Goal: Task Accomplishment & Management: Complete application form

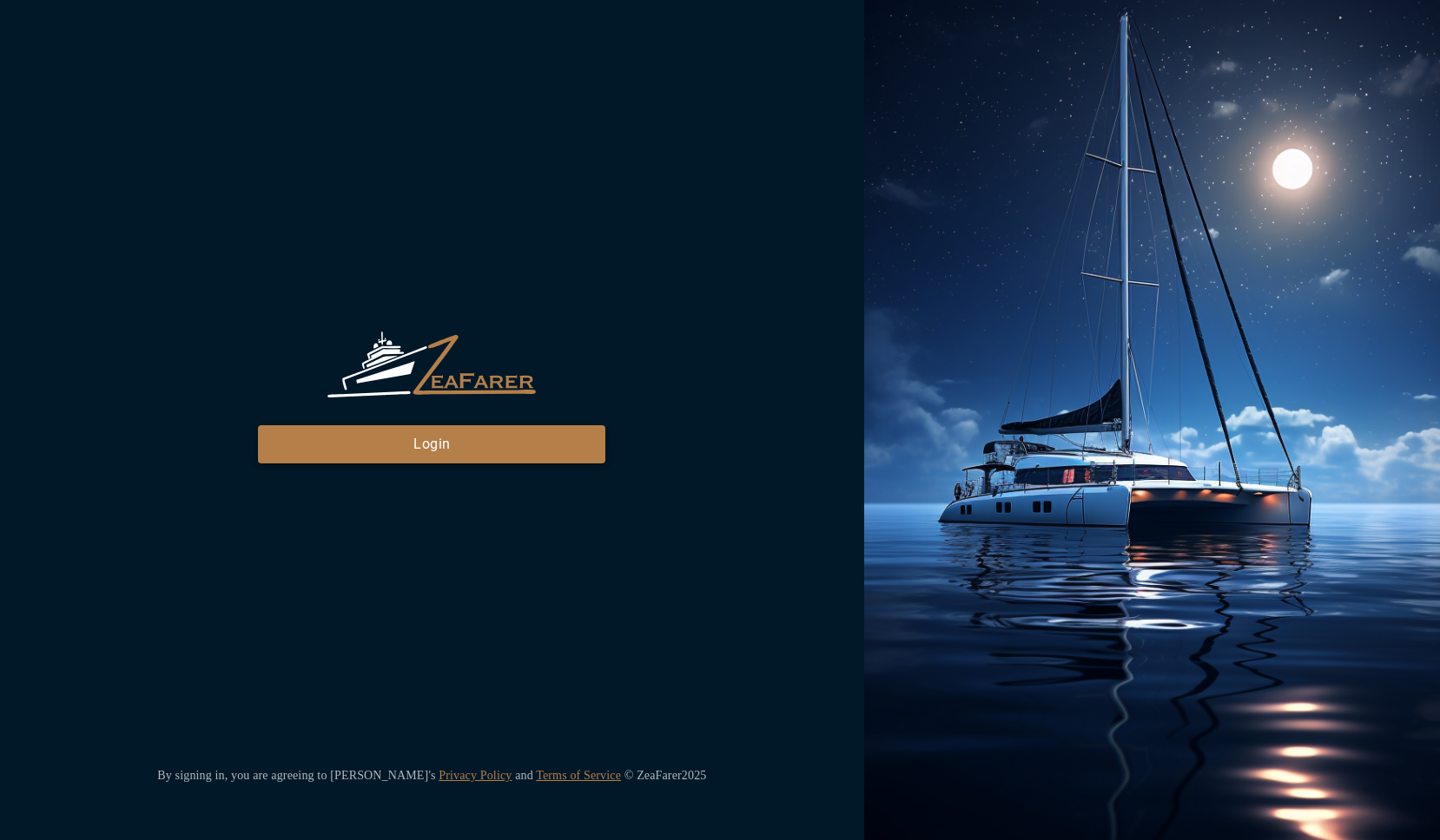
click at [458, 442] on button "Login" at bounding box center [431, 444] width 347 height 38
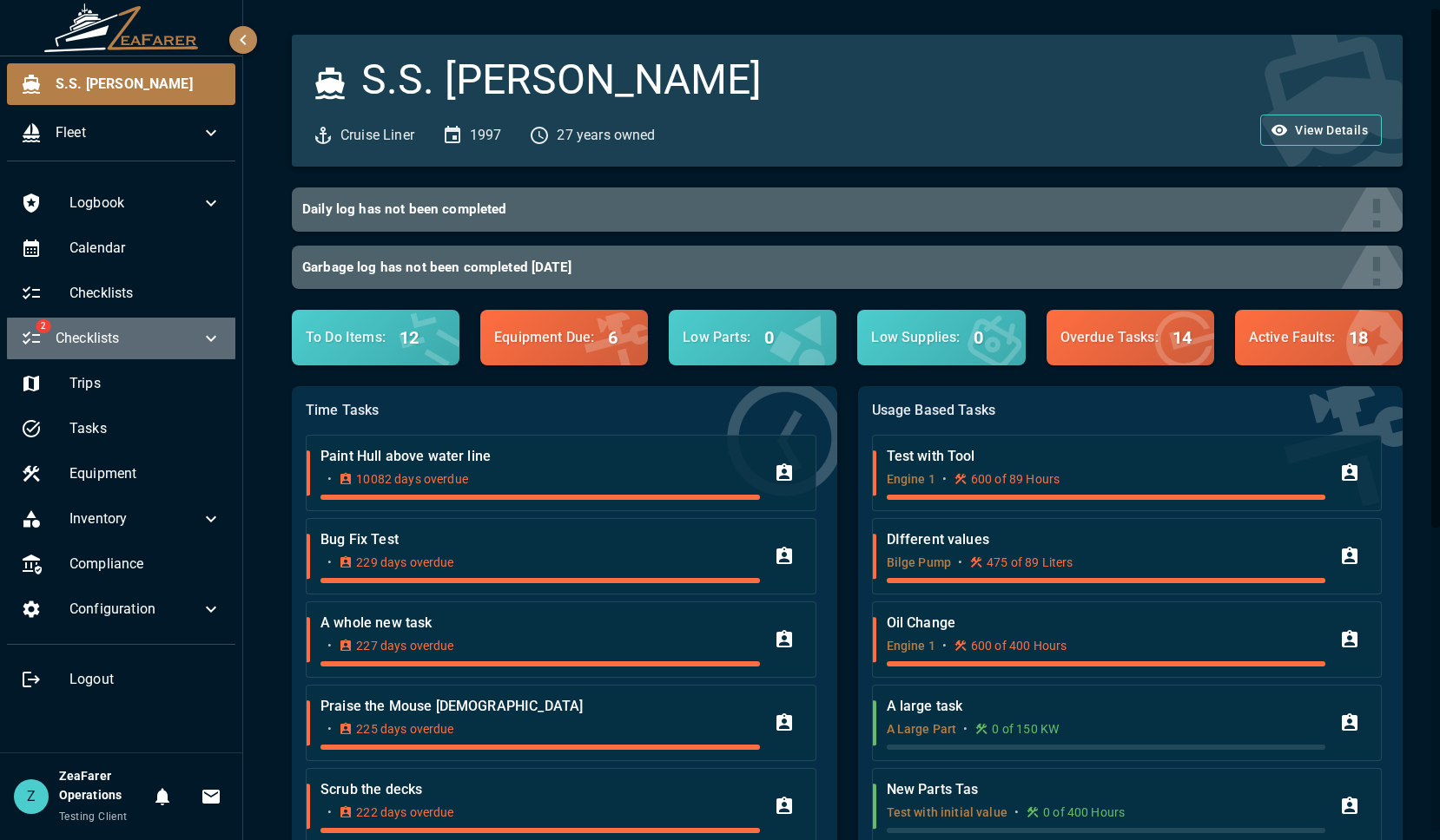
click at [207, 335] on icon at bounding box center [211, 338] width 21 height 21
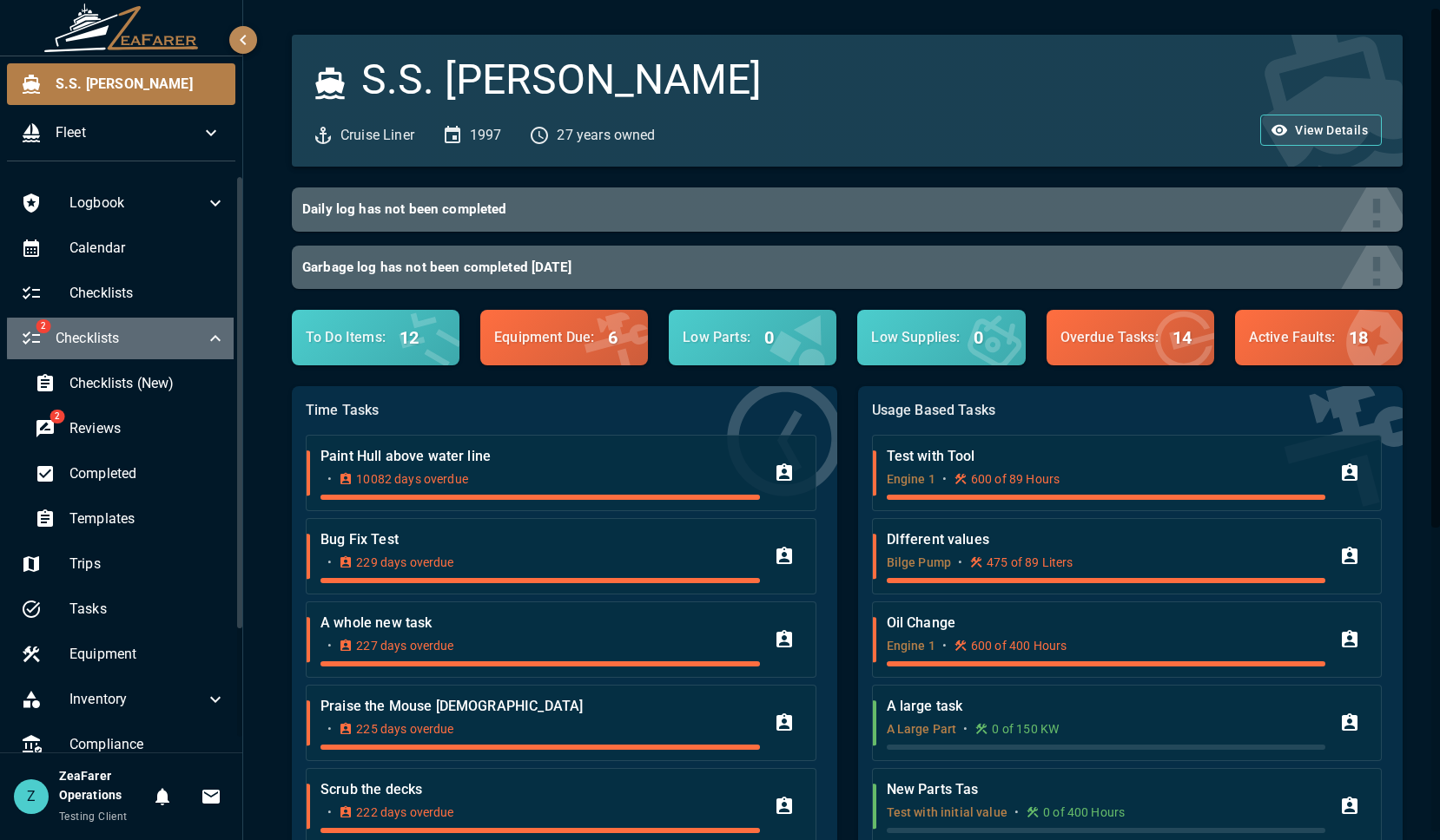
click at [207, 335] on icon at bounding box center [215, 338] width 21 height 21
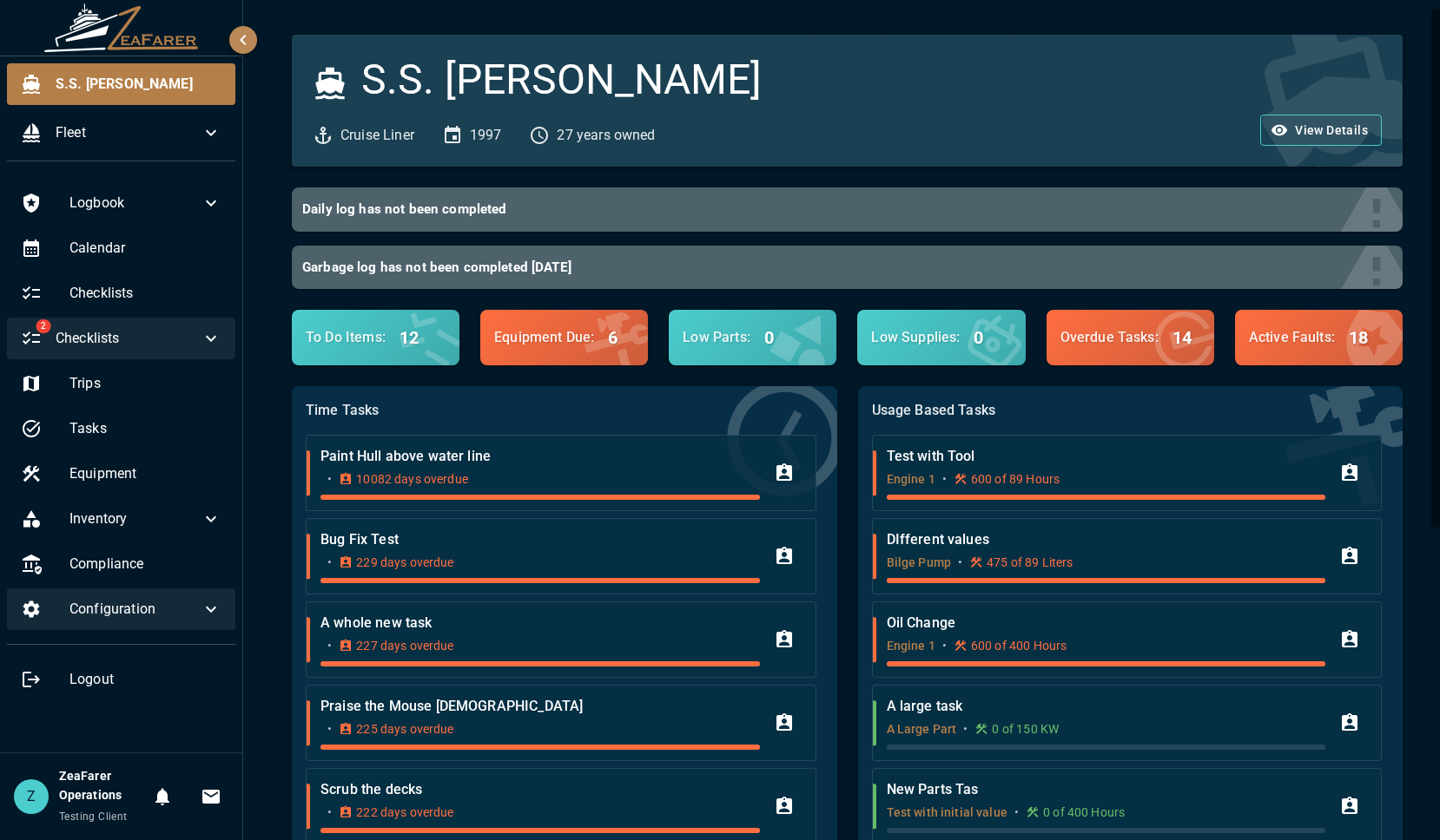
click at [224, 620] on div "Configuration" at bounding box center [120, 610] width 229 height 42
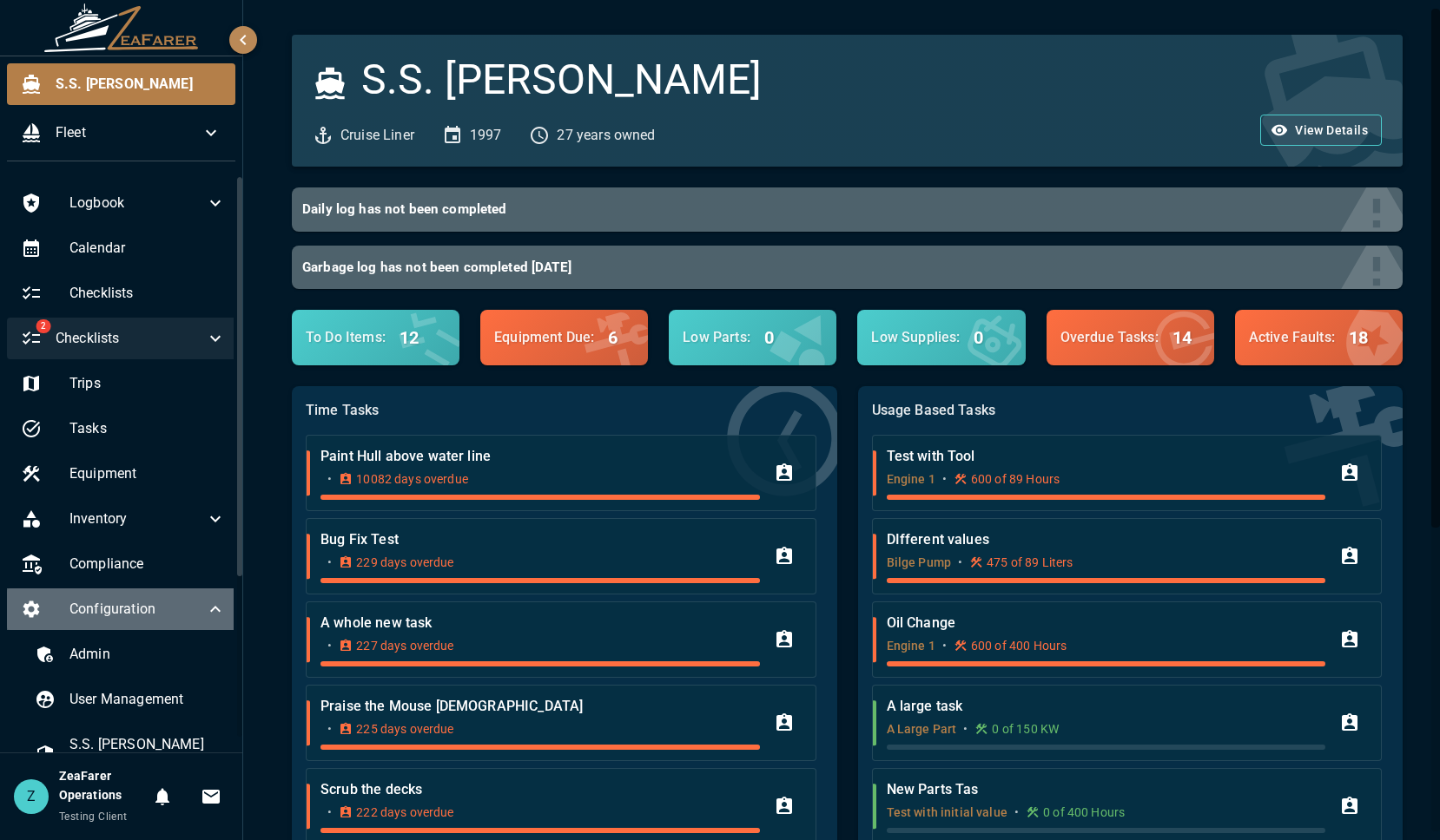
click at [207, 610] on icon at bounding box center [215, 610] width 21 height 21
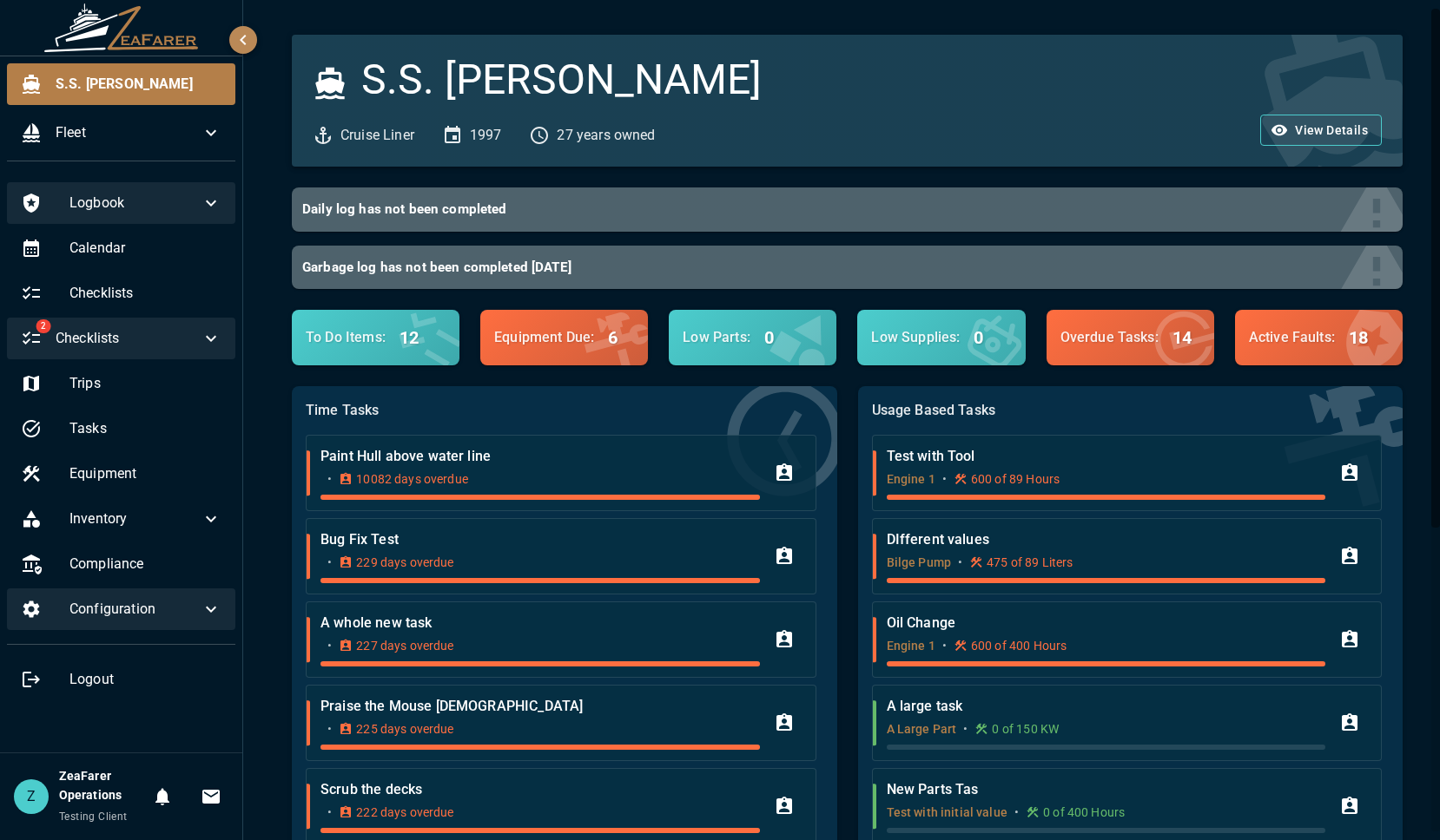
click at [205, 212] on icon at bounding box center [211, 204] width 21 height 21
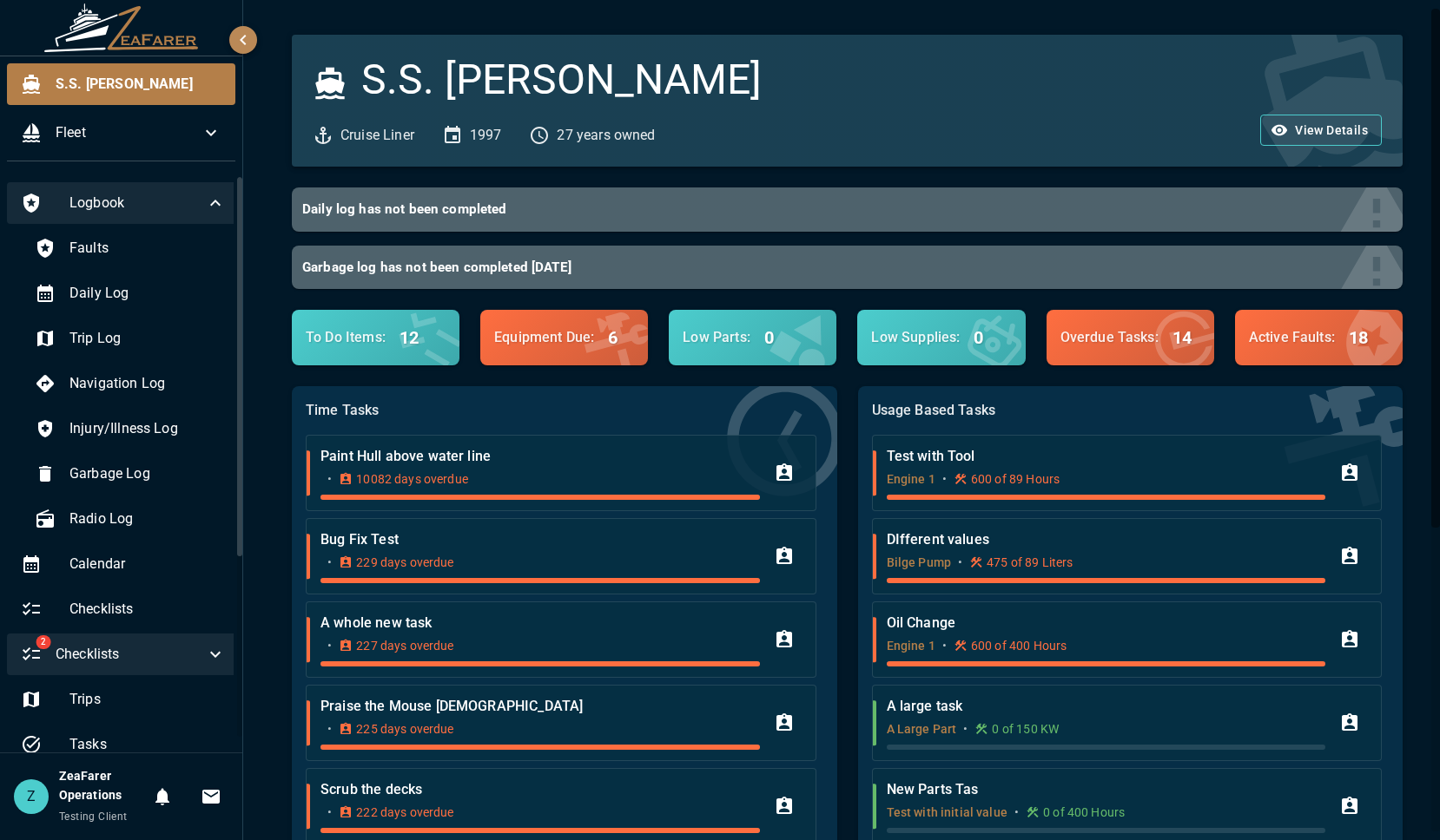
click at [213, 205] on div "Logbook" at bounding box center [122, 204] width 232 height 42
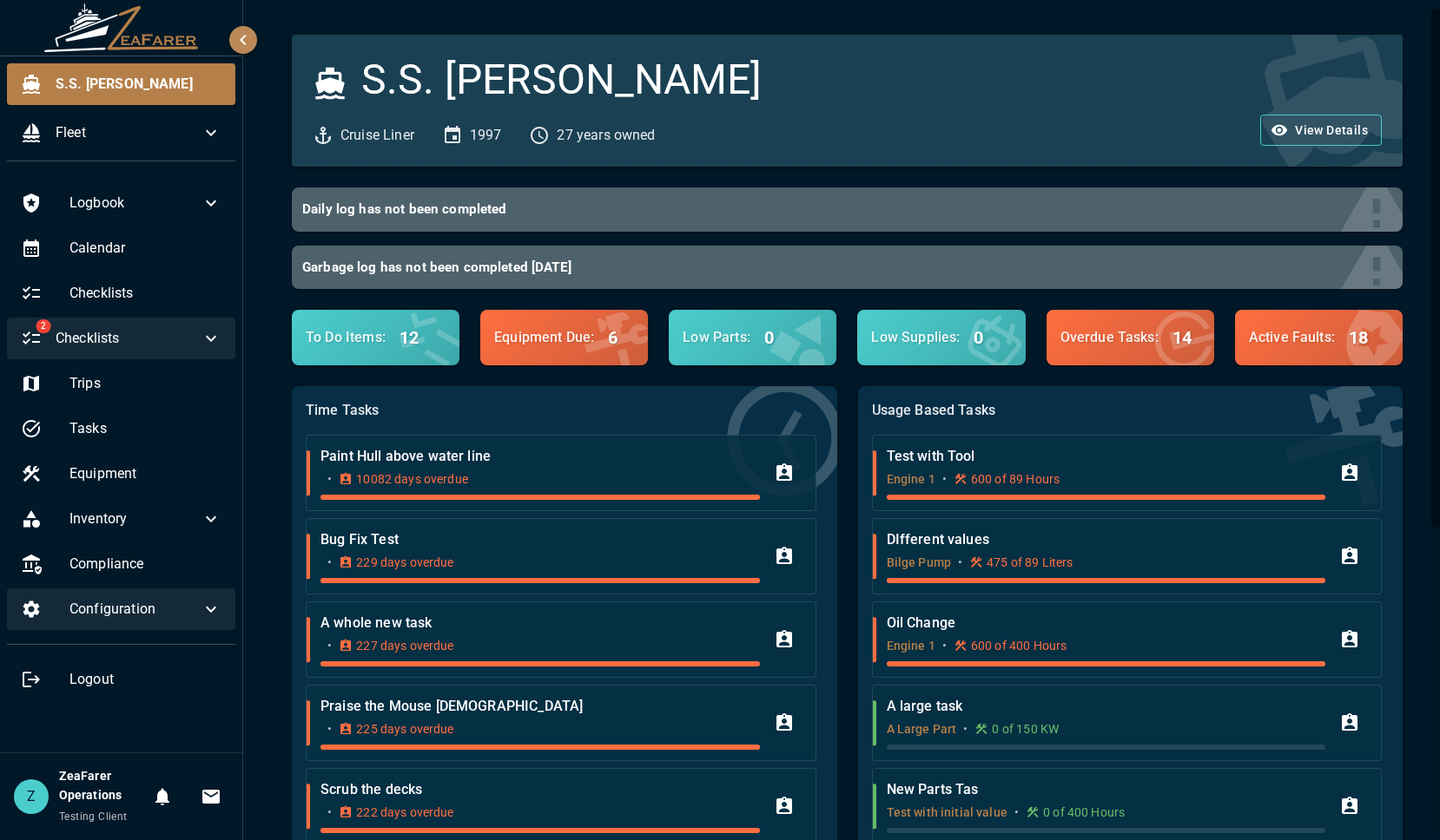
click at [184, 603] on span "Configuration" at bounding box center [135, 610] width 131 height 21
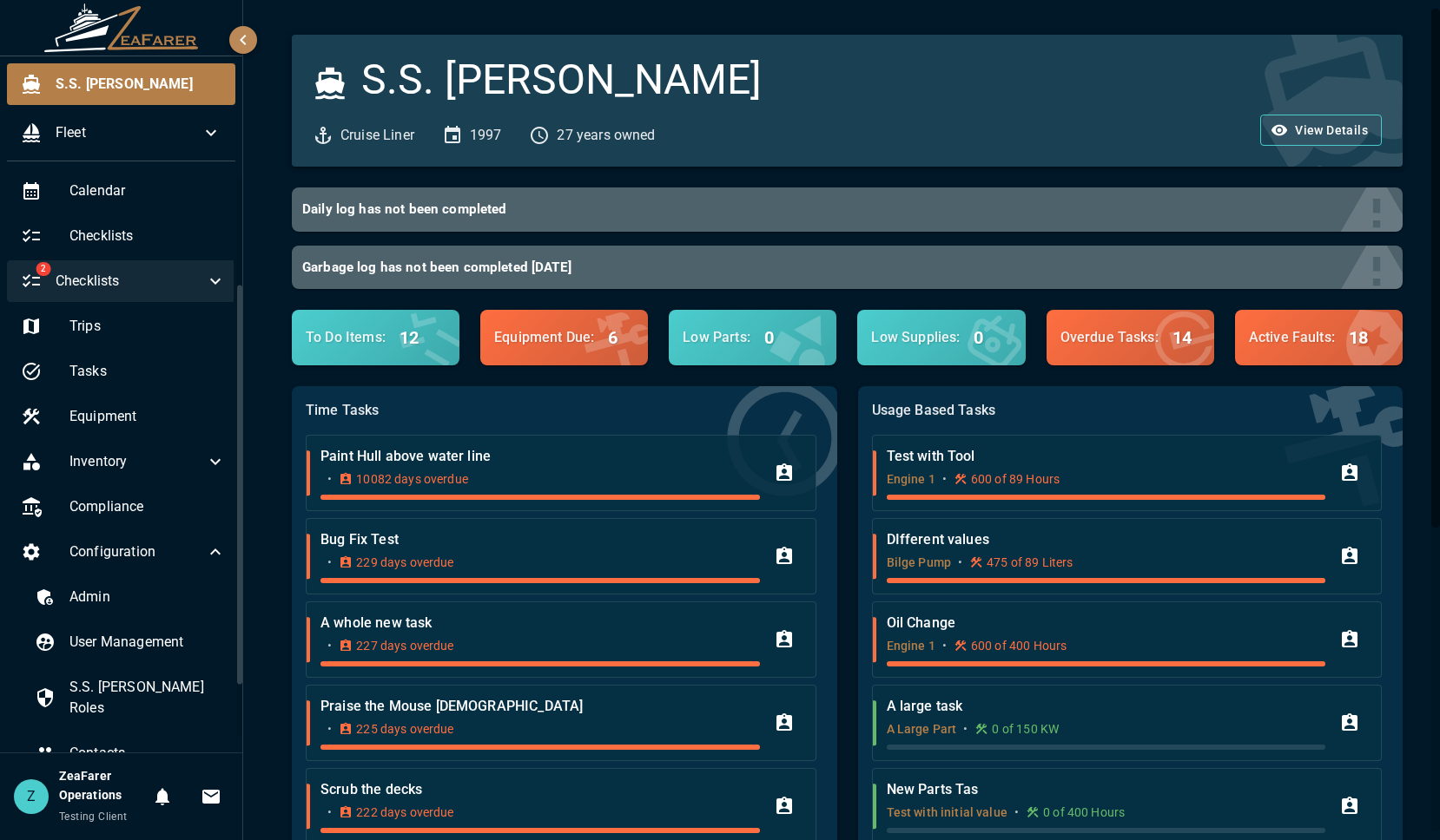
scroll to position [232, 0]
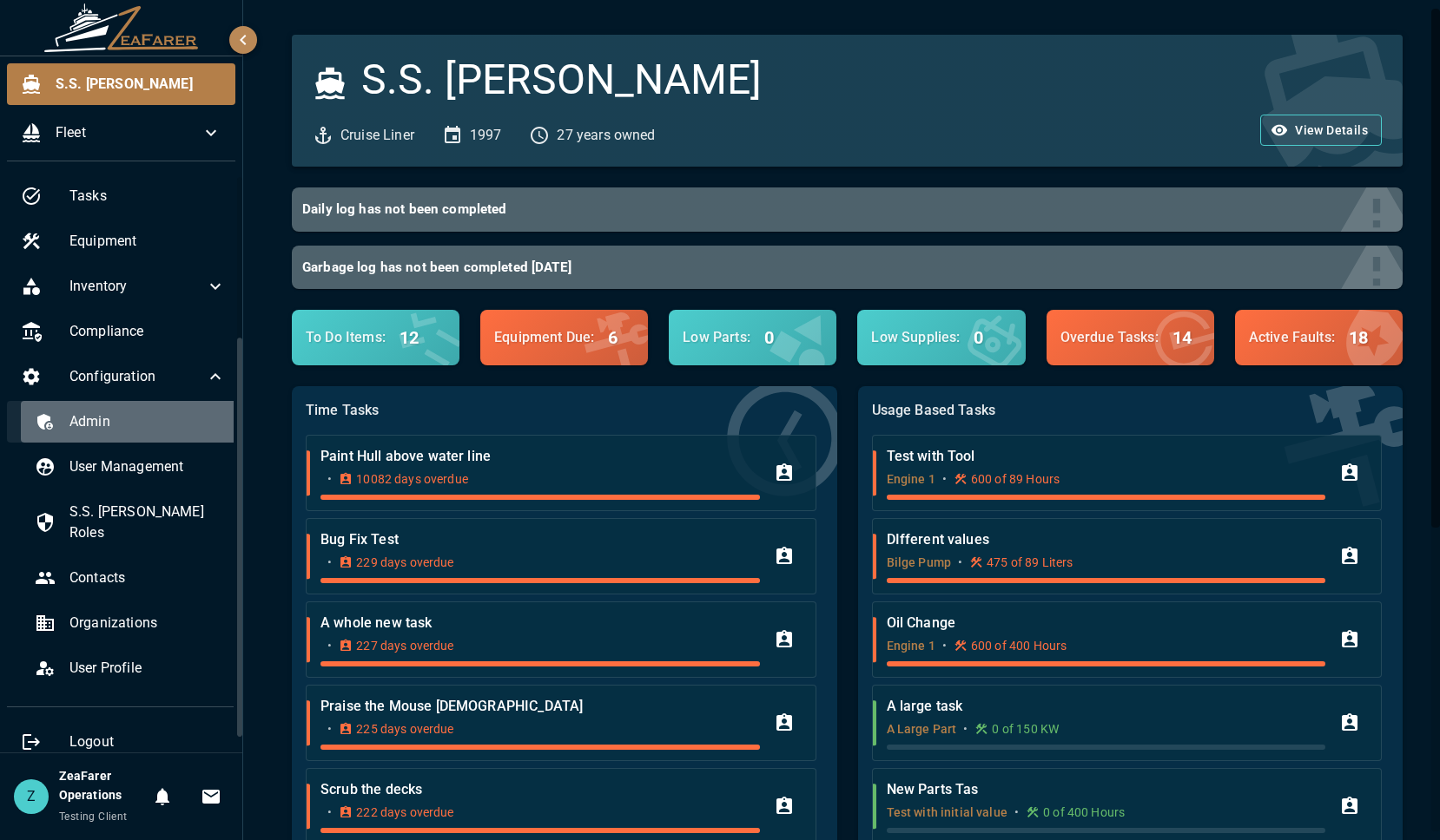
click at [170, 439] on div "Admin" at bounding box center [130, 422] width 219 height 42
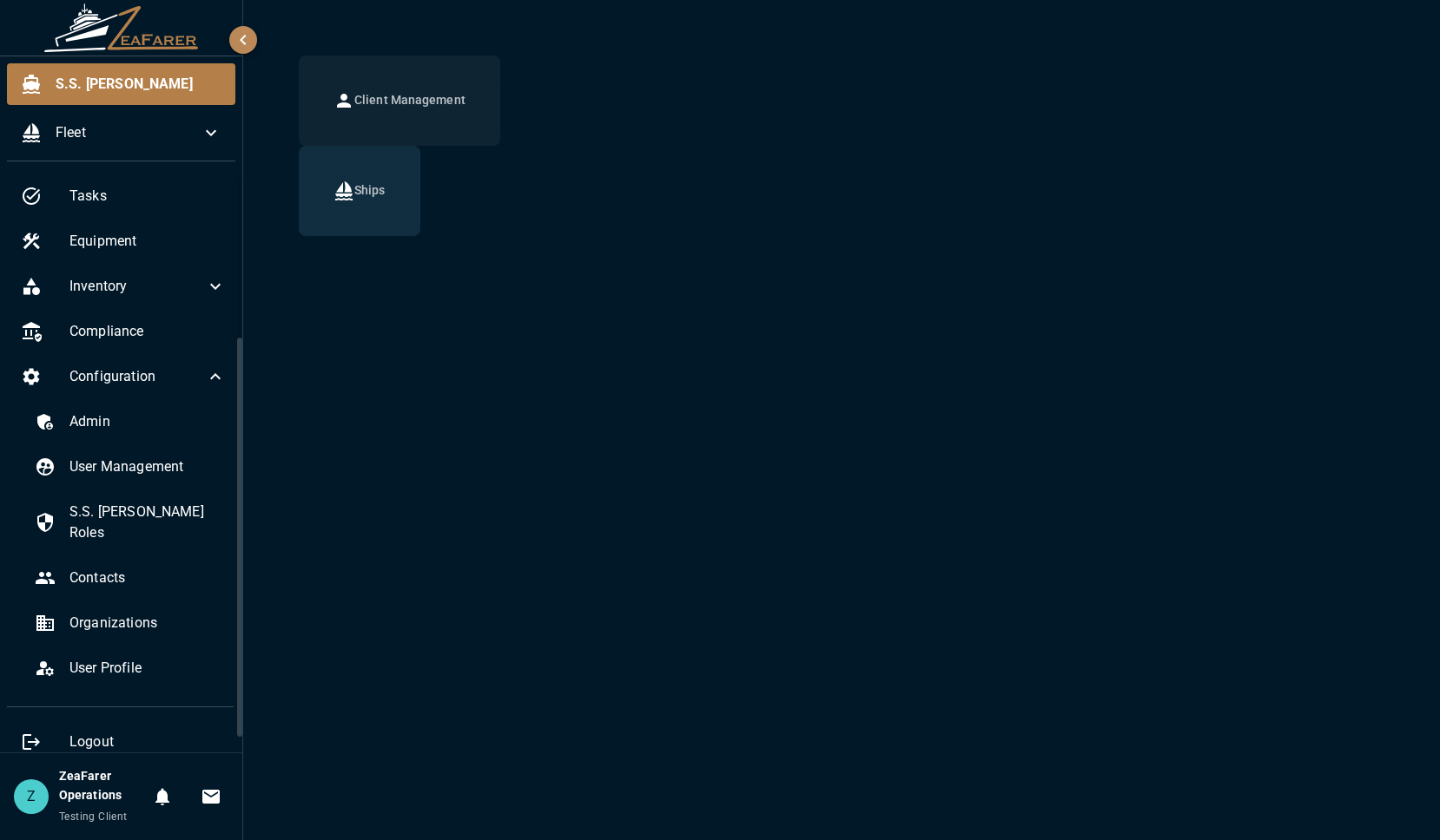
click at [382, 111] on button "Client Management" at bounding box center [399, 100] width 202 height 90
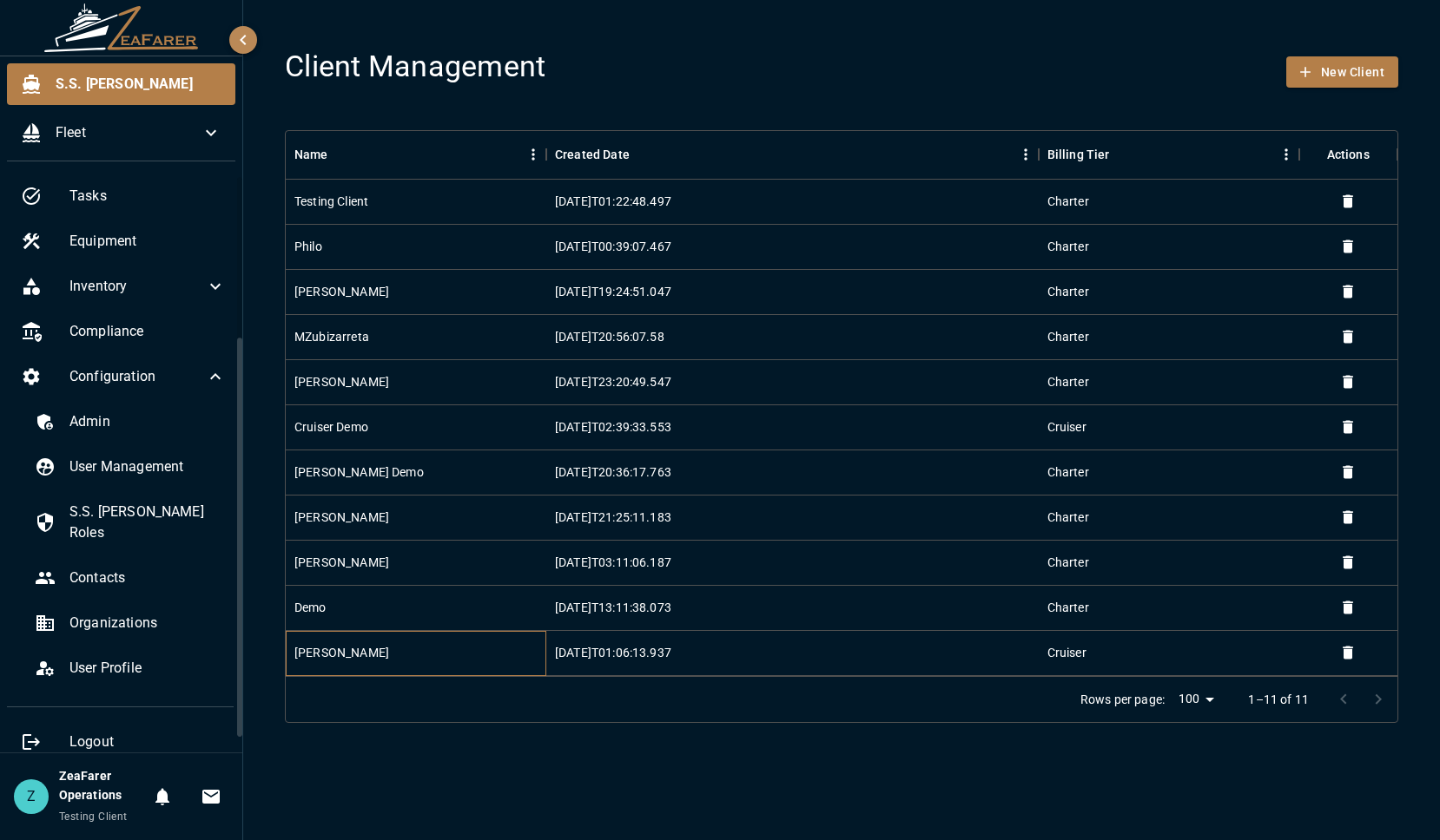
click at [491, 652] on div "Corey Homan" at bounding box center [416, 653] width 260 height 45
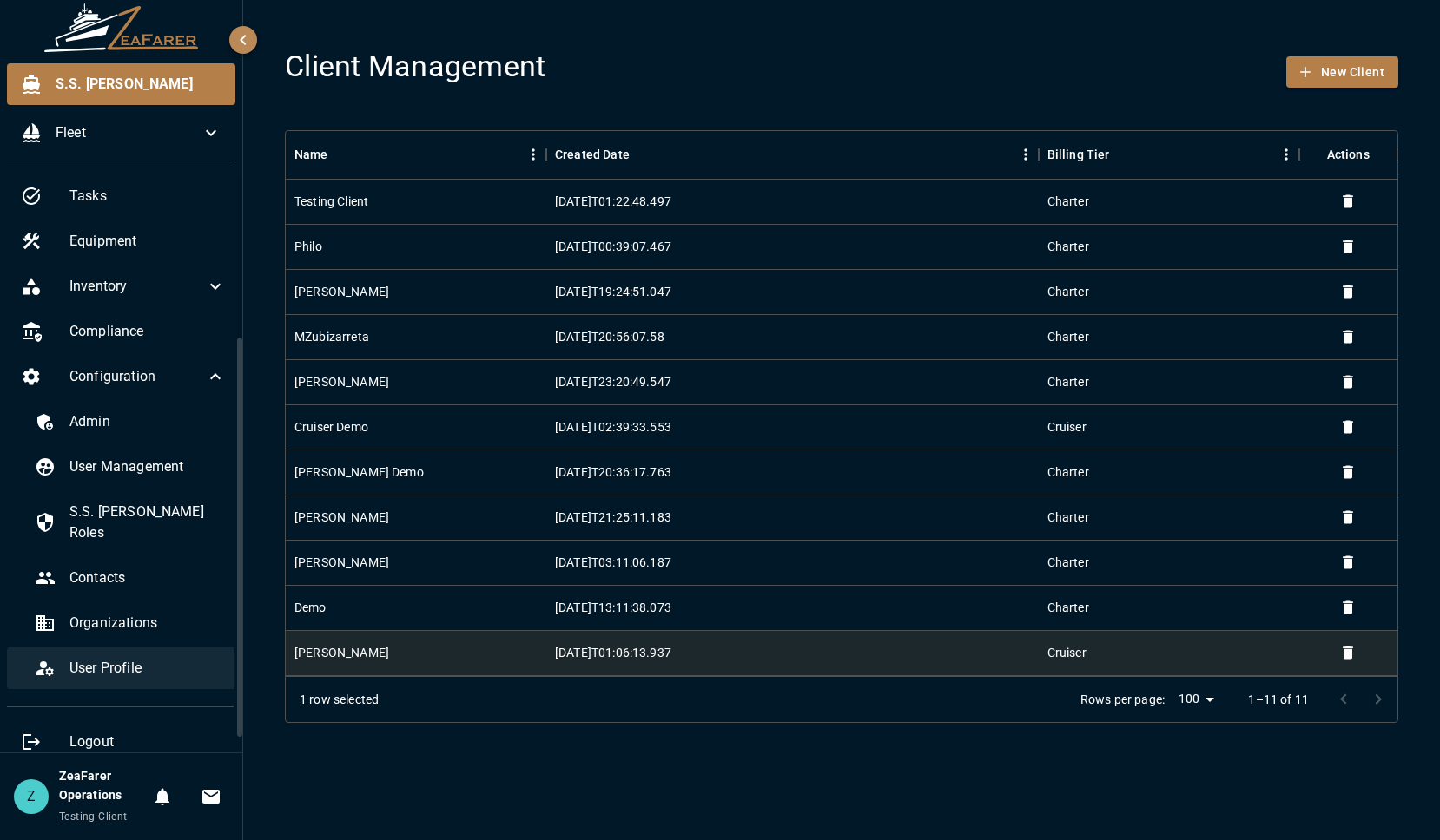
click at [154, 648] on div "User Profile" at bounding box center [130, 669] width 219 height 42
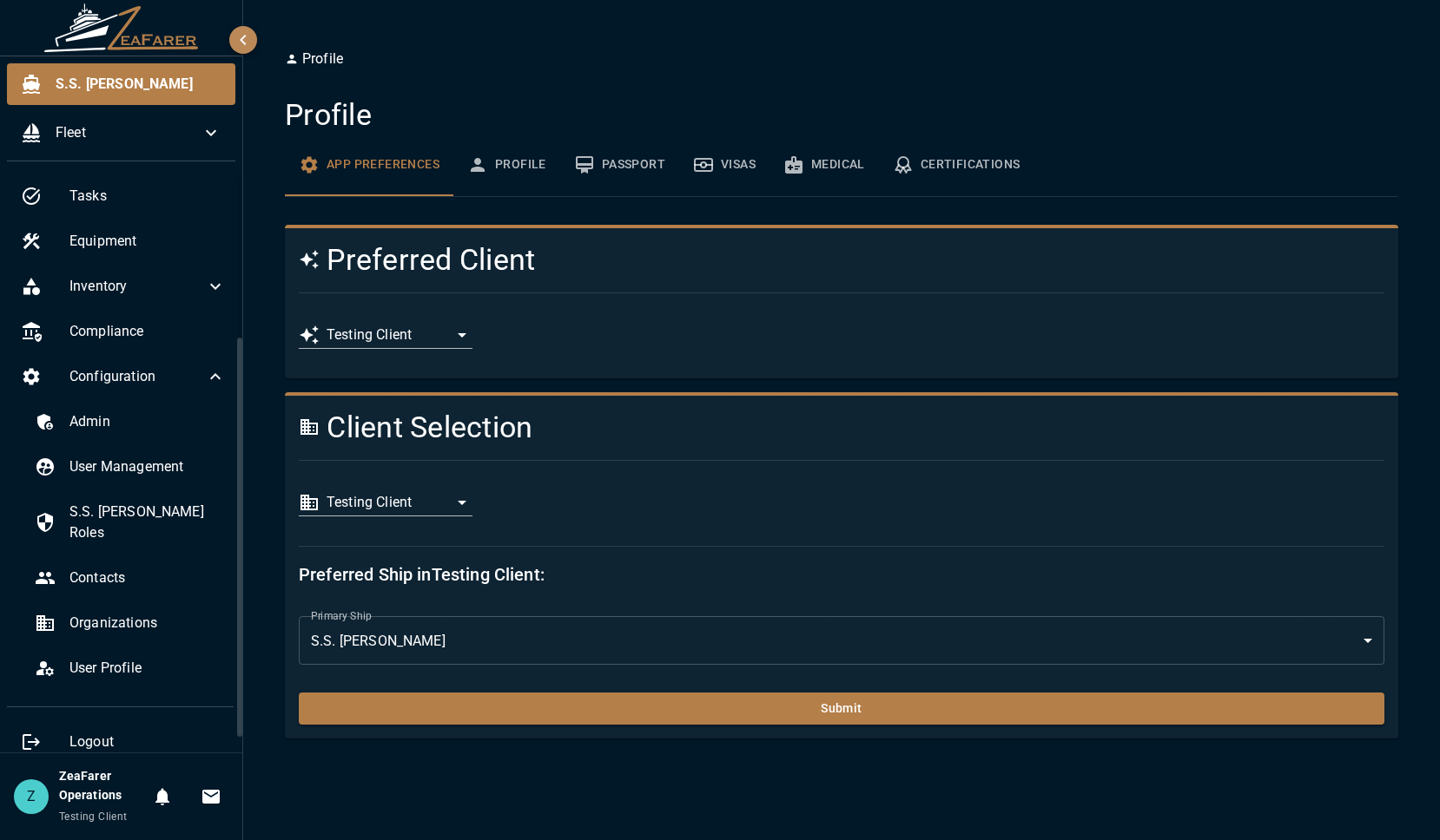
click at [461, 513] on body "**********" at bounding box center [720, 420] width 1440 height 840
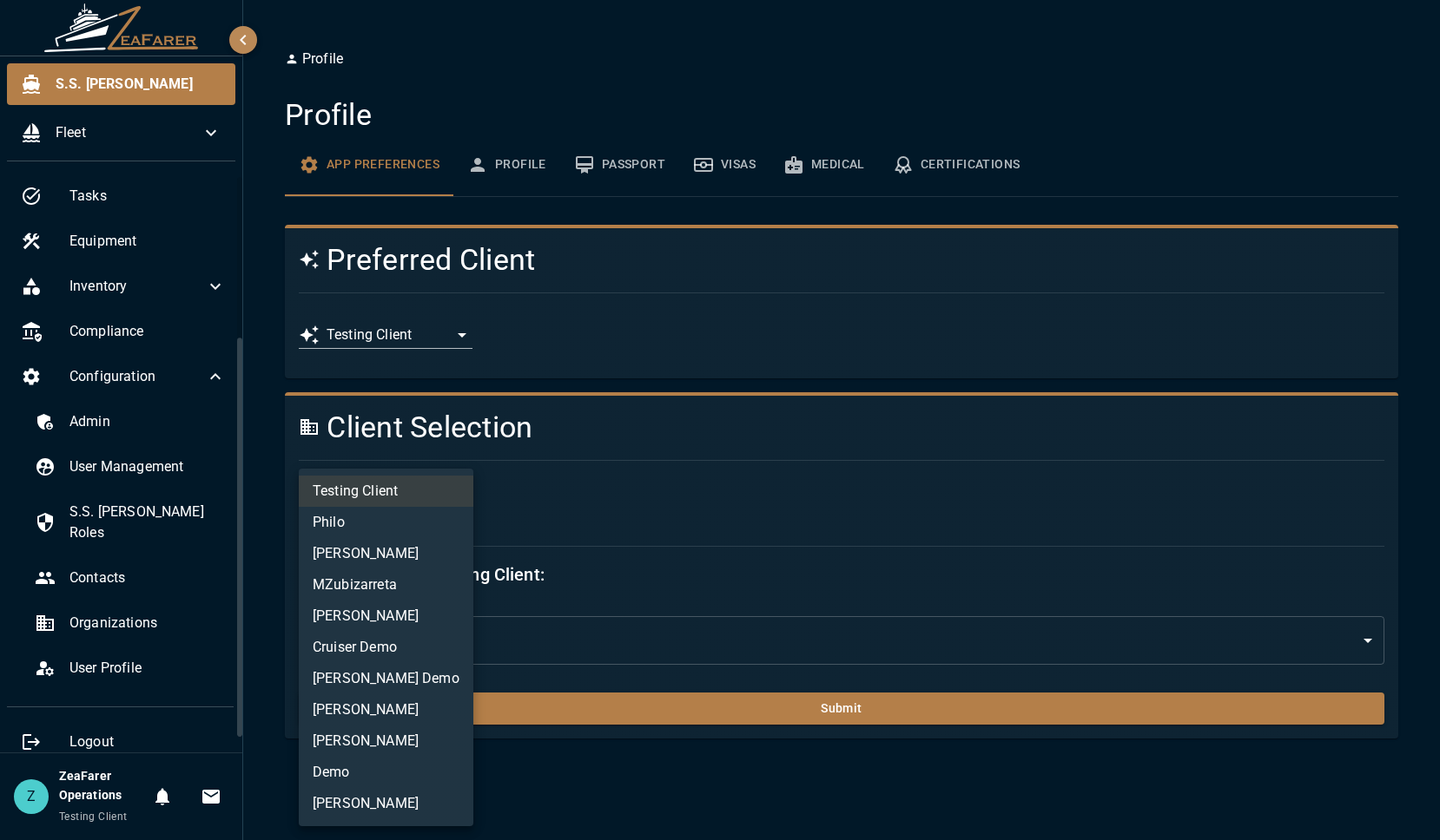
click at [372, 791] on li "Corey Homan" at bounding box center [385, 804] width 175 height 32
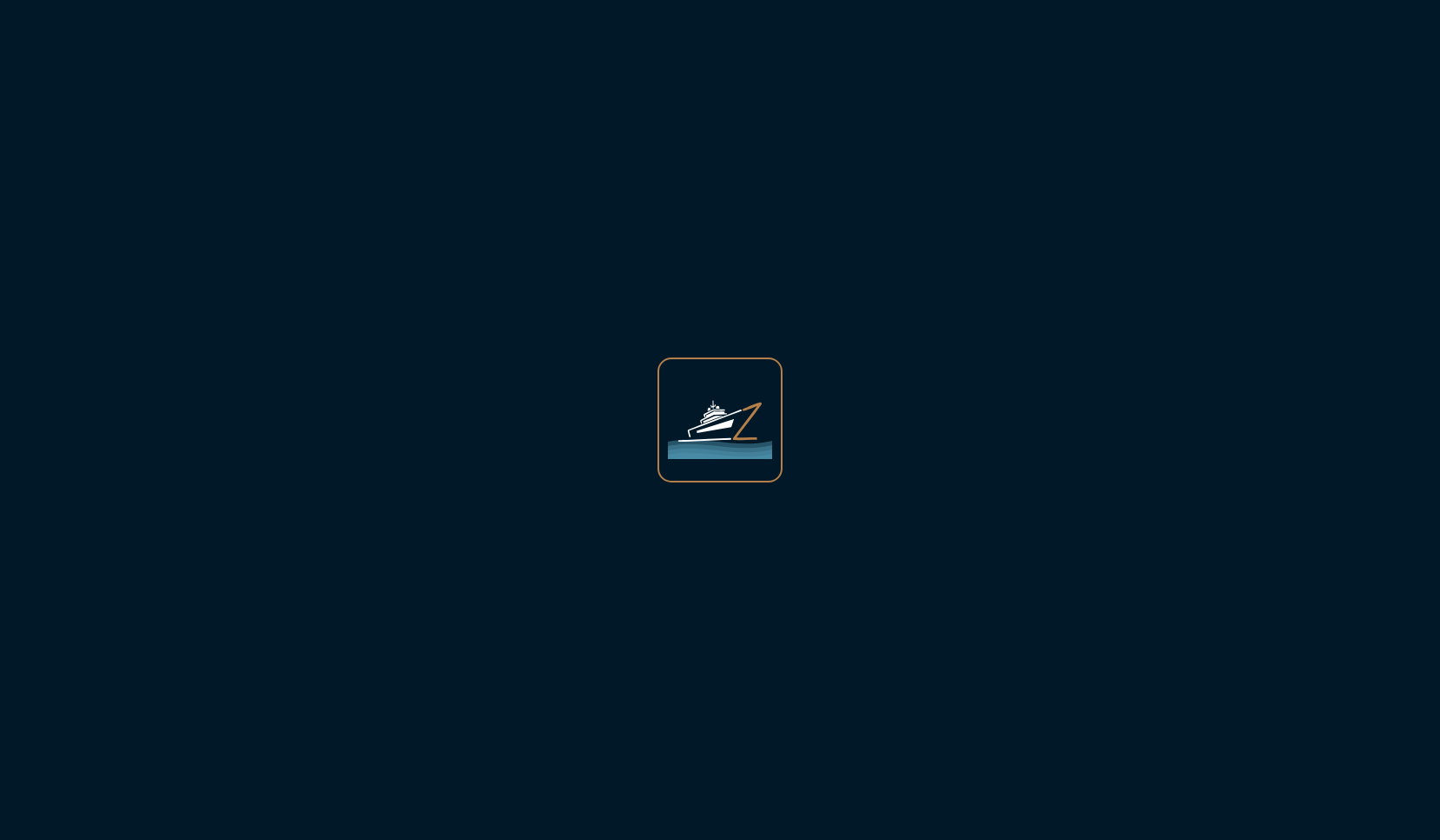
scroll to position [219, 0]
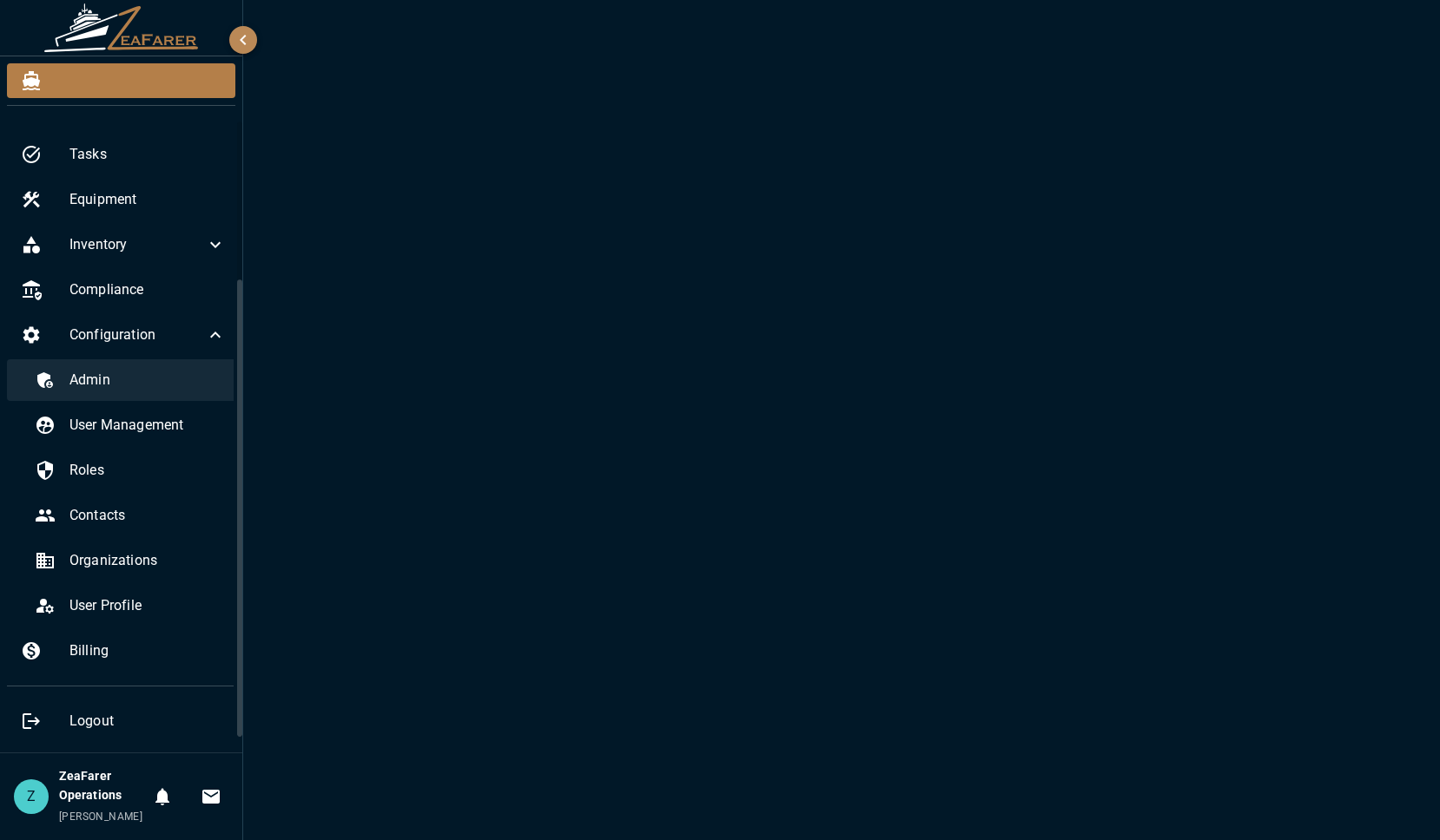
click at [124, 377] on span "Admin" at bounding box center [147, 380] width 156 height 21
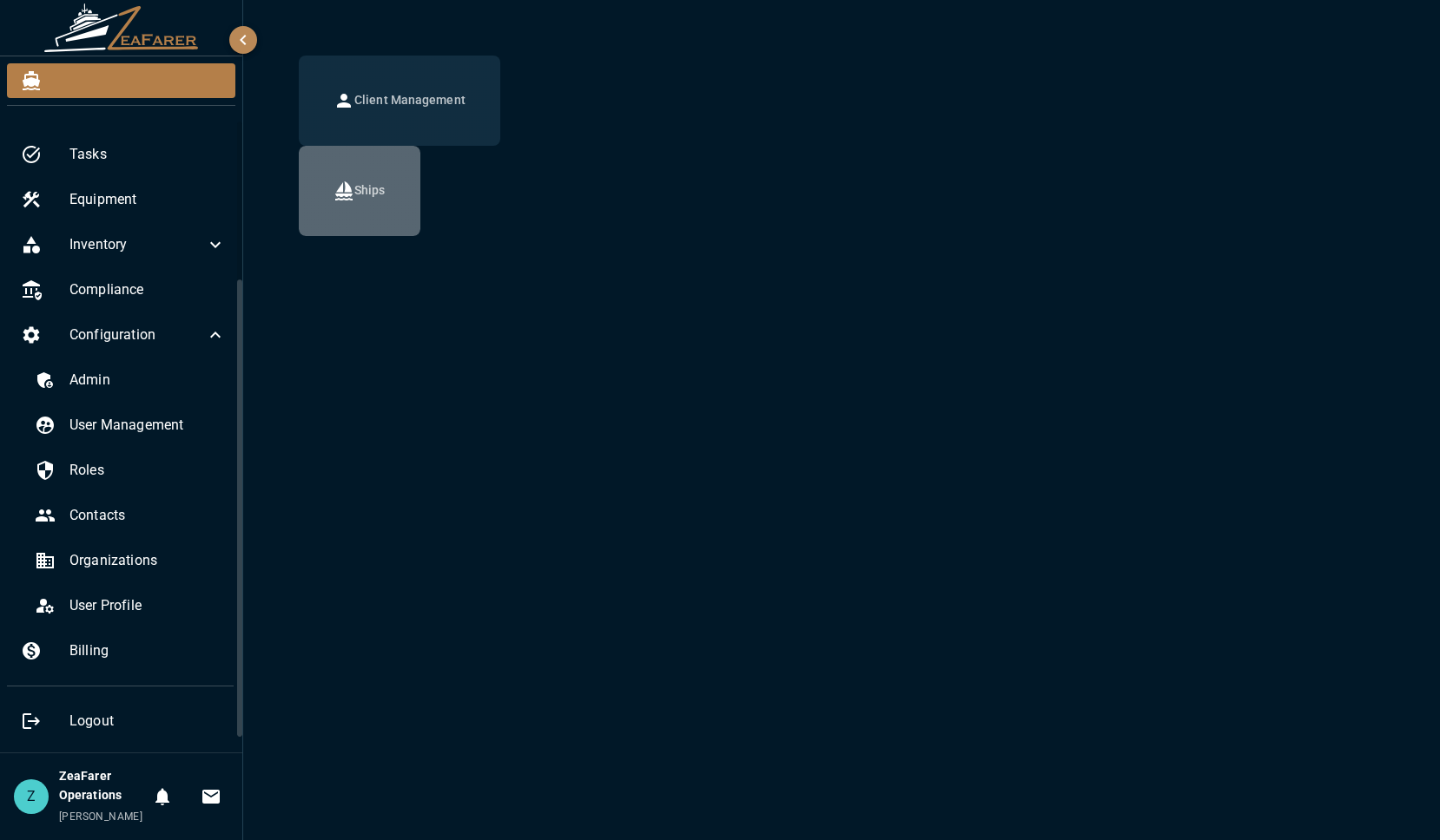
click at [336, 181] on icon "button" at bounding box center [344, 191] width 21 height 21
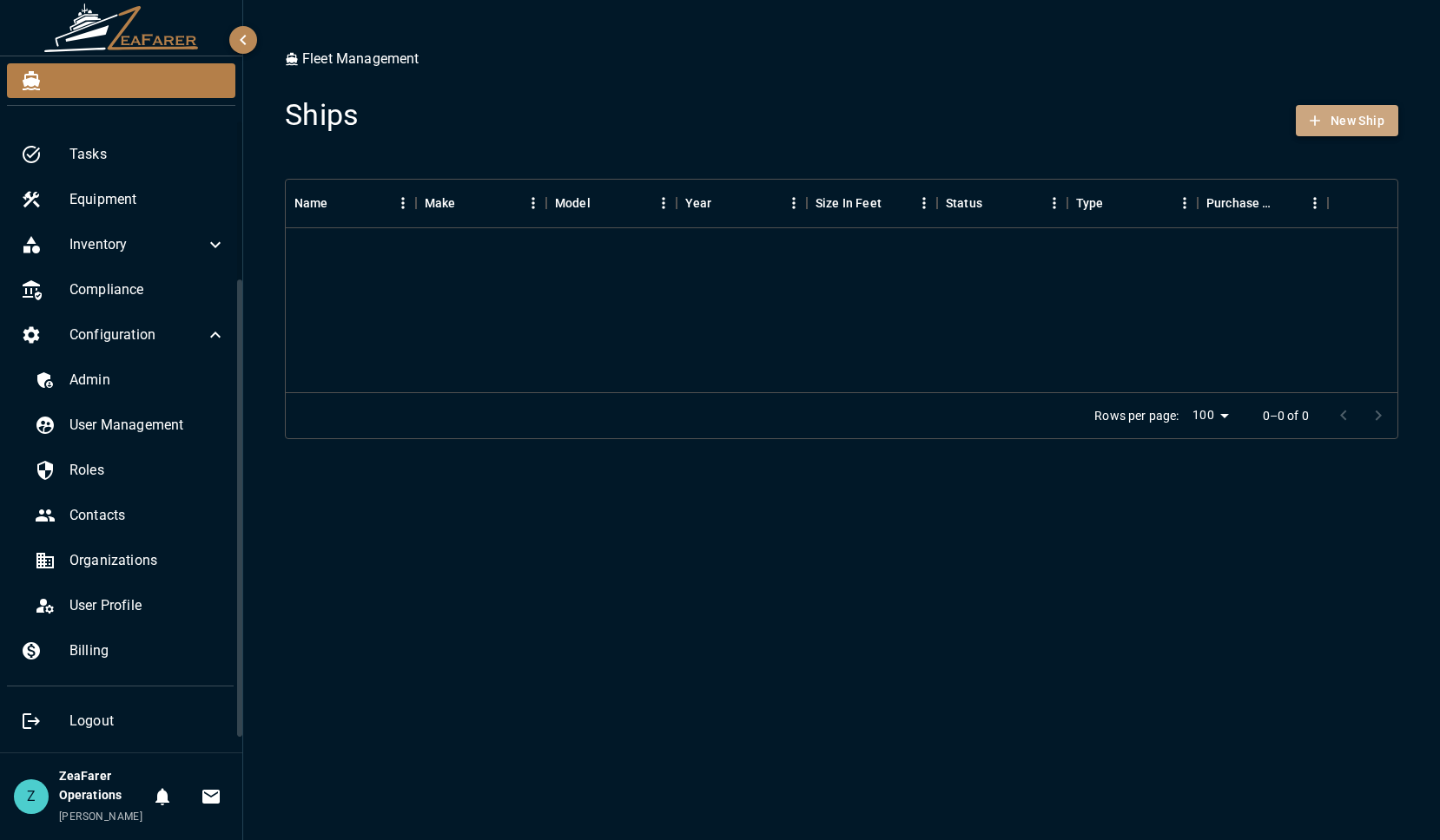
click at [1360, 118] on button "New Ship" at bounding box center [1346, 121] width 102 height 32
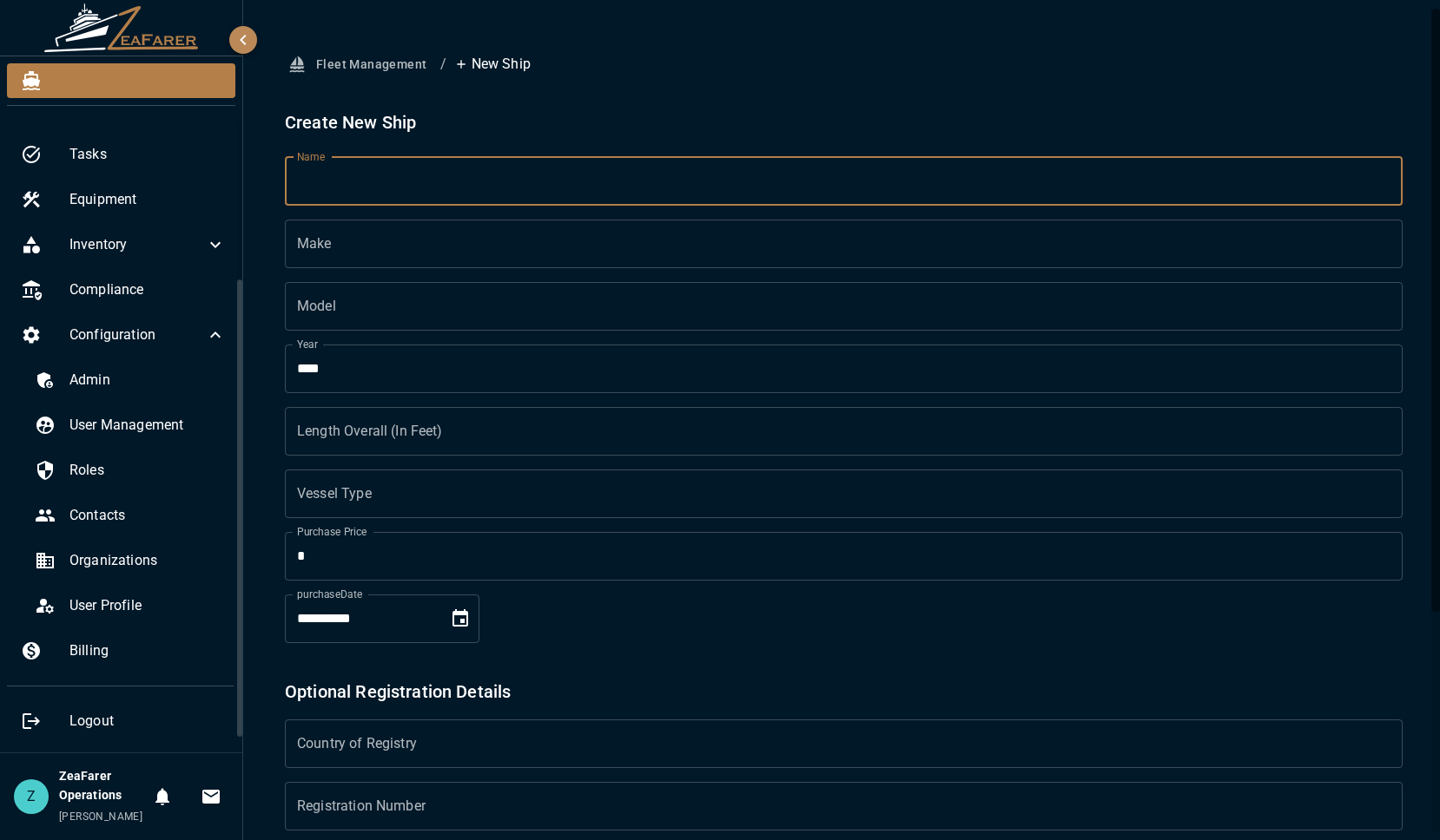
click at [469, 191] on input "Name" at bounding box center [843, 181] width 1118 height 49
click at [589, 123] on h2 "Create New Ship" at bounding box center [843, 122] width 1118 height 28
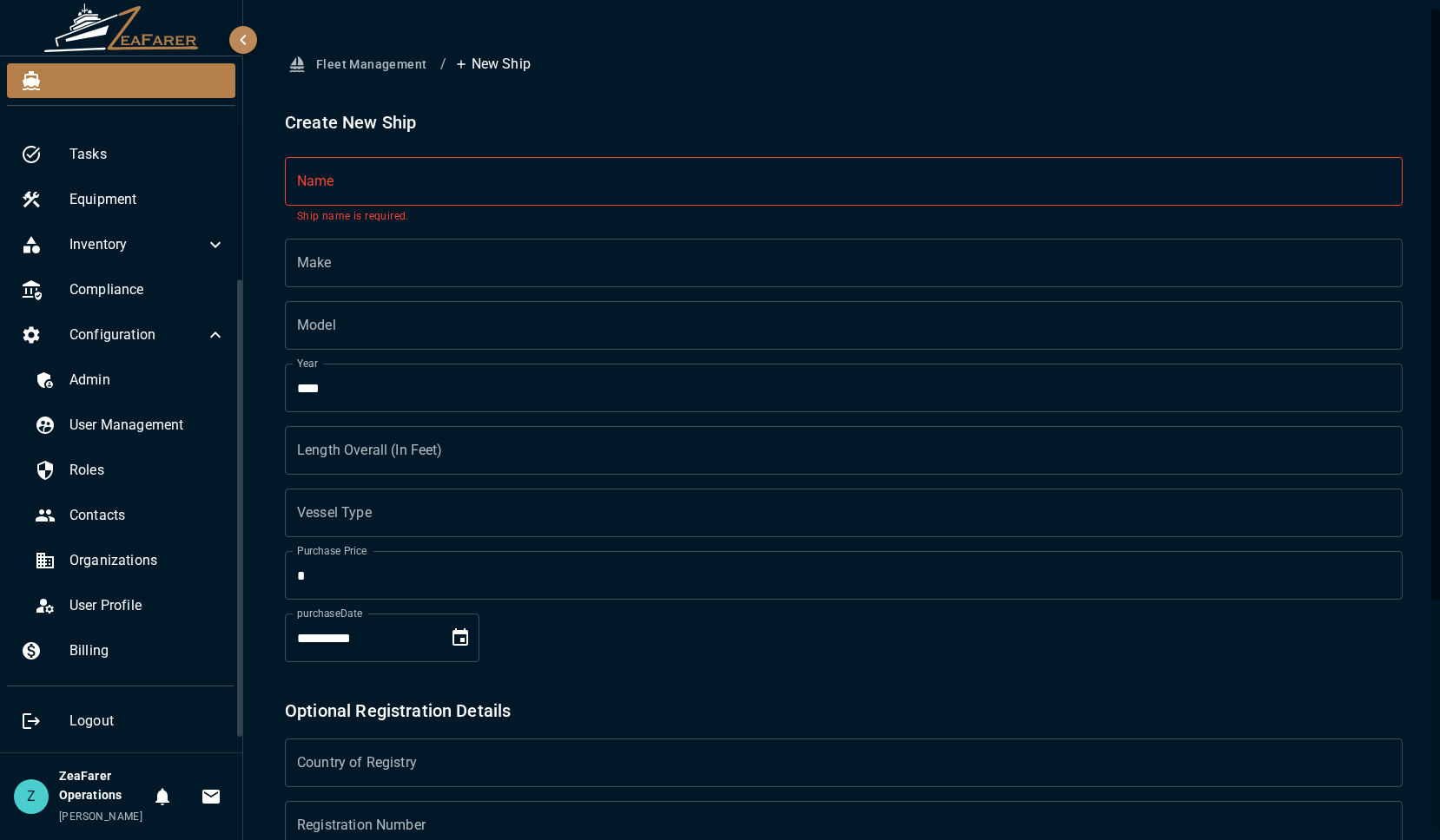
click at [1368, 708] on h6 "Optional Registration Details" at bounding box center [843, 710] width 1118 height 28
click at [391, 183] on input "Name" at bounding box center [843, 181] width 1118 height 49
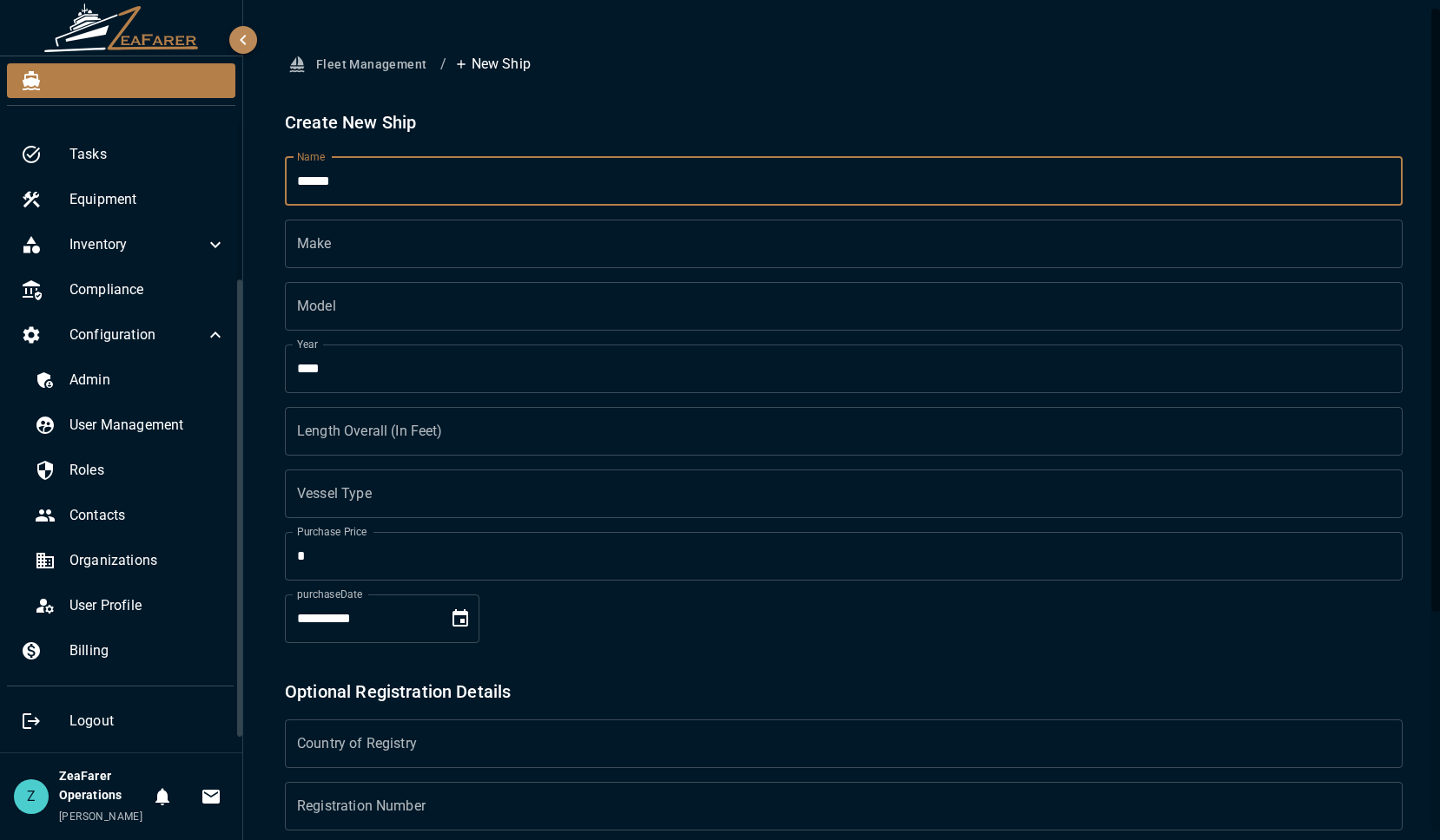
type input "******"
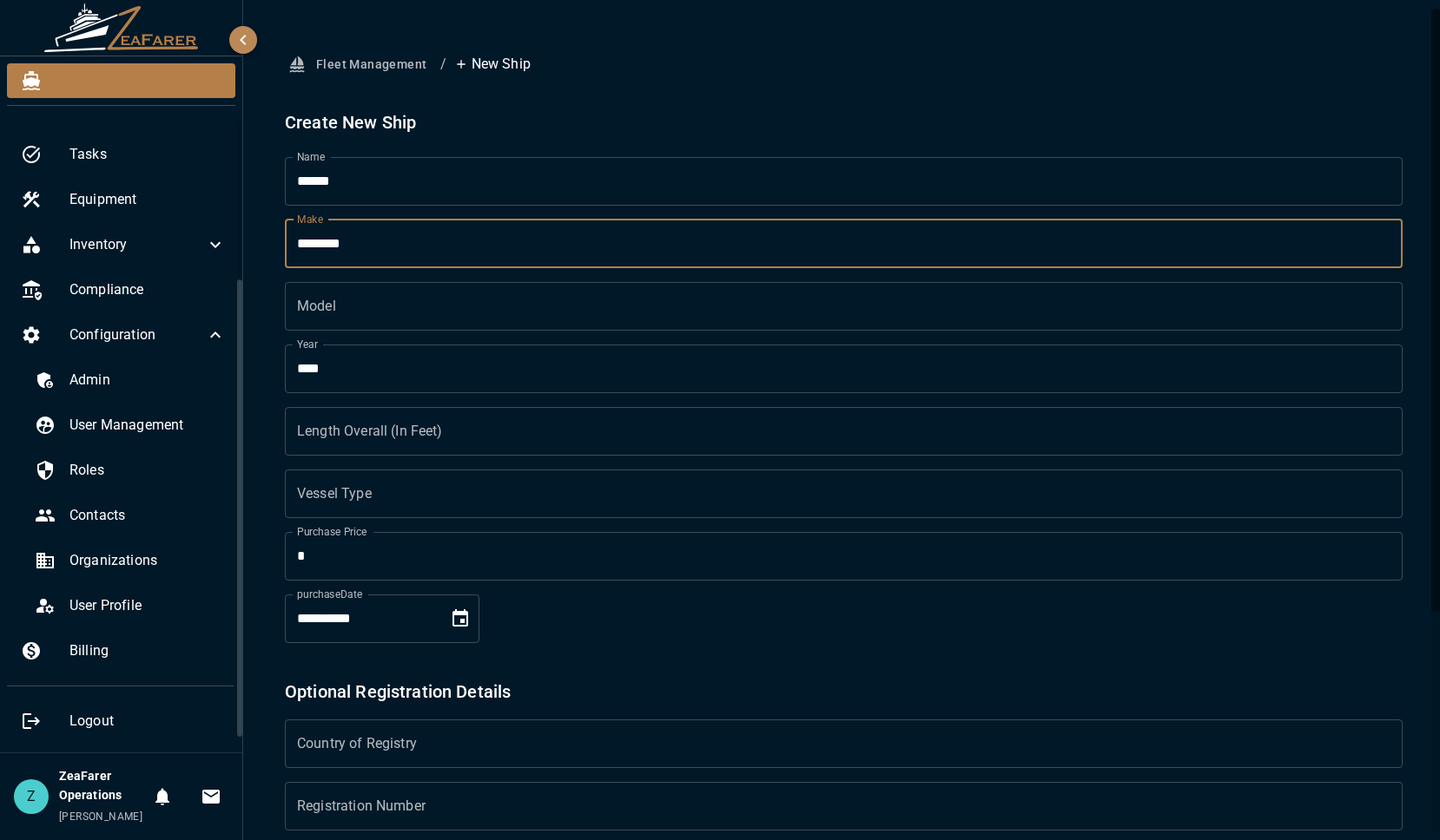
type input "********"
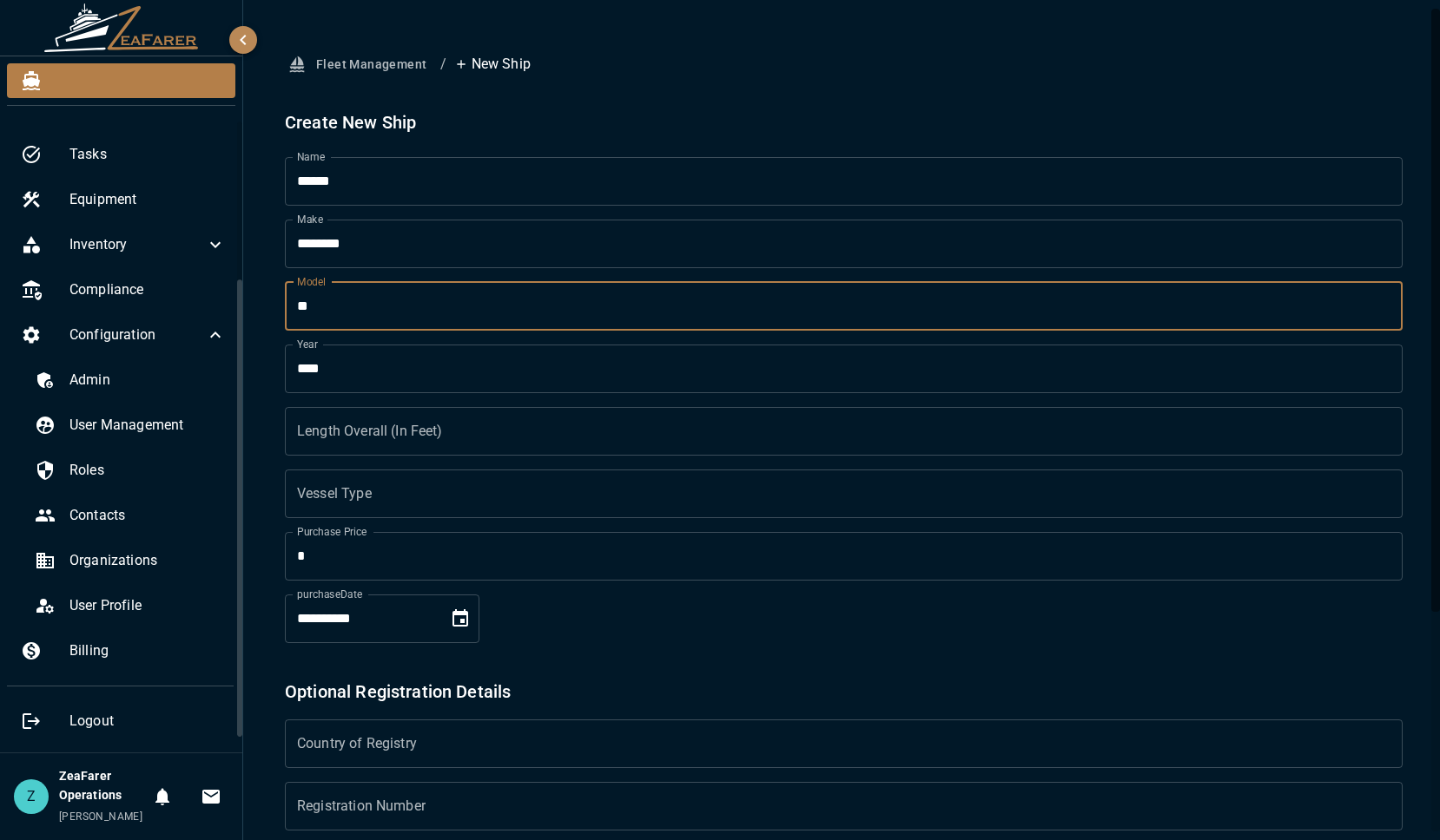
type input "*"
type input "**"
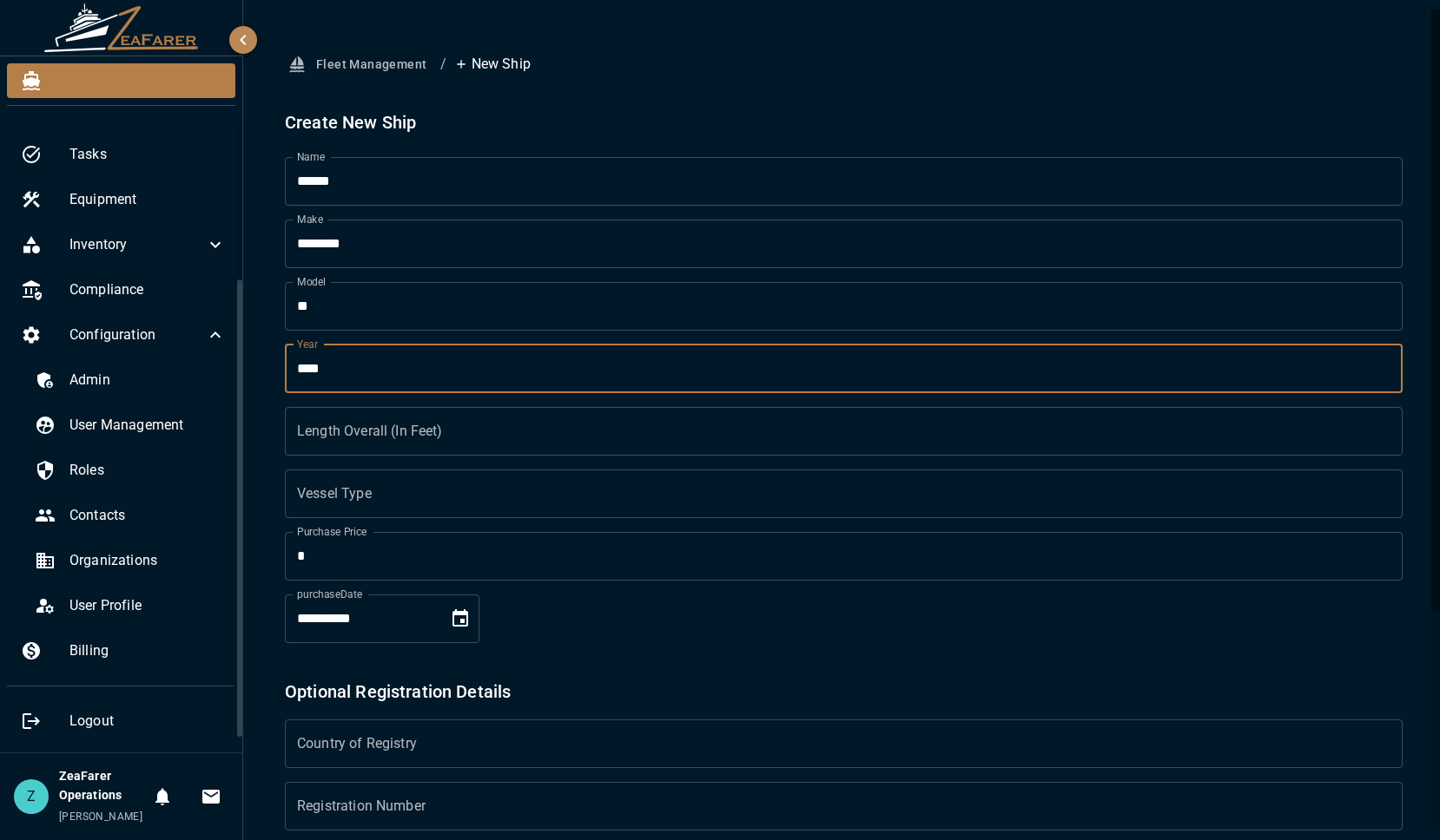
type input "****"
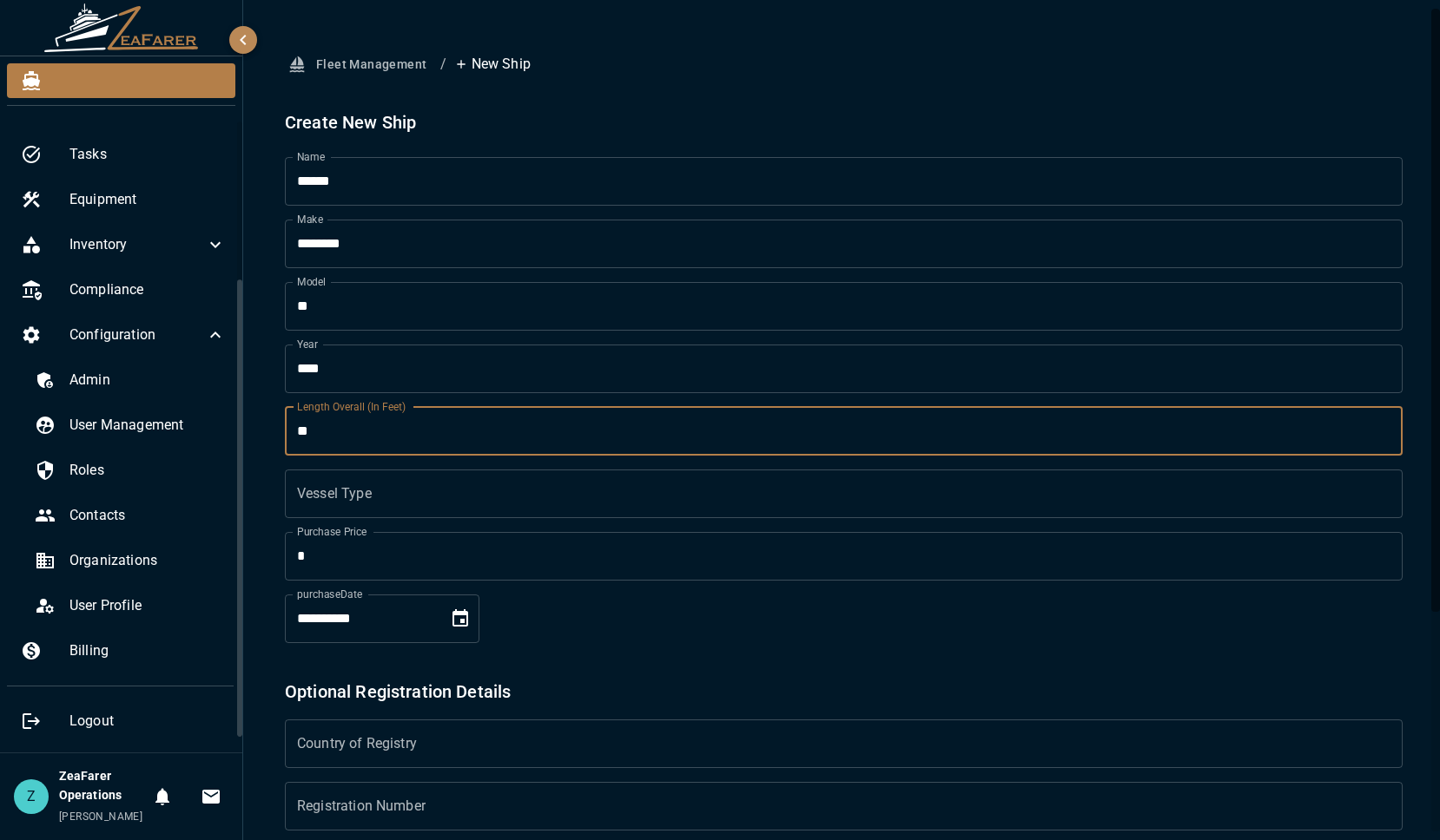
type input "**"
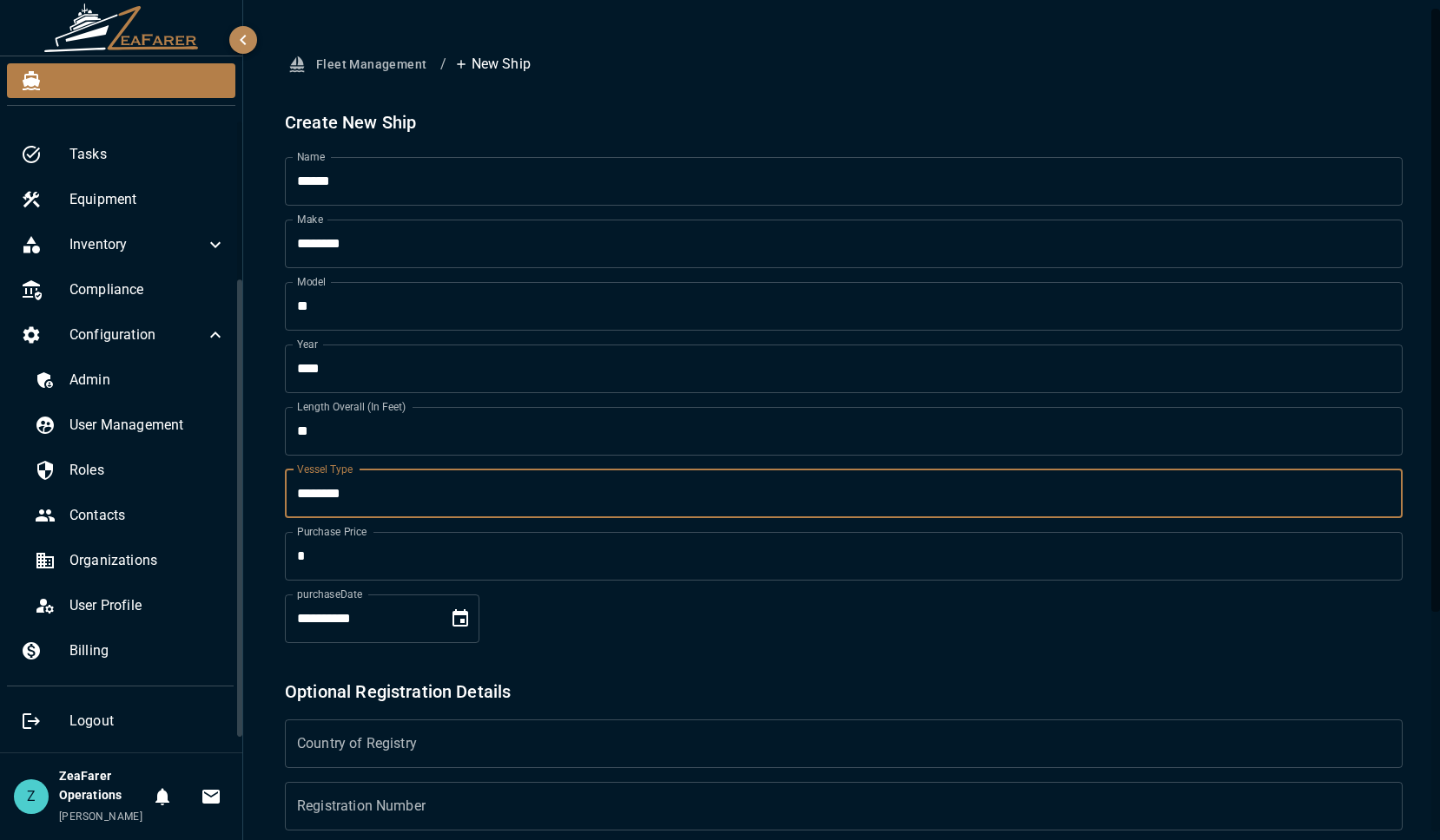
type input "********"
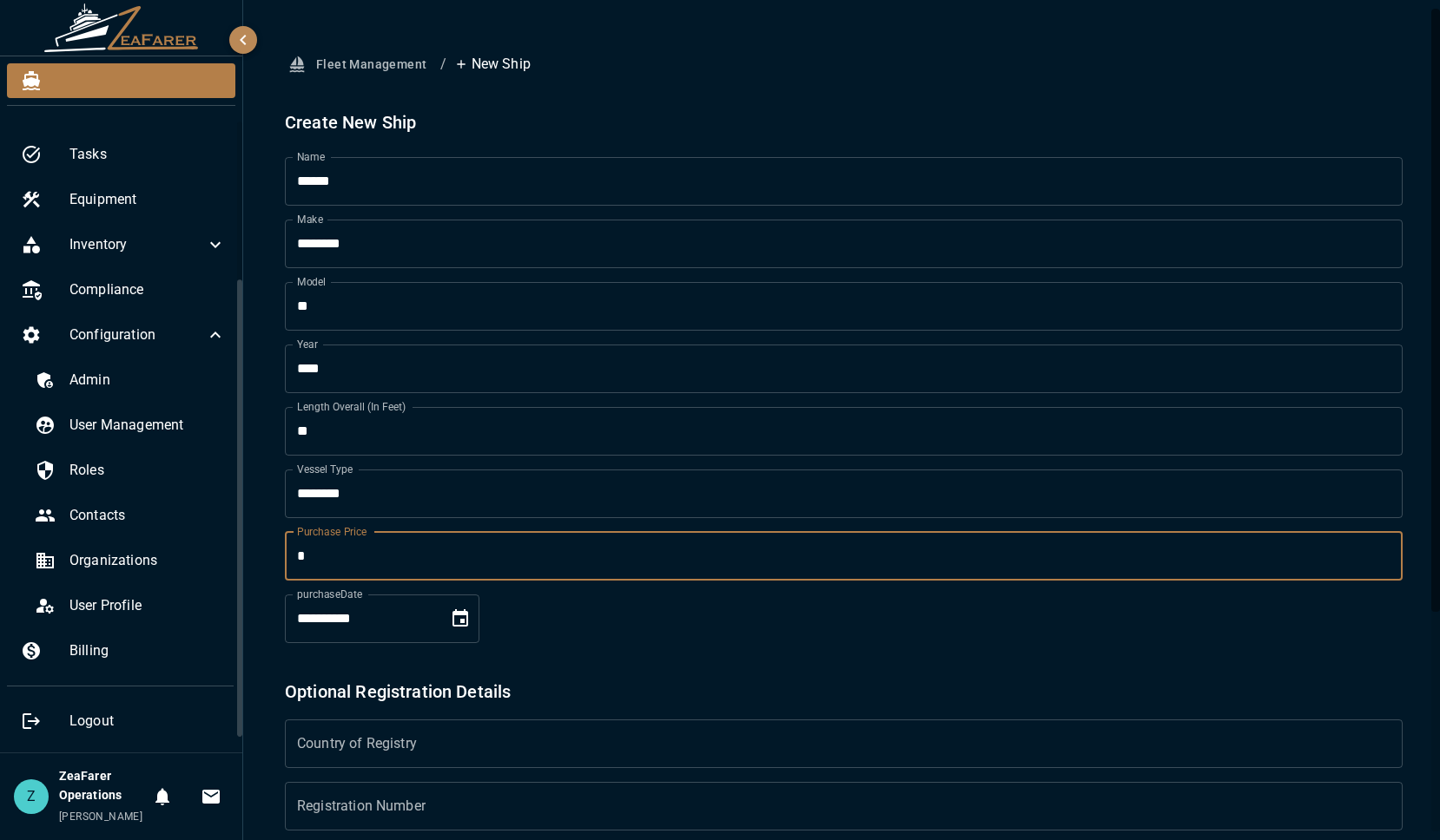
drag, startPoint x: 679, startPoint y: 612, endPoint x: 640, endPoint y: 641, distance: 48.6
click at [678, 612] on form "**********" at bounding box center [843, 641] width 1118 height 969
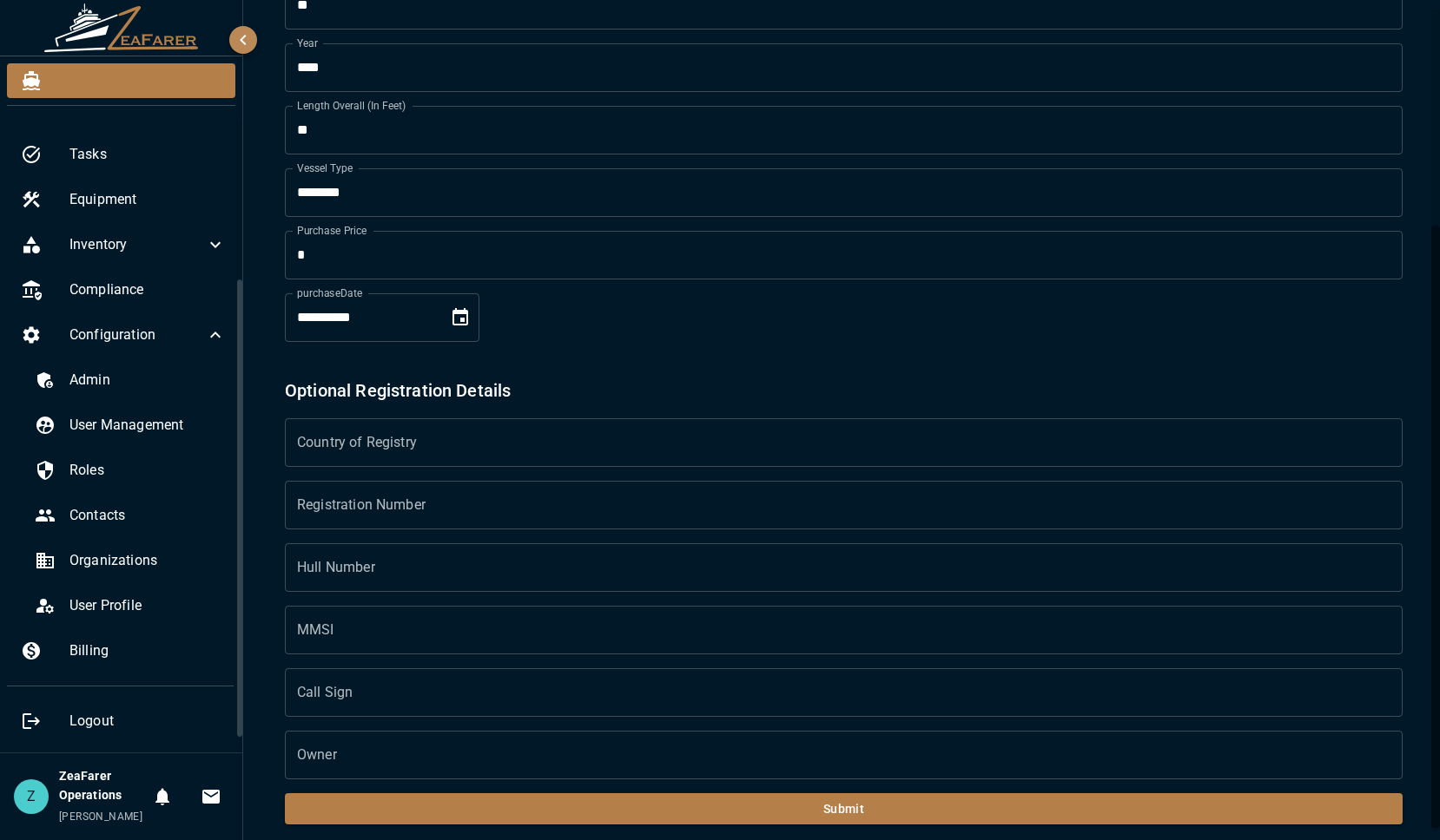
scroll to position [307, 0]
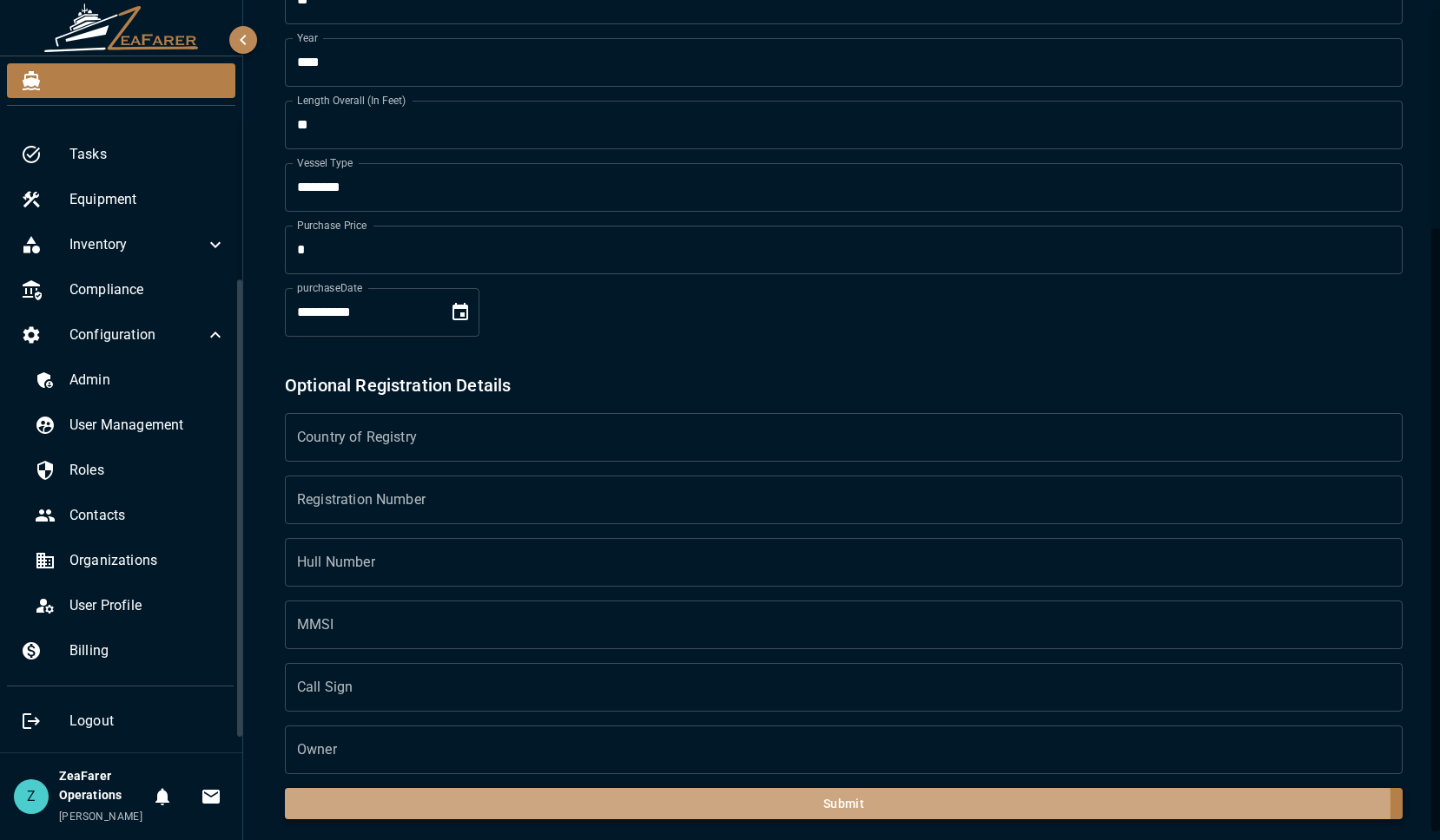
click at [776, 805] on button "Submit" at bounding box center [843, 805] width 1118 height 32
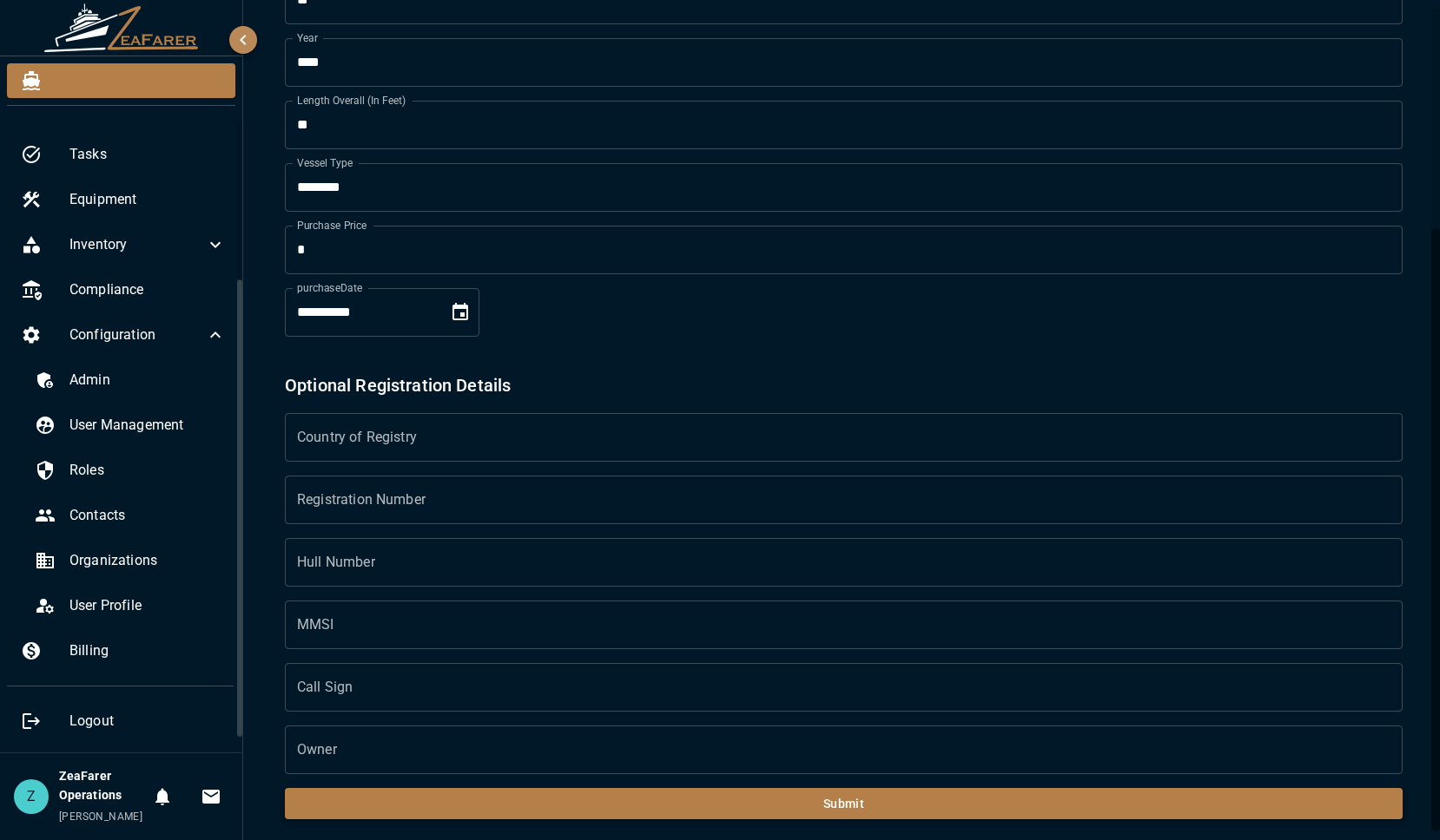
click at [871, 802] on button "Submit" at bounding box center [843, 805] width 1118 height 32
click at [119, 610] on span "User Profile" at bounding box center [147, 606] width 156 height 21
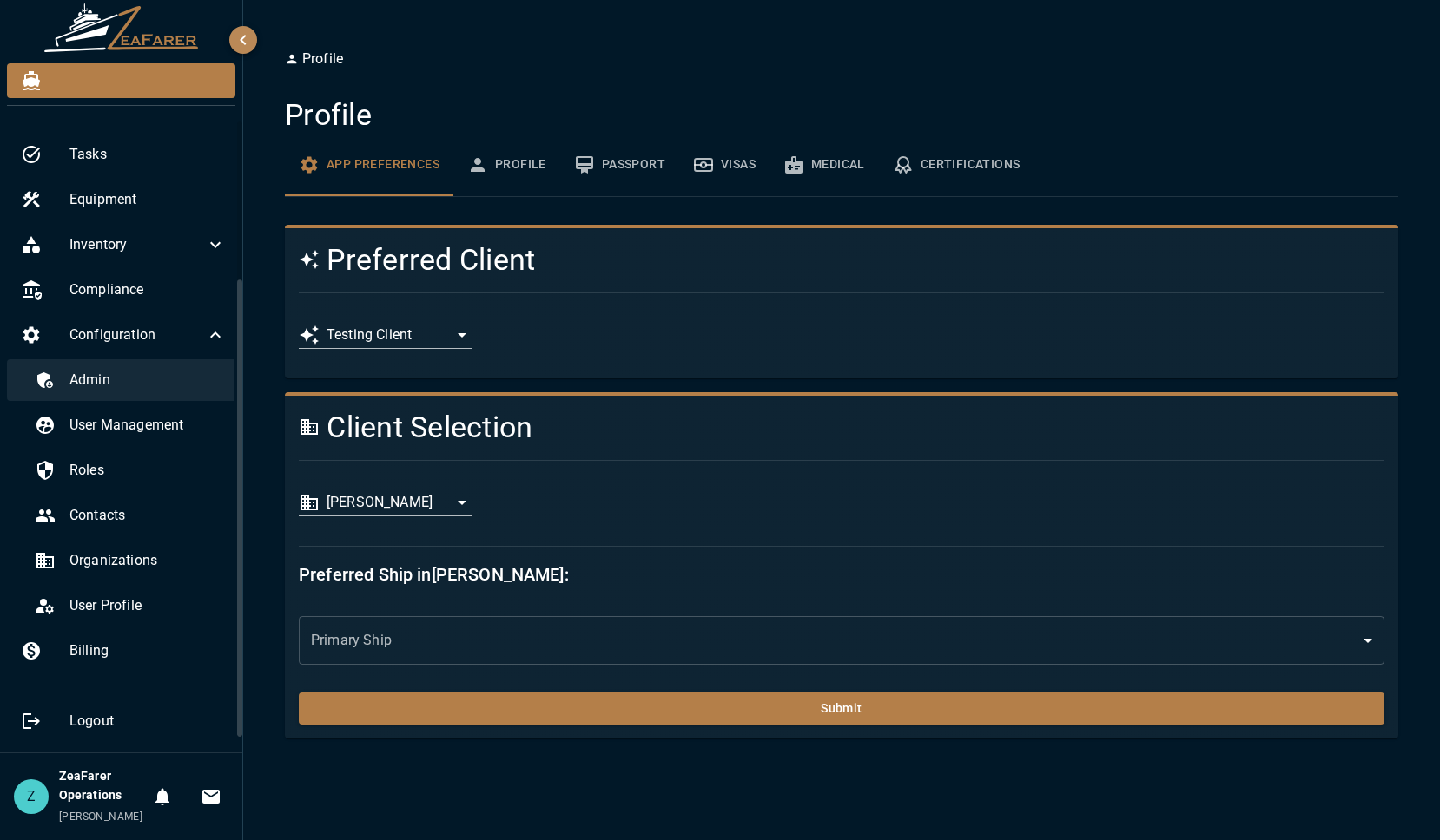
click at [131, 392] on div "Admin" at bounding box center [130, 380] width 219 height 42
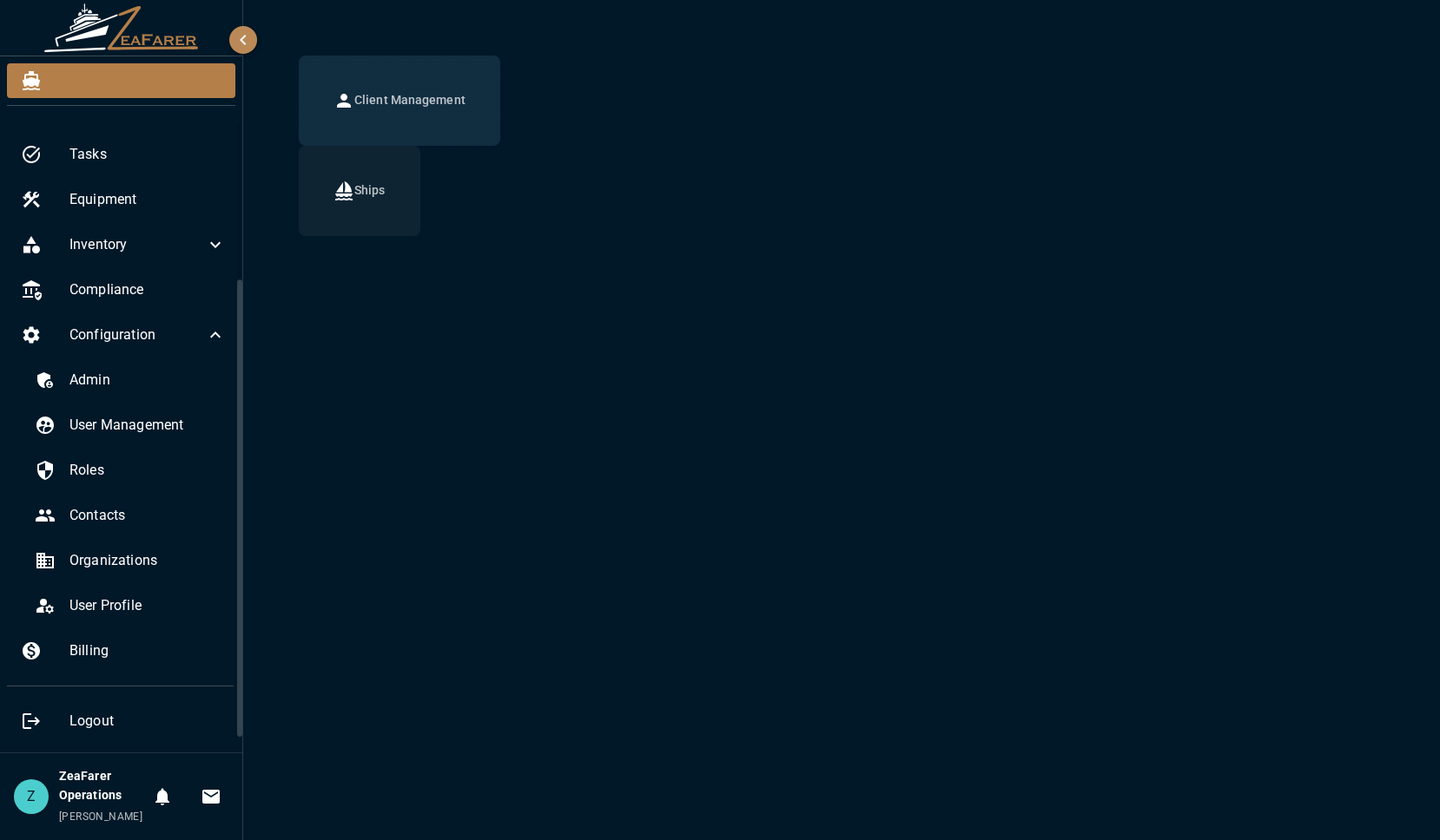
click at [355, 195] on h6 "Ships" at bounding box center [370, 191] width 32 height 19
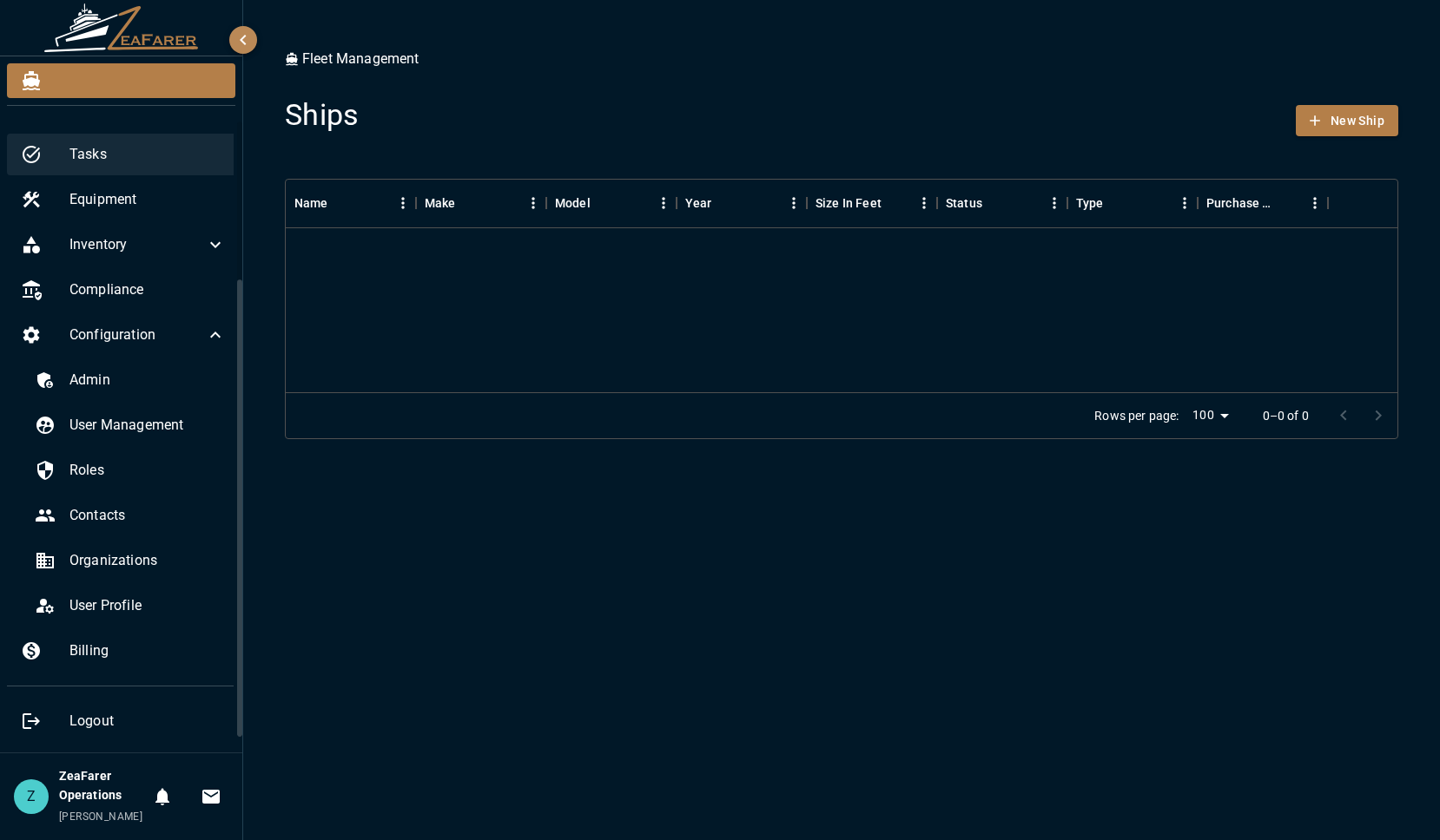
click at [130, 159] on span "Tasks" at bounding box center [147, 155] width 156 height 21
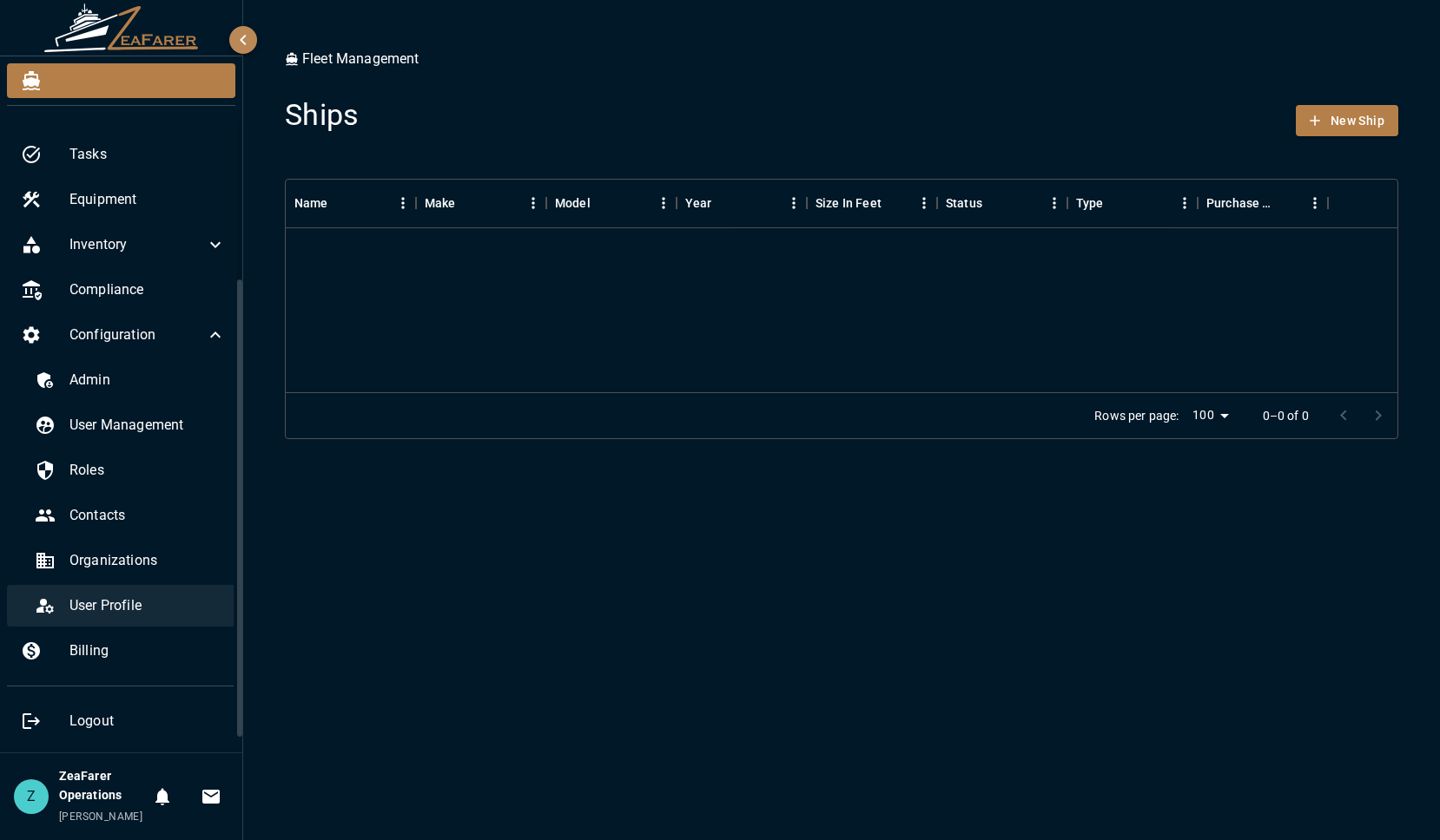
click at [128, 613] on span "User Profile" at bounding box center [147, 606] width 156 height 21
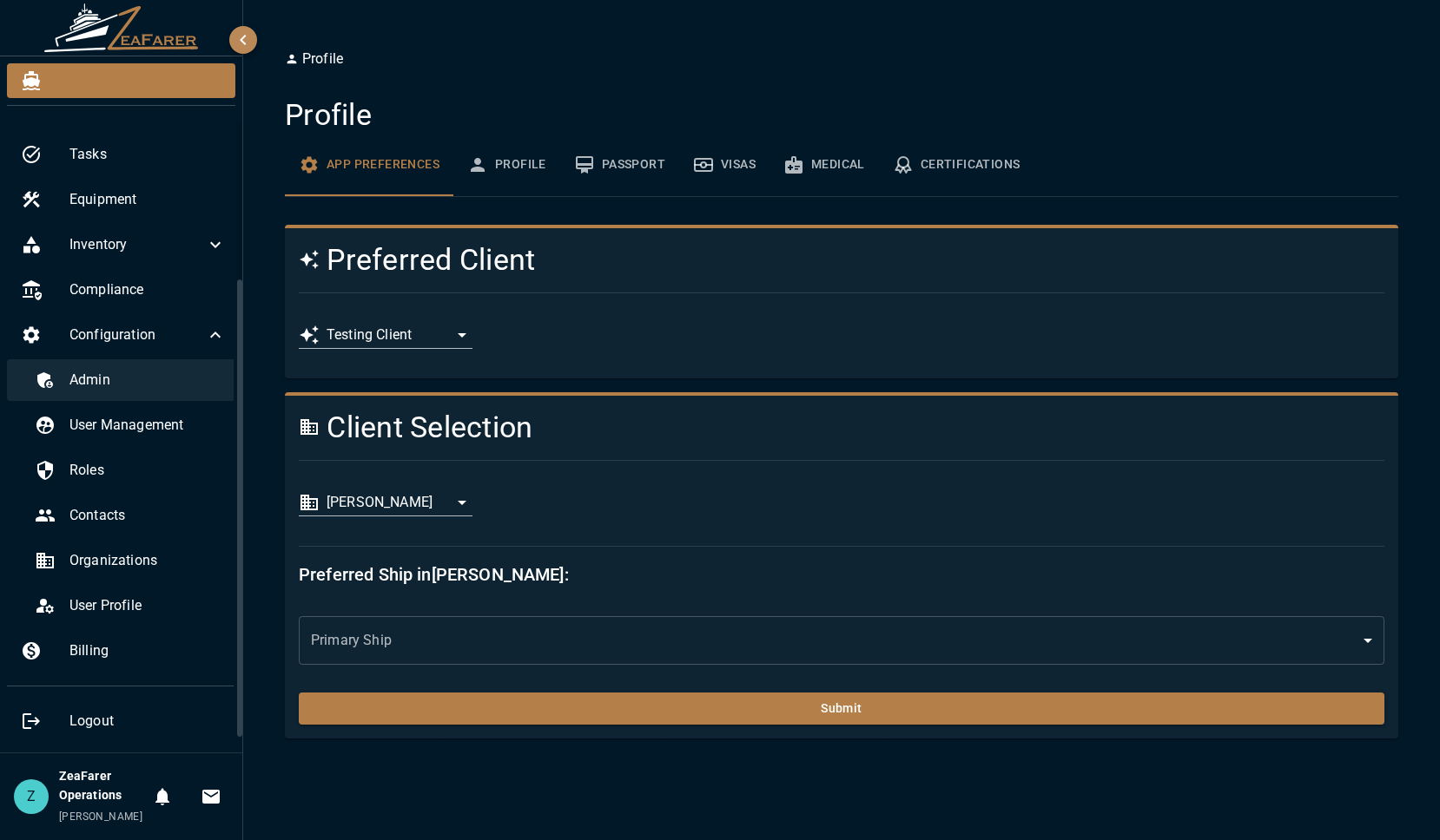
click at [128, 383] on span "Admin" at bounding box center [147, 380] width 156 height 21
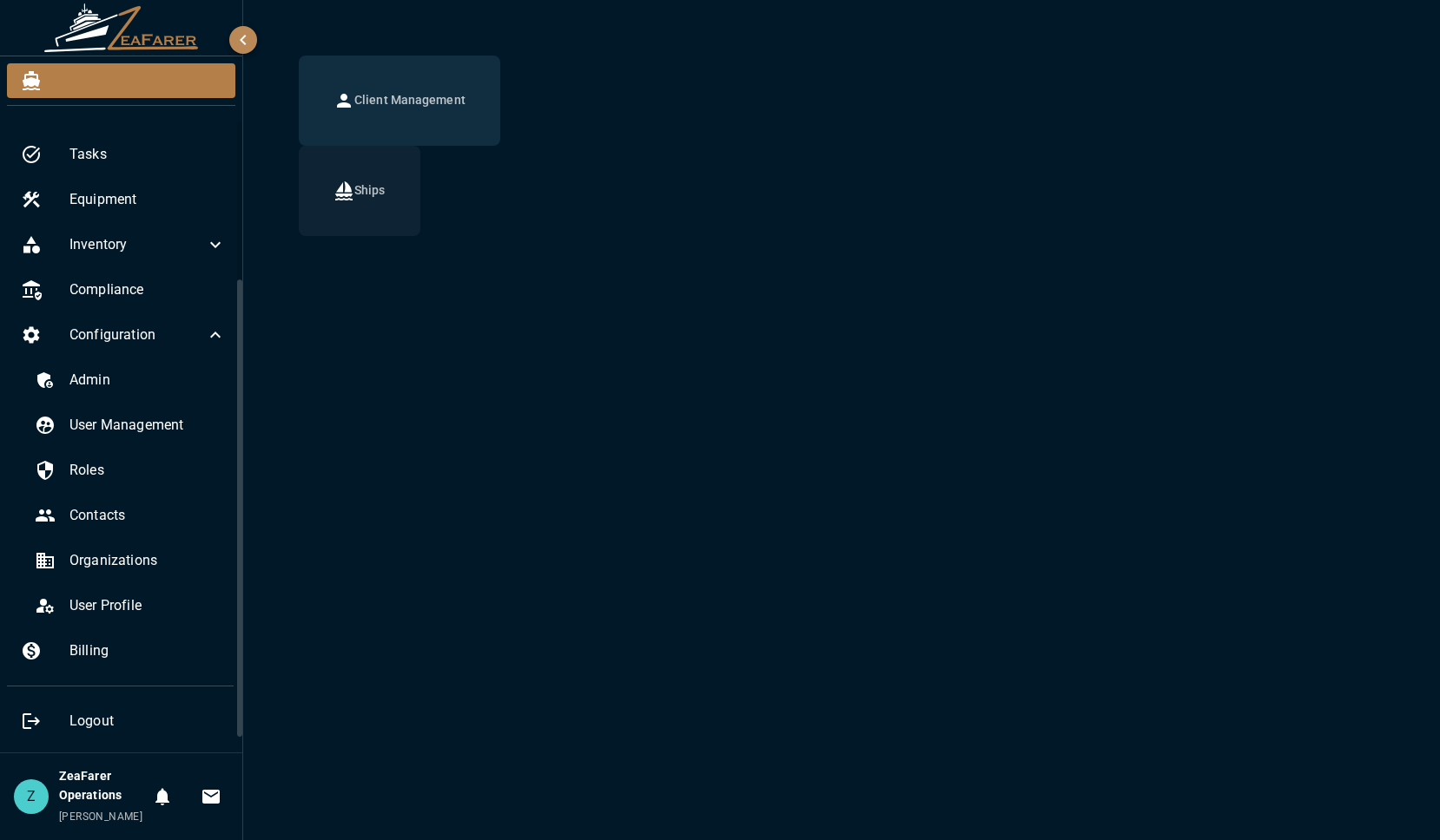
click at [352, 205] on button "Ships" at bounding box center [359, 191] width 121 height 90
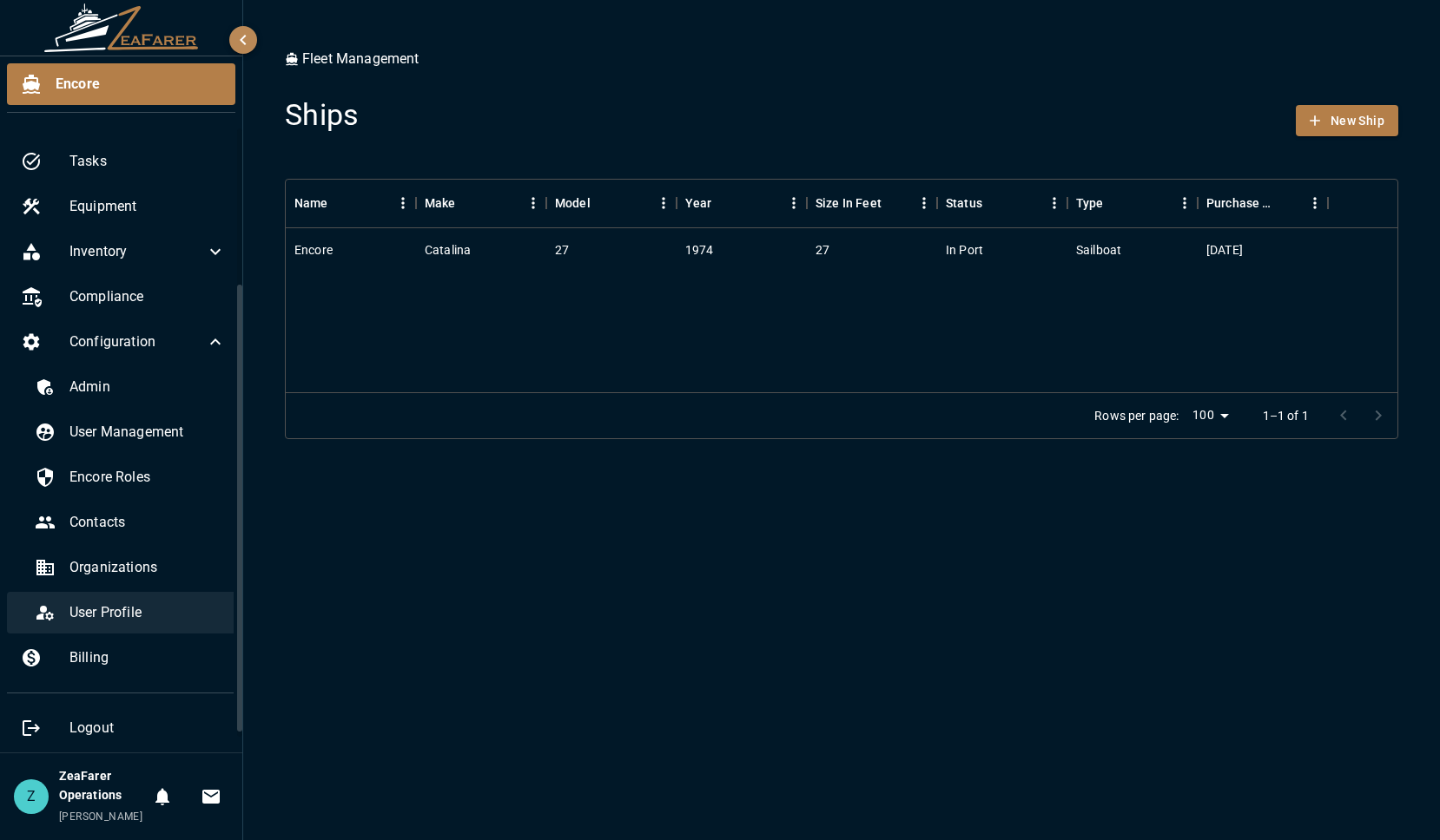
click at [152, 605] on span "User Profile" at bounding box center [147, 613] width 156 height 21
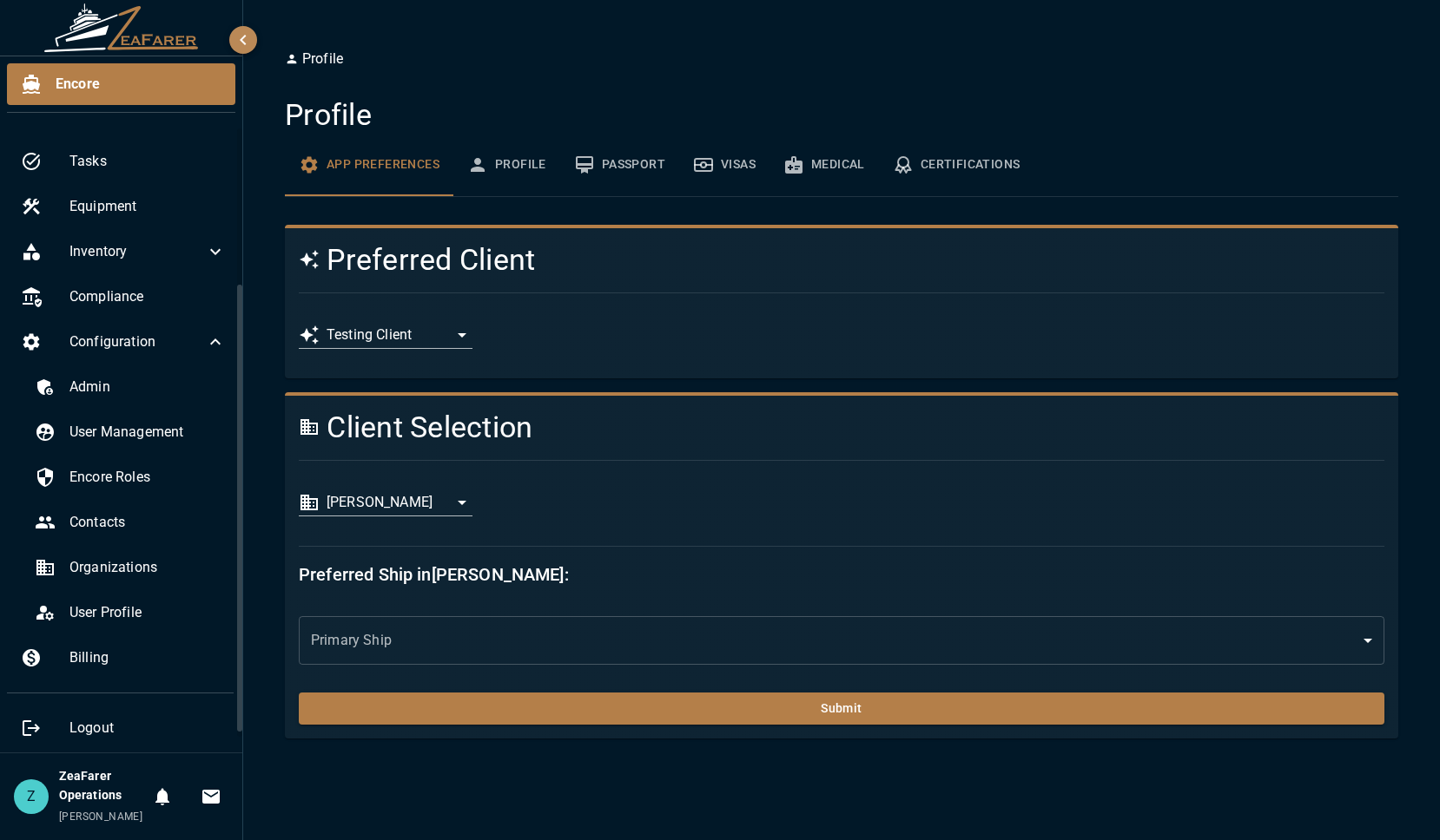
click at [438, 498] on body "**********" at bounding box center [720, 420] width 1440 height 840
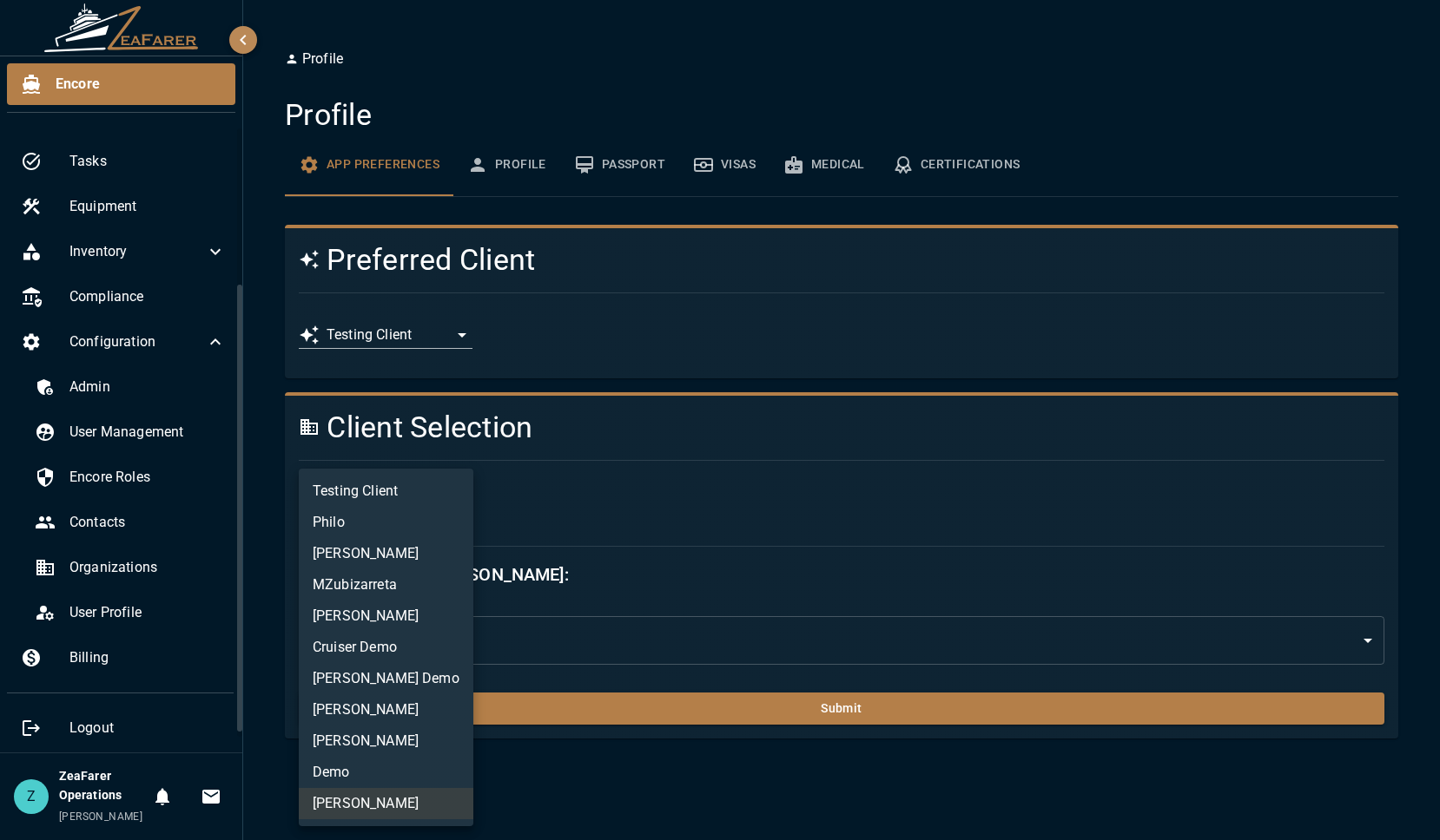
click at [406, 499] on li "Testing Client" at bounding box center [385, 491] width 175 height 32
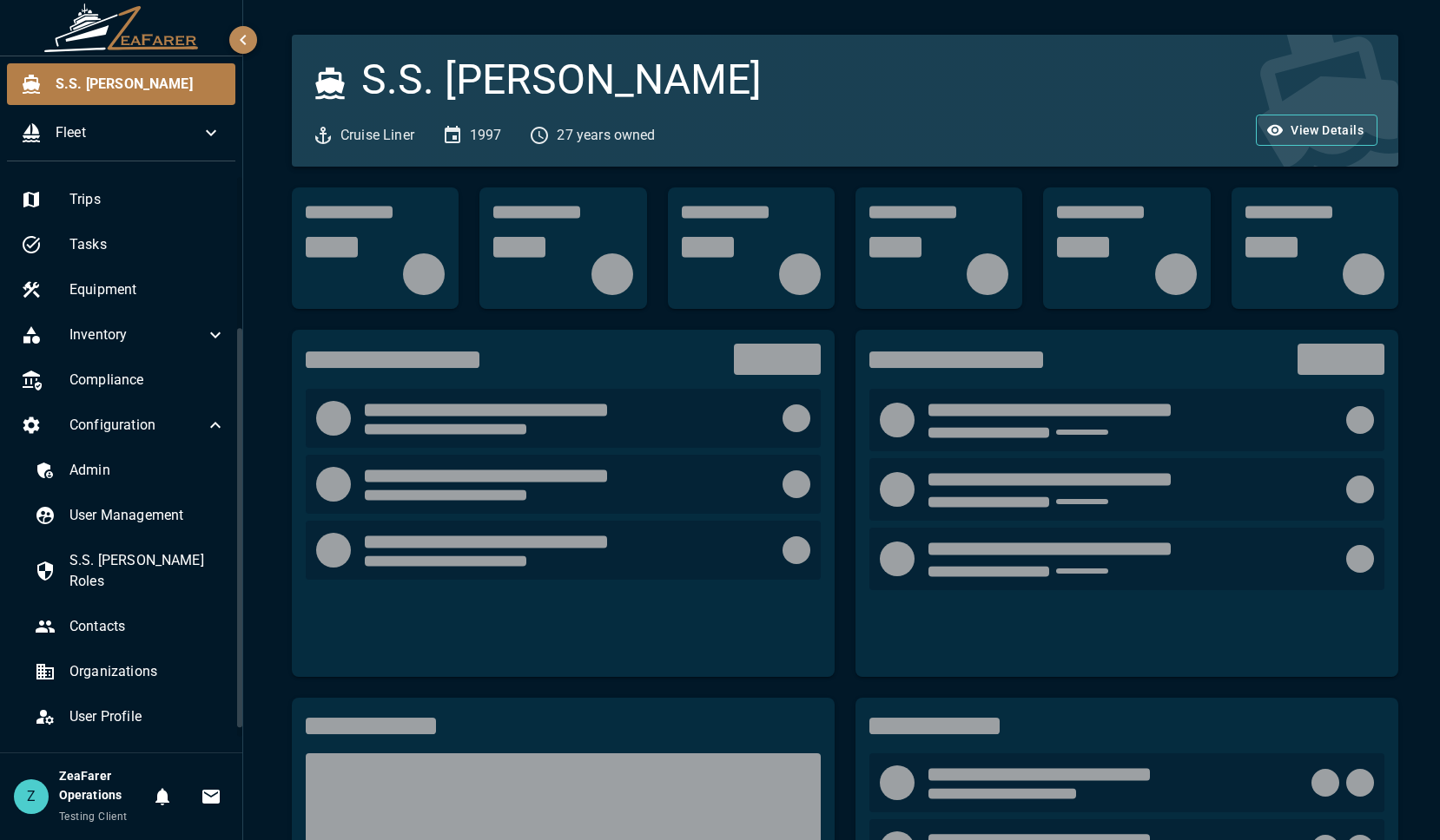
scroll to position [219, 0]
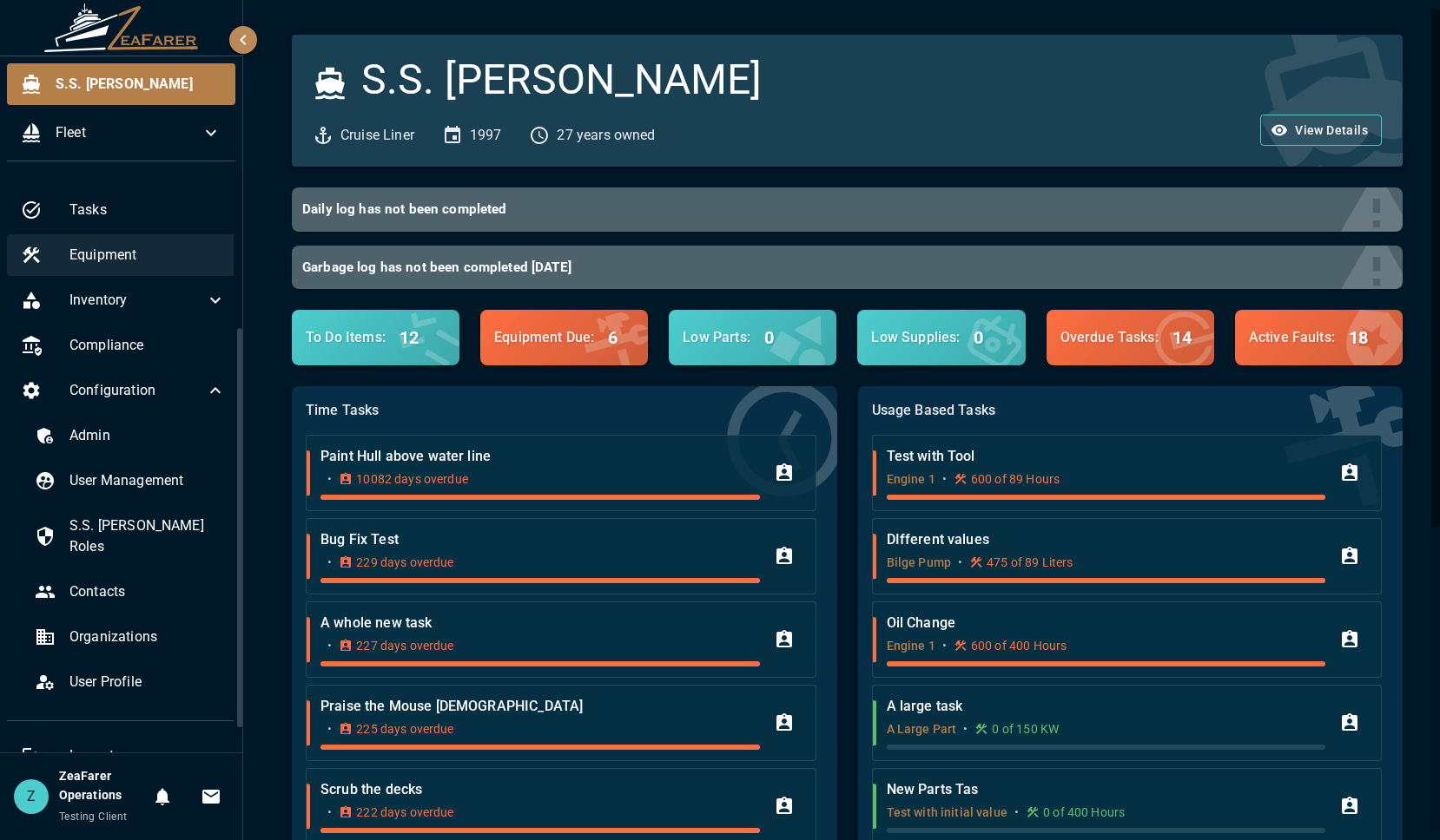
click at [147, 263] on span "Equipment" at bounding box center [147, 255] width 156 height 21
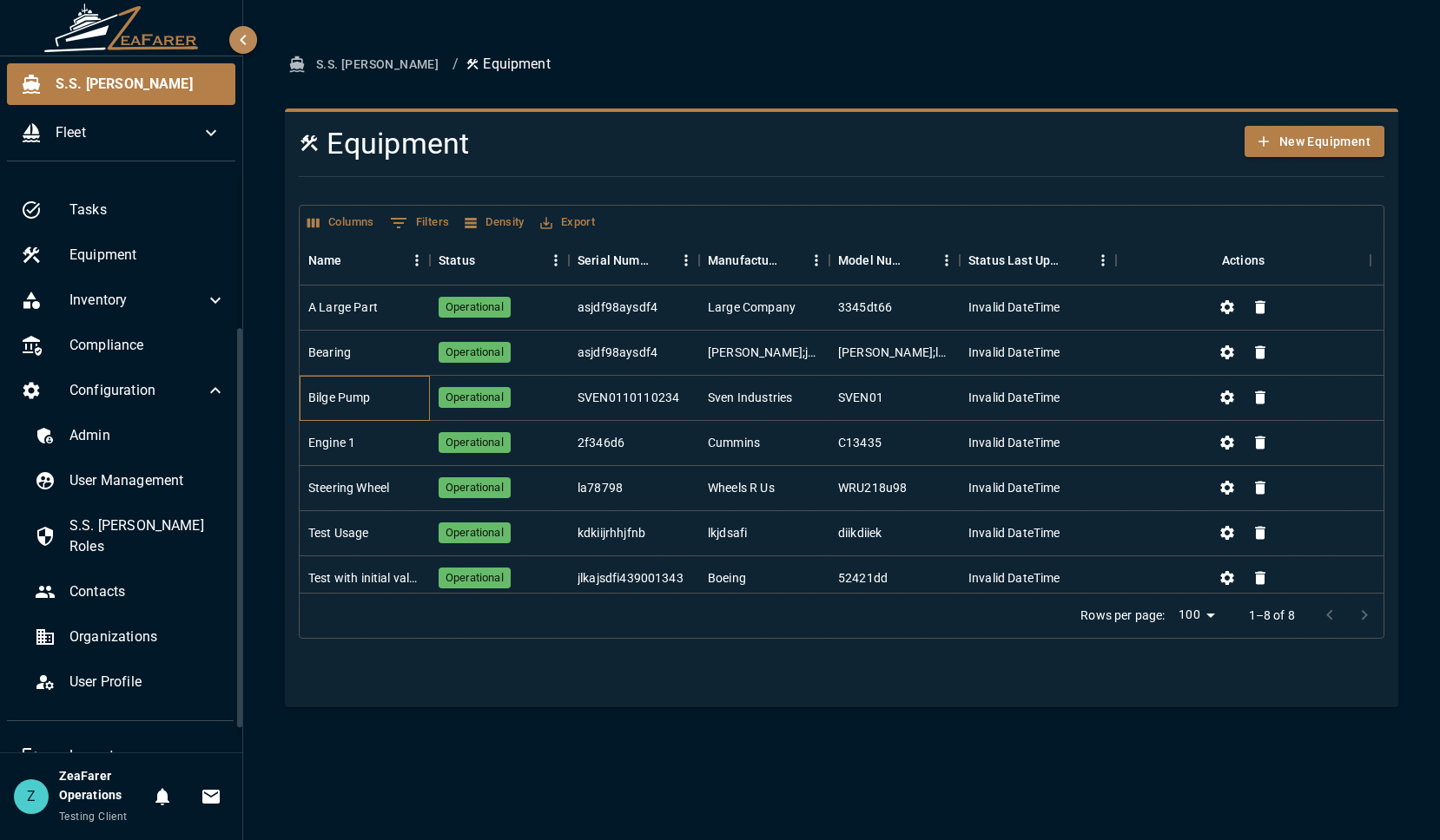
click at [362, 384] on div "Bilge Pump" at bounding box center [364, 398] width 130 height 45
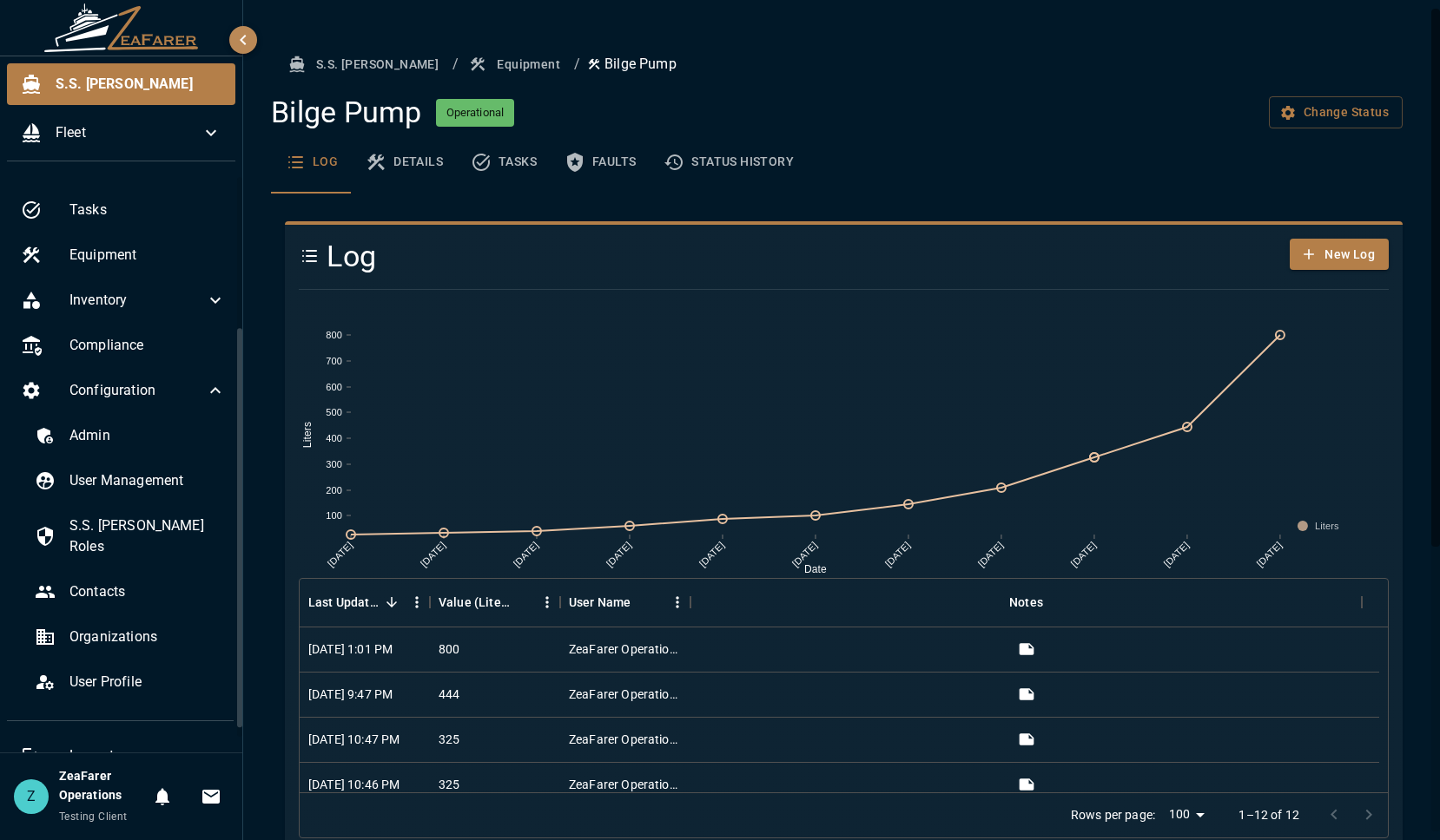
click at [579, 171] on icon "basic tabs example" at bounding box center [575, 162] width 21 height 21
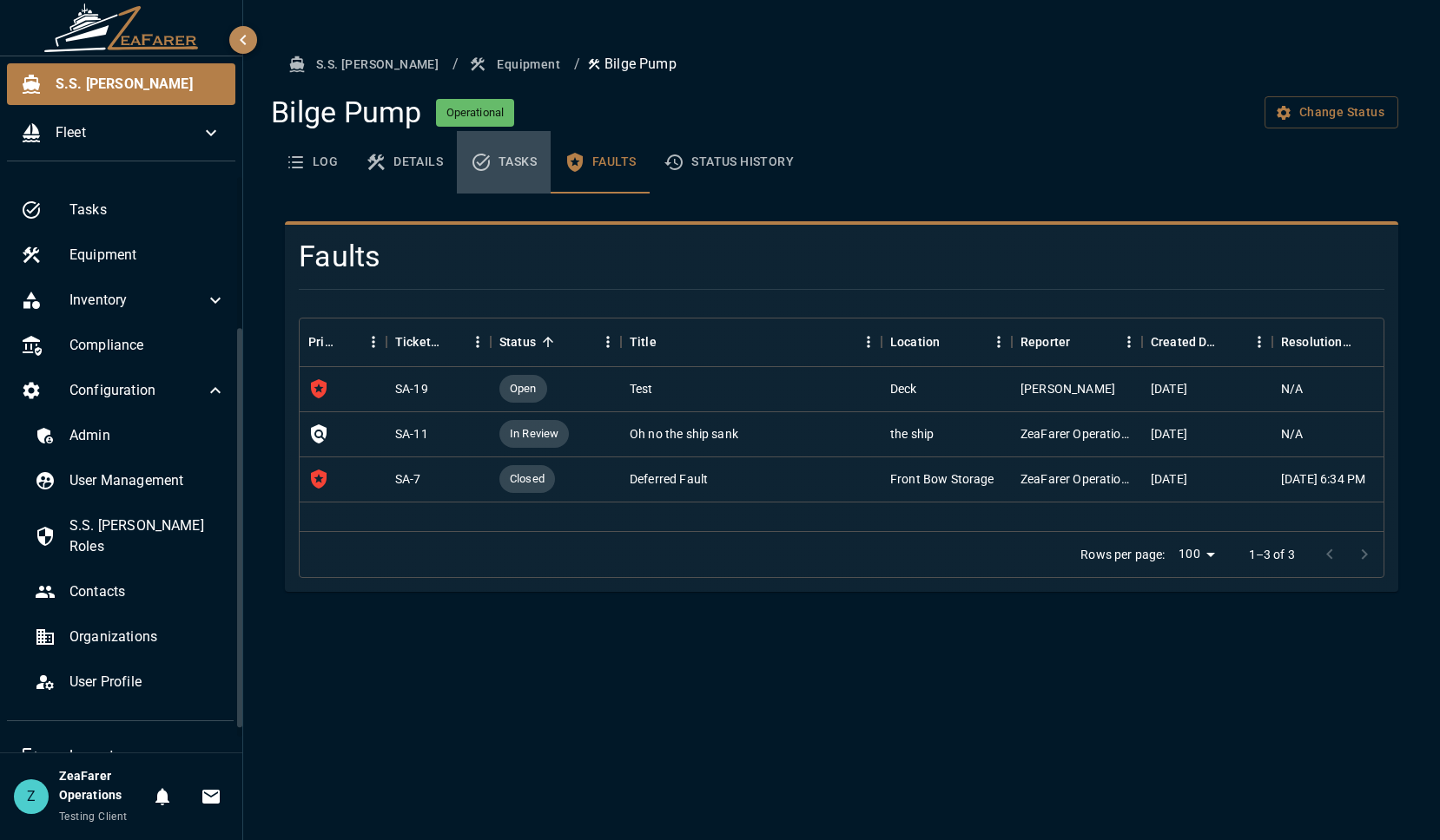
click at [538, 174] on button "Tasks" at bounding box center [504, 162] width 94 height 62
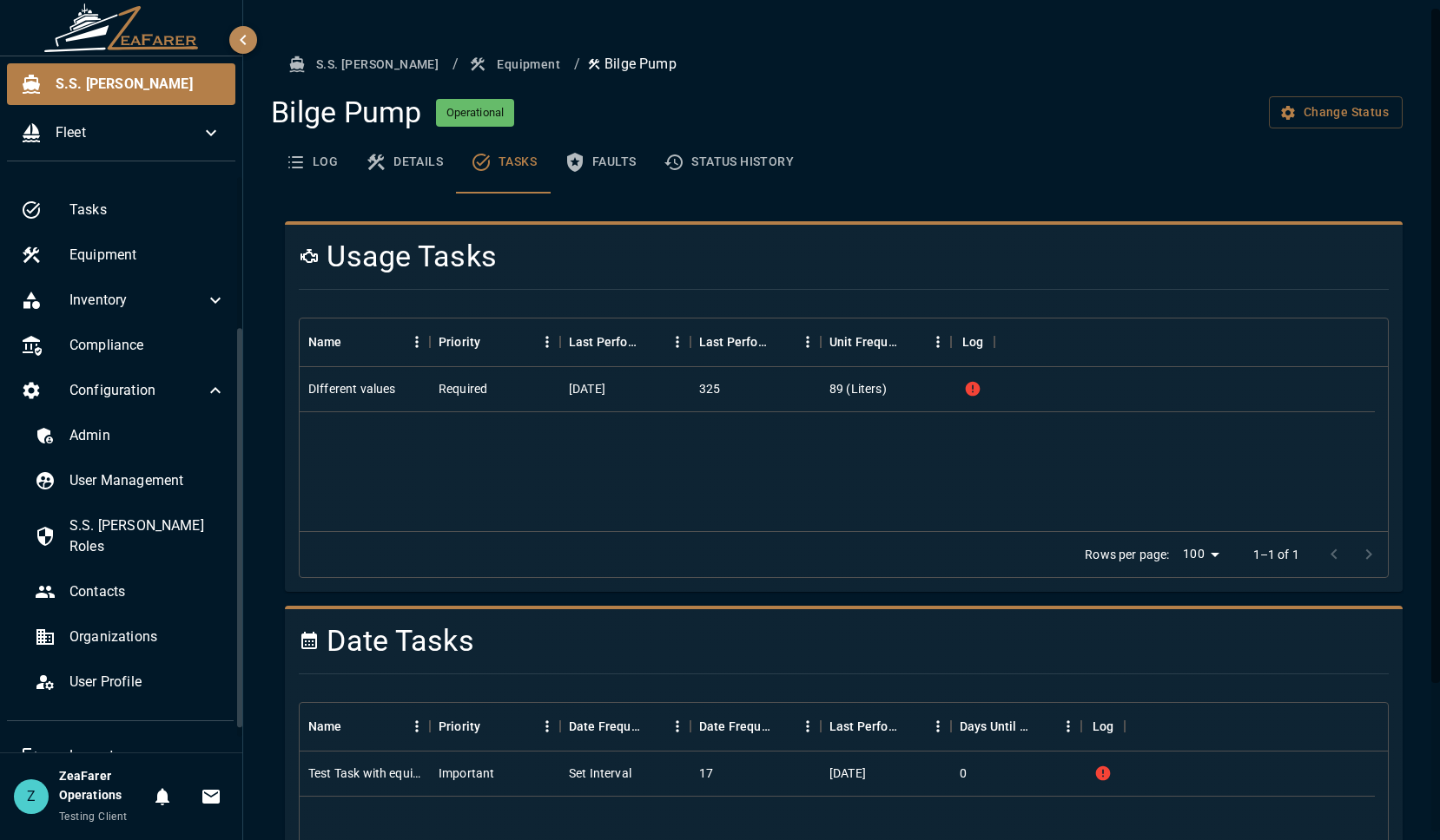
click at [423, 155] on button "Details" at bounding box center [404, 162] width 105 height 62
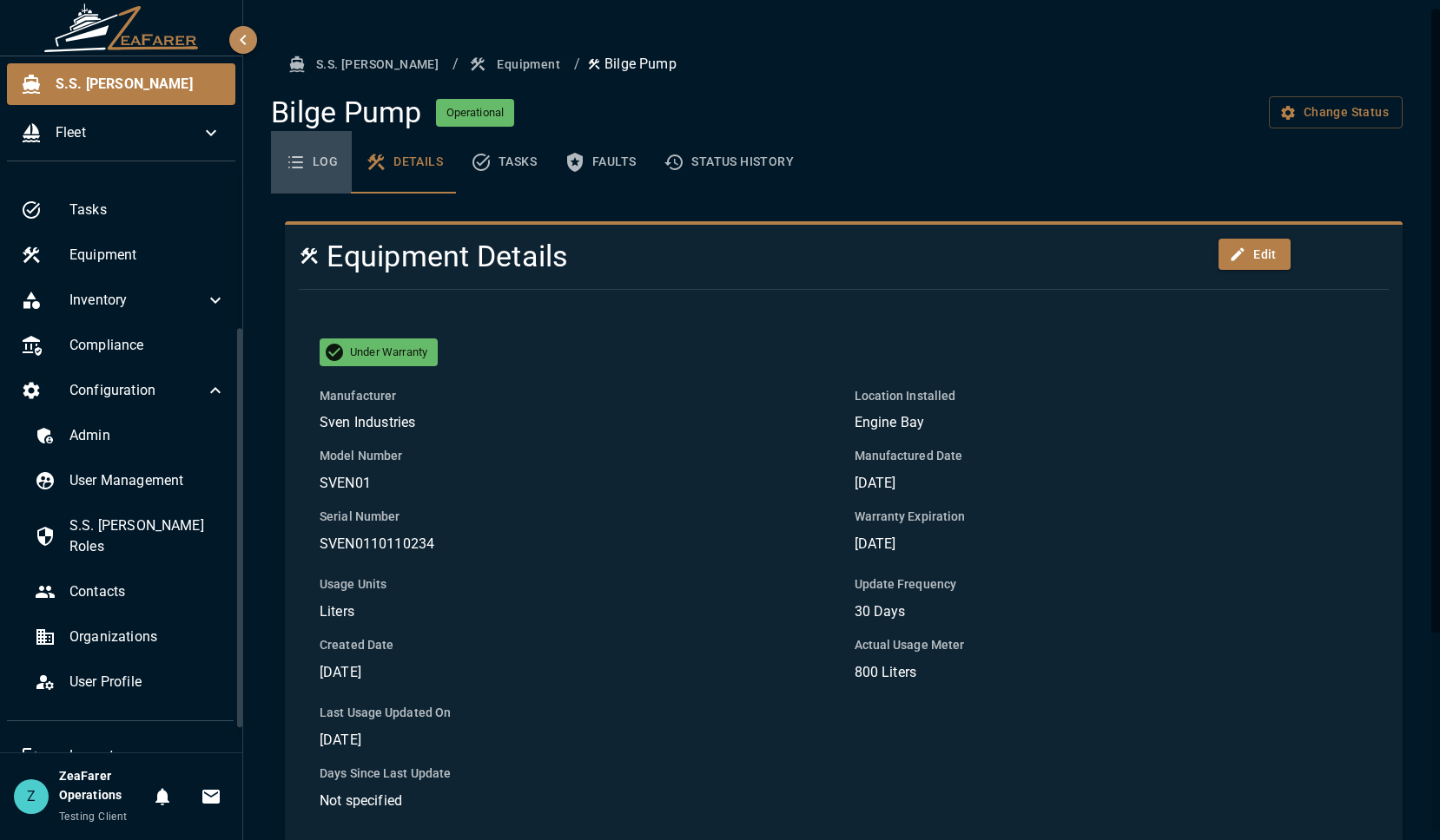
click at [346, 187] on button "Log" at bounding box center [311, 162] width 80 height 62
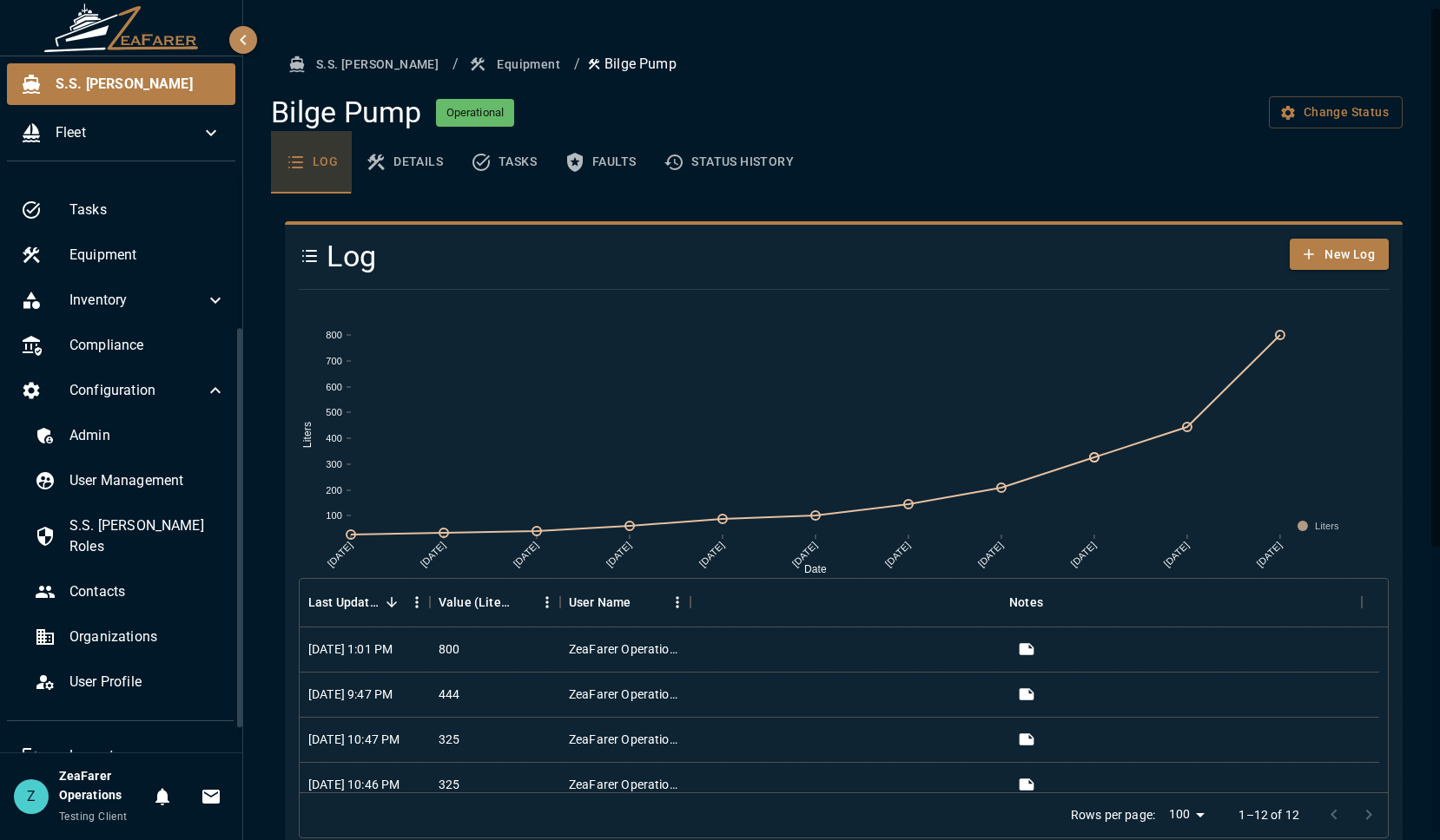
click at [310, 168] on button "Log" at bounding box center [311, 162] width 80 height 62
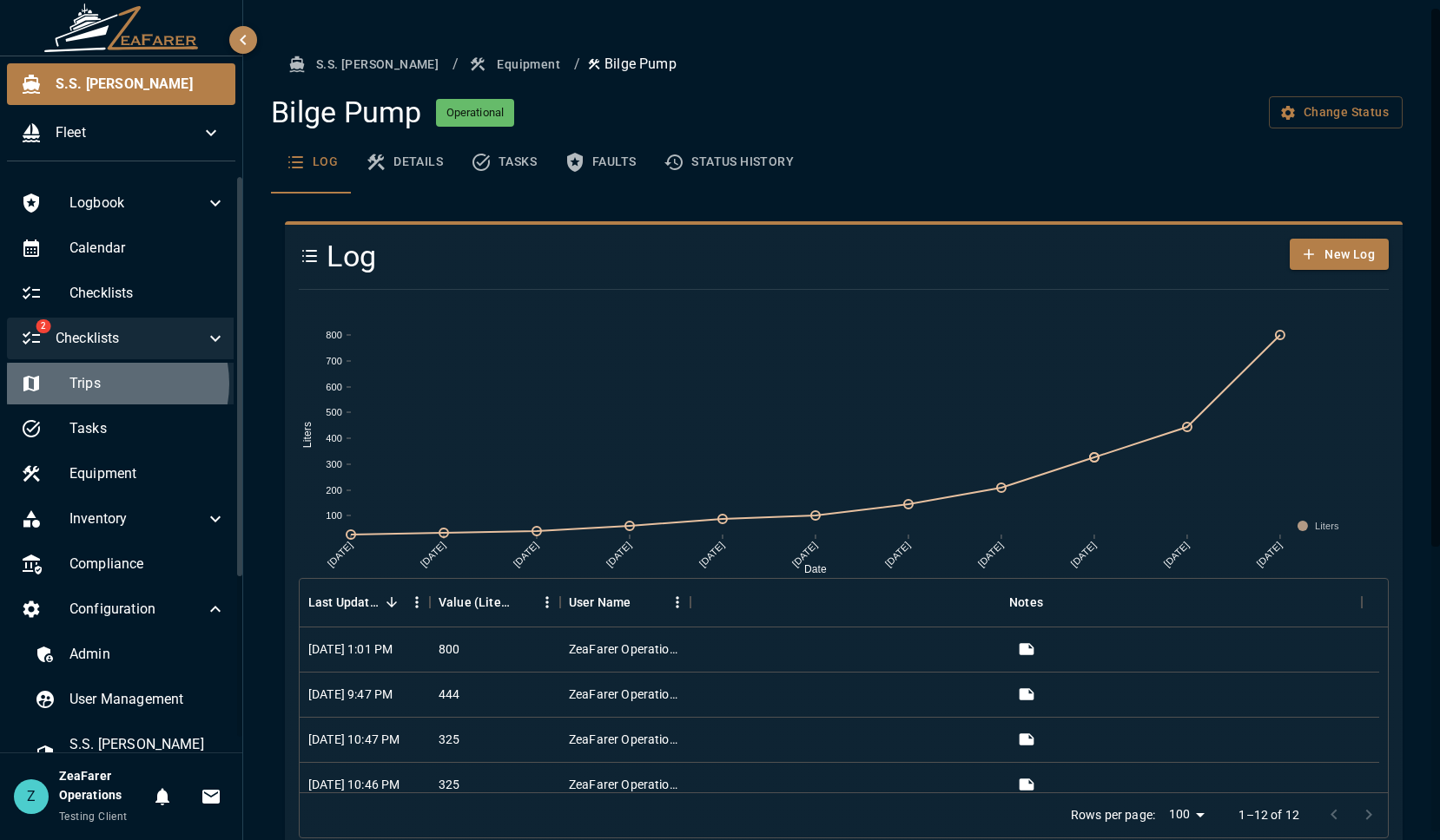
click at [109, 383] on span "Trips" at bounding box center [147, 384] width 156 height 21
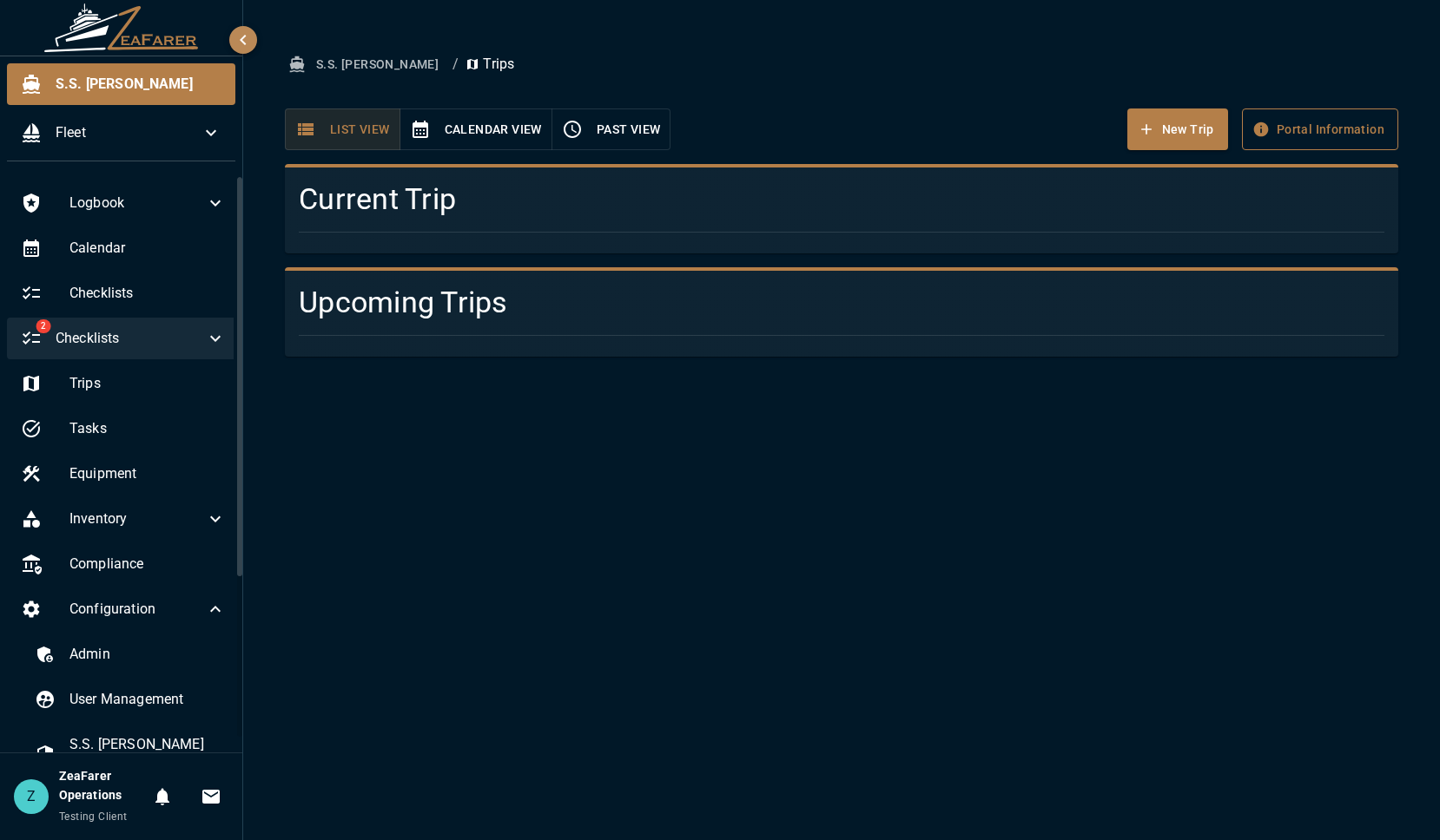
click at [1261, 134] on icon "button" at bounding box center [1260, 128] width 14 height 14
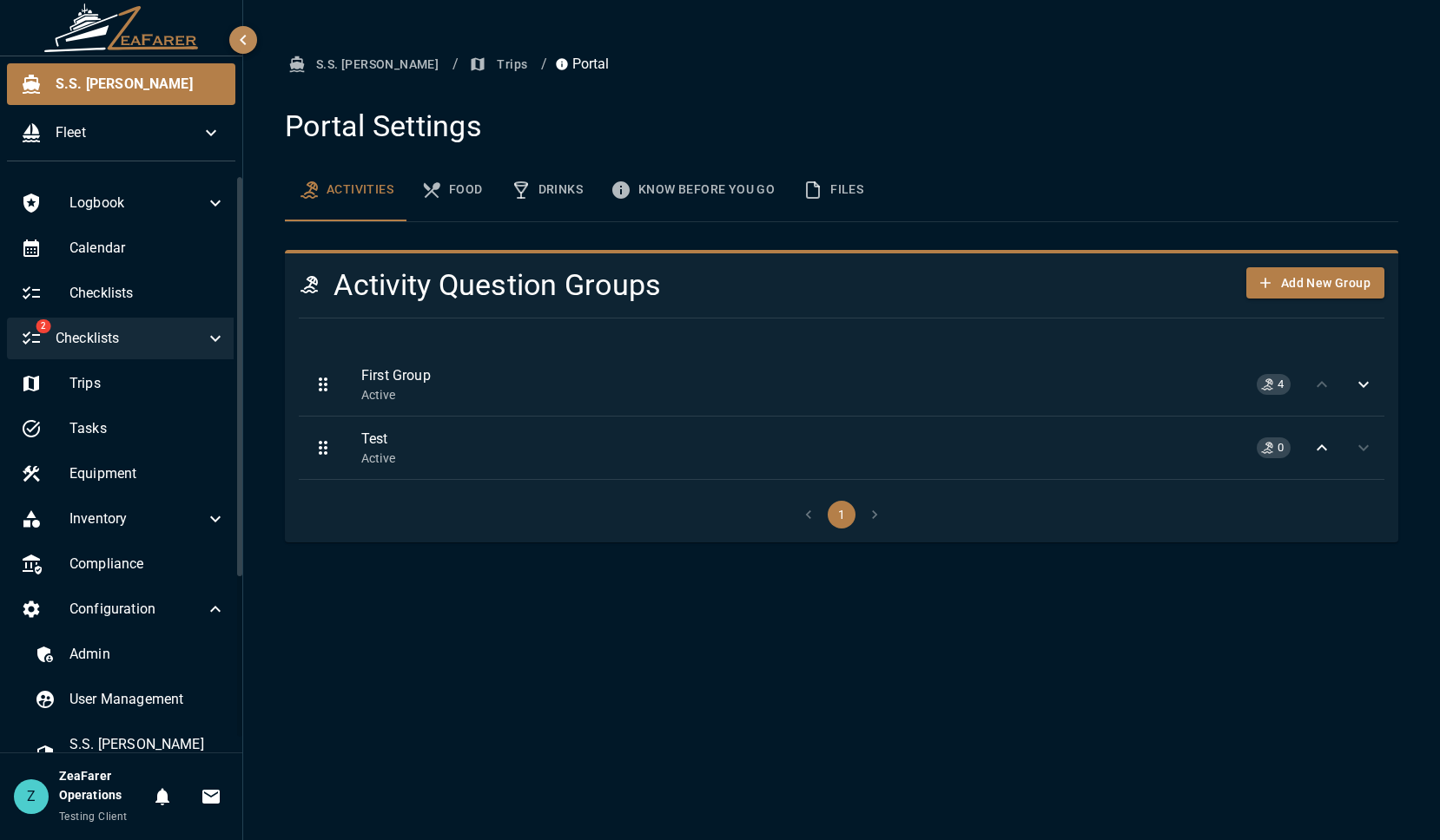
click at [452, 188] on button "Food" at bounding box center [452, 189] width 90 height 62
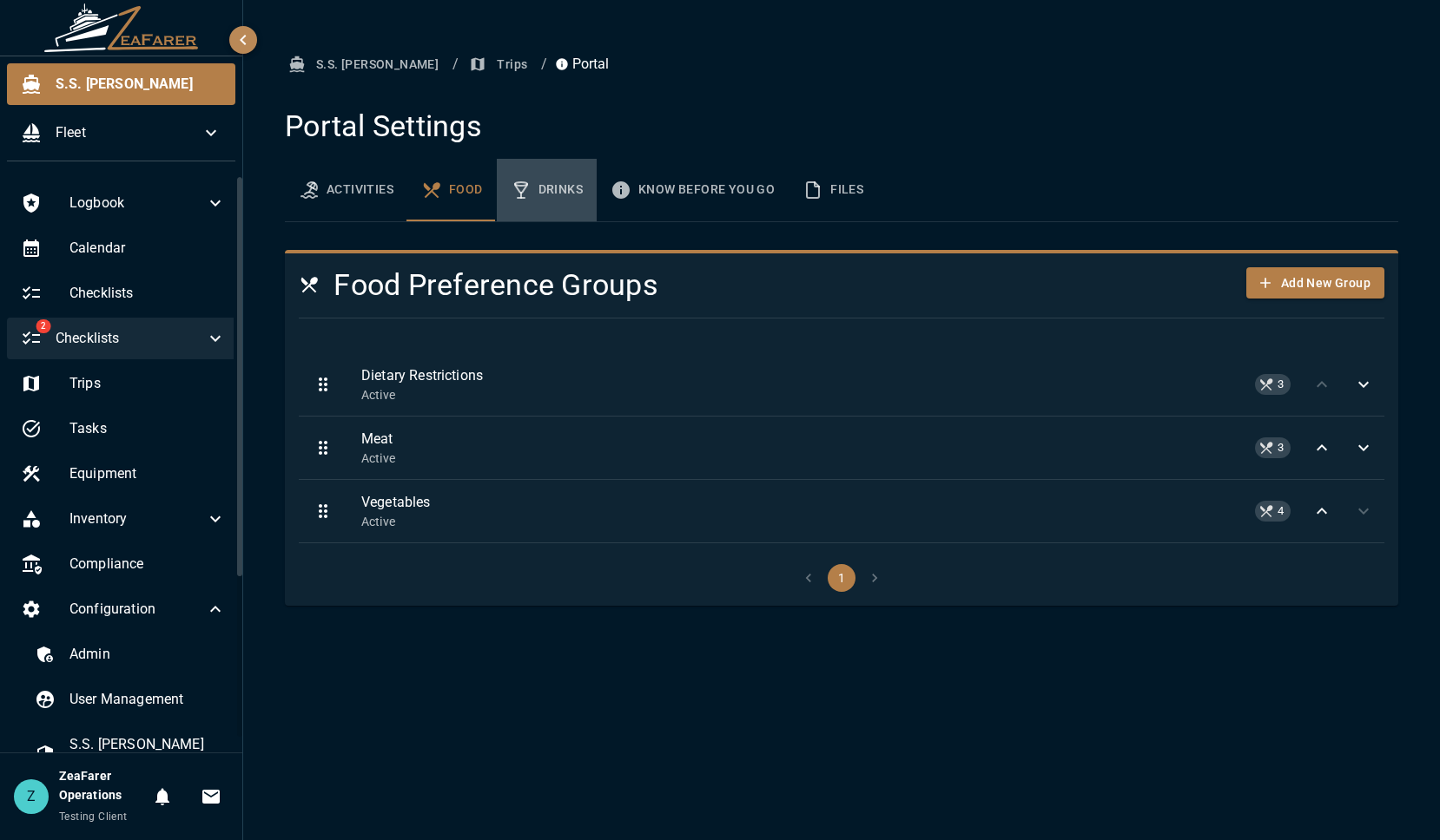
drag, startPoint x: 546, startPoint y: 182, endPoint x: 651, endPoint y: 194, distance: 105.7
click at [552, 182] on button "Drinks" at bounding box center [546, 189] width 99 height 62
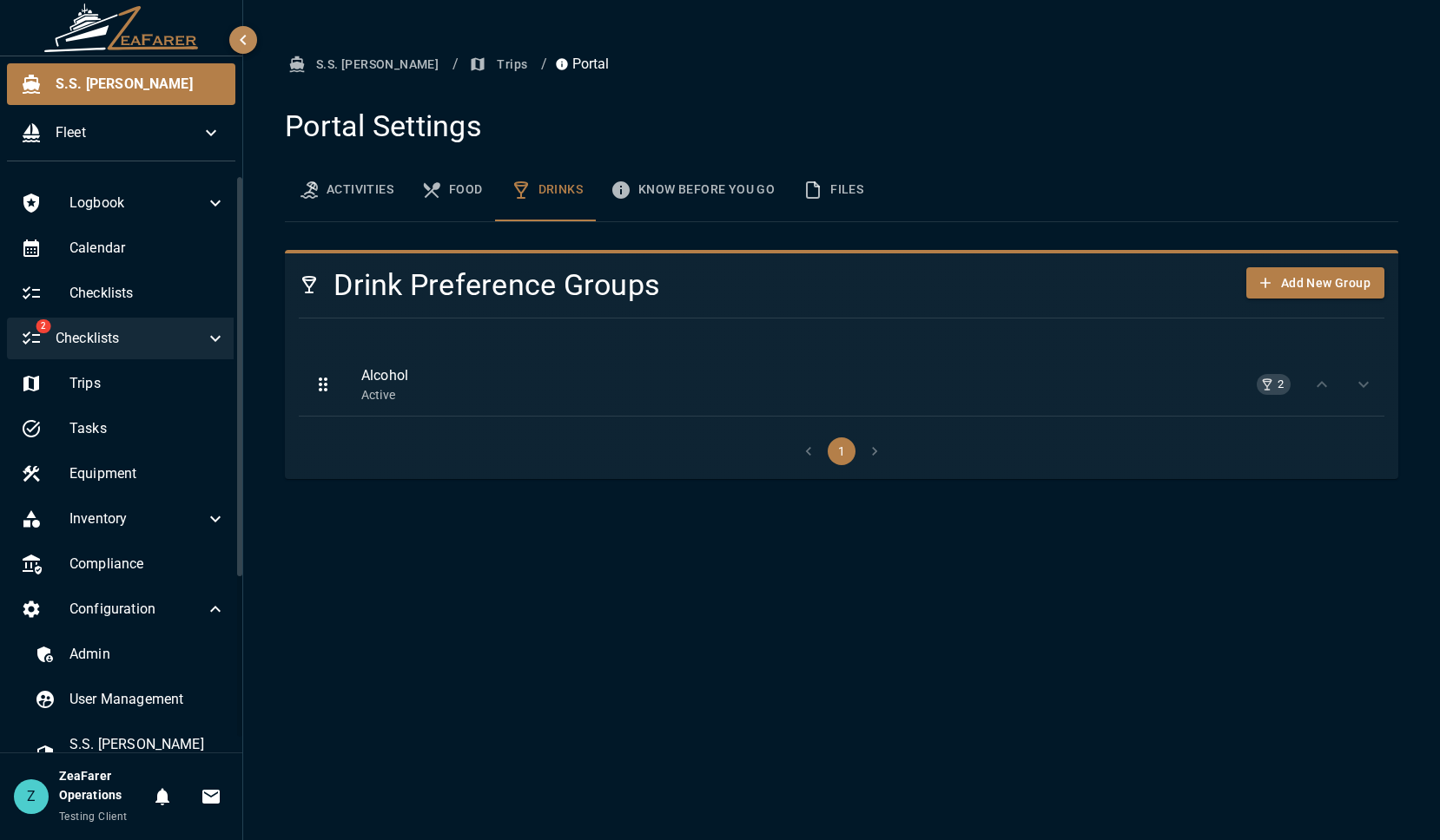
drag, startPoint x: 707, startPoint y: 182, endPoint x: 797, endPoint y: 179, distance: 90.0
click at [709, 181] on button "Know Before You Go" at bounding box center [692, 189] width 192 height 62
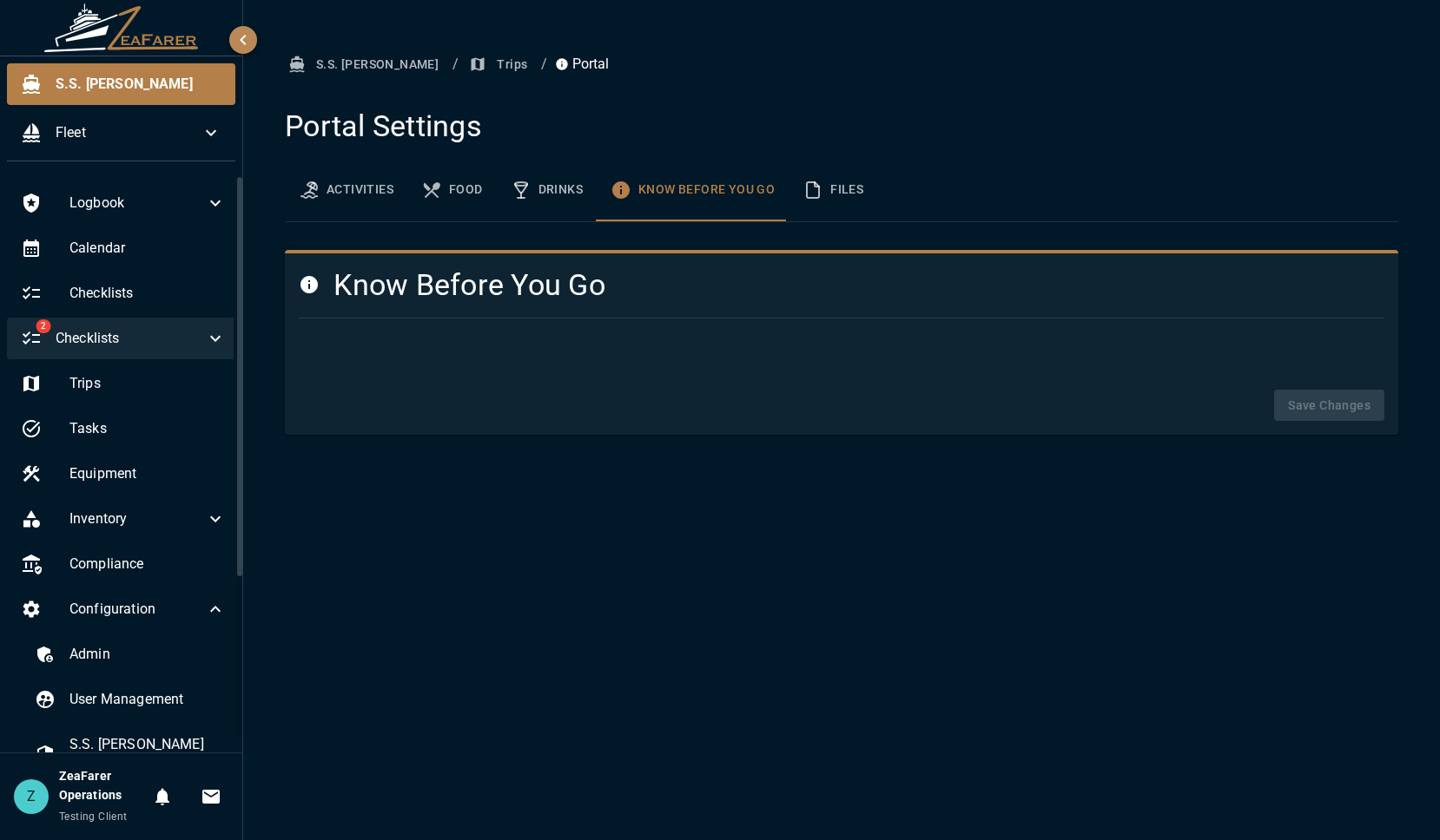
click at [850, 171] on button "Files" at bounding box center [833, 189] width 89 height 62
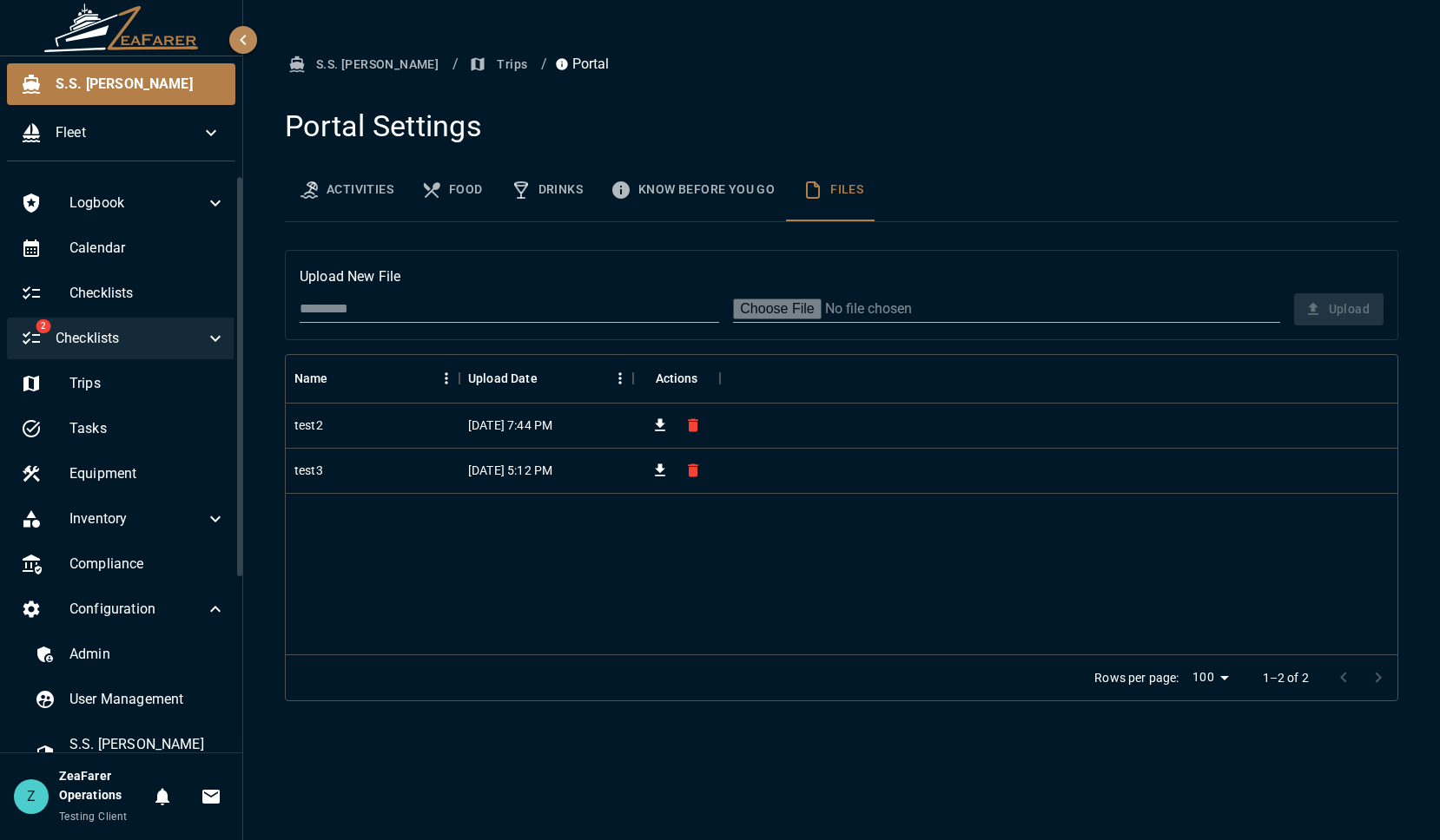
click at [1339, 128] on h4 "Portal Settings" at bounding box center [841, 127] width 1113 height 36
click at [681, 204] on button "Know Before You Go" at bounding box center [692, 189] width 192 height 62
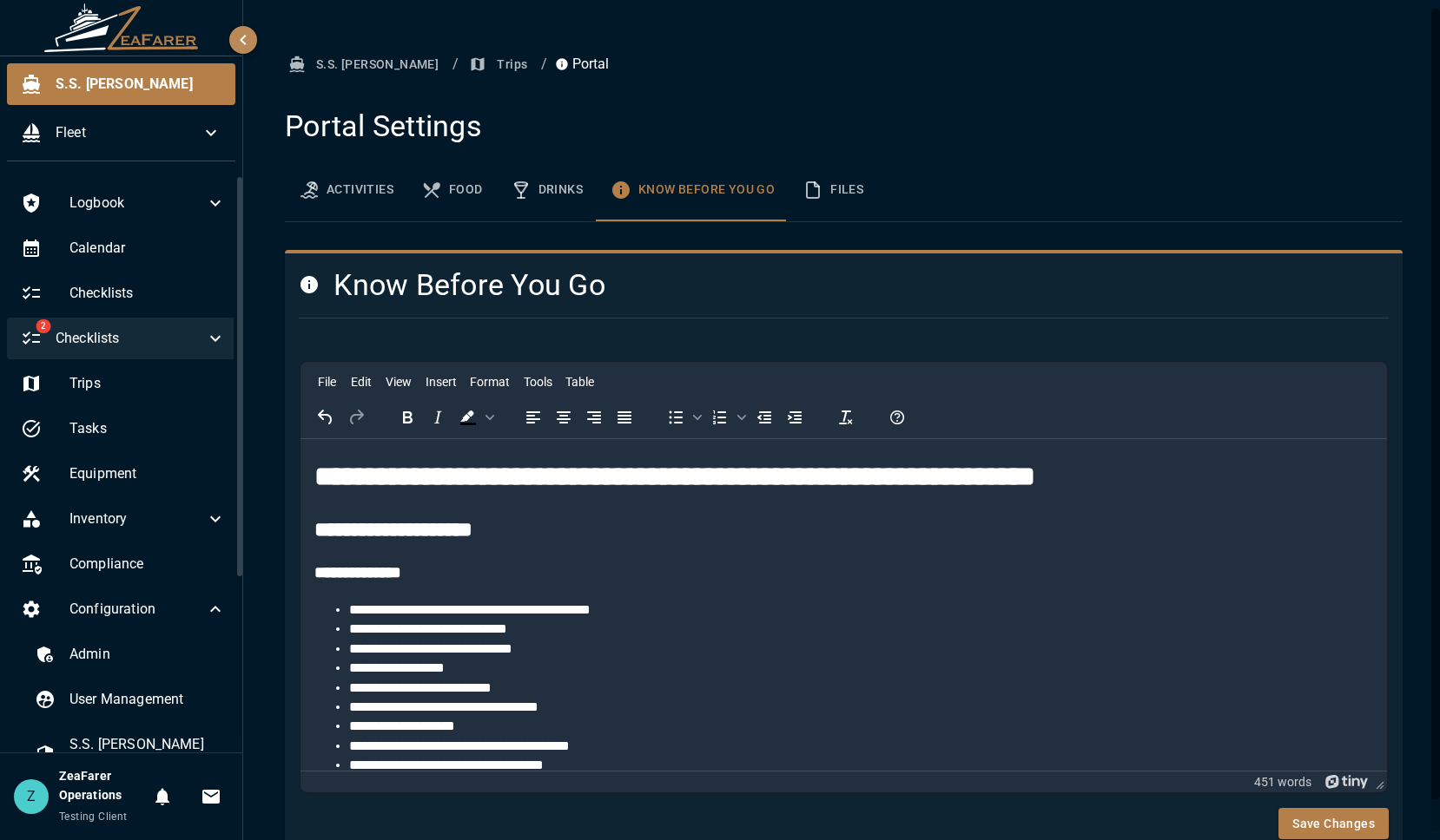
click at [551, 200] on button "Drinks" at bounding box center [546, 189] width 99 height 62
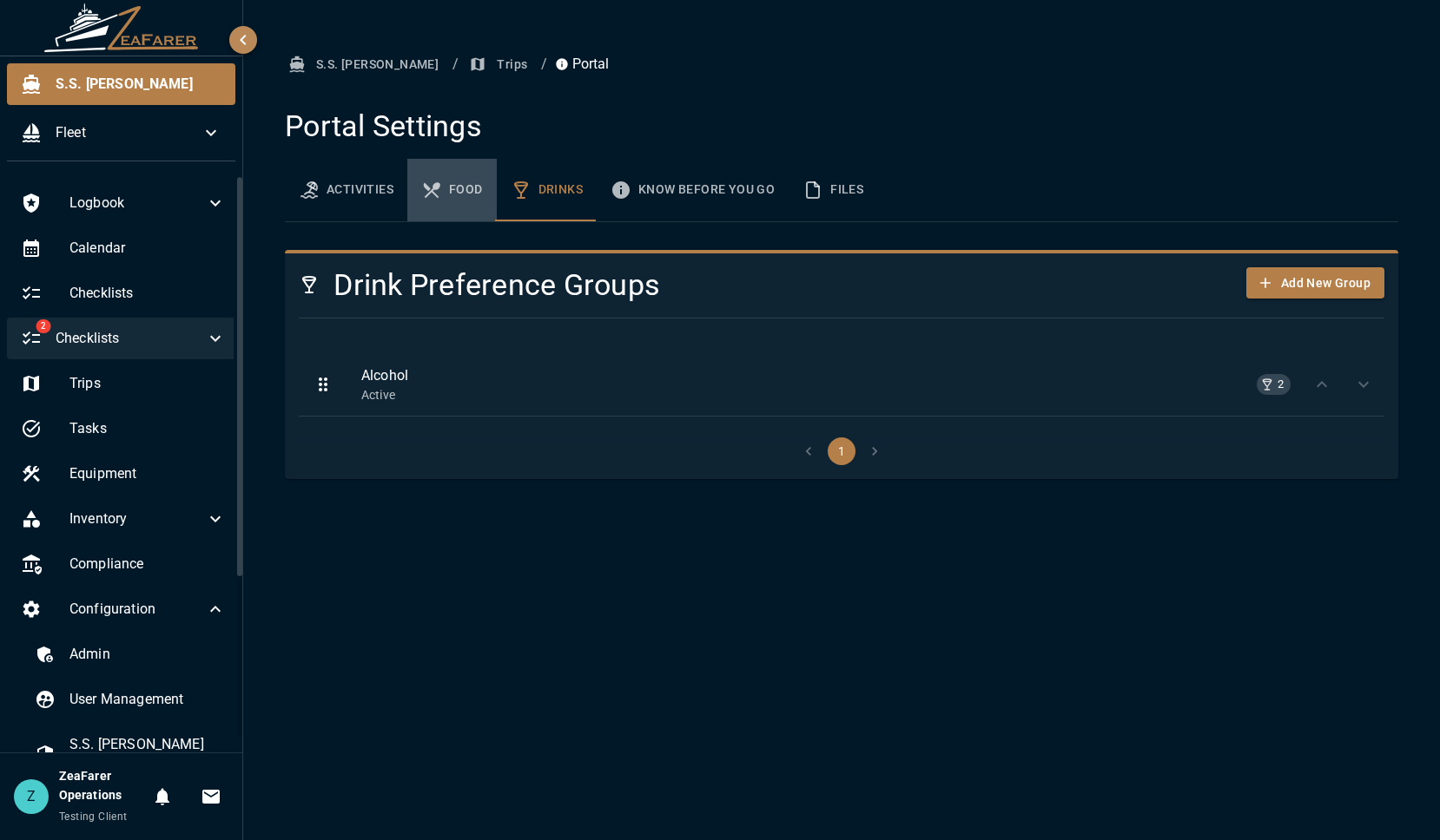
click at [453, 198] on button "Food" at bounding box center [452, 189] width 90 height 62
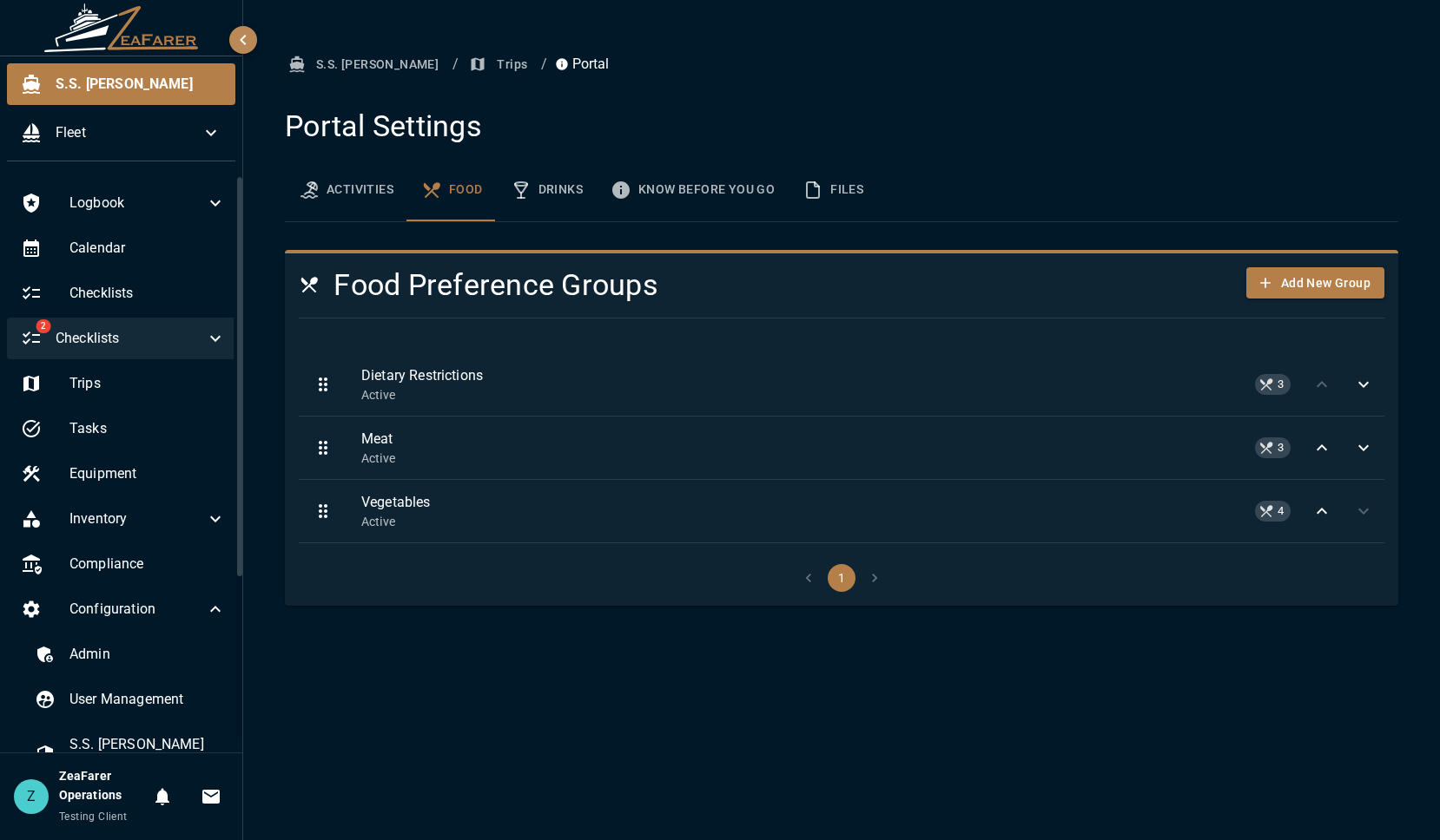
click at [332, 205] on button "Activities" at bounding box center [346, 189] width 122 height 62
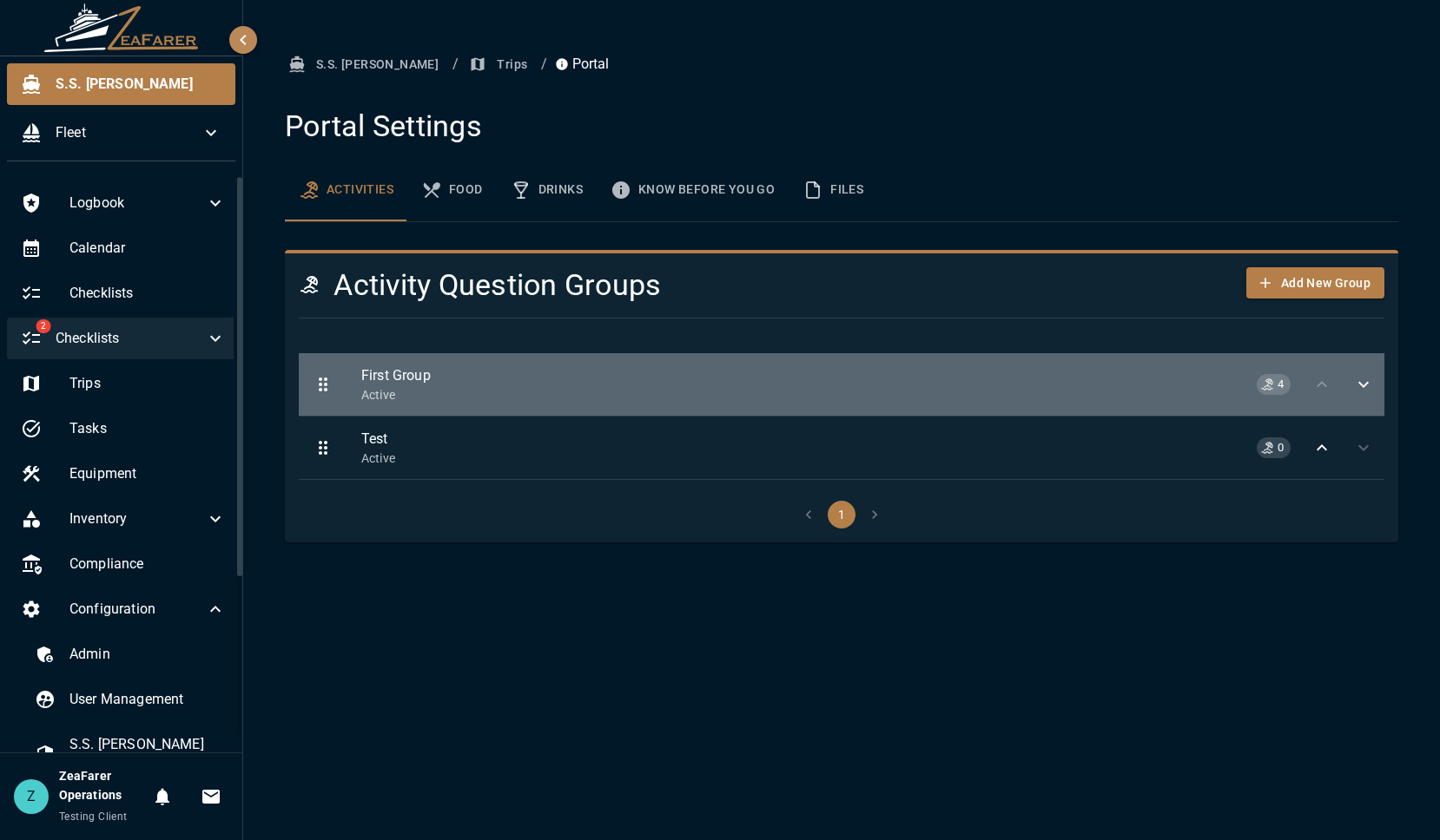
click at [632, 389] on p "Active" at bounding box center [852, 395] width 981 height 17
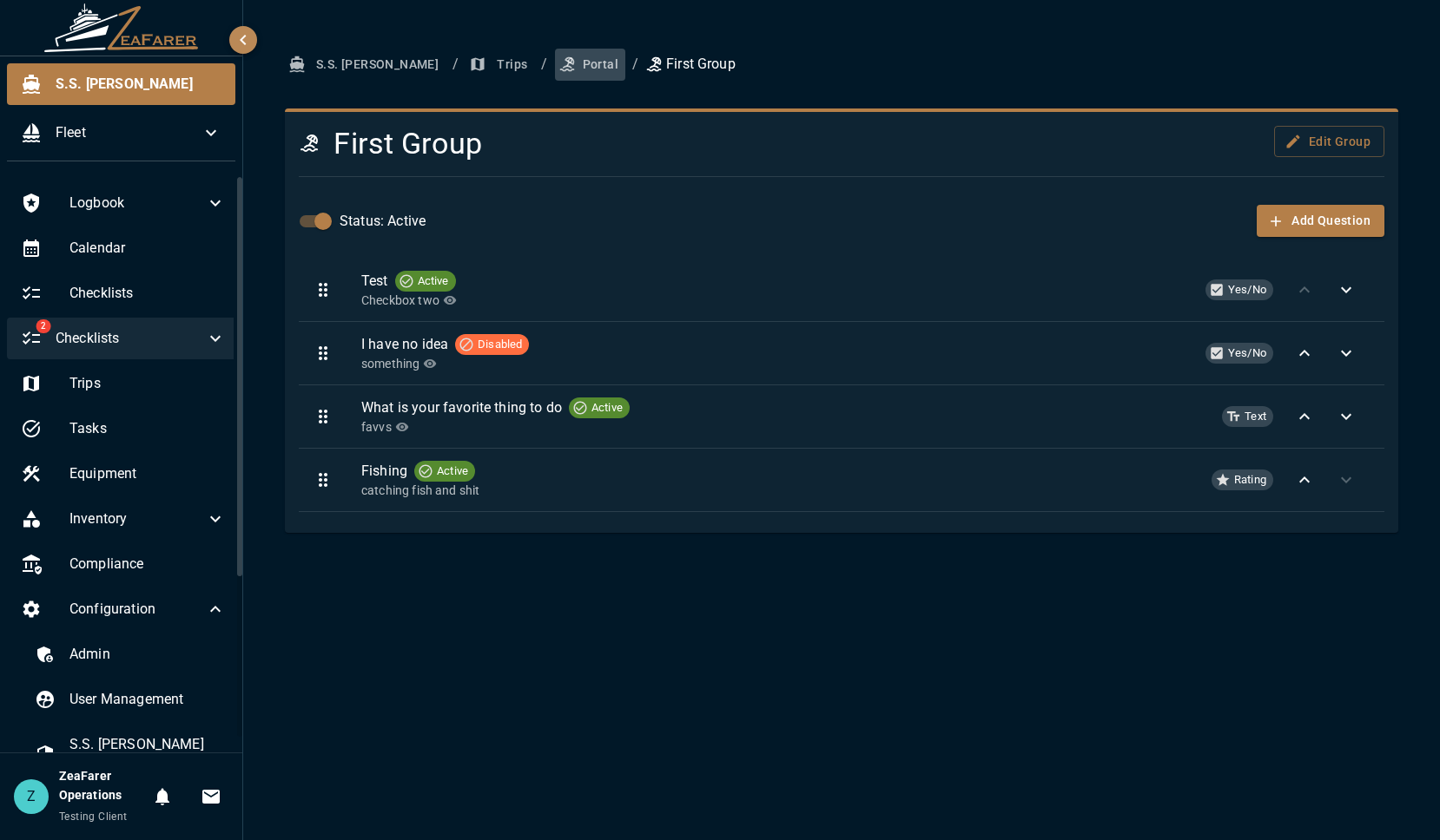
click at [555, 69] on button "Portal" at bounding box center [590, 65] width 71 height 32
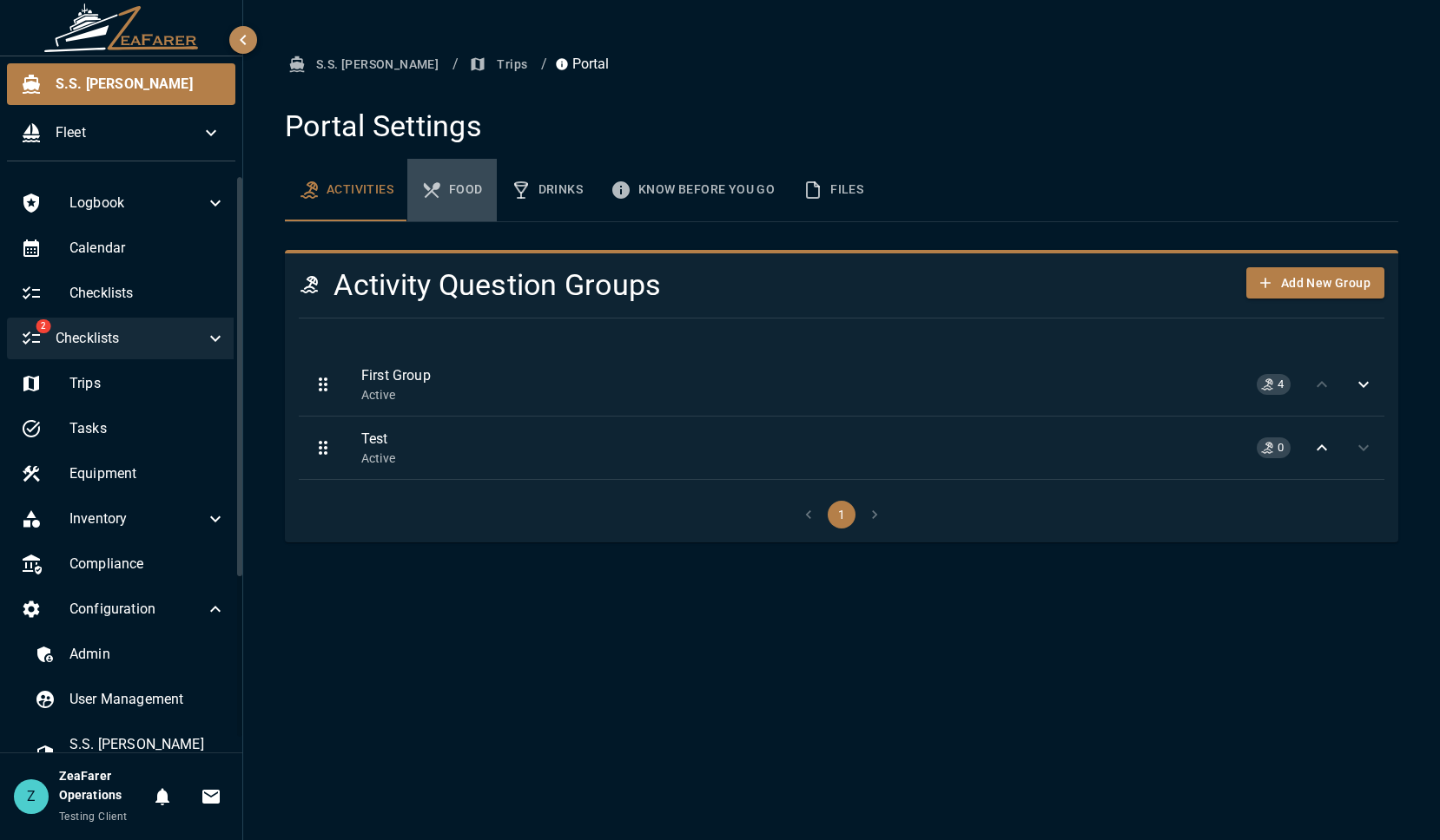
click at [461, 194] on button "Food" at bounding box center [452, 189] width 90 height 62
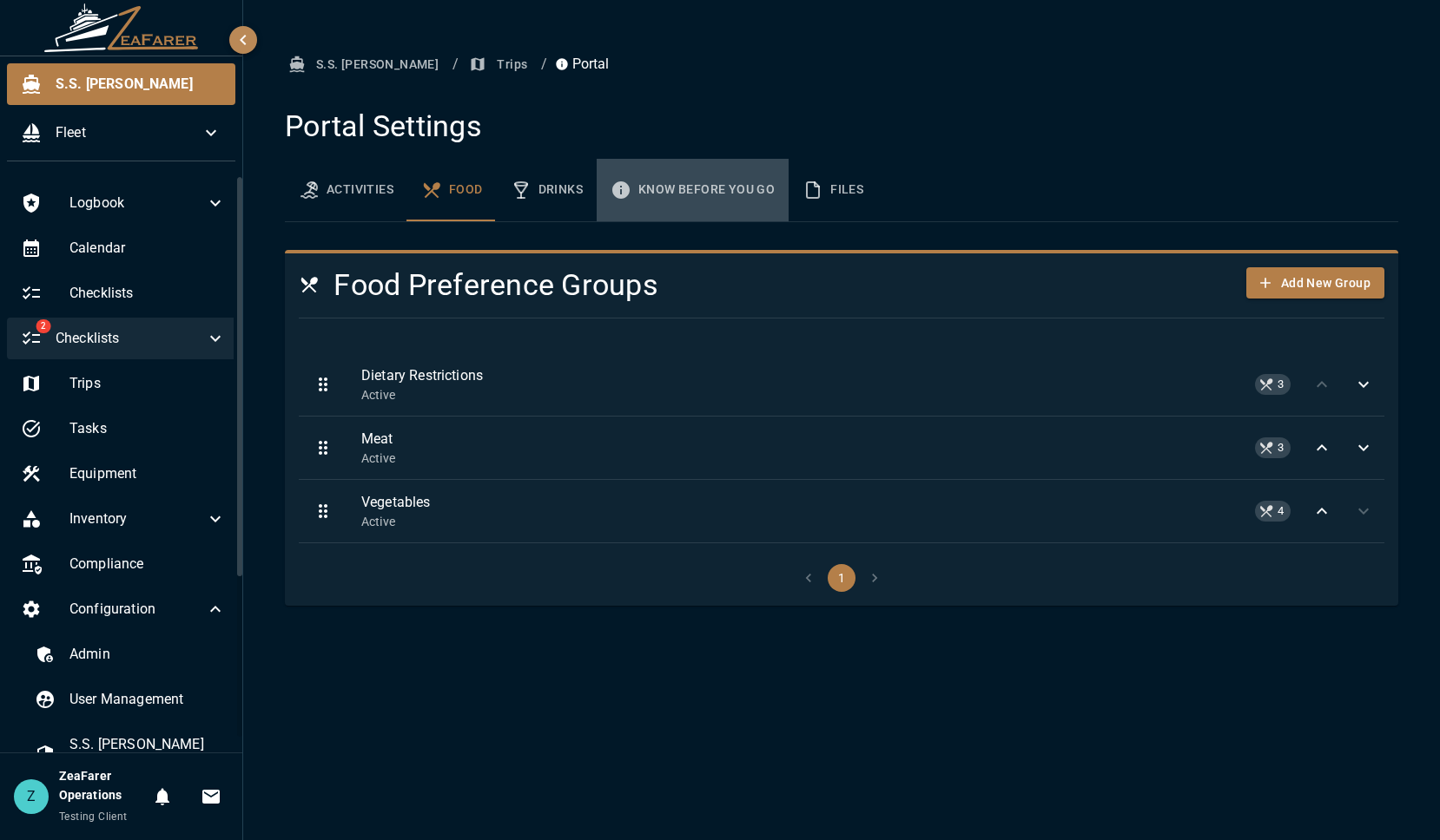
click at [620, 205] on button "Know Before You Go" at bounding box center [692, 189] width 192 height 62
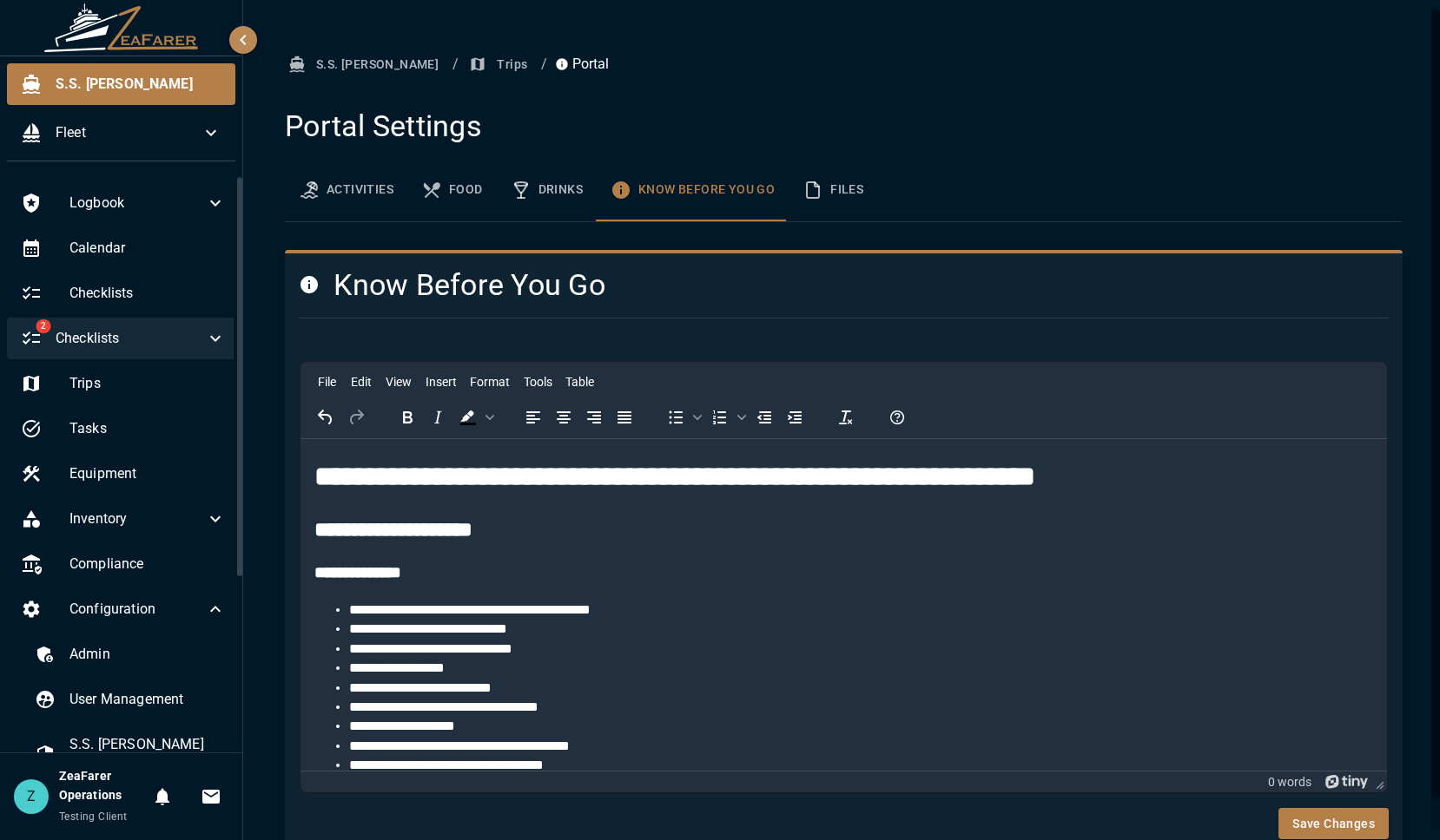
click at [547, 207] on button "Drinks" at bounding box center [546, 189] width 99 height 62
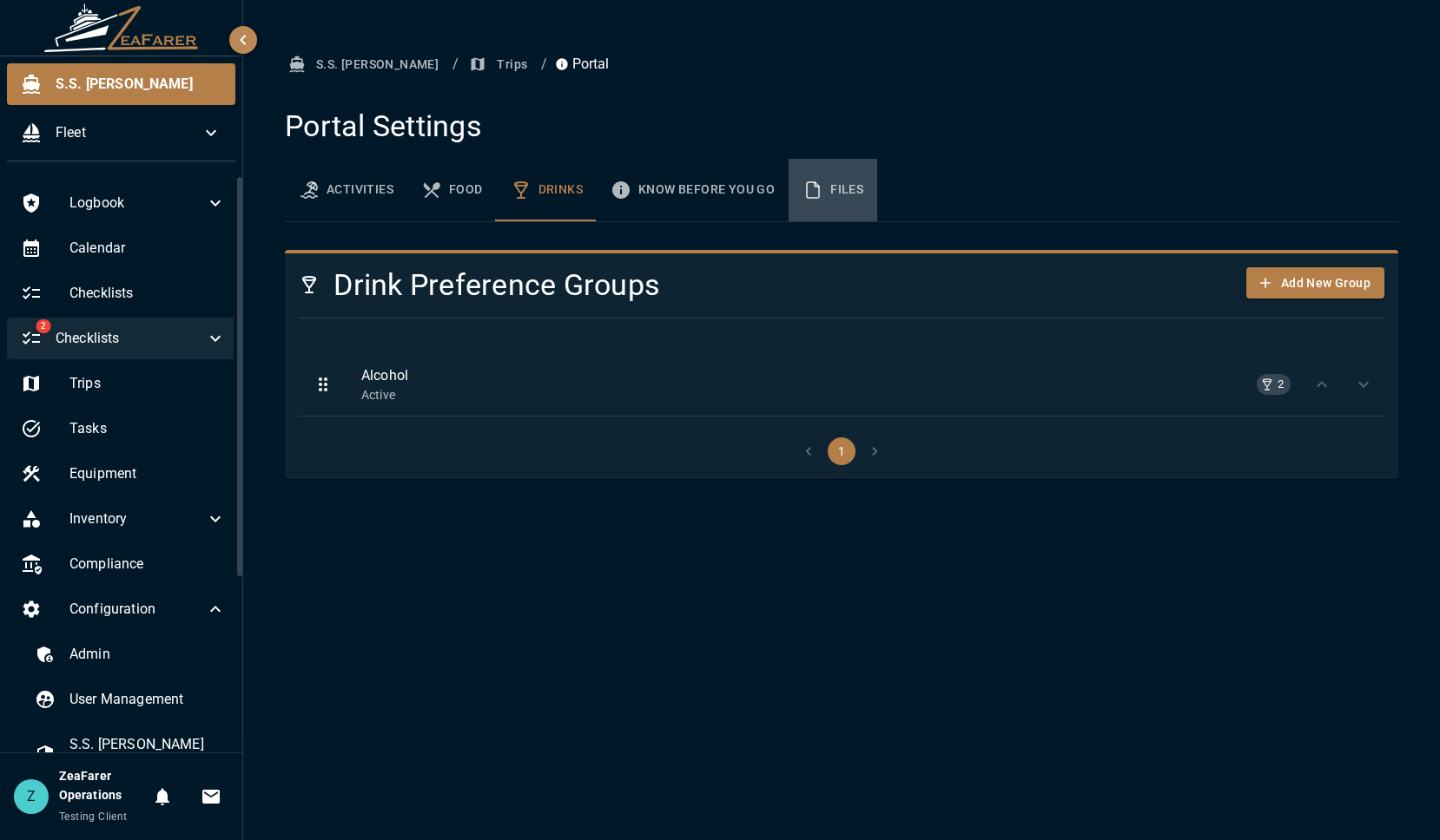
click at [836, 183] on button "Files" at bounding box center [833, 189] width 89 height 62
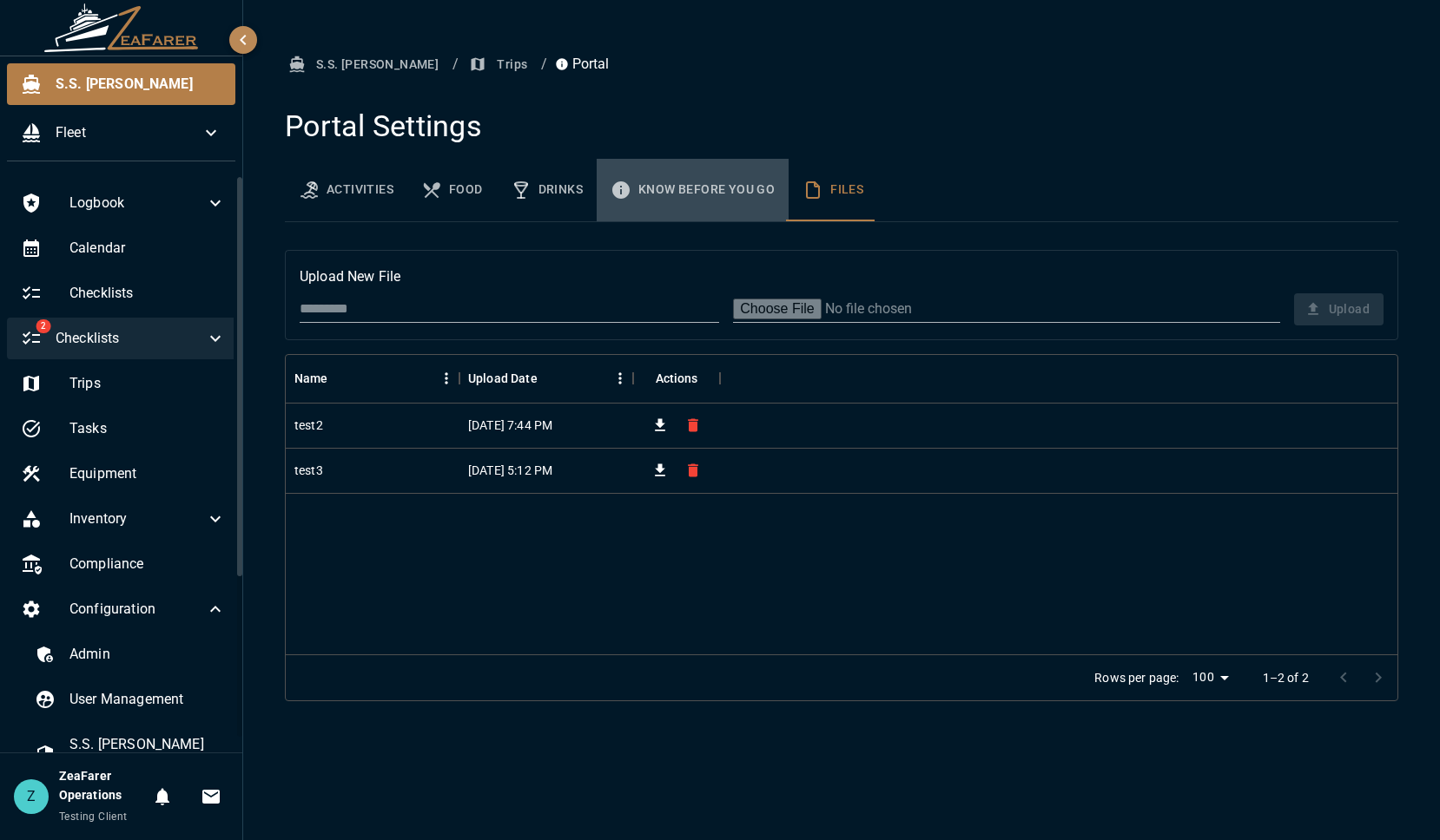
click at [623, 180] on icon "basic tabs example" at bounding box center [621, 190] width 21 height 21
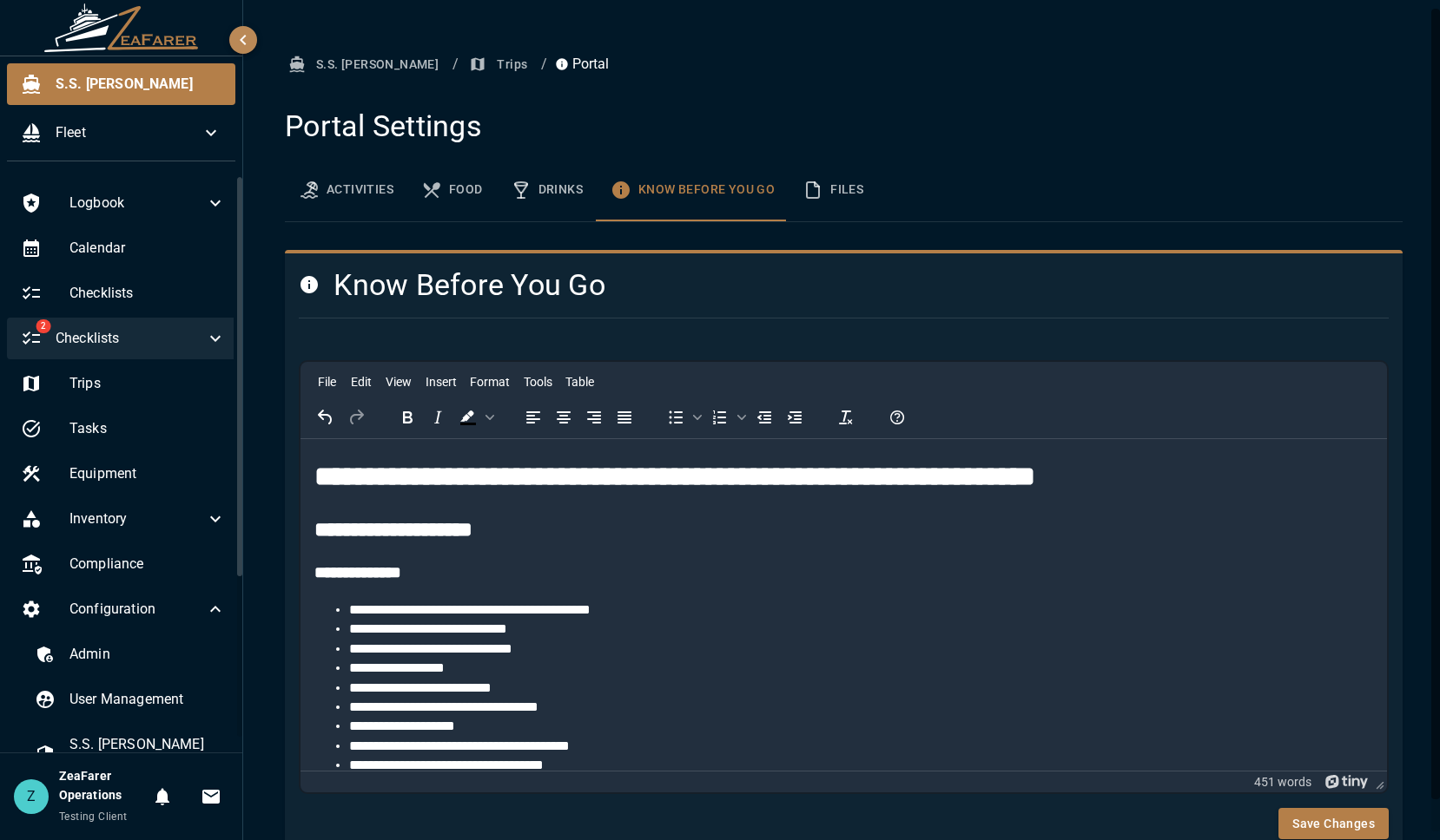
click at [300, 175] on button "Activities" at bounding box center [346, 189] width 122 height 62
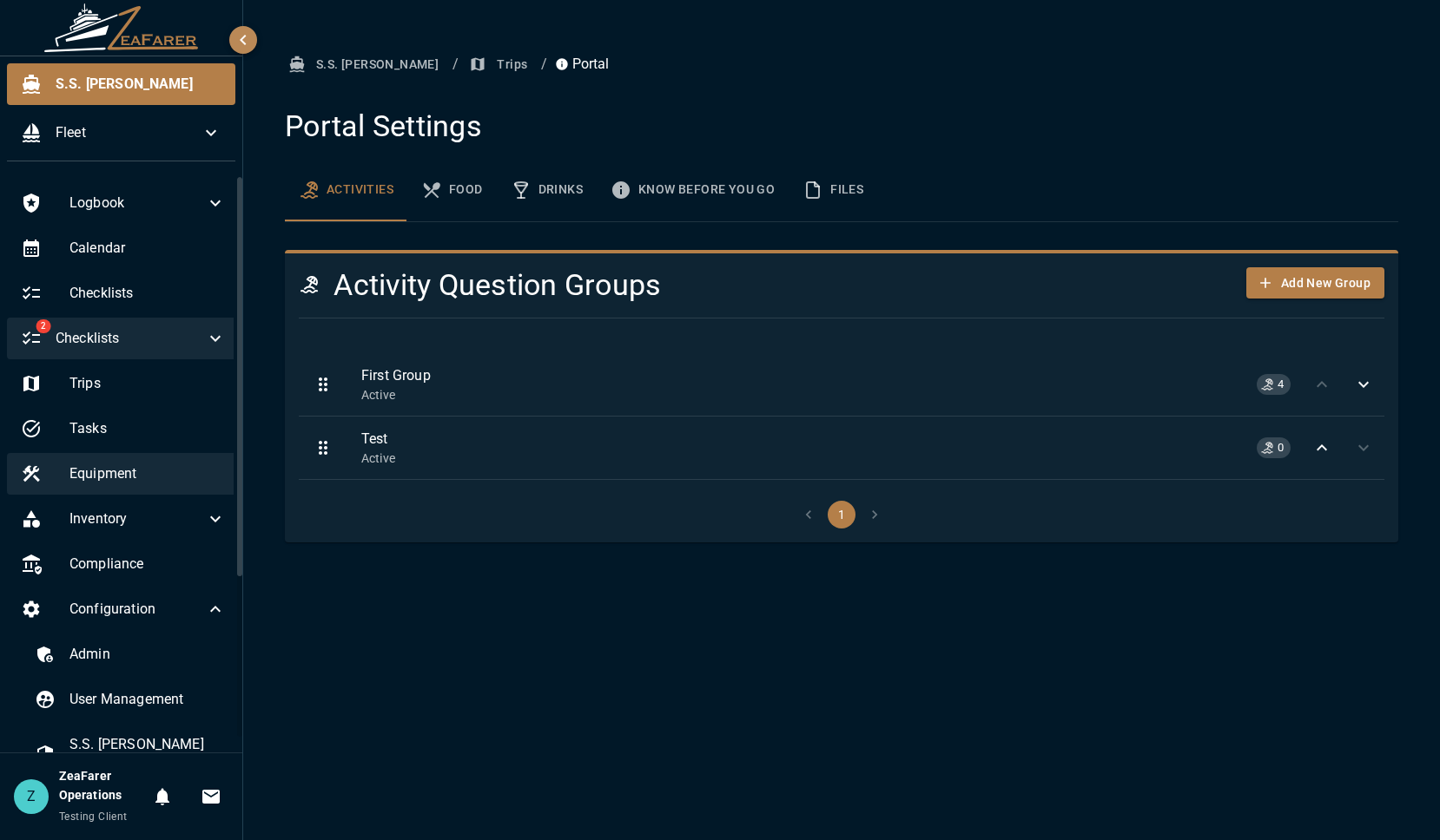
click at [185, 457] on div "Equipment" at bounding box center [122, 474] width 232 height 42
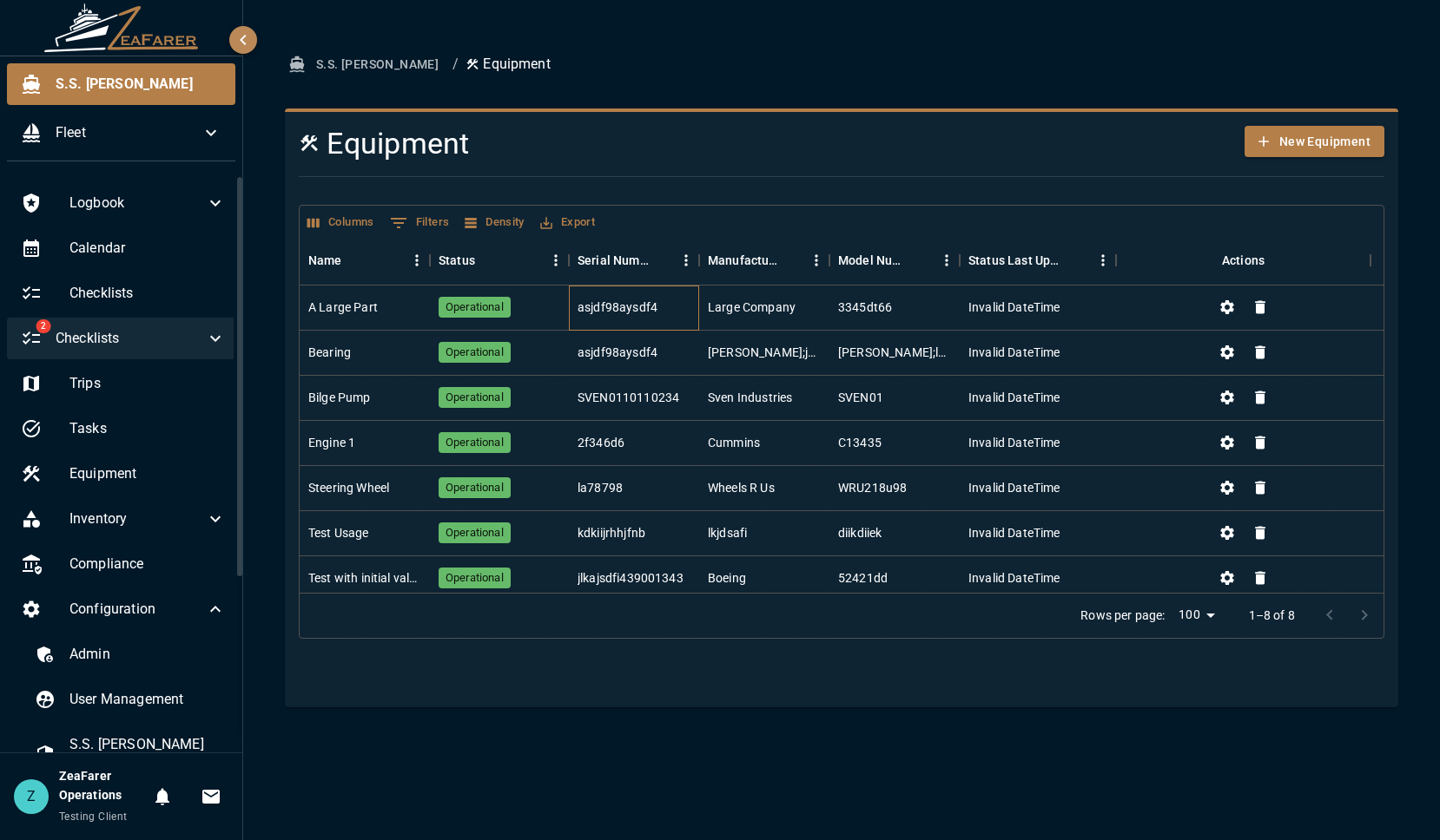
click at [659, 313] on div "asjdf98aysdf4" at bounding box center [634, 308] width 130 height 45
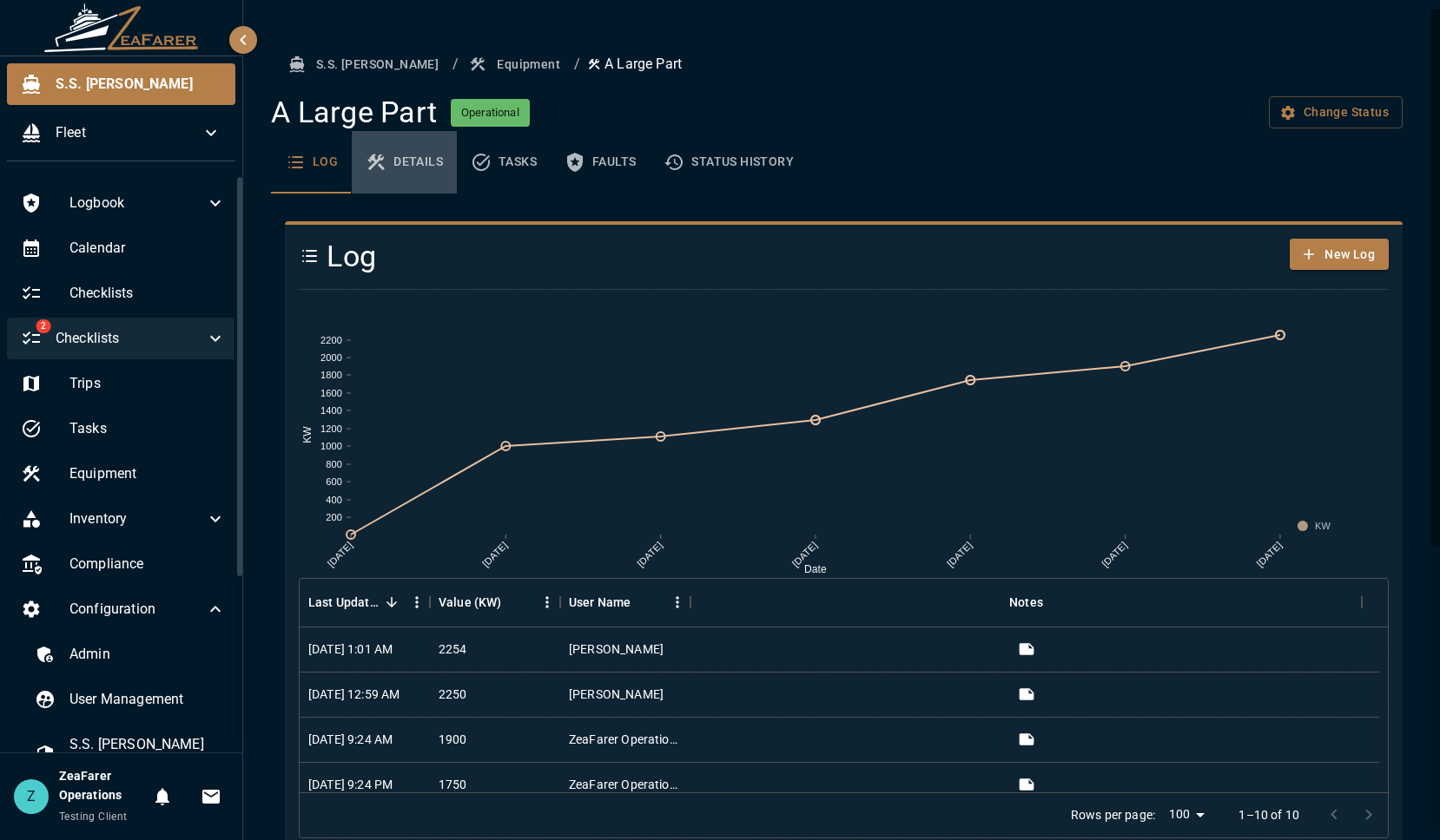
click at [416, 177] on button "Details" at bounding box center [404, 162] width 105 height 62
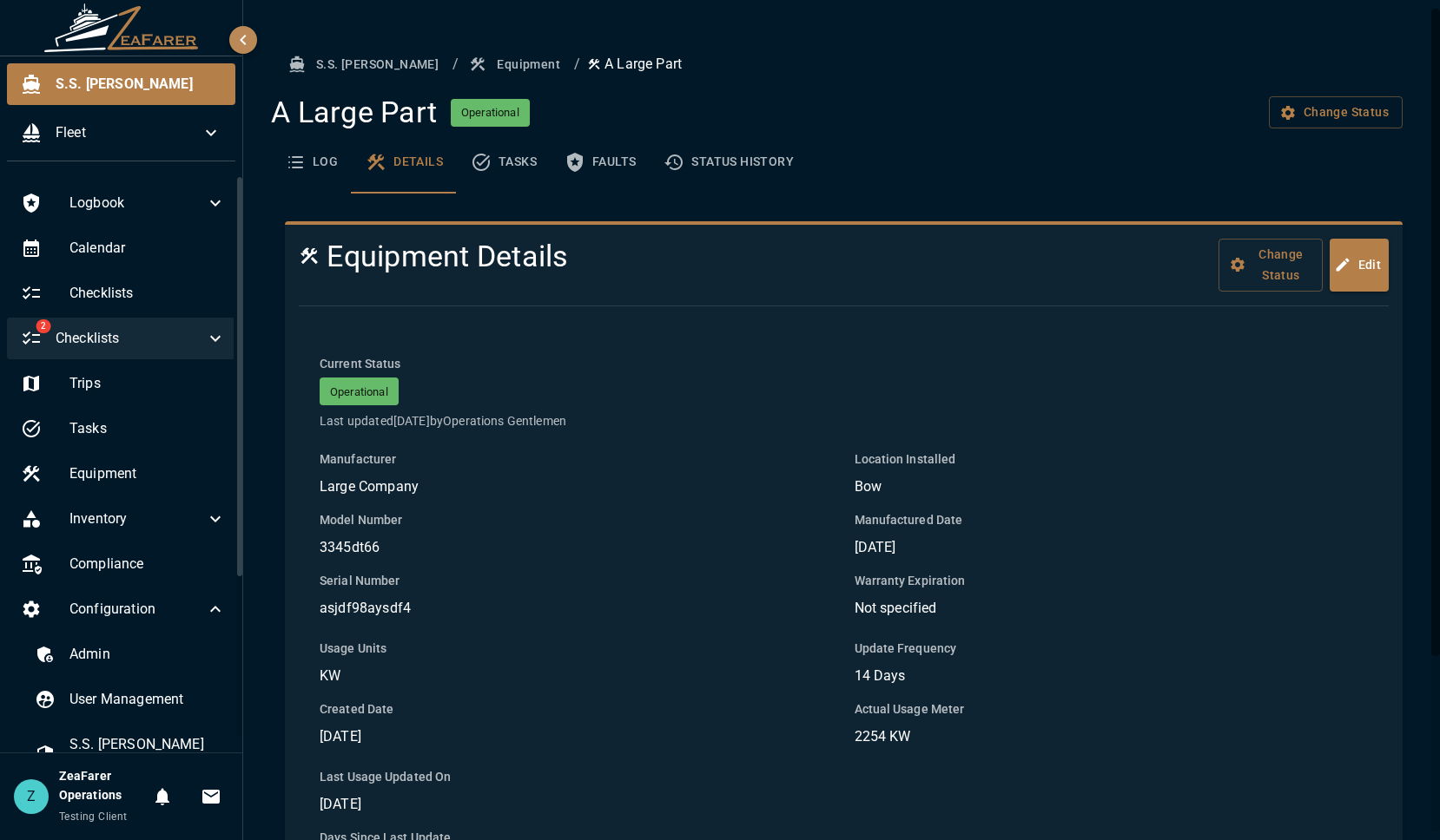
click at [501, 156] on button "Tasks" at bounding box center [504, 162] width 94 height 62
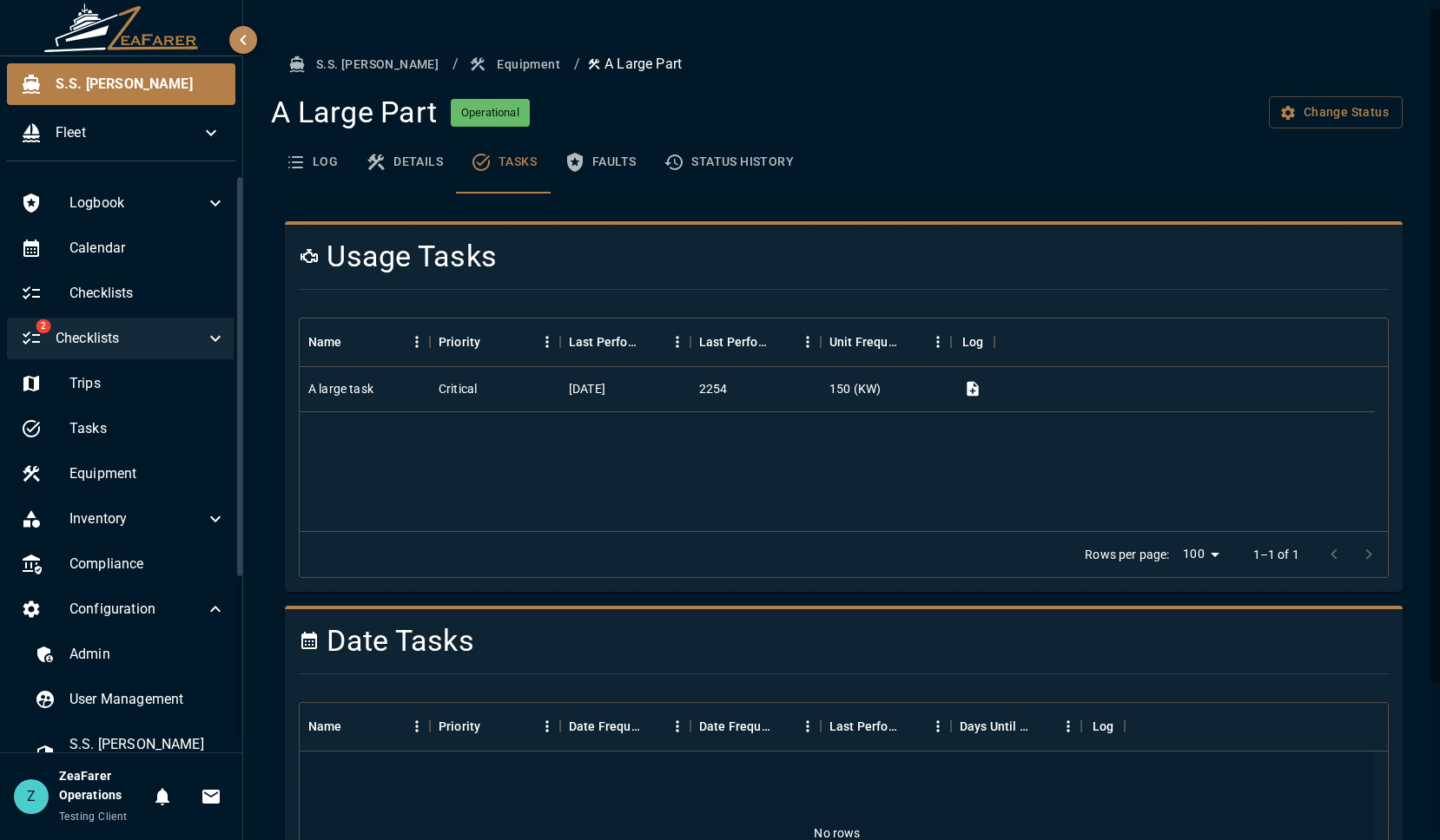
click at [393, 162] on button "Details" at bounding box center [404, 162] width 105 height 62
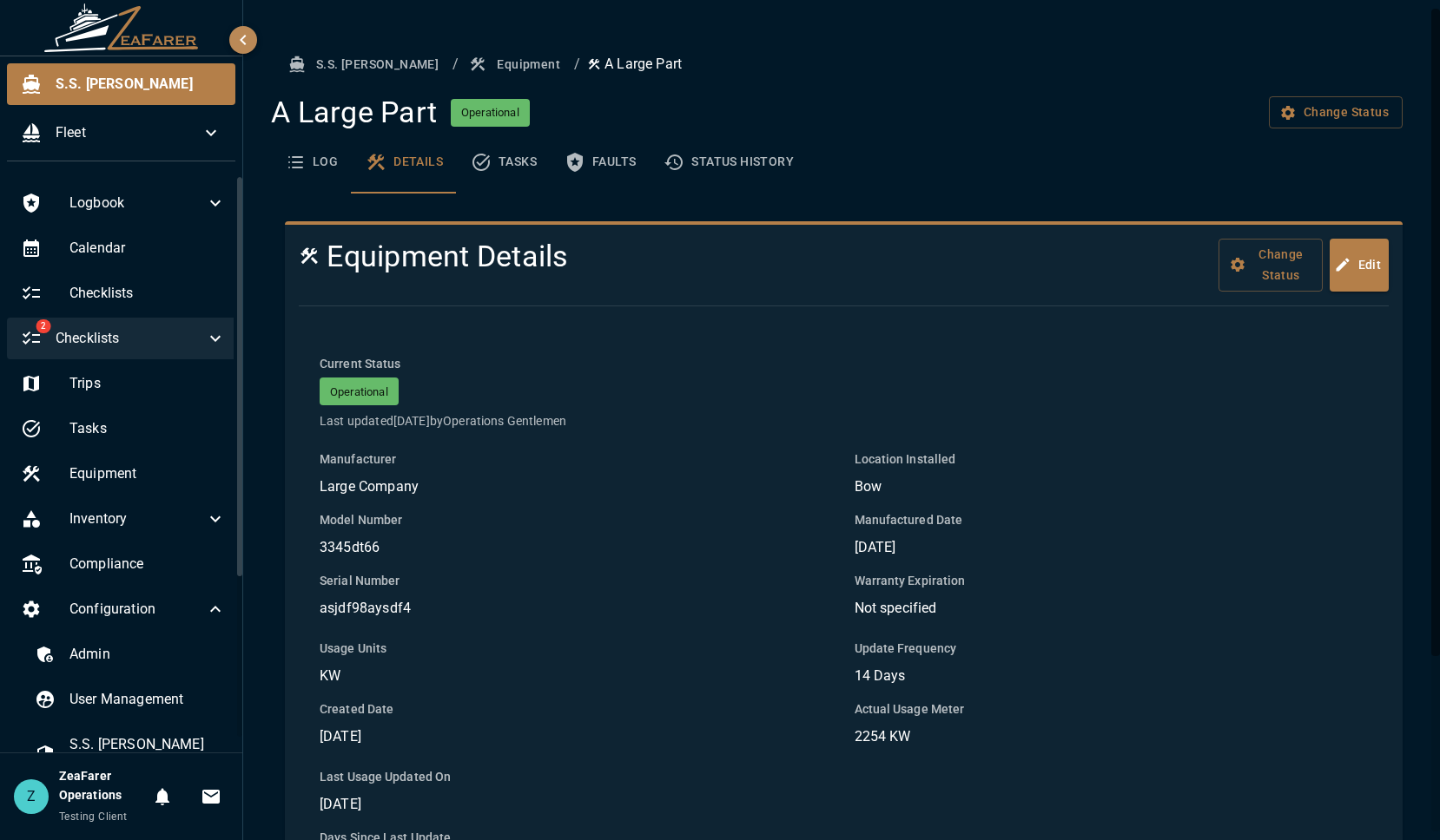
click at [324, 164] on button "Log" at bounding box center [311, 162] width 80 height 62
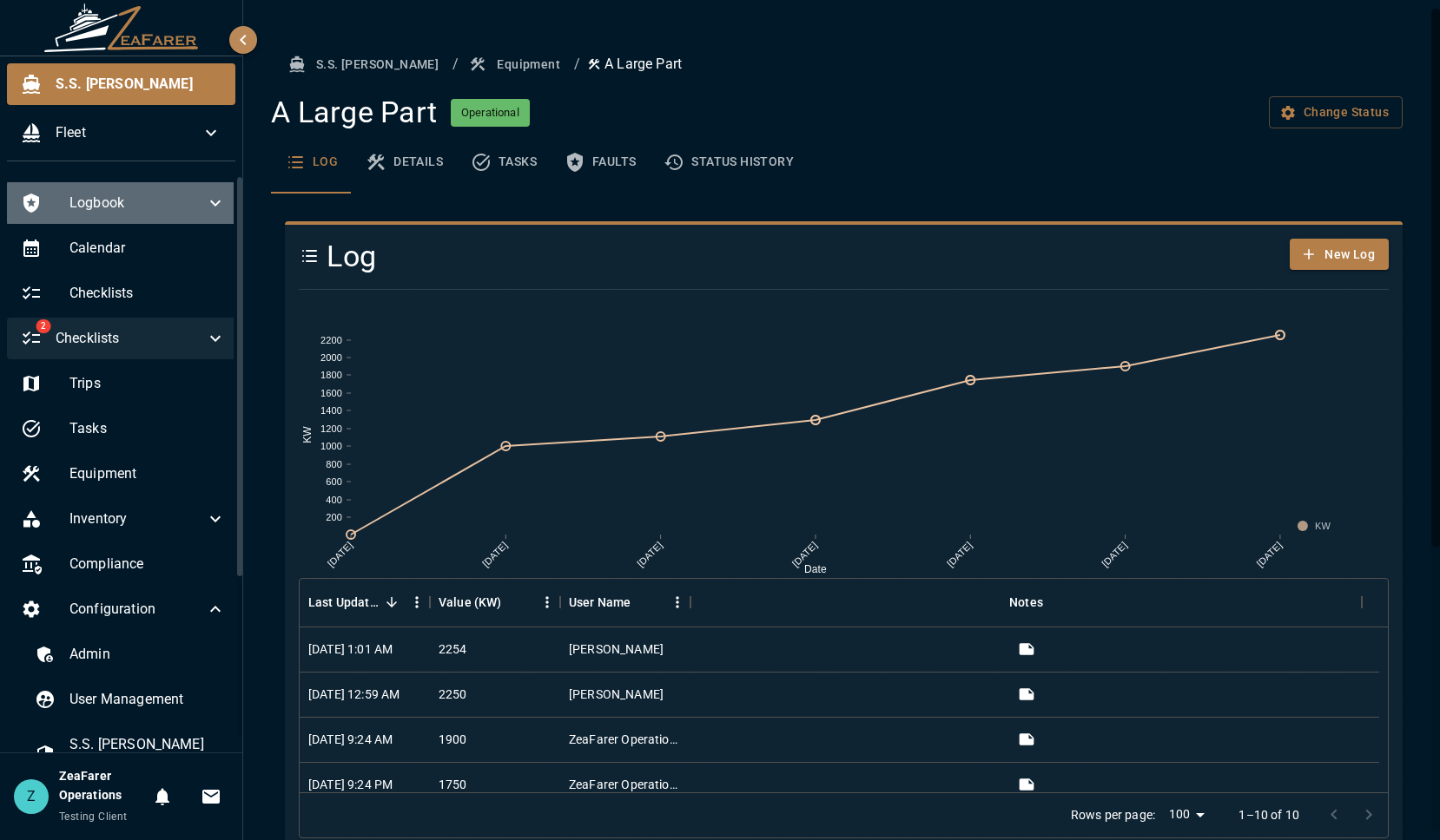
click at [157, 194] on span "Logbook" at bounding box center [138, 204] width 136 height 21
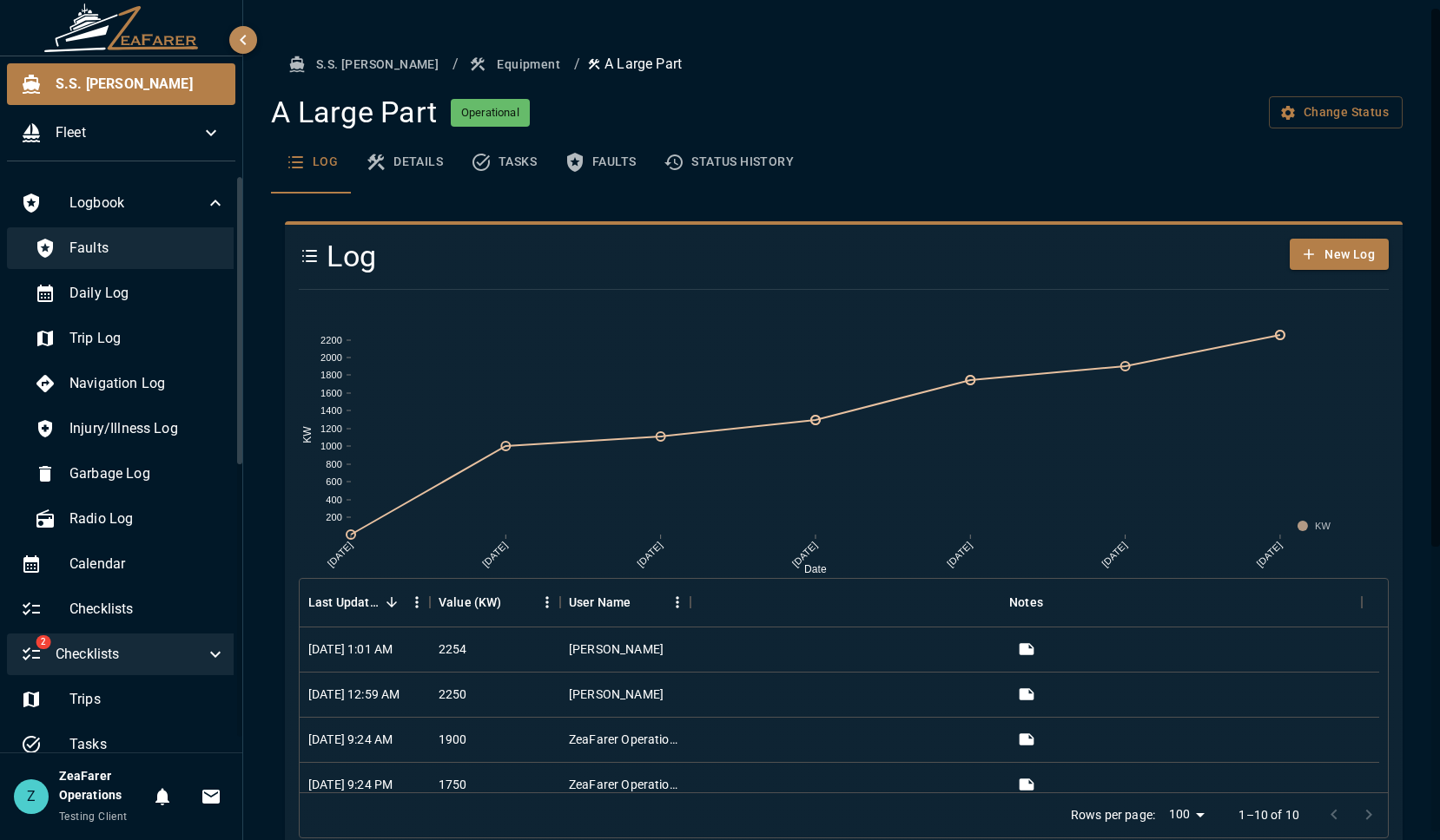
click at [164, 266] on div "Faults" at bounding box center [130, 248] width 219 height 42
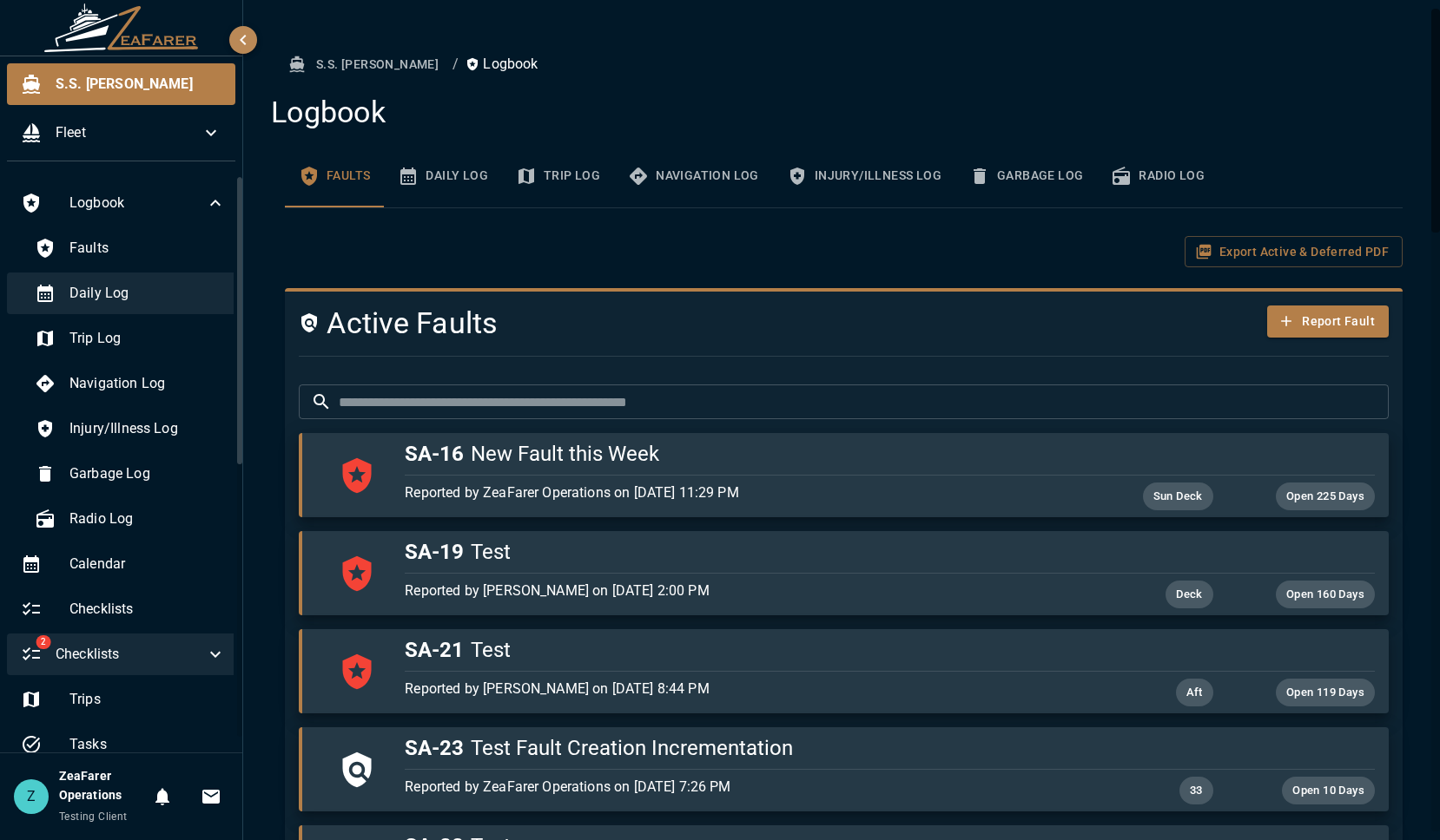
click at [146, 293] on span "Daily Log" at bounding box center [147, 293] width 156 height 21
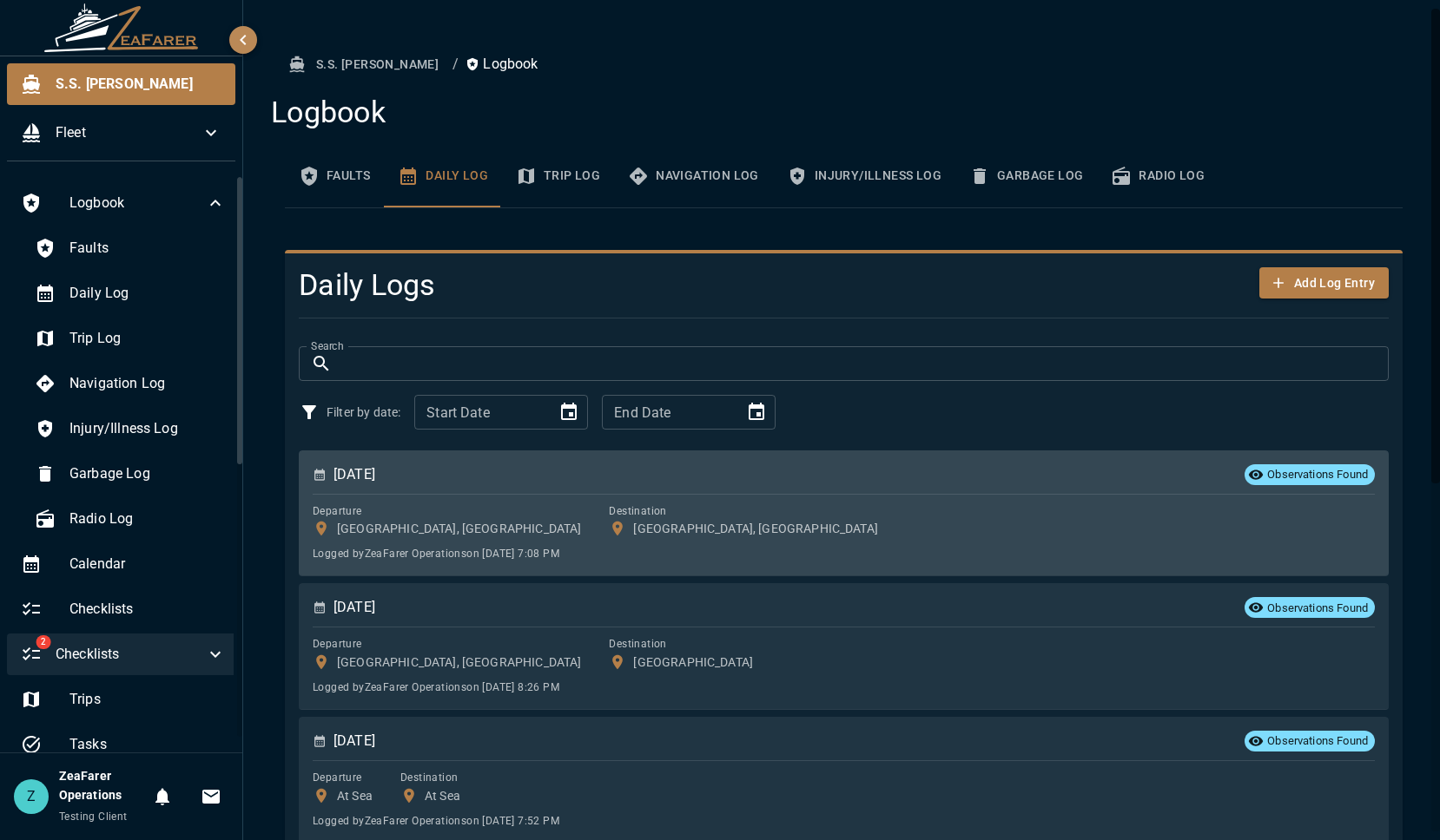
click at [778, 485] on div "February 12, 2025 Observations Found" at bounding box center [843, 474] width 1062 height 24
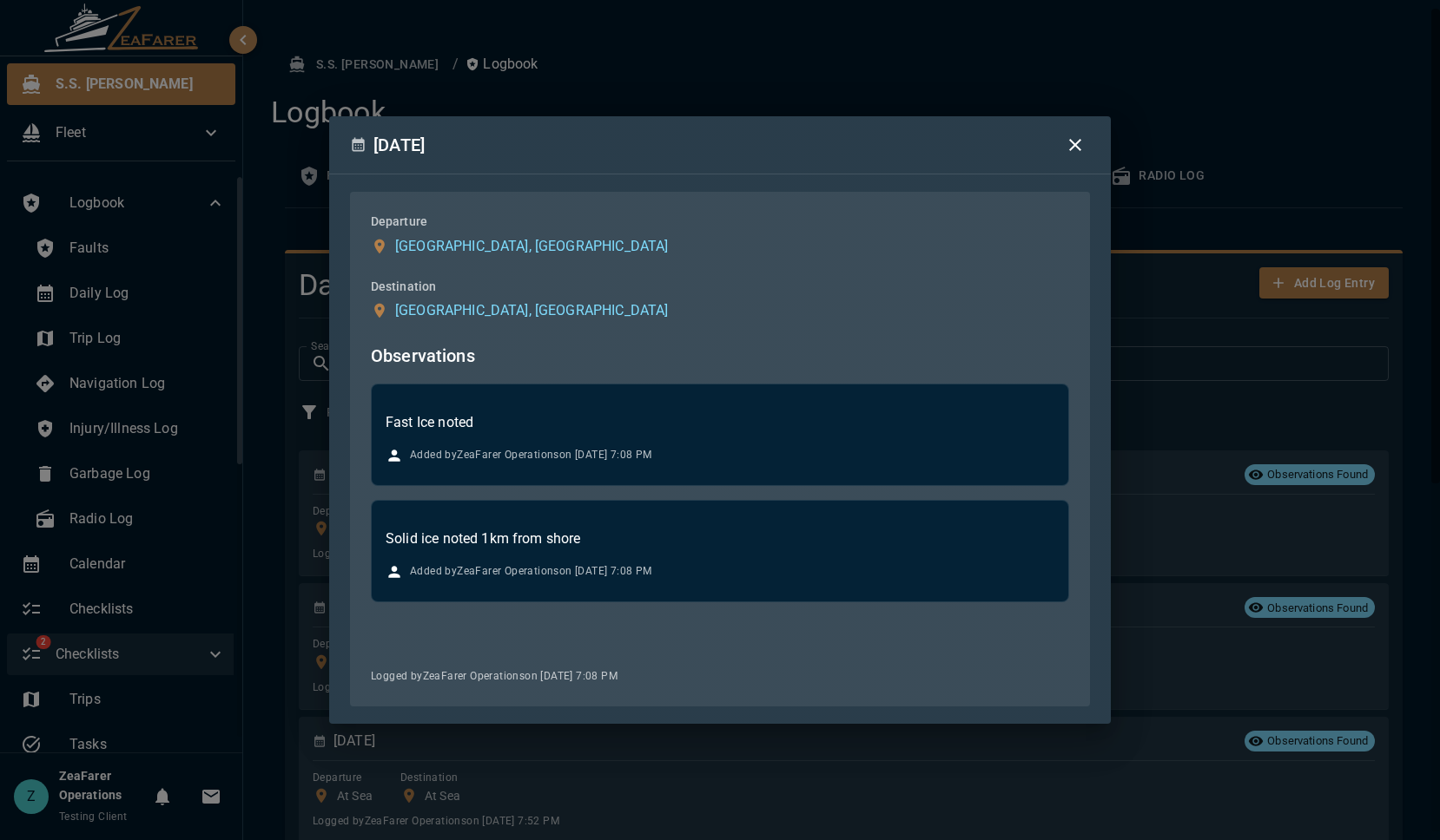
click at [1075, 153] on icon "button" at bounding box center [1075, 145] width 21 height 21
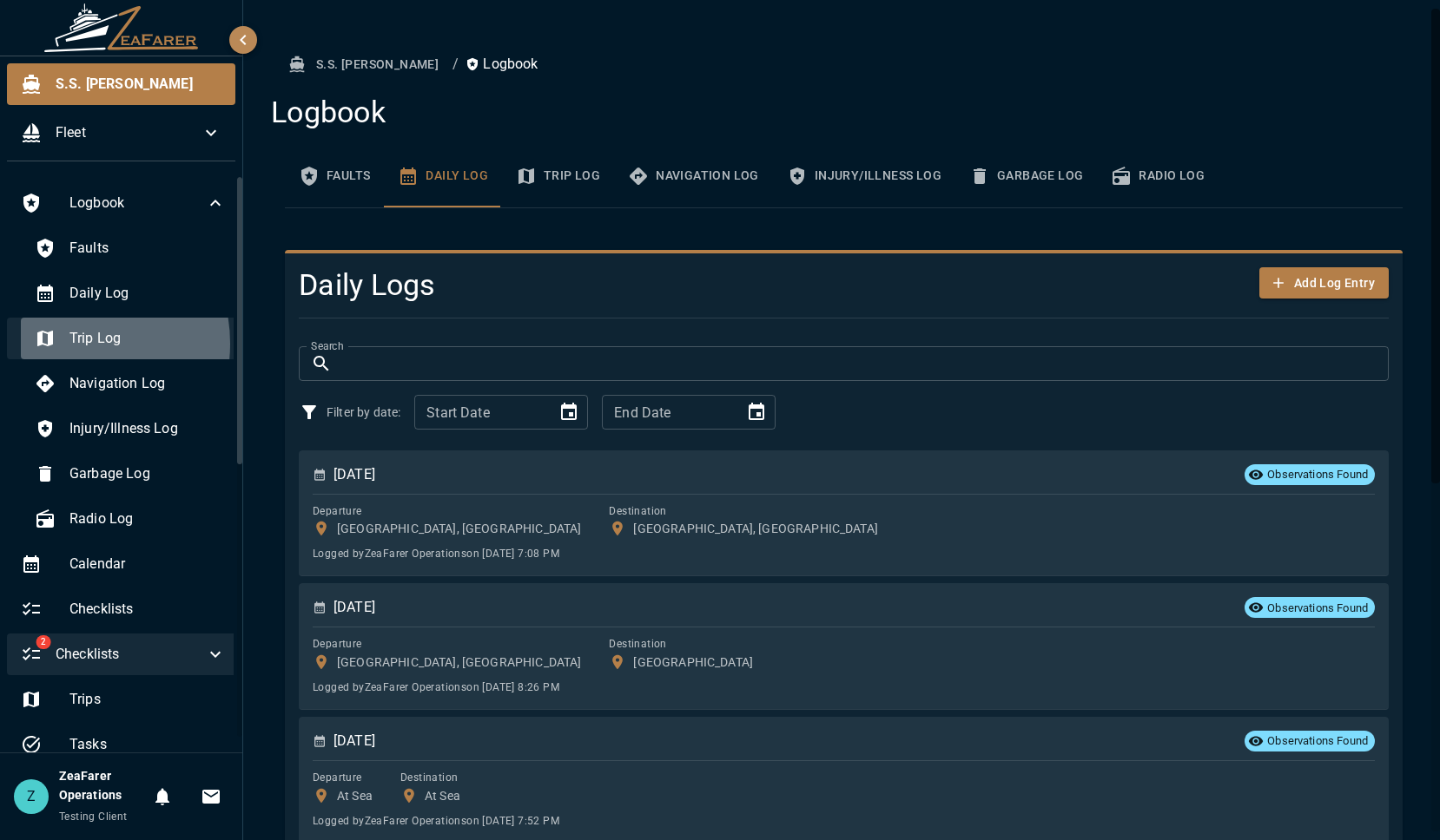
click at [68, 344] on div at bounding box center [52, 338] width 34 height 21
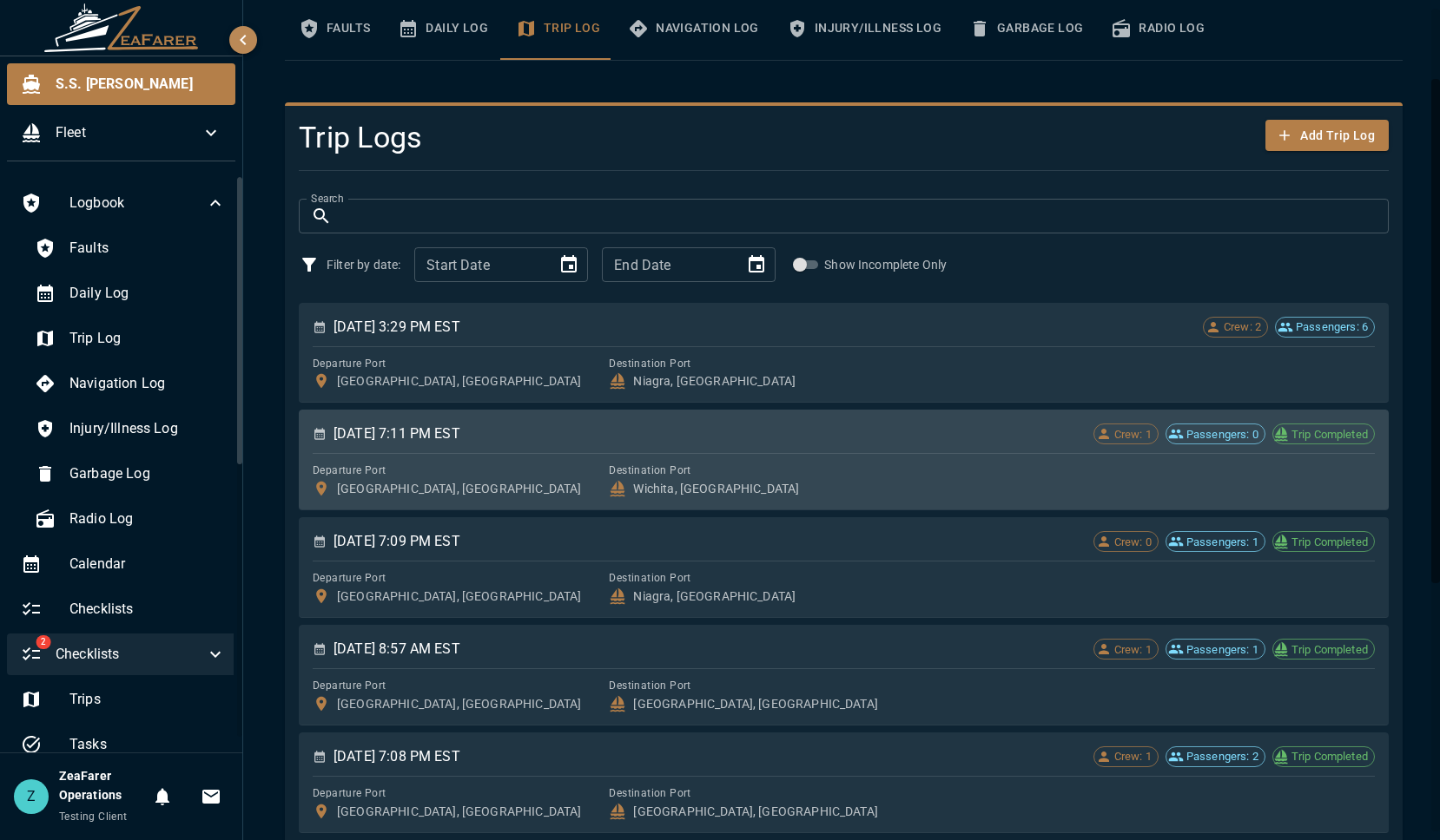
scroll to position [174, 0]
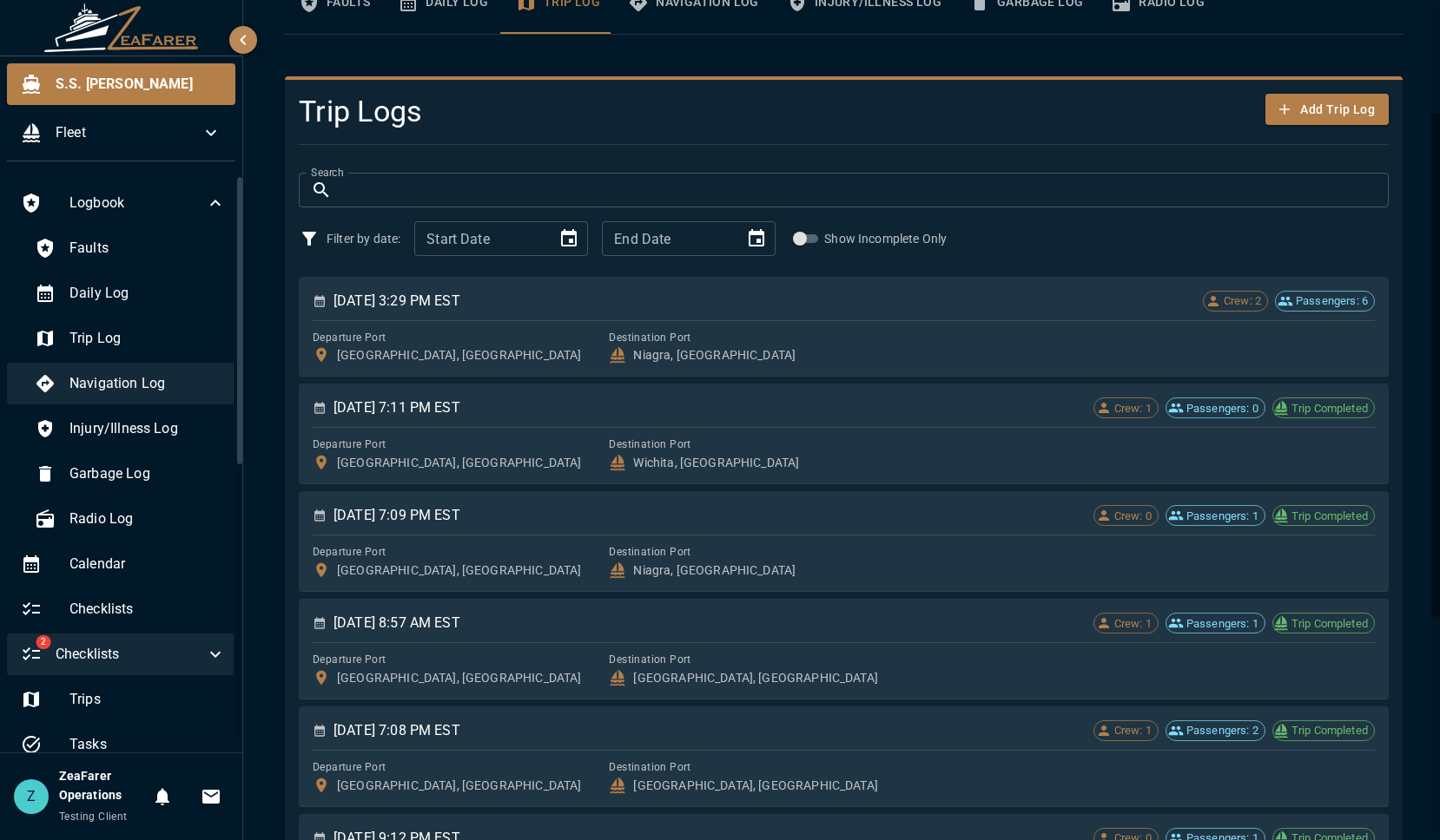
click at [114, 389] on span "Navigation Log" at bounding box center [147, 384] width 156 height 21
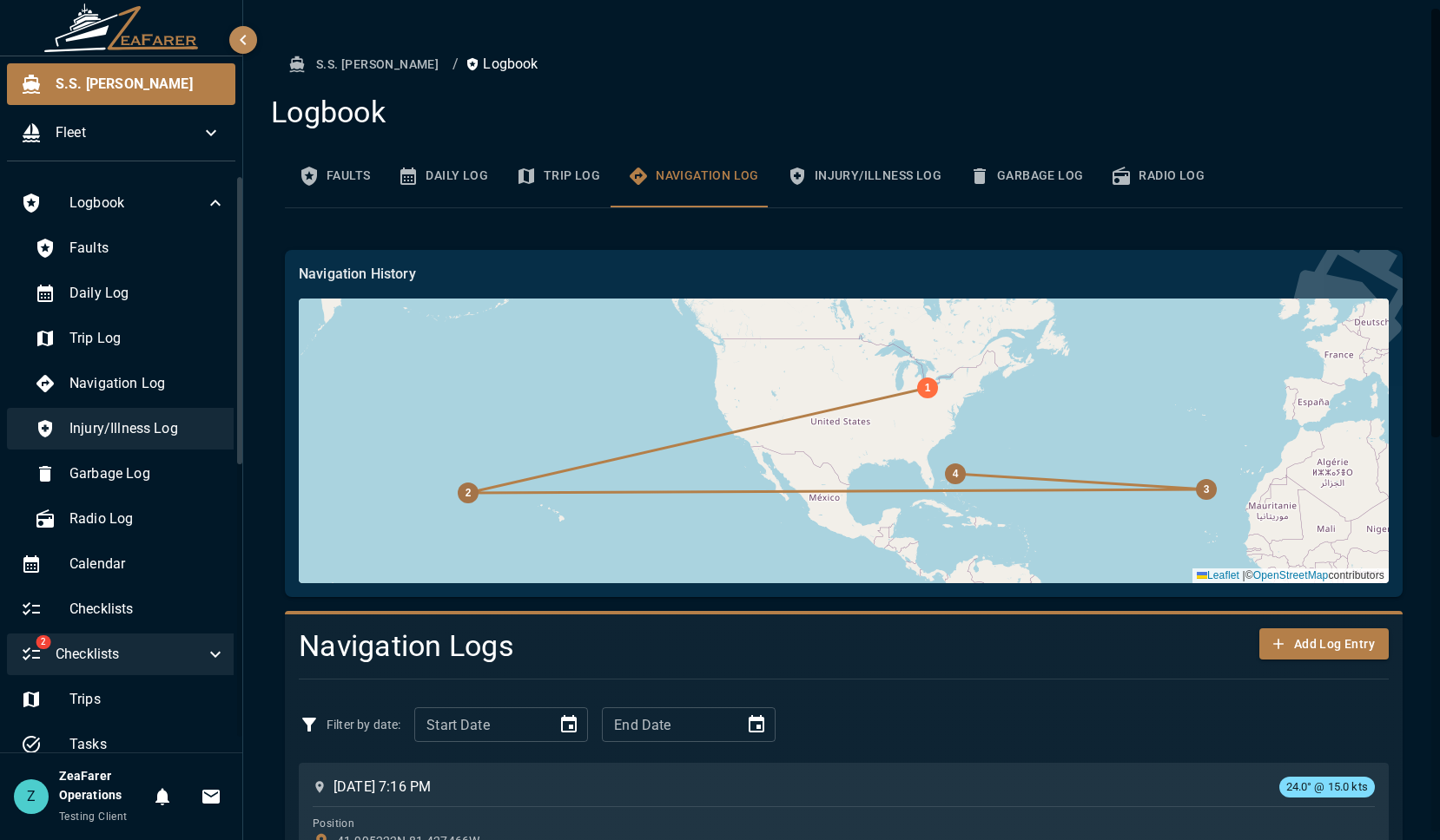
click at [120, 413] on div "Injury/Illness Log" at bounding box center [130, 429] width 219 height 42
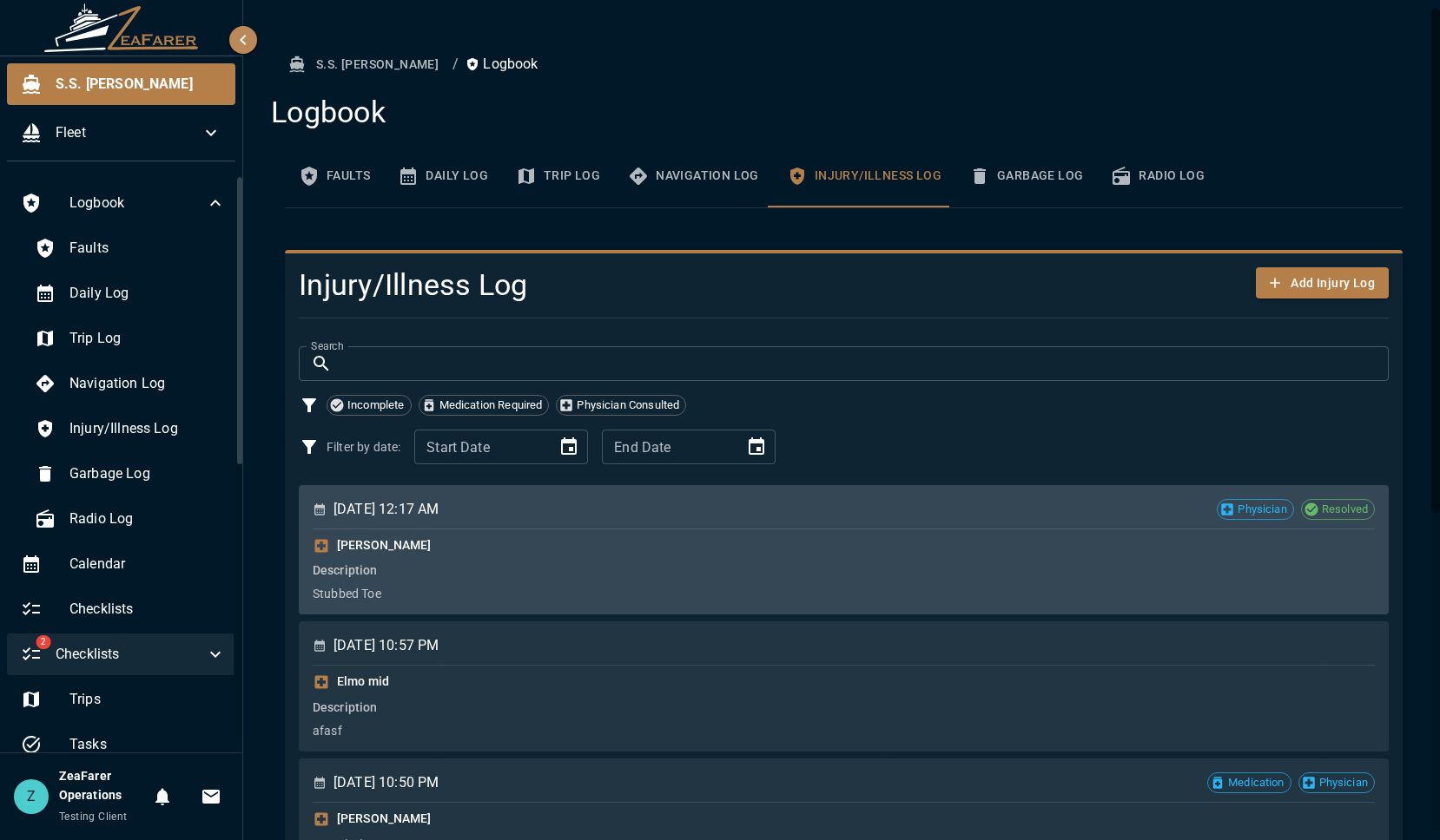
click at [768, 552] on div "Mila Philo" at bounding box center [843, 546] width 1062 height 19
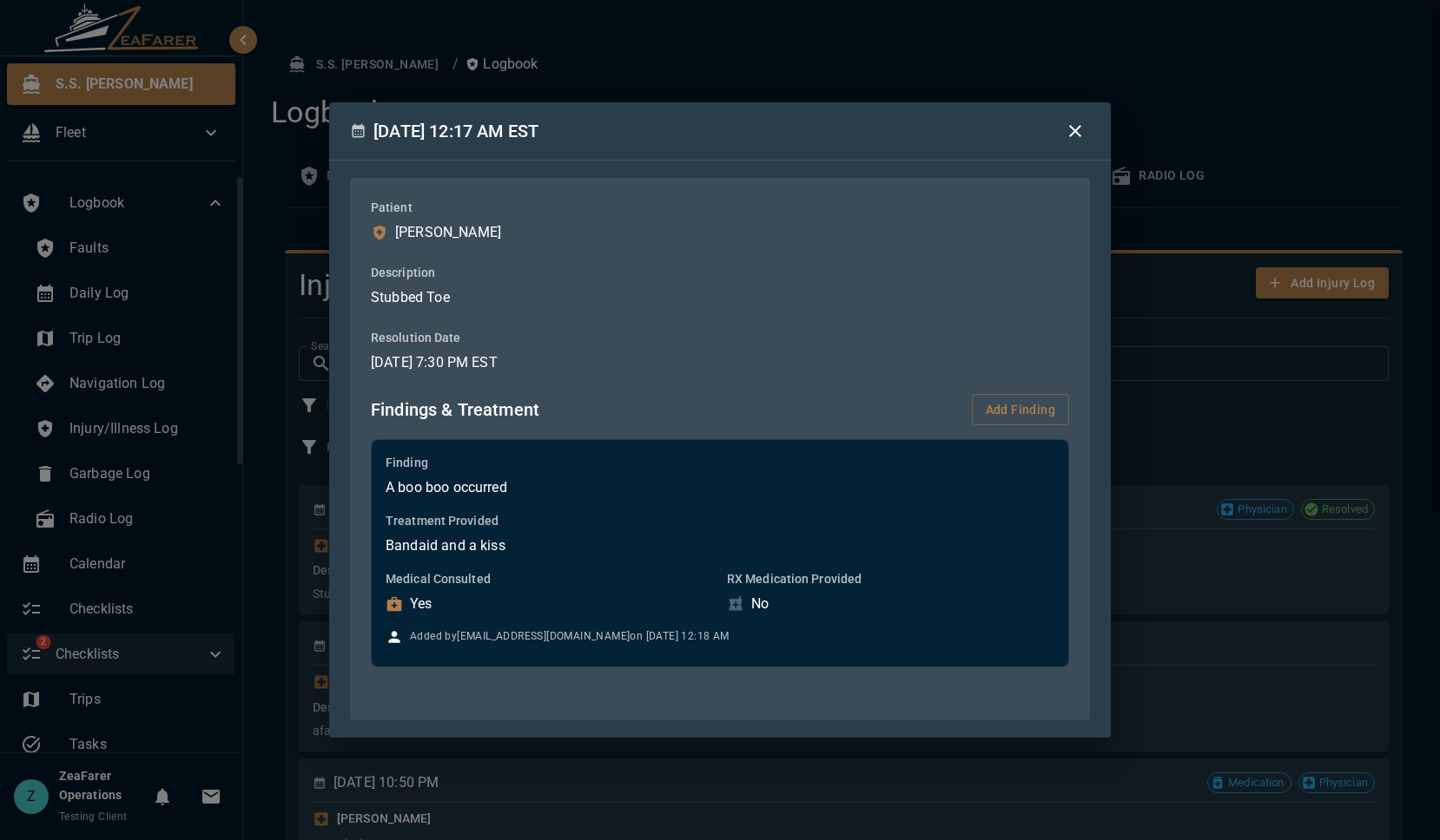
click at [1267, 435] on div "February 13, 2025 at 12:17 AM EST Patient Mila Philo Description Stubbed Toe Re…" at bounding box center [720, 420] width 1440 height 840
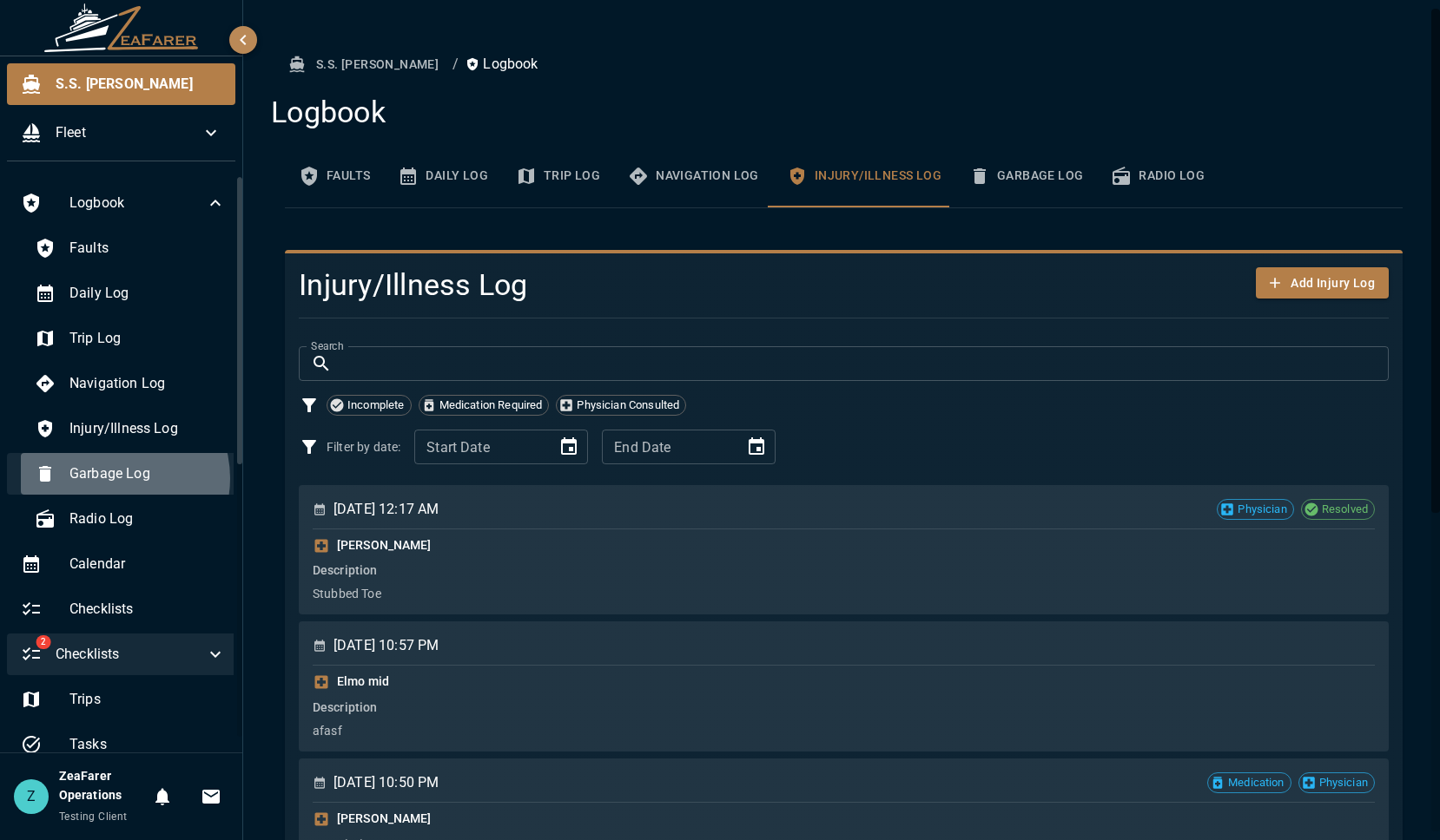
click at [116, 478] on span "Garbage Log" at bounding box center [147, 474] width 156 height 21
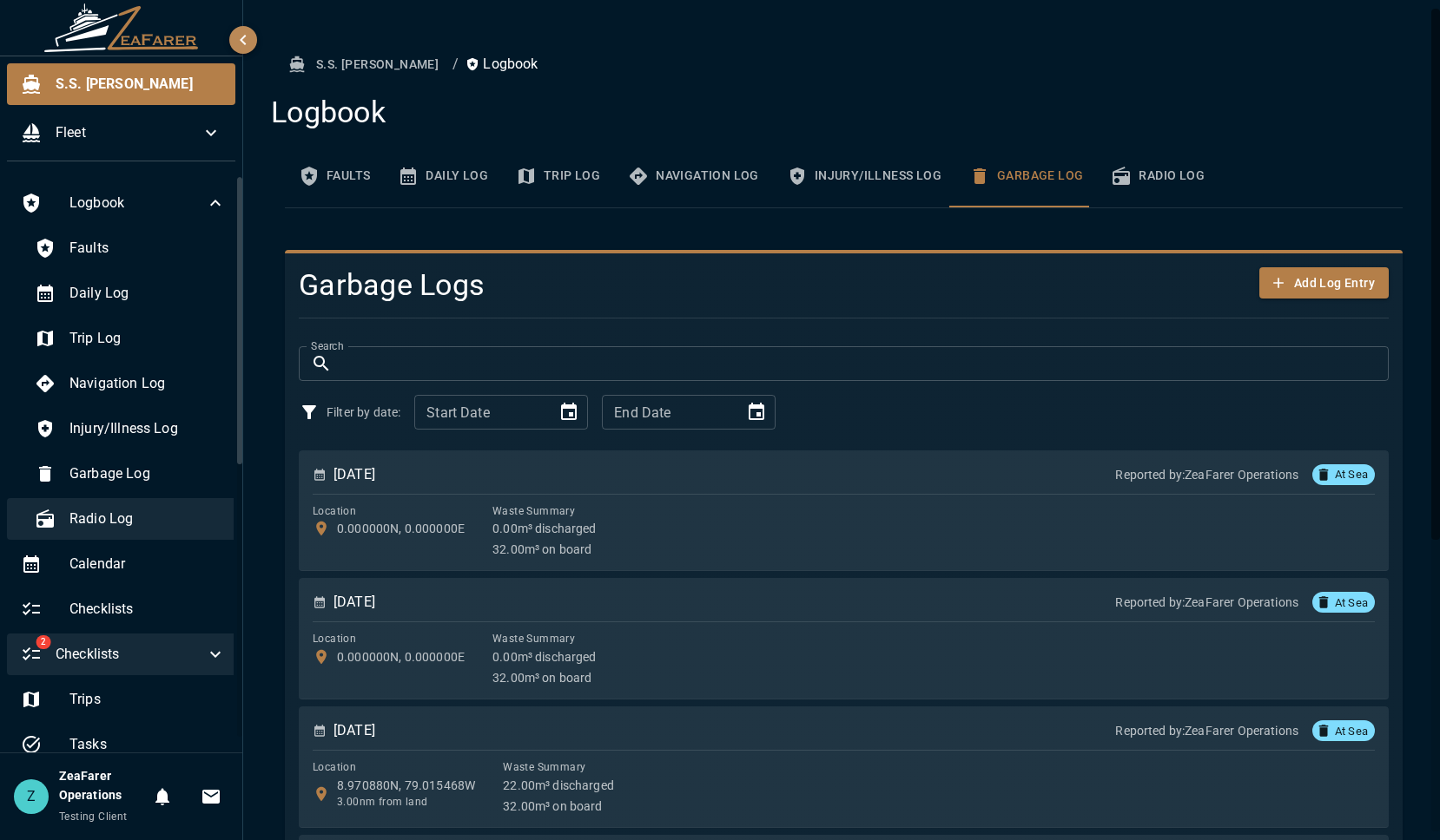
click at [130, 516] on span "Radio Log" at bounding box center [147, 519] width 156 height 21
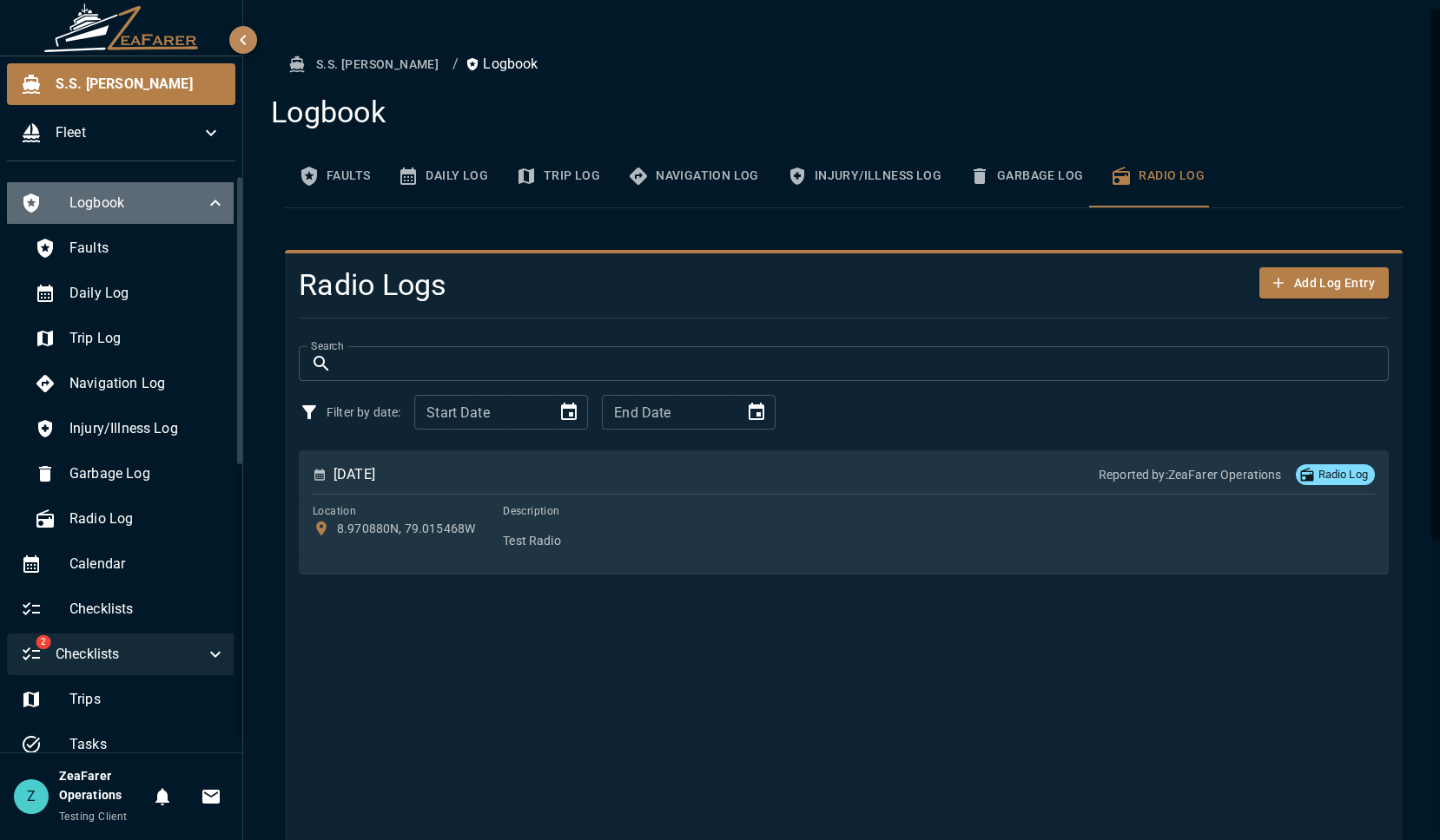
click at [220, 214] on div "Logbook" at bounding box center [122, 204] width 232 height 42
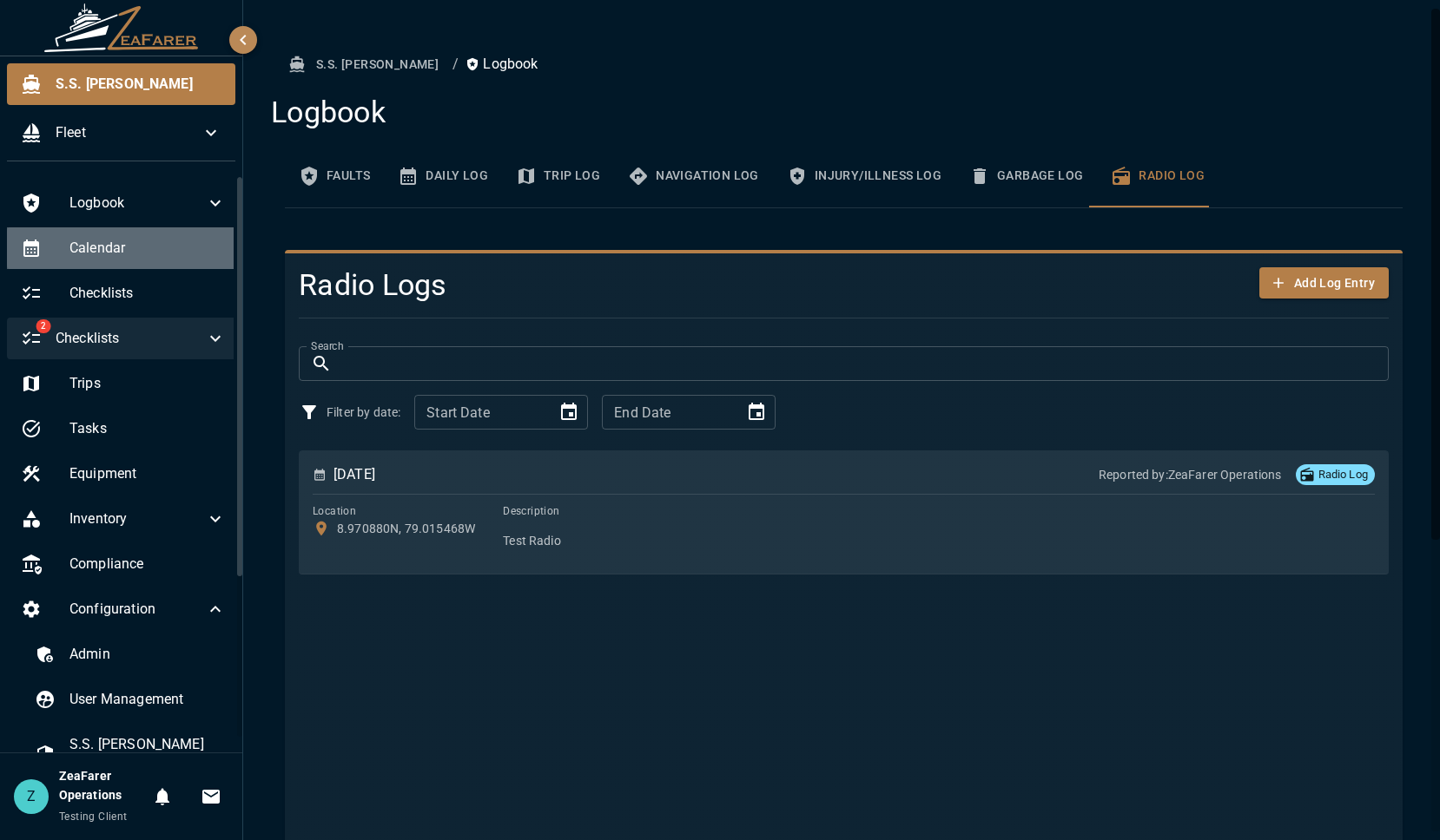
click at [189, 236] on div "Calendar" at bounding box center [122, 248] width 232 height 42
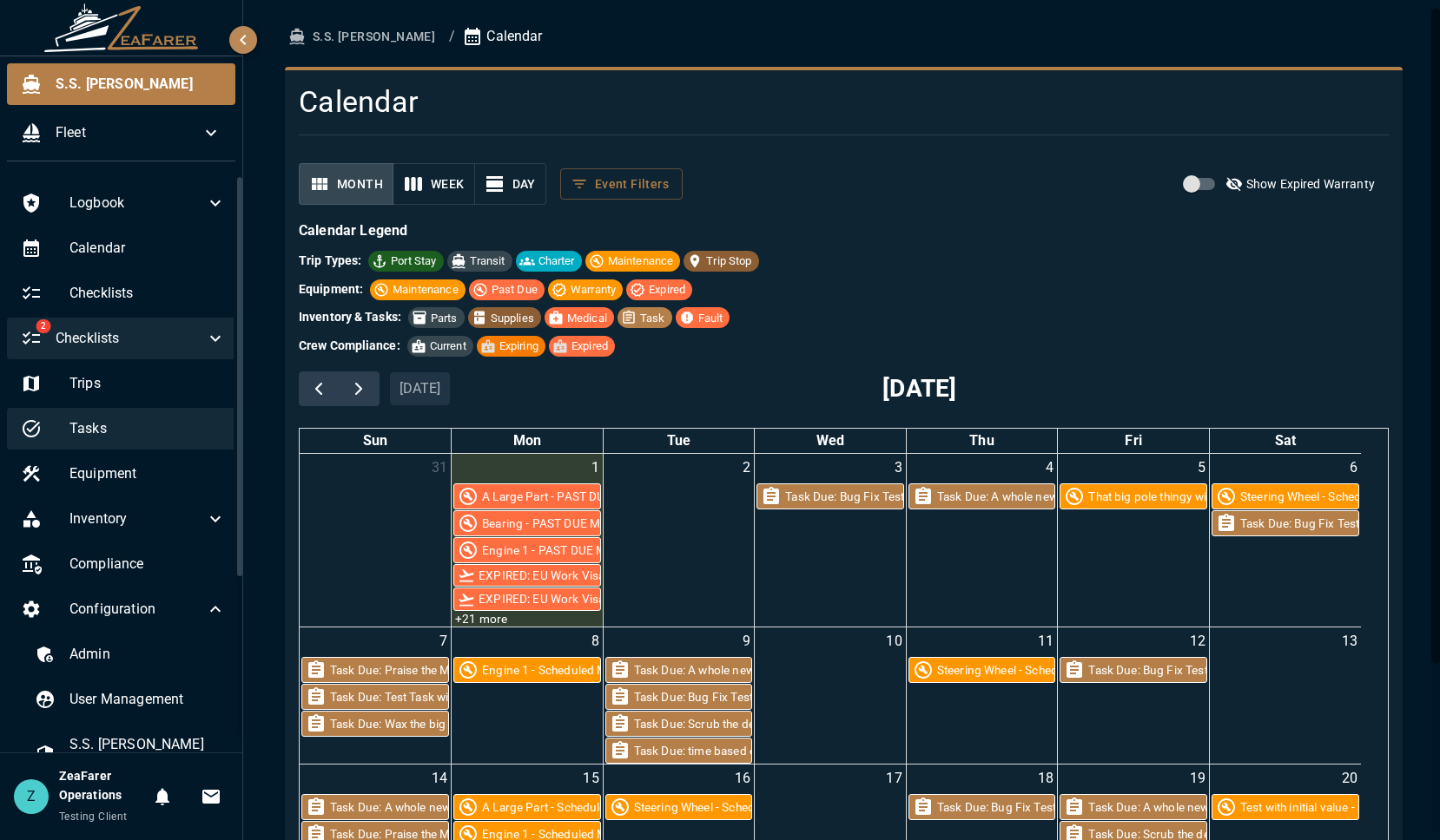
click at [147, 449] on div "Tasks" at bounding box center [122, 429] width 232 height 42
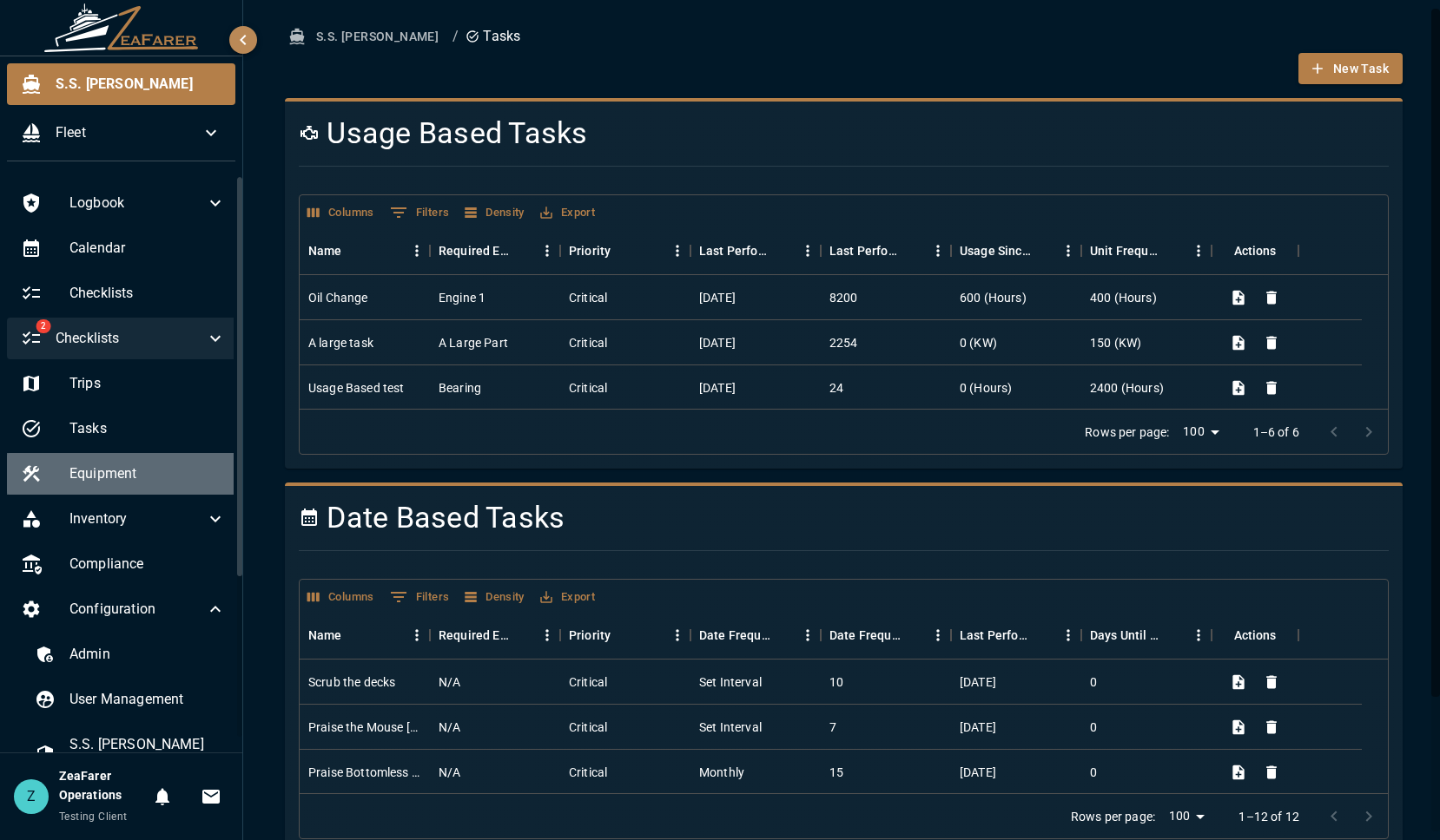
click at [147, 476] on span "Equipment" at bounding box center [147, 474] width 156 height 21
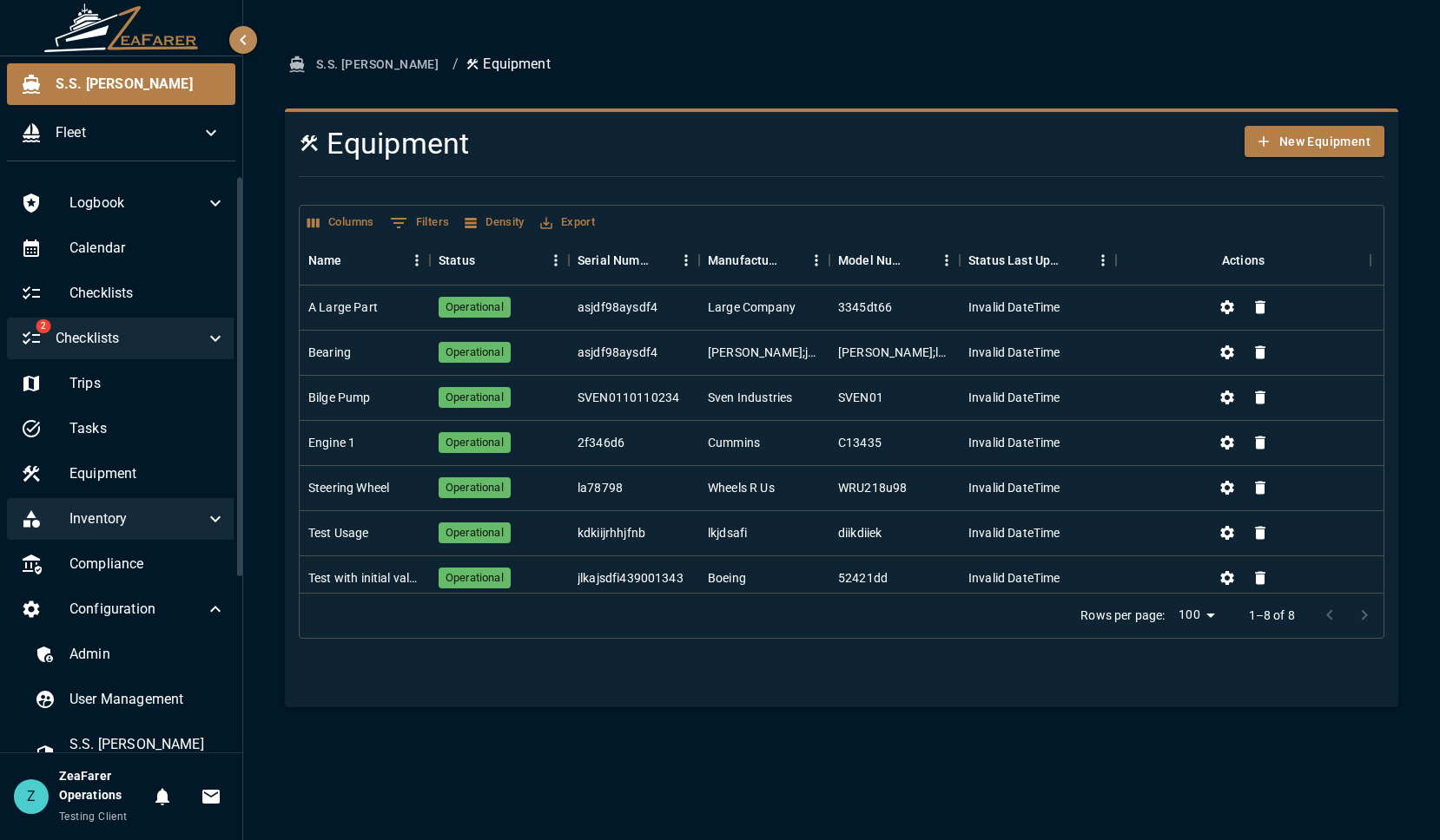
click at [162, 507] on div "Inventory" at bounding box center [122, 519] width 232 height 42
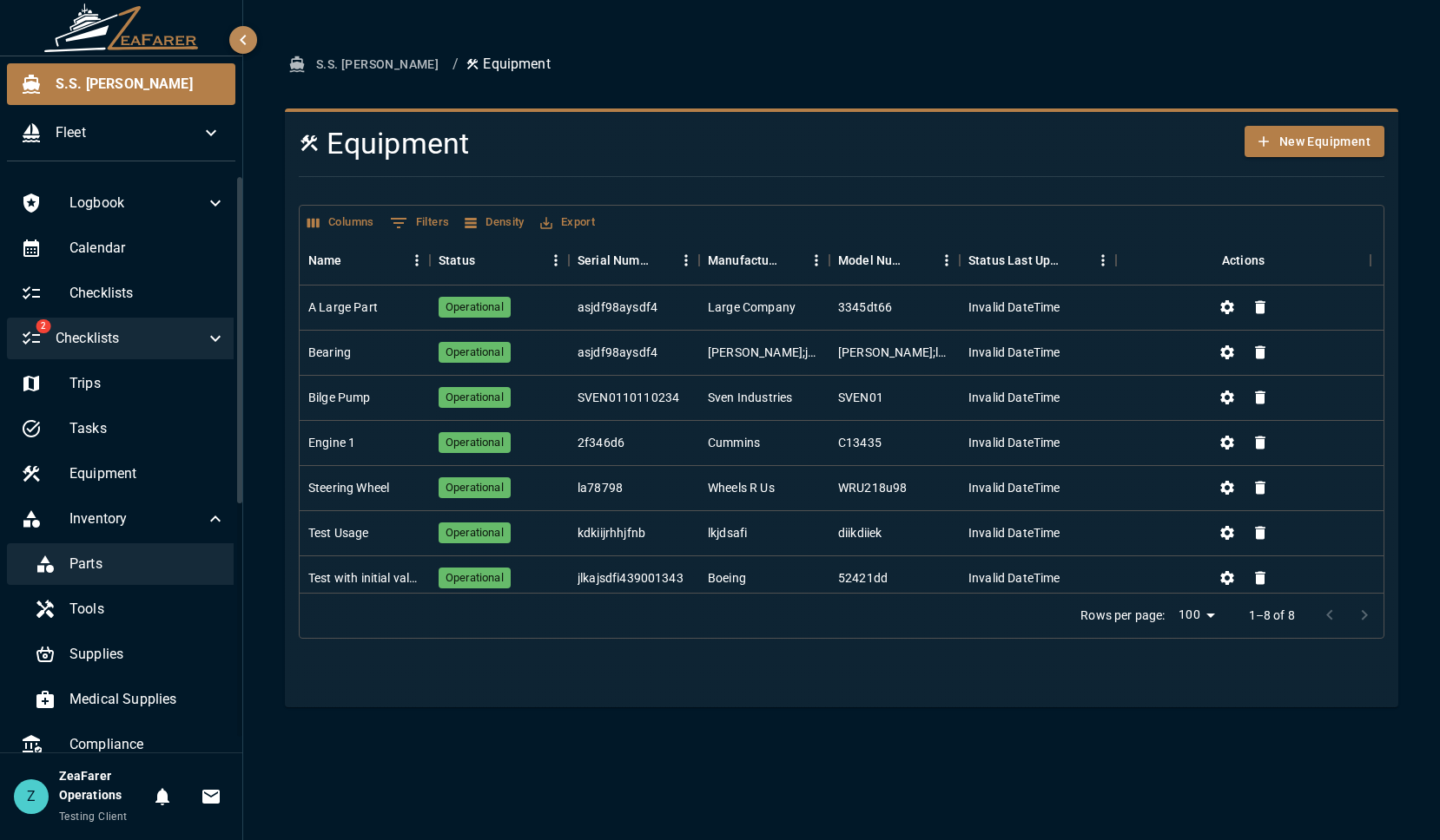
click at [163, 556] on span "Parts" at bounding box center [147, 564] width 156 height 21
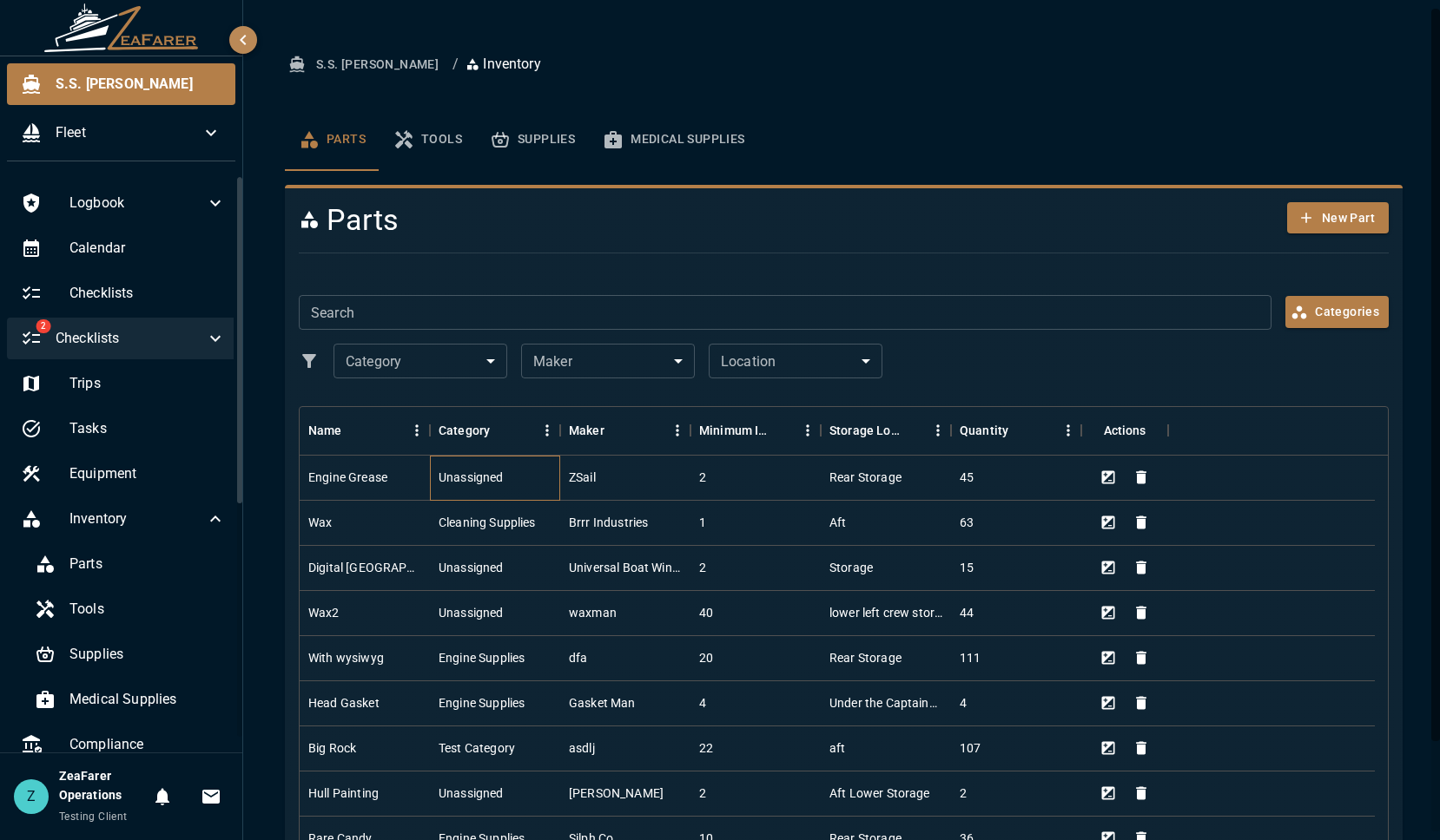
click at [509, 469] on div "Unassigned" at bounding box center [495, 478] width 130 height 45
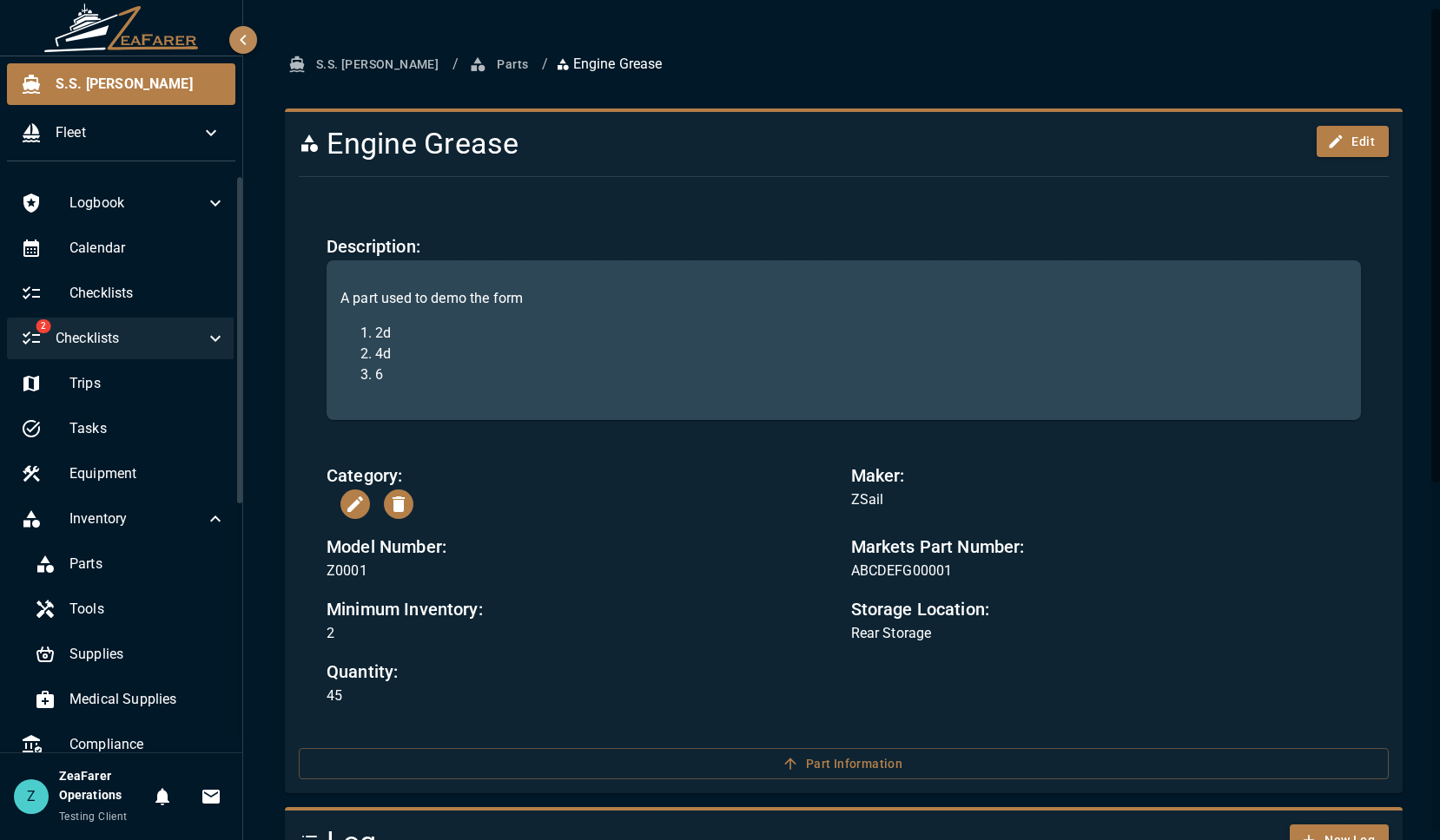
click at [466, 57] on button "Parts" at bounding box center [500, 65] width 70 height 32
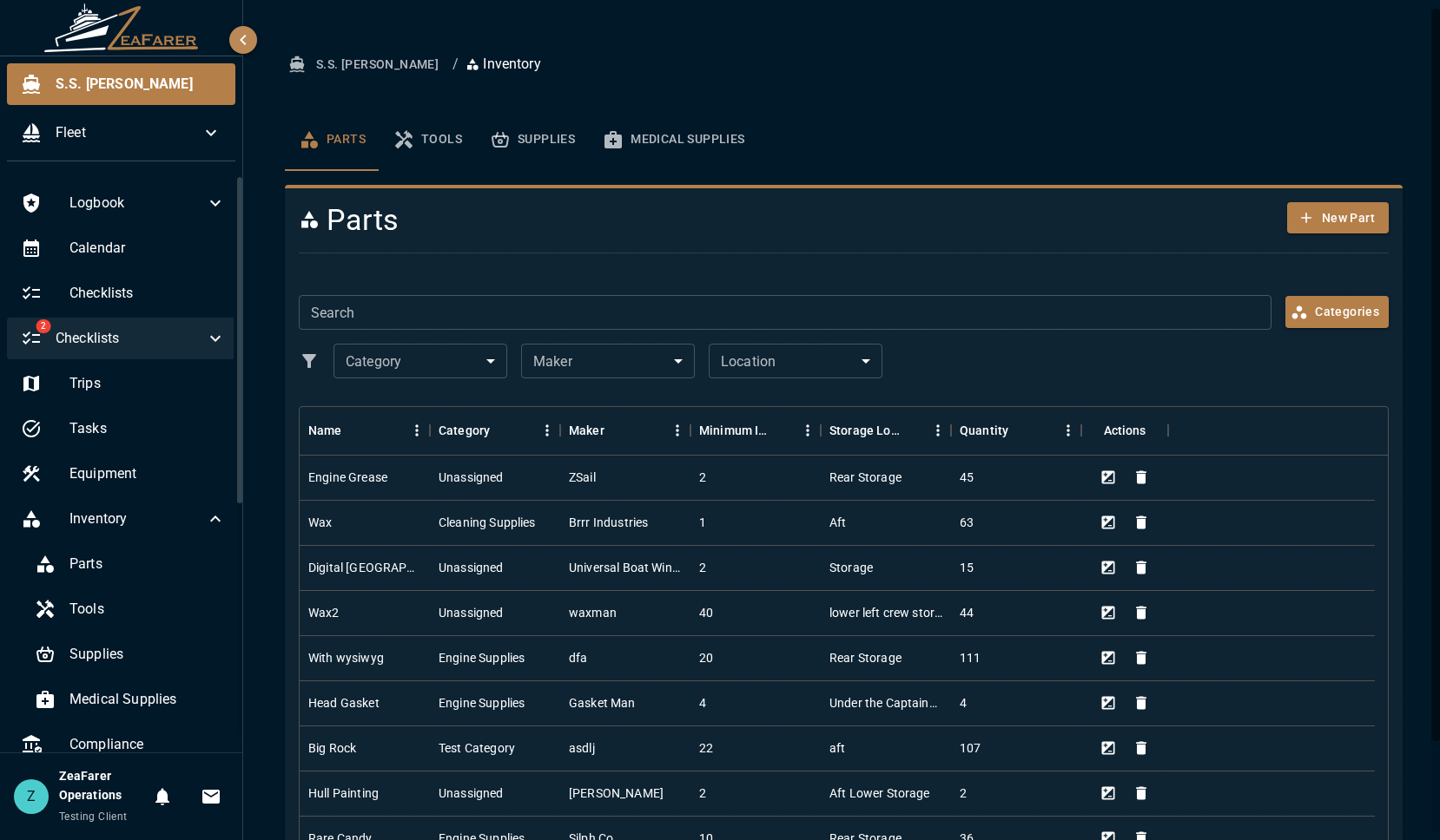
click at [440, 136] on button "Tools" at bounding box center [427, 140] width 97 height 62
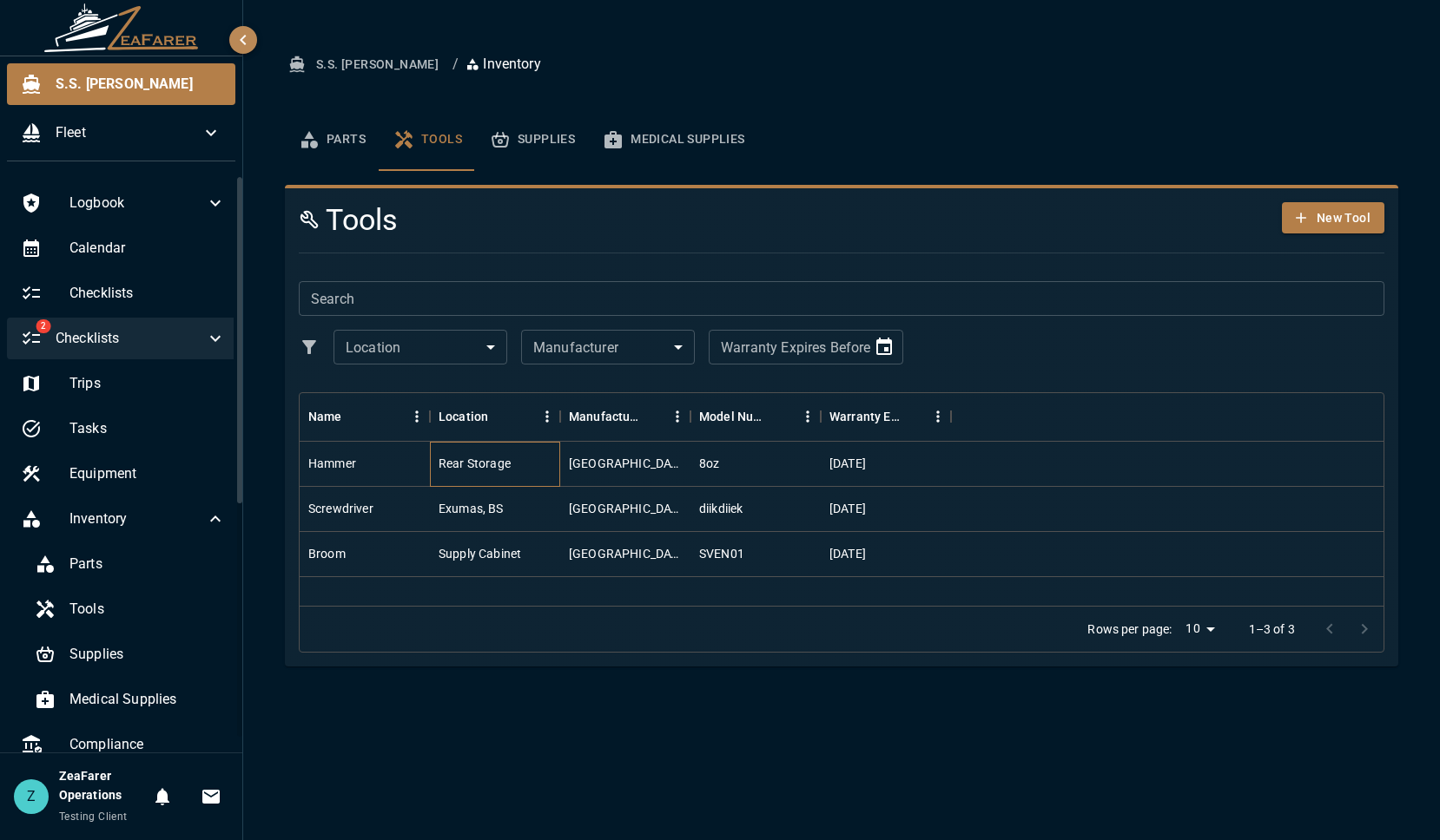
click at [530, 472] on div "Rear Storage" at bounding box center [495, 463] width 130 height 45
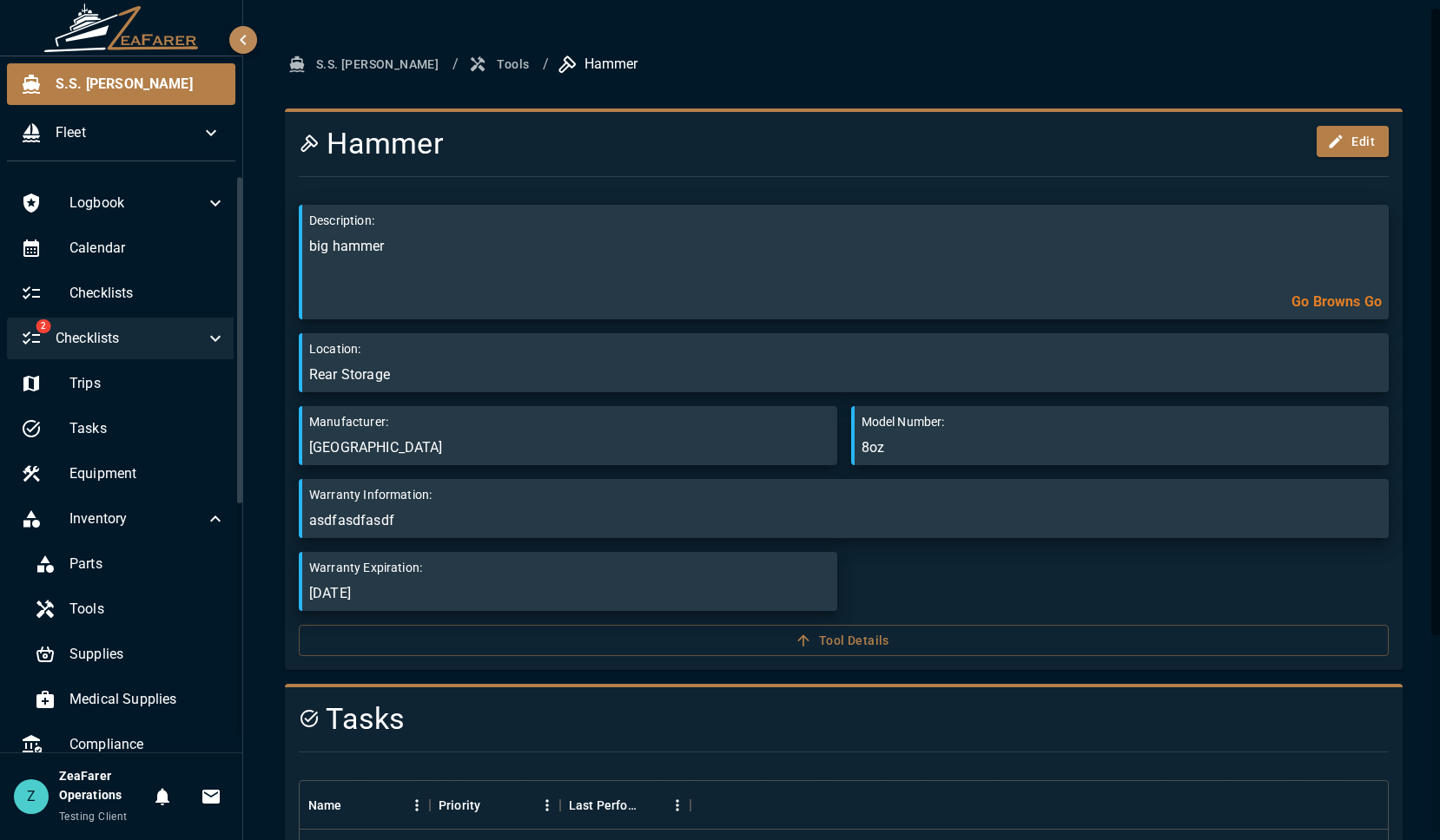
click at [466, 71] on button "Tools" at bounding box center [501, 65] width 71 height 32
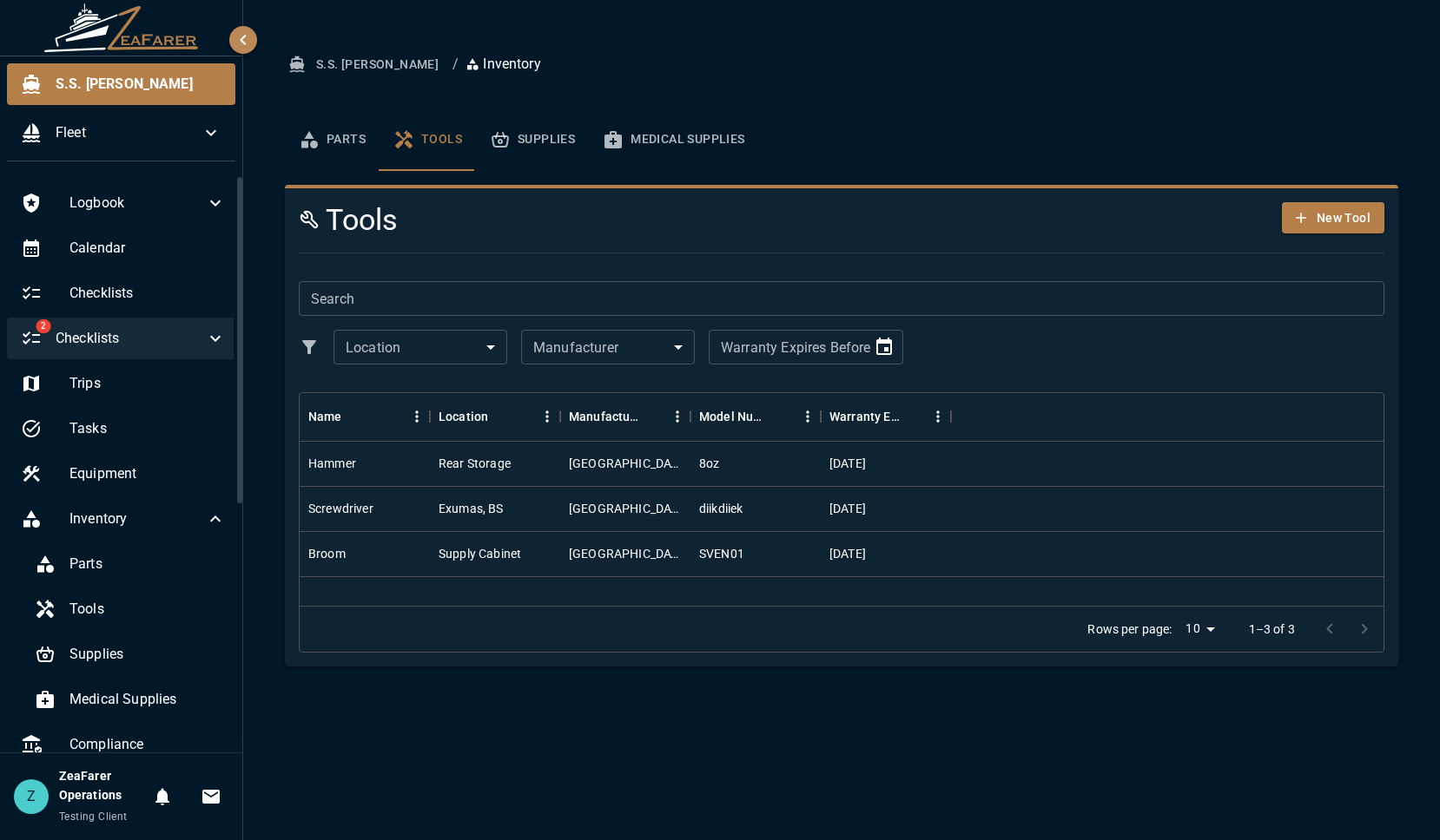
click at [554, 151] on button "Supplies" at bounding box center [533, 140] width 113 height 62
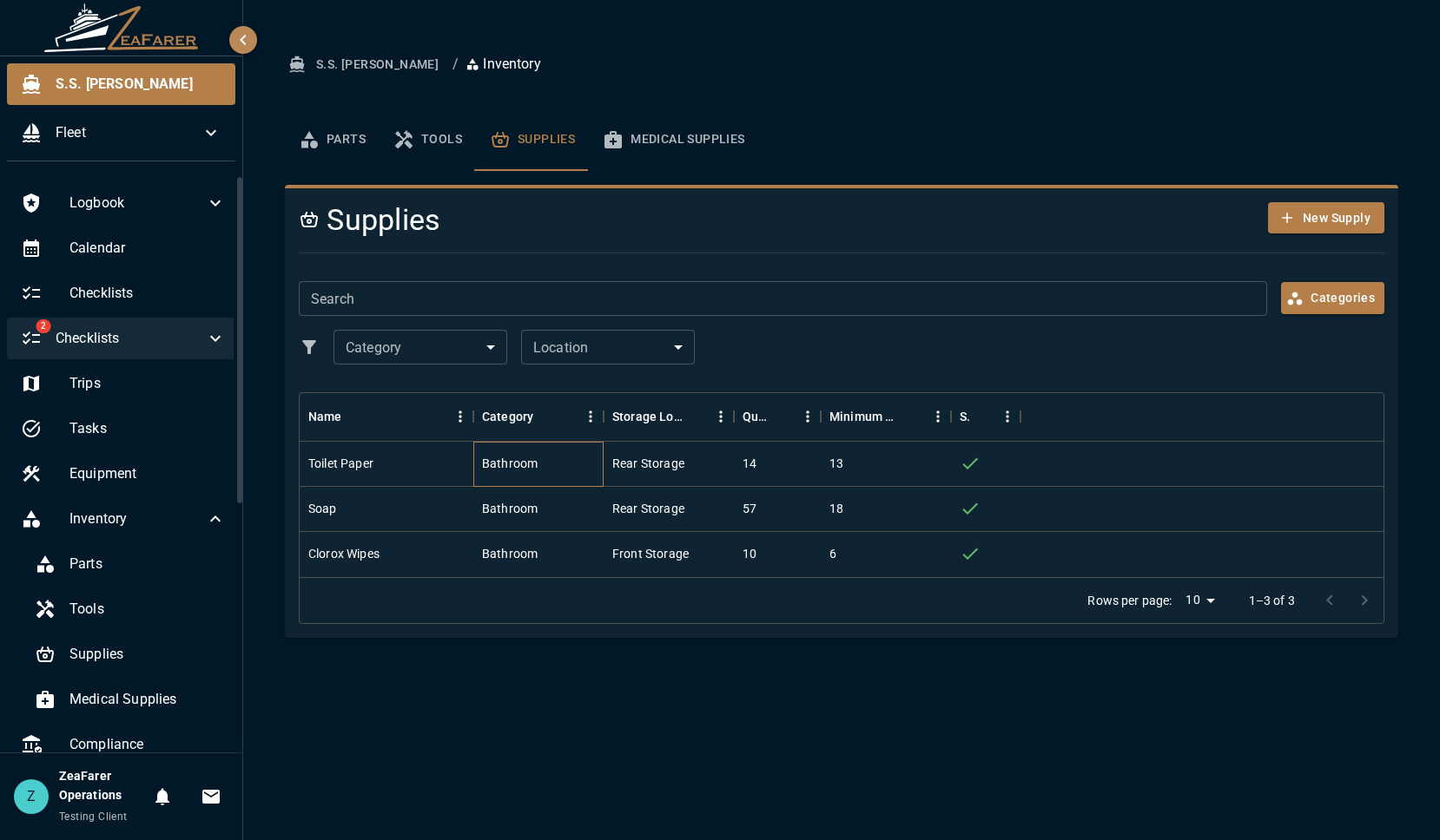
click at [502, 461] on div "Bathroom" at bounding box center [510, 463] width 55 height 17
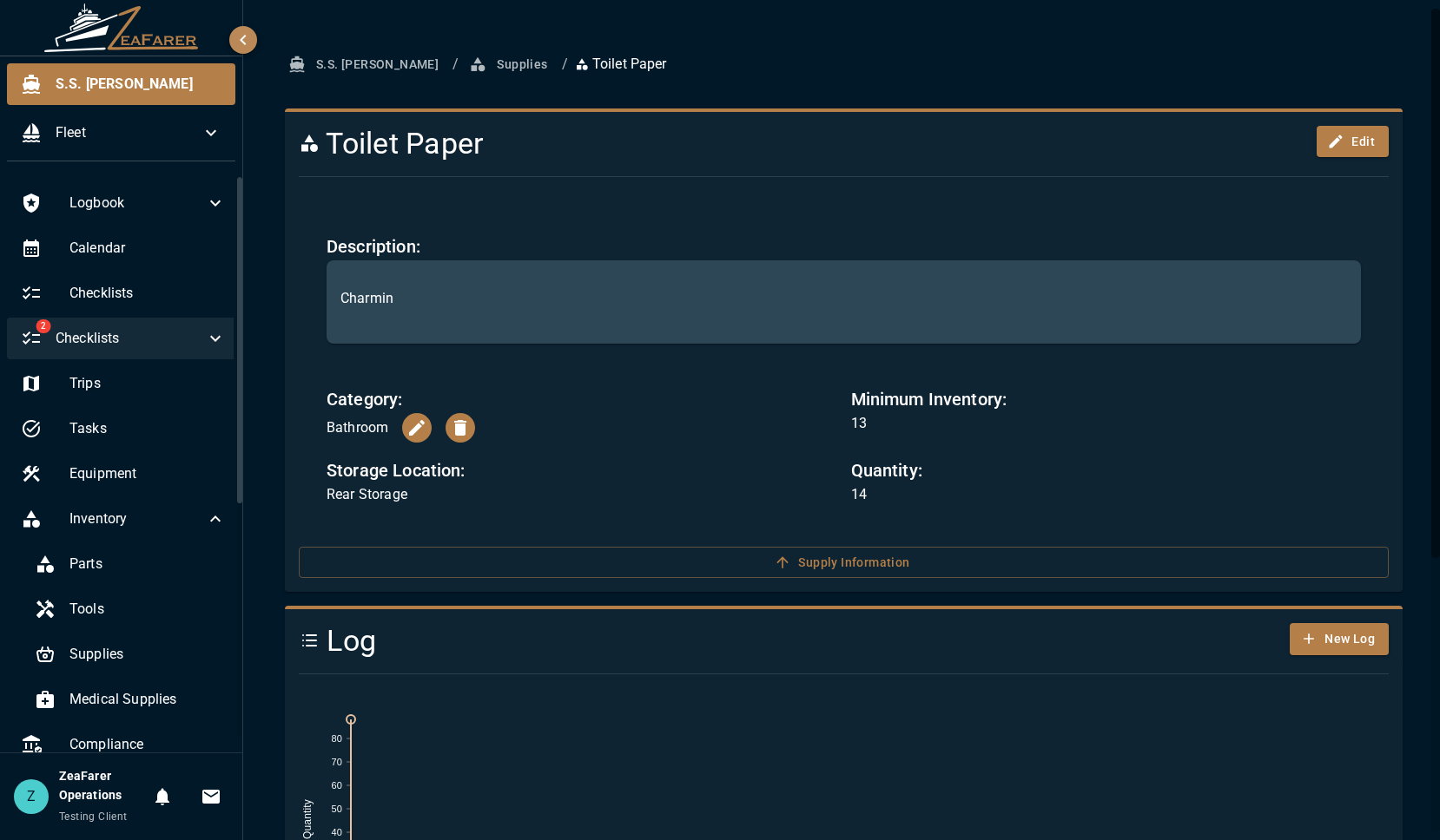
click at [466, 63] on button "Supplies" at bounding box center [510, 65] width 89 height 32
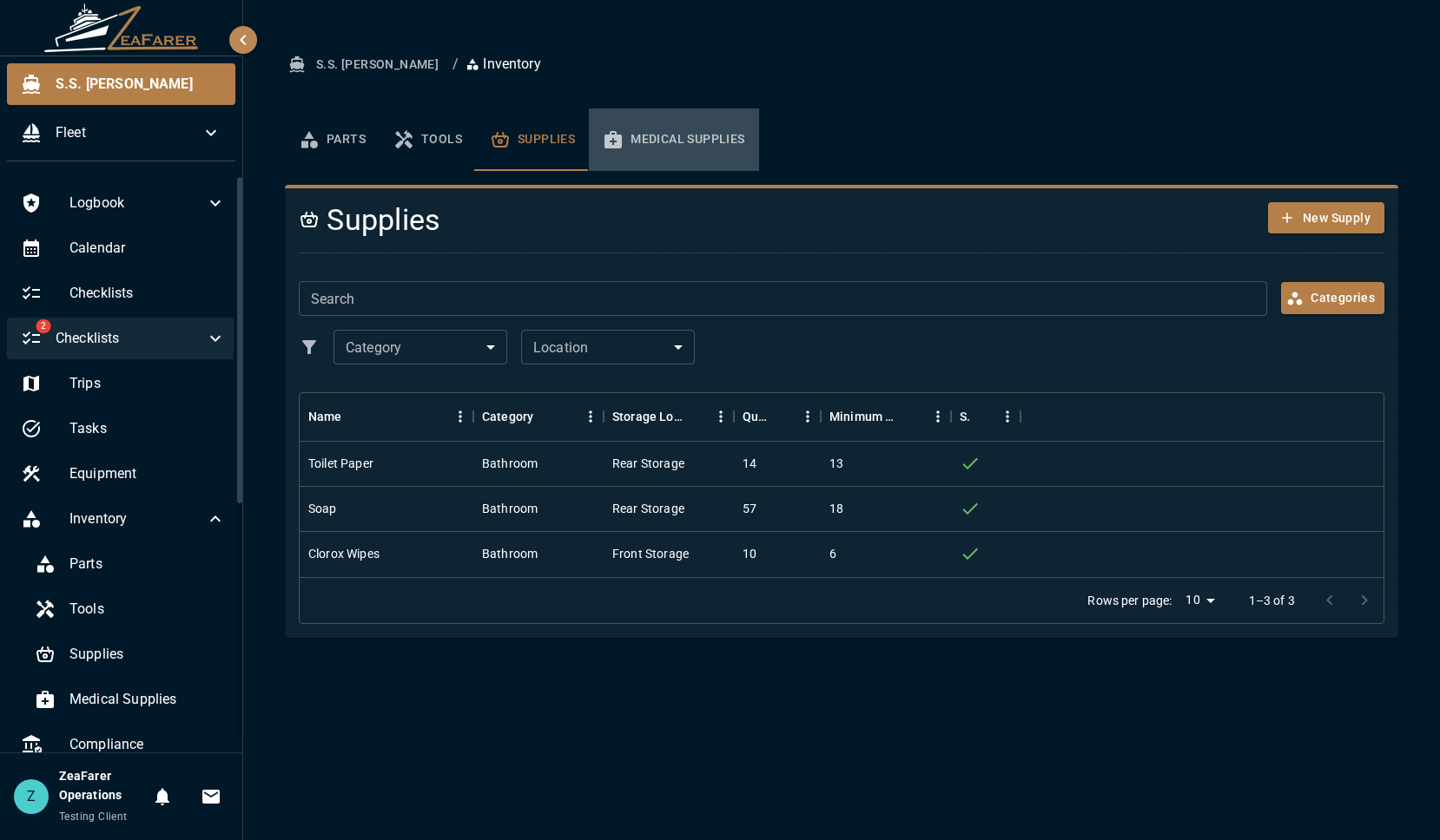
click at [667, 128] on button "Medical Supplies" at bounding box center [673, 140] width 169 height 62
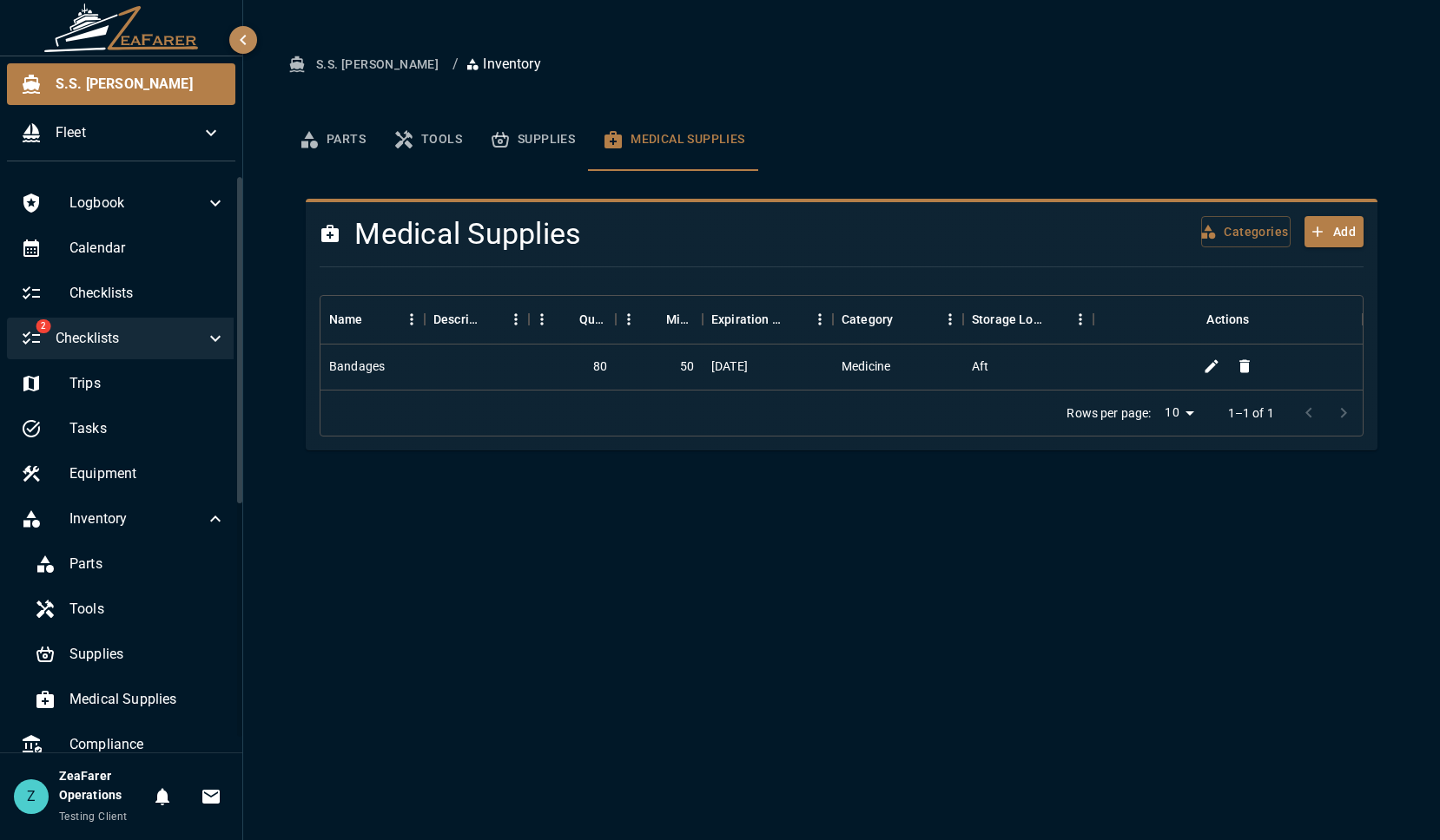
click at [536, 364] on div "80" at bounding box center [572, 367] width 87 height 45
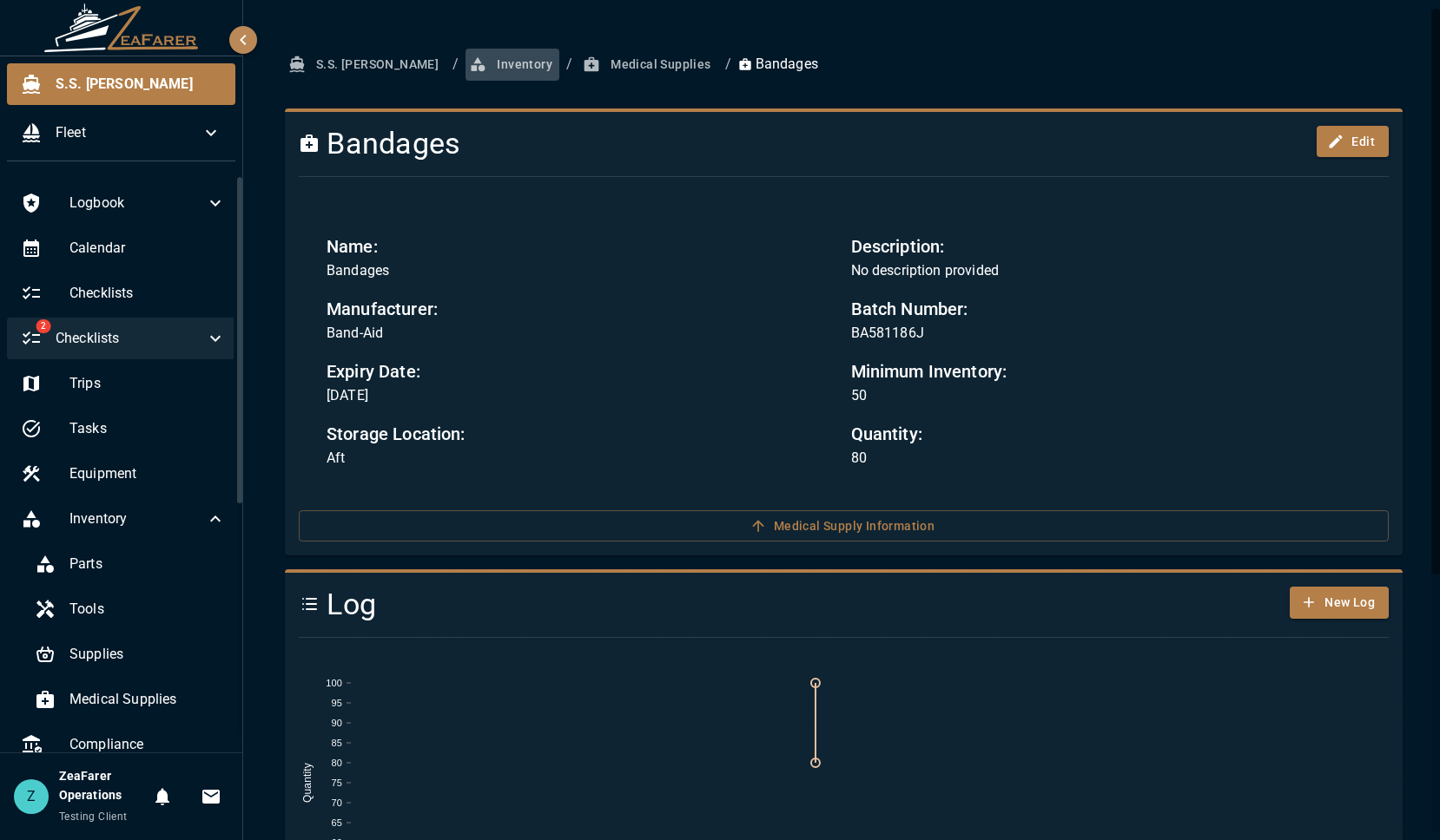
click at [469, 66] on icon "button" at bounding box center [477, 64] width 17 height 17
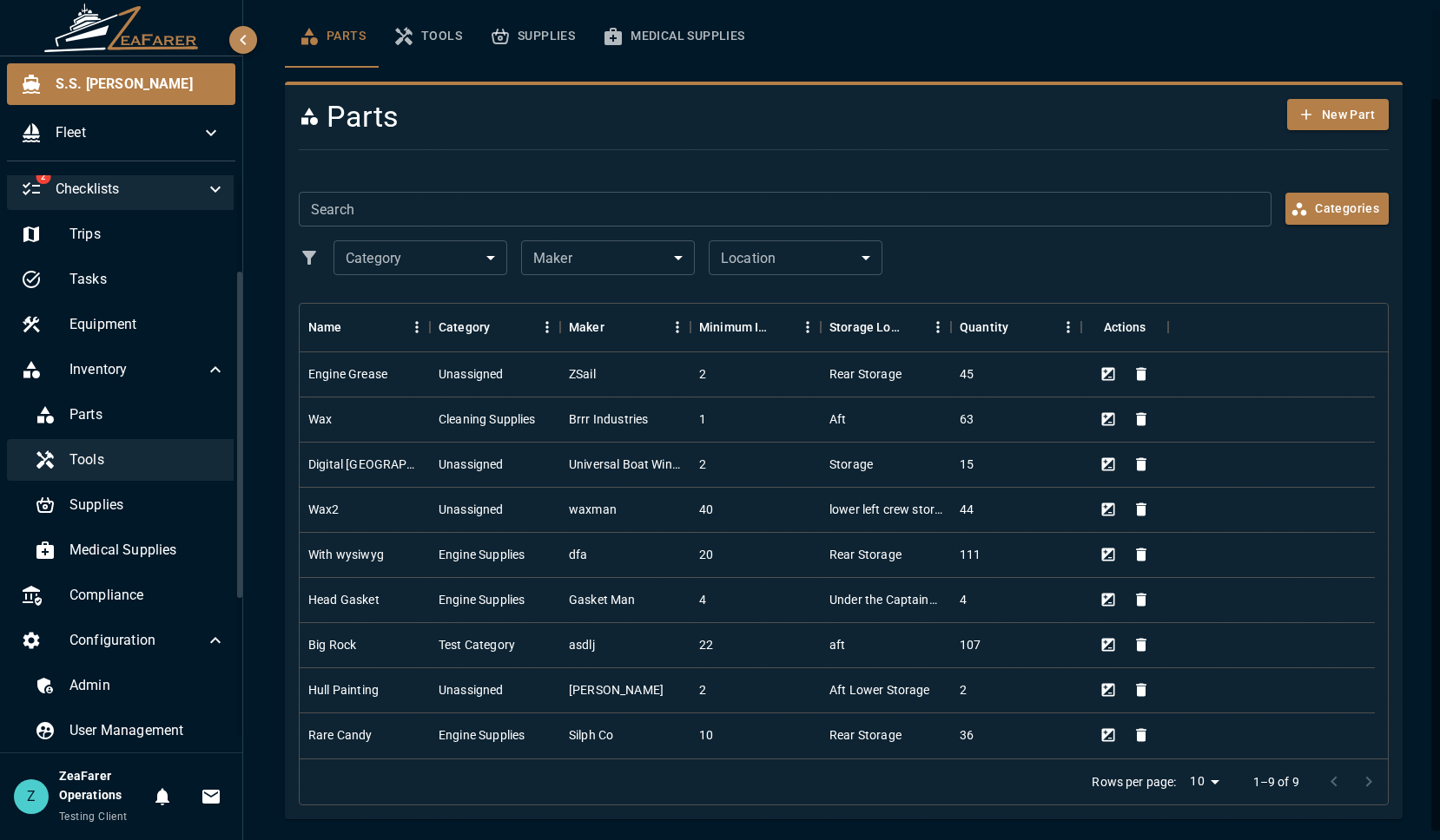
scroll to position [260, 0]
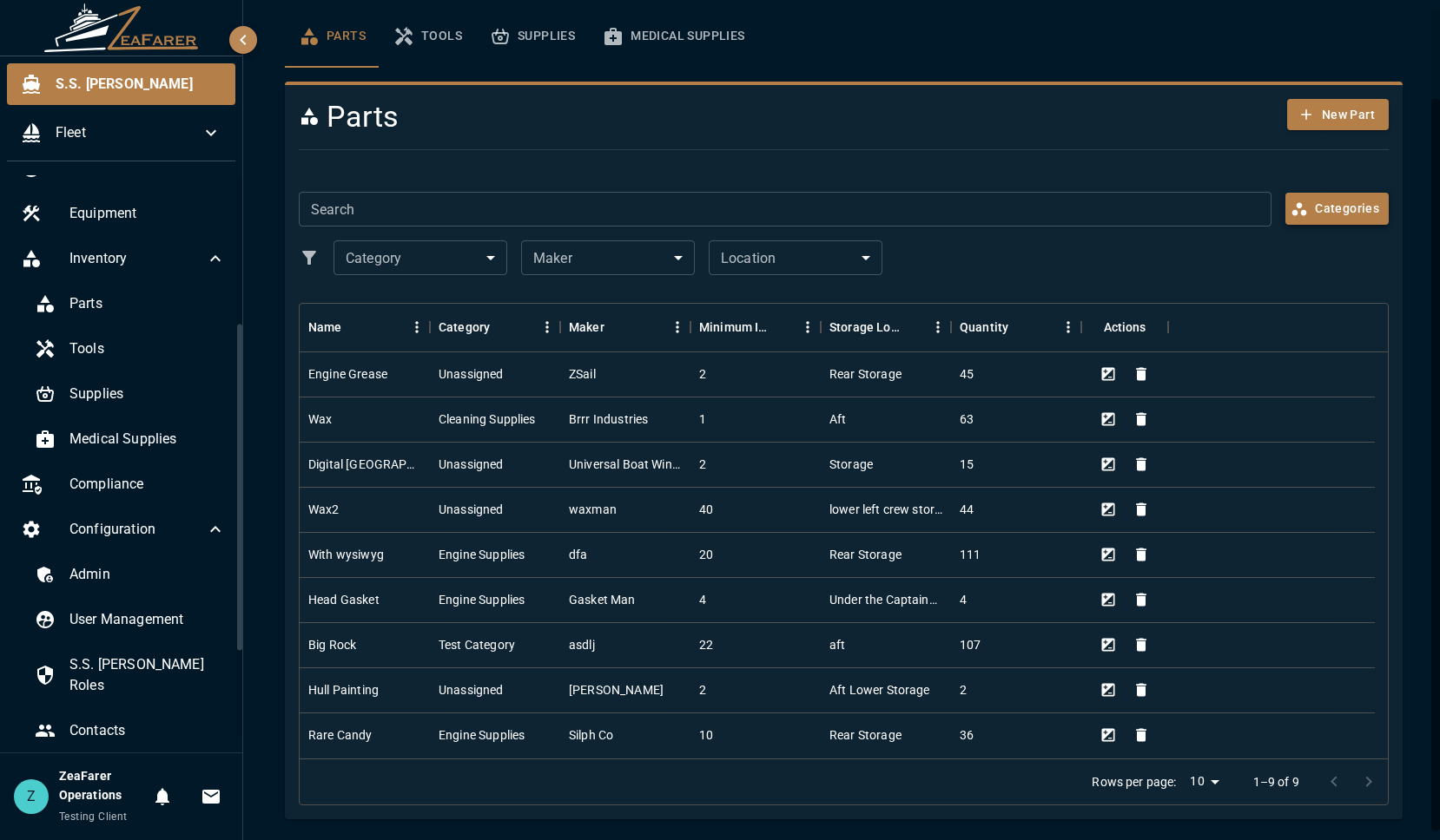
click at [1310, 205] on button "Categories" at bounding box center [1337, 209] width 103 height 32
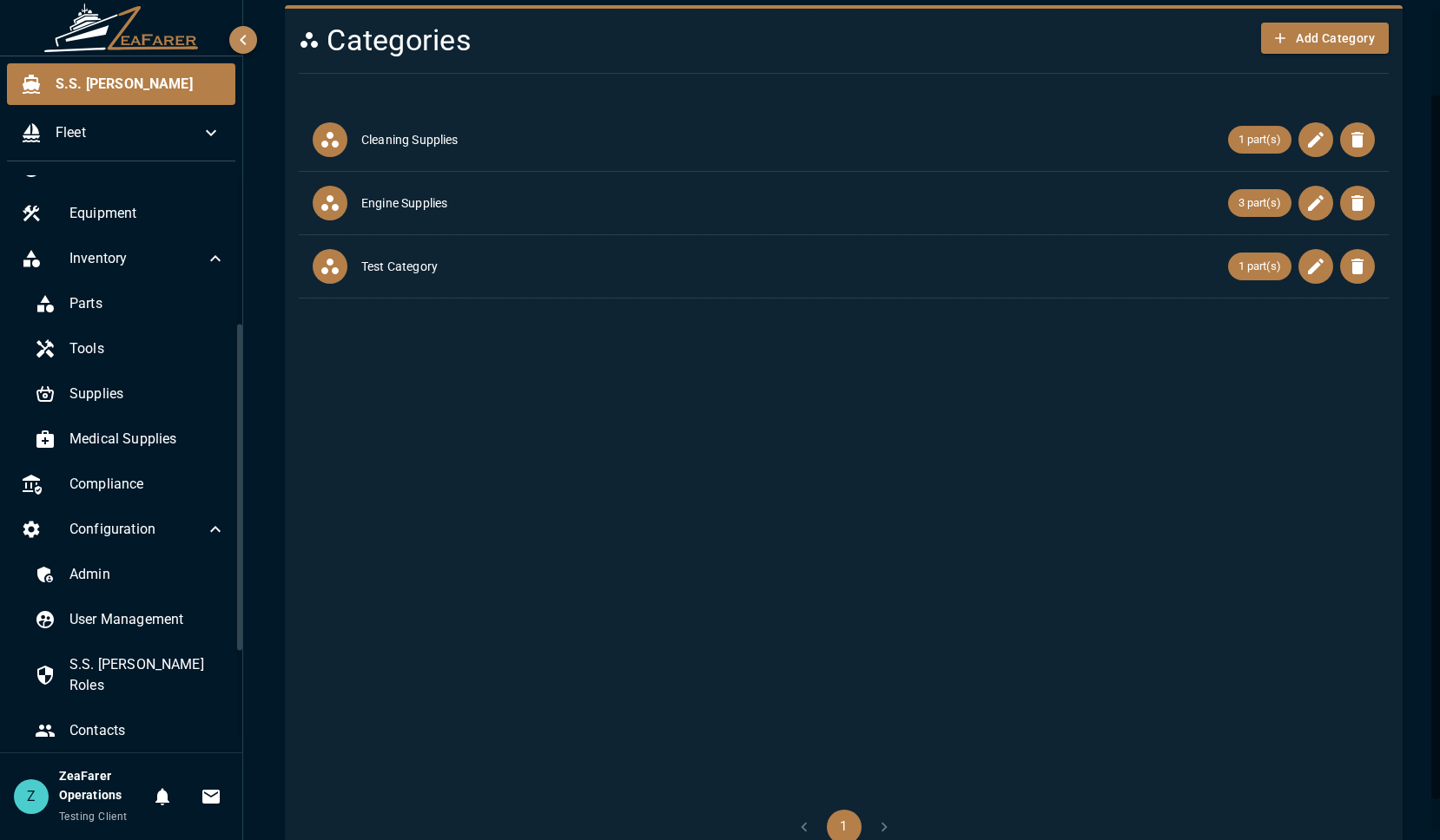
click at [394, 134] on span "Cleaning Supplies" at bounding box center [795, 140] width 866 height 17
click at [148, 487] on span "Compliance" at bounding box center [147, 485] width 156 height 21
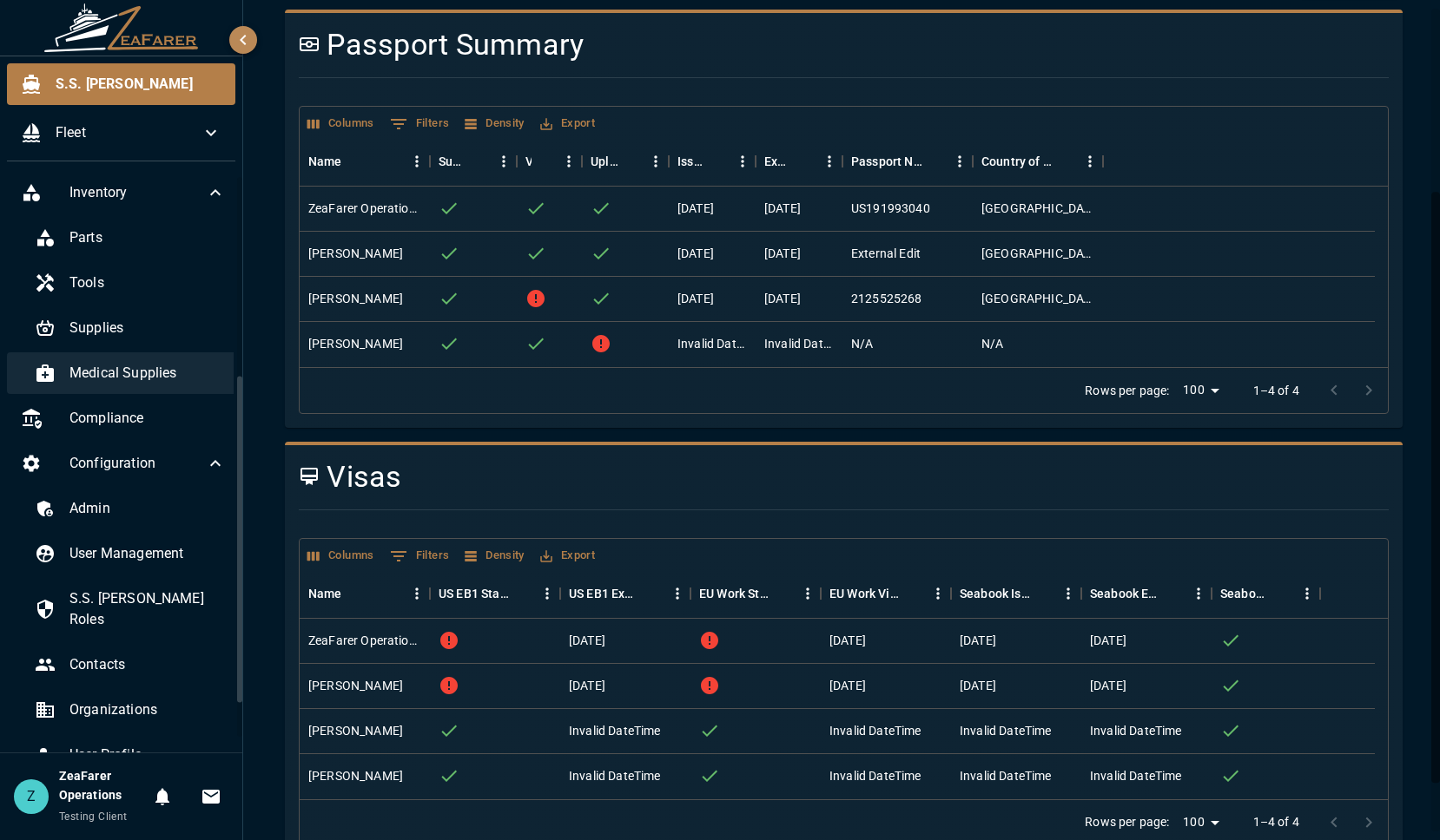
scroll to position [413, 0]
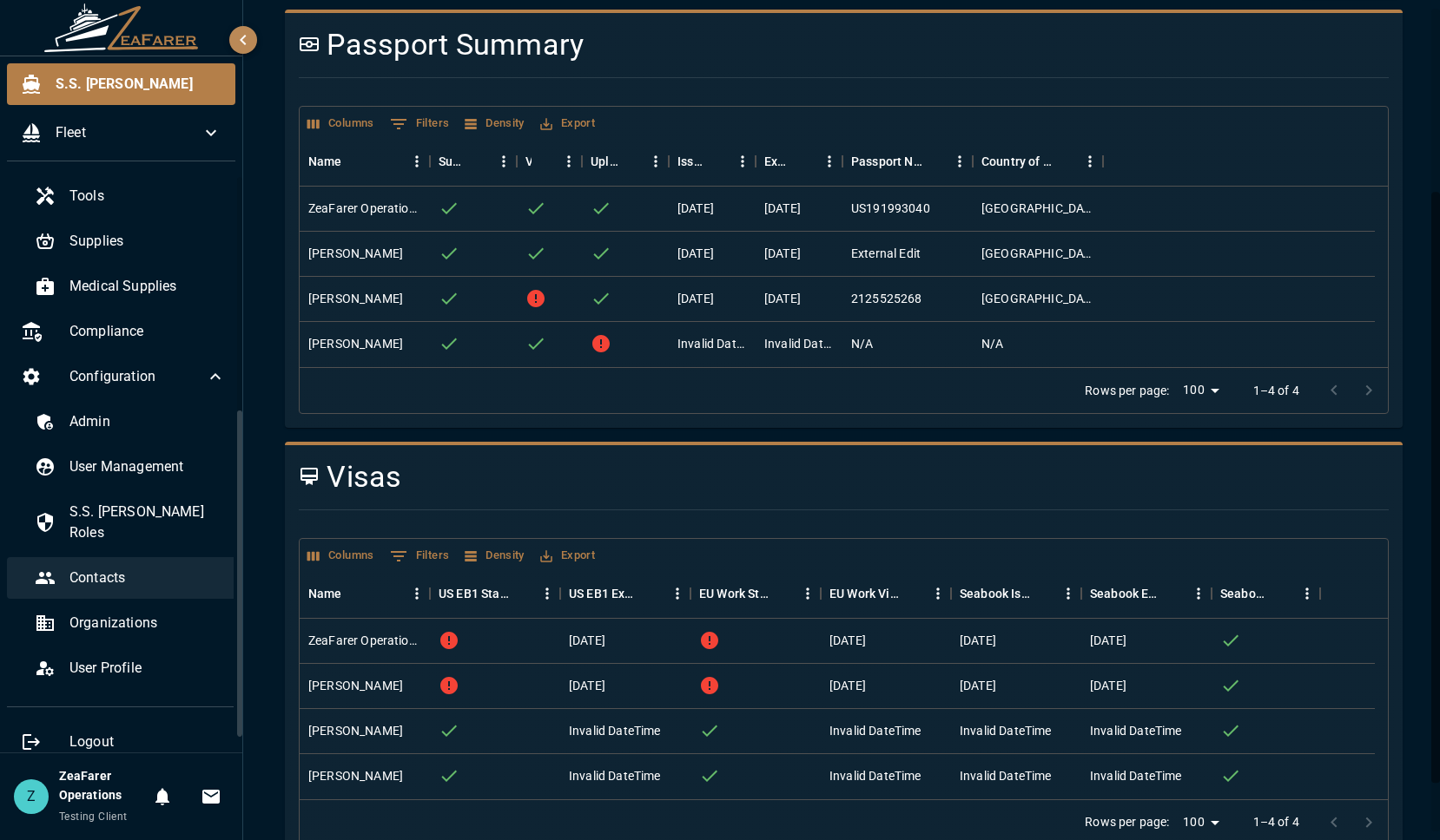
click at [127, 568] on span "Contacts" at bounding box center [147, 578] width 156 height 21
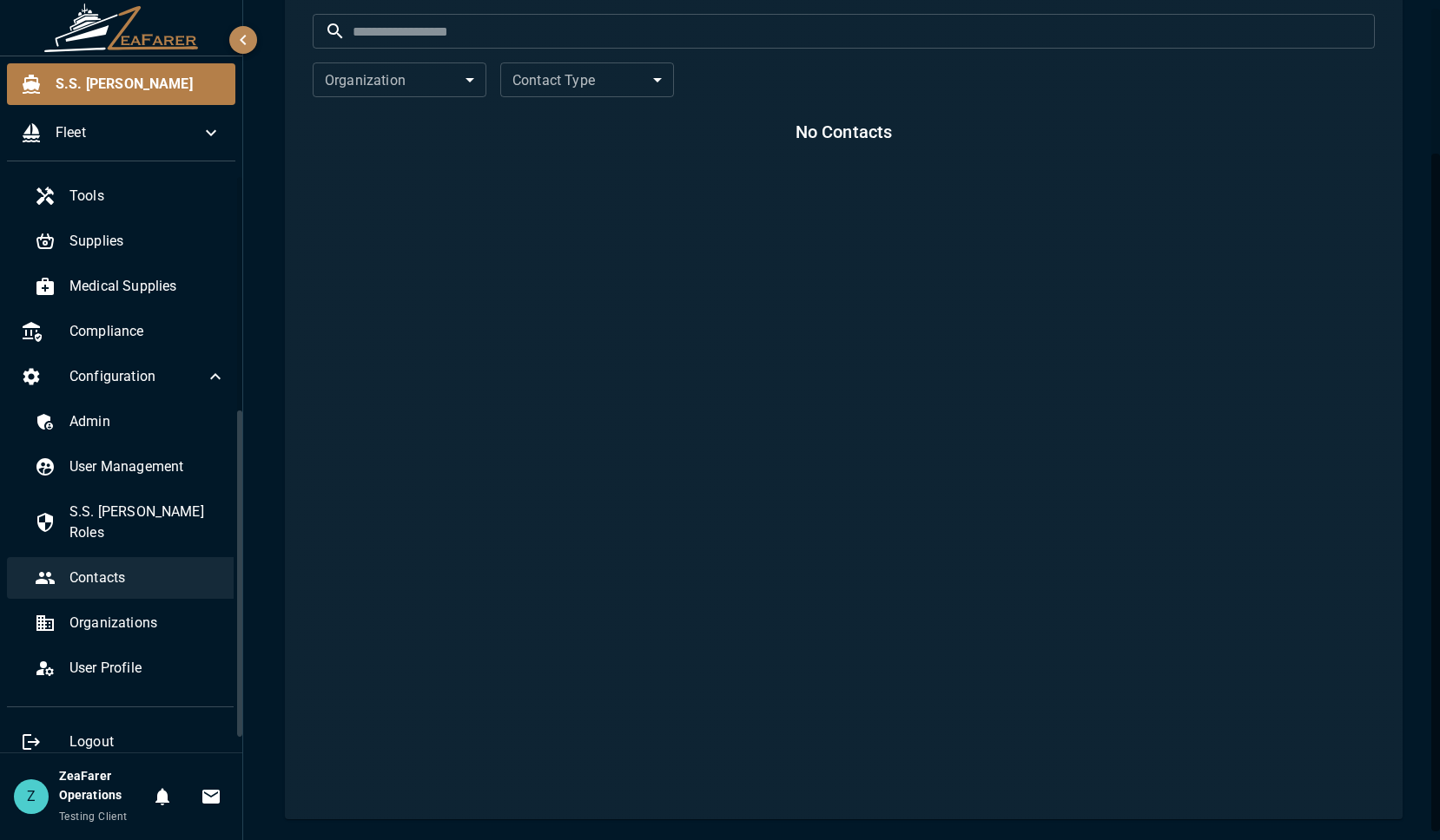
scroll to position [252, 0]
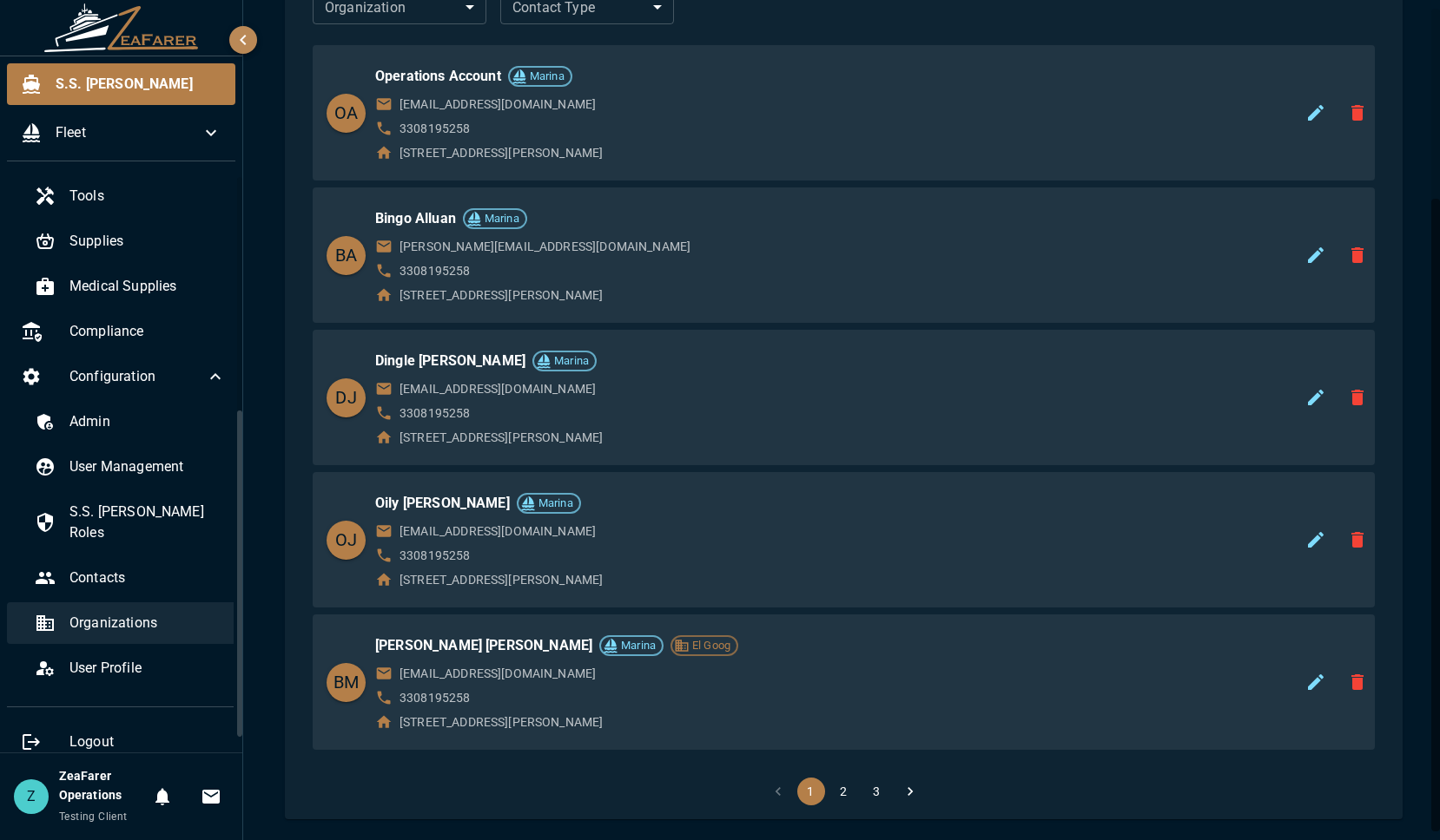
click at [153, 613] on span "Organizations" at bounding box center [147, 623] width 156 height 21
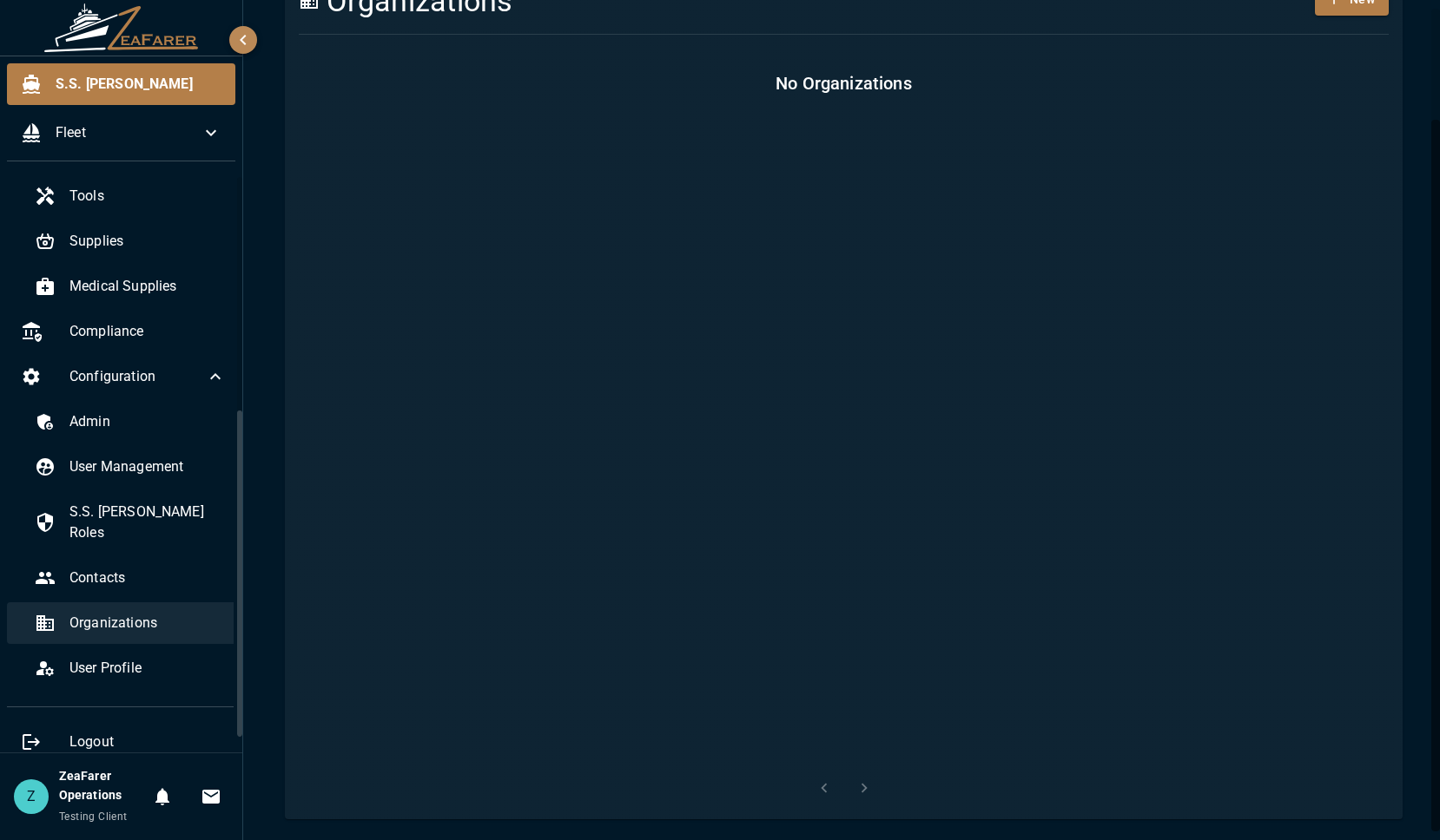
scroll to position [131, 0]
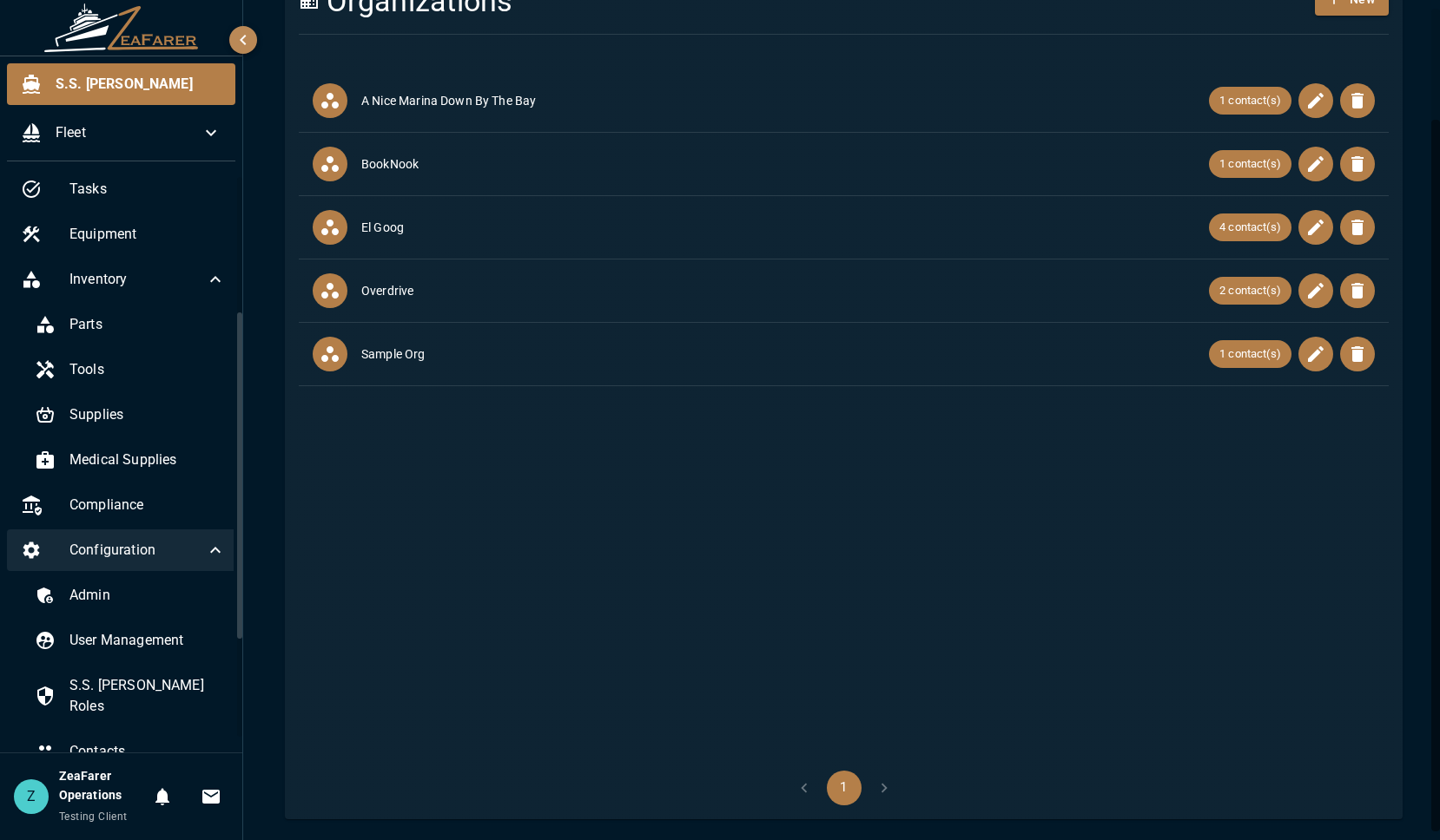
click at [164, 538] on div "Configuration" at bounding box center [122, 550] width 232 height 42
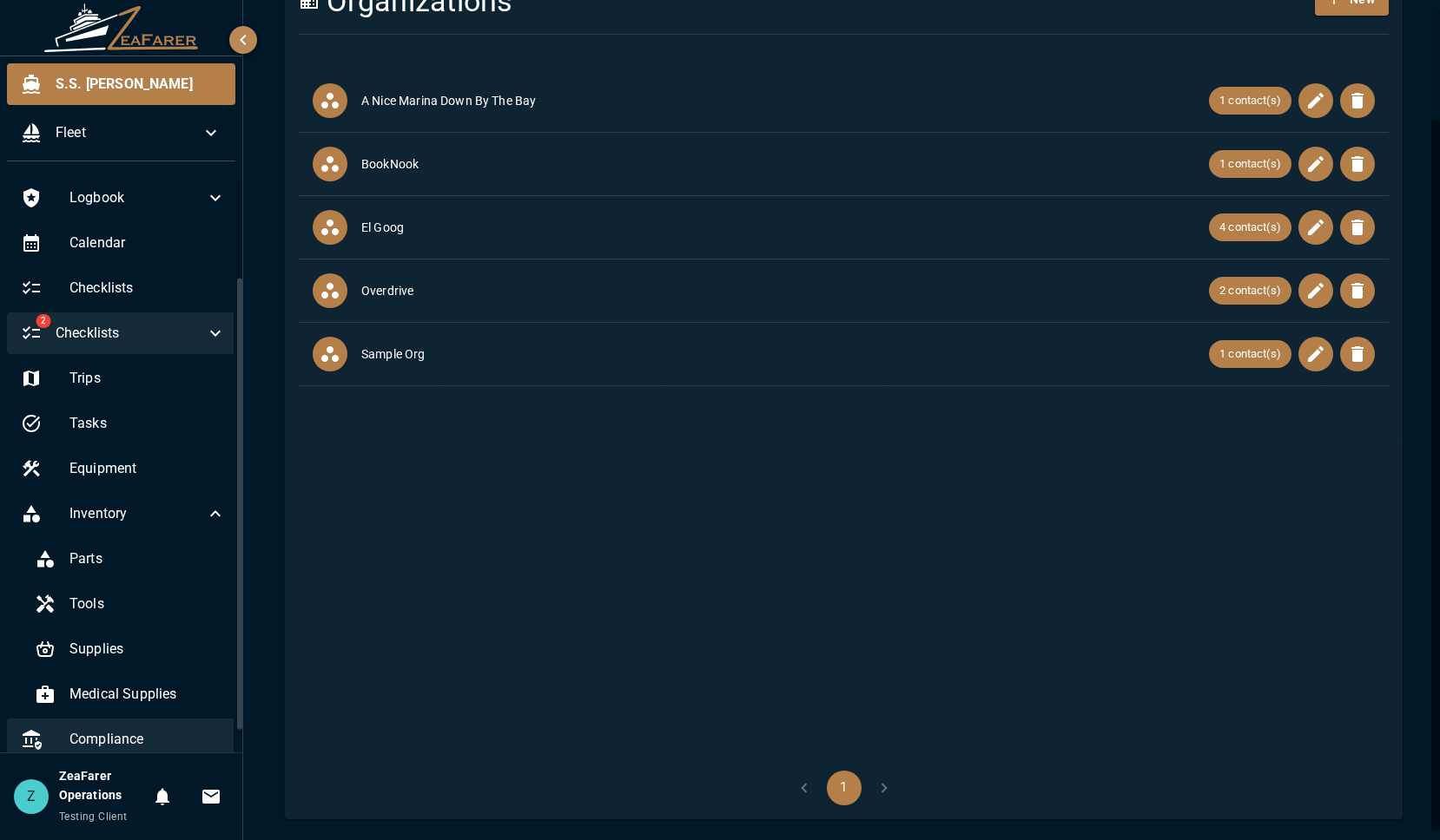
scroll to position [0, 0]
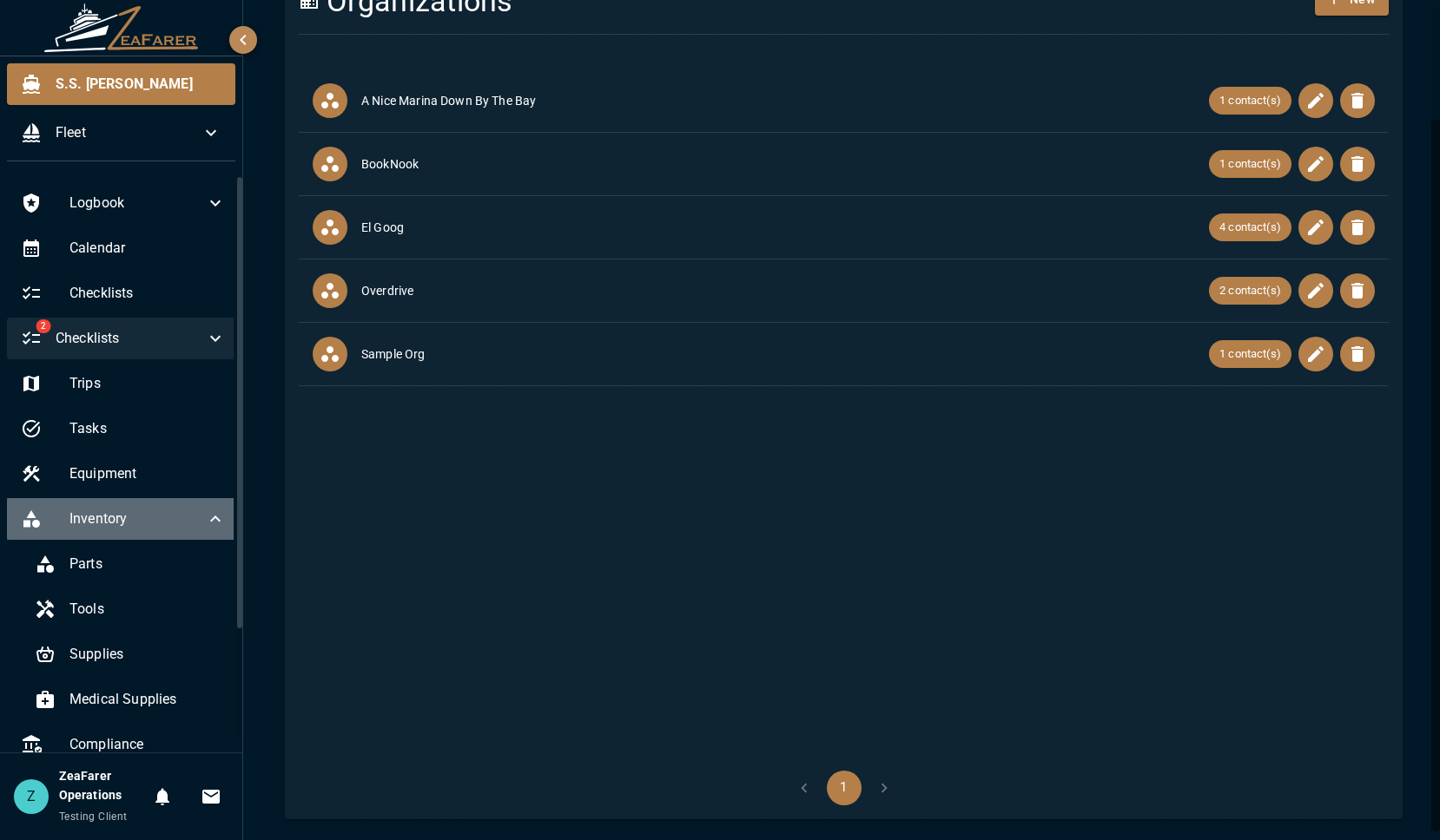
drag, startPoint x: 178, startPoint y: 515, endPoint x: 196, endPoint y: 522, distance: 19.3
click at [196, 522] on div "Inventory" at bounding box center [122, 519] width 232 height 42
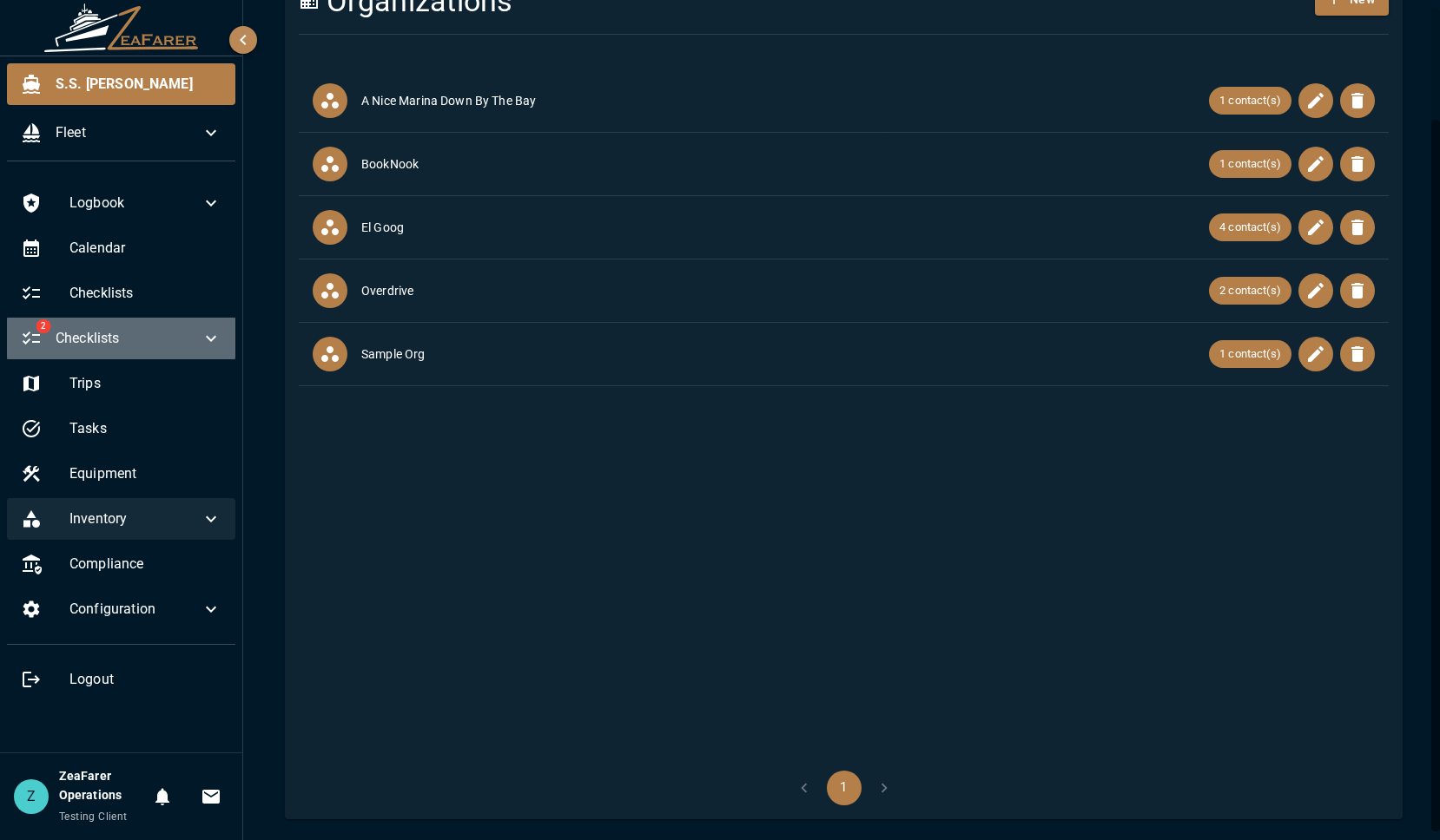
click at [195, 355] on div "2 Checklists" at bounding box center [120, 338] width 229 height 42
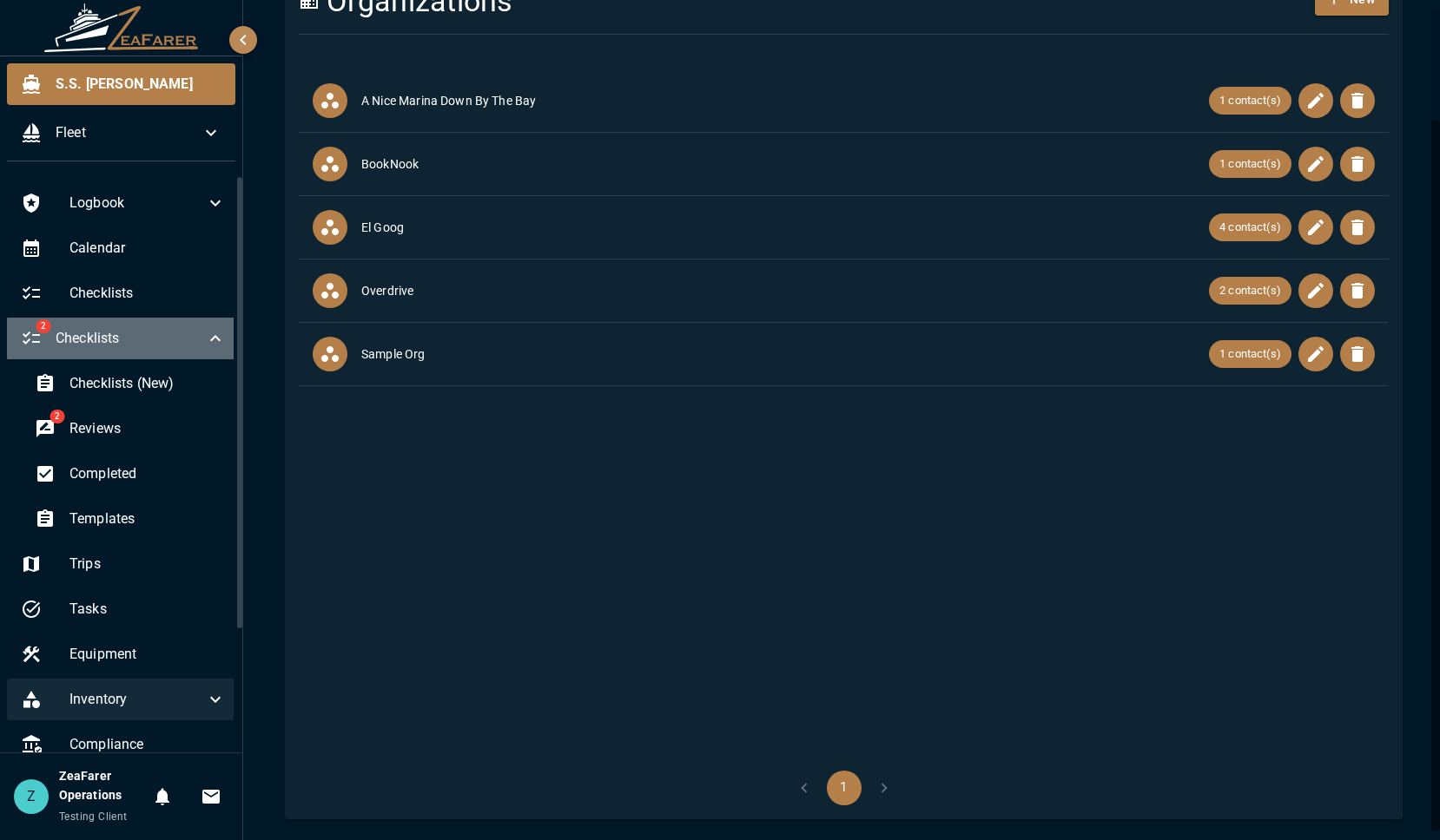
click at [195, 355] on div "2 Checklists" at bounding box center [122, 338] width 232 height 42
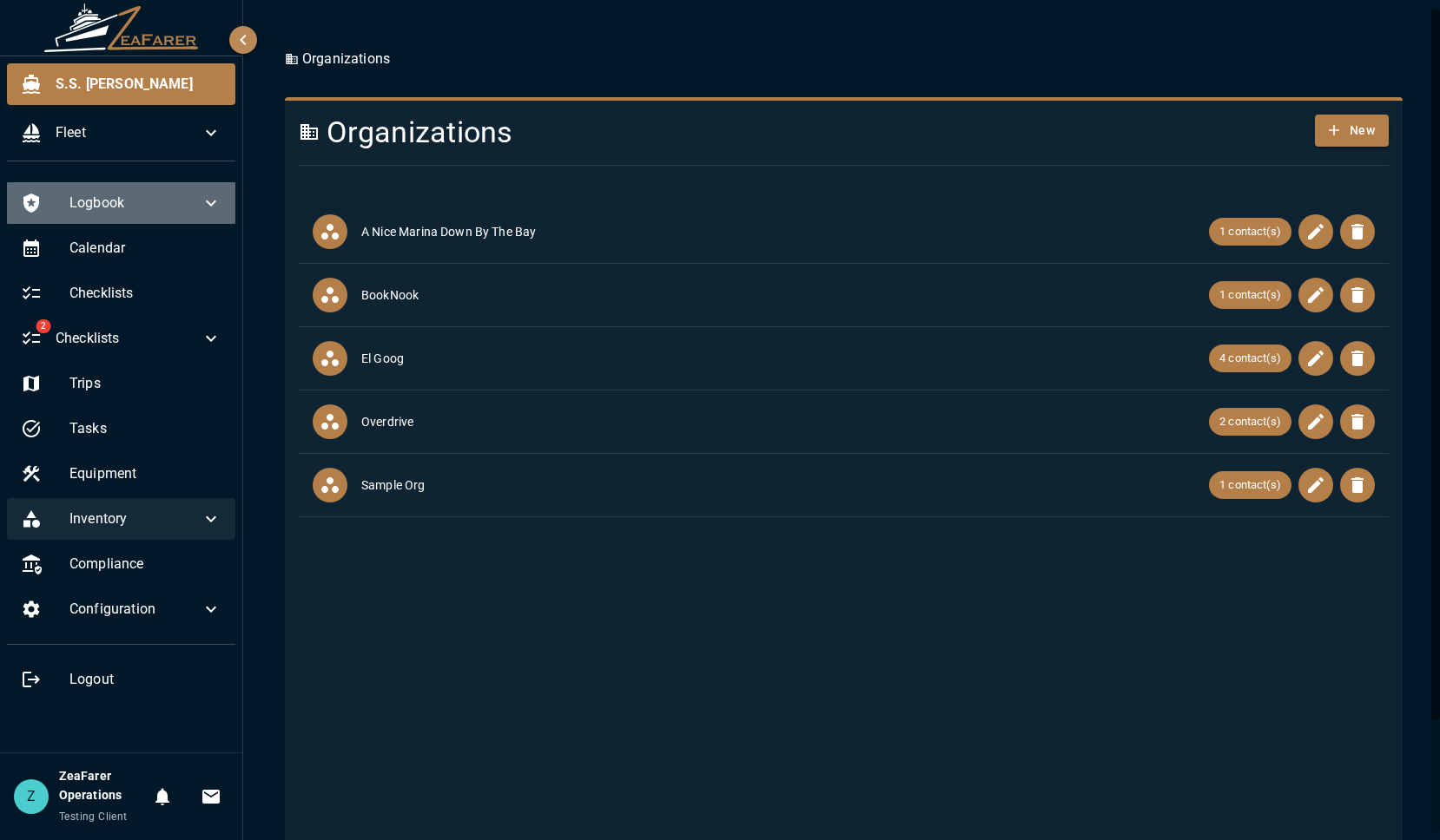
click at [116, 222] on div "Logbook" at bounding box center [120, 204] width 229 height 42
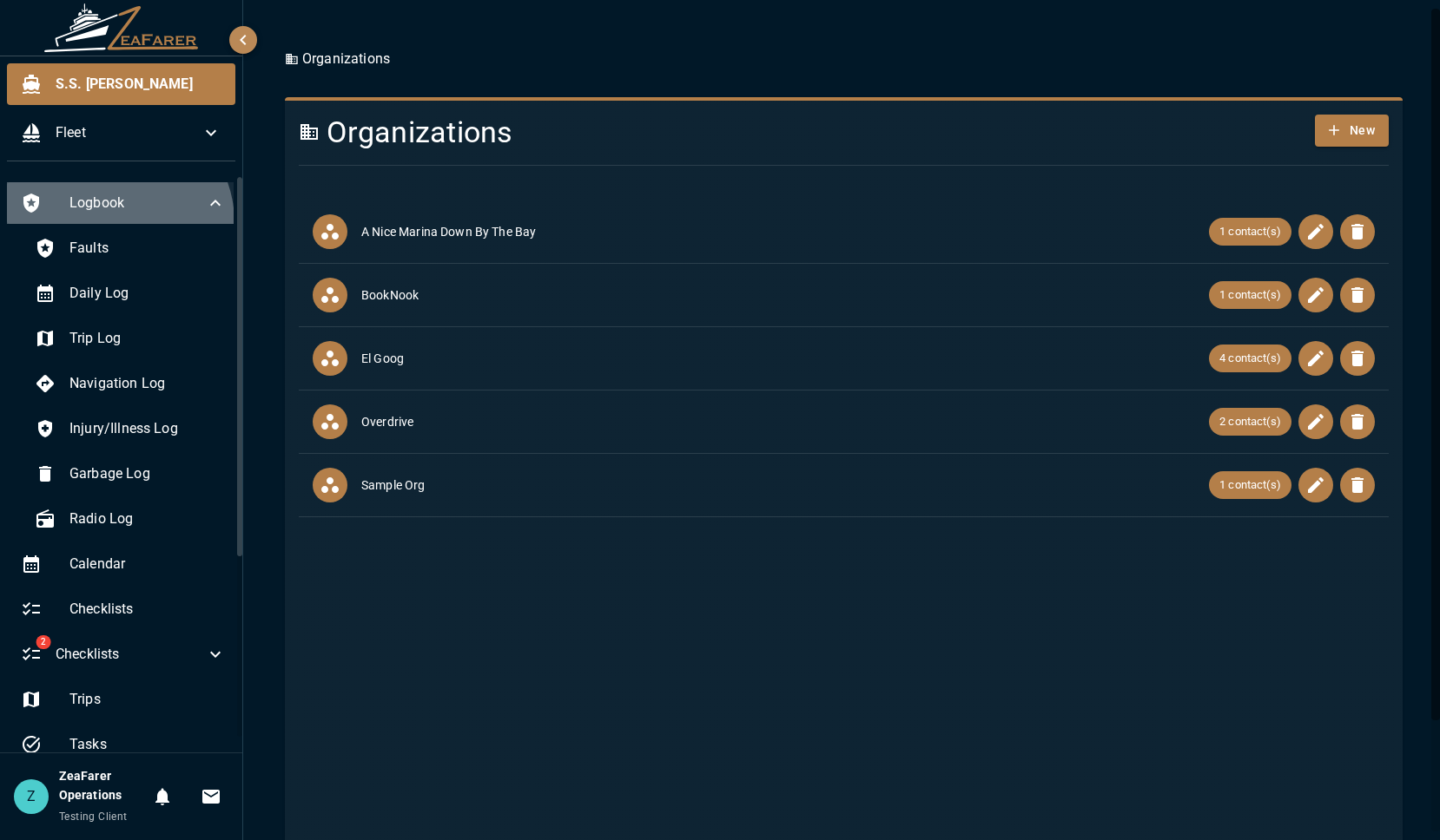
click at [116, 222] on div "Logbook" at bounding box center [122, 204] width 232 height 42
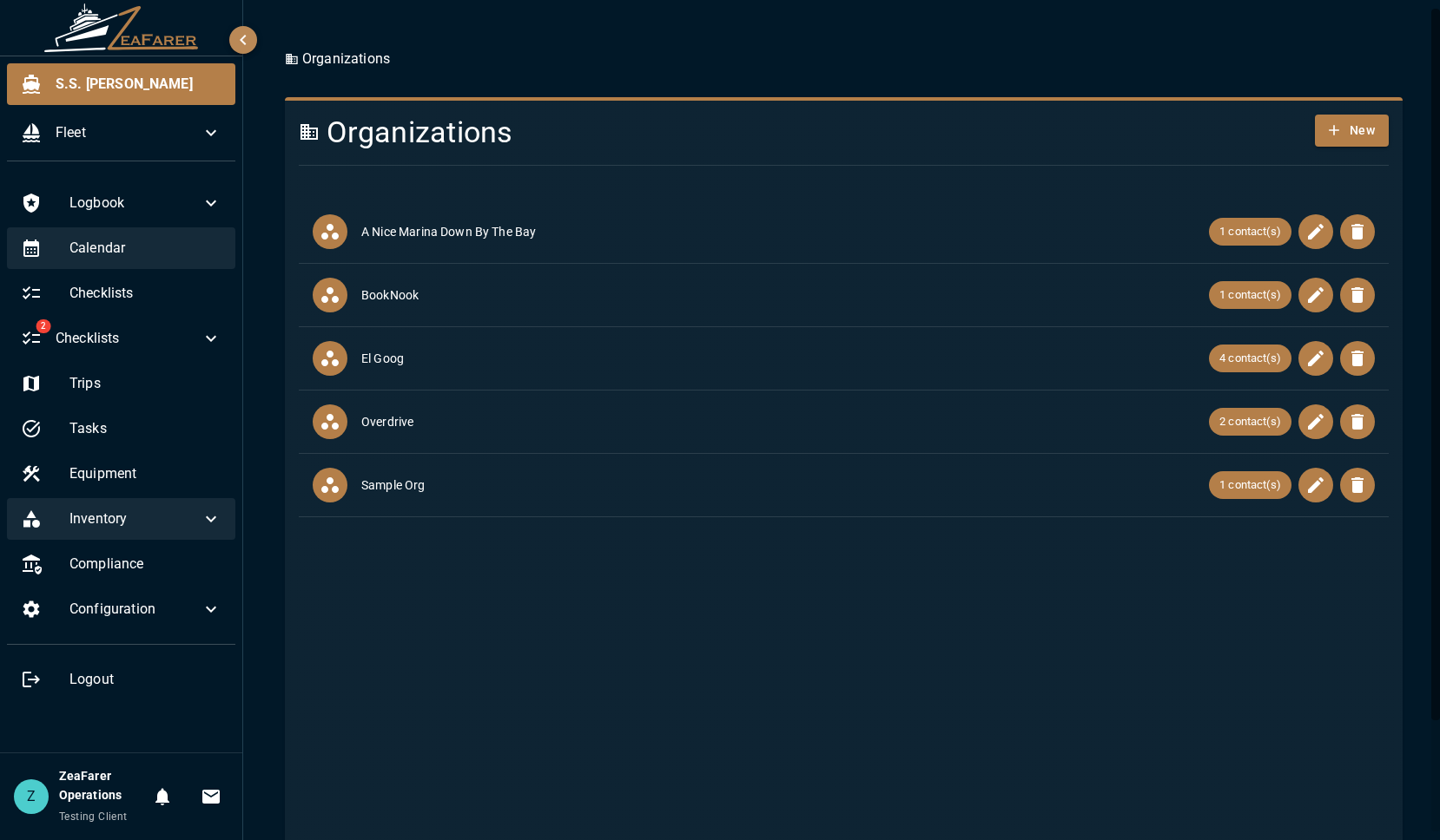
click at [117, 244] on span "Calendar" at bounding box center [145, 248] width 152 height 21
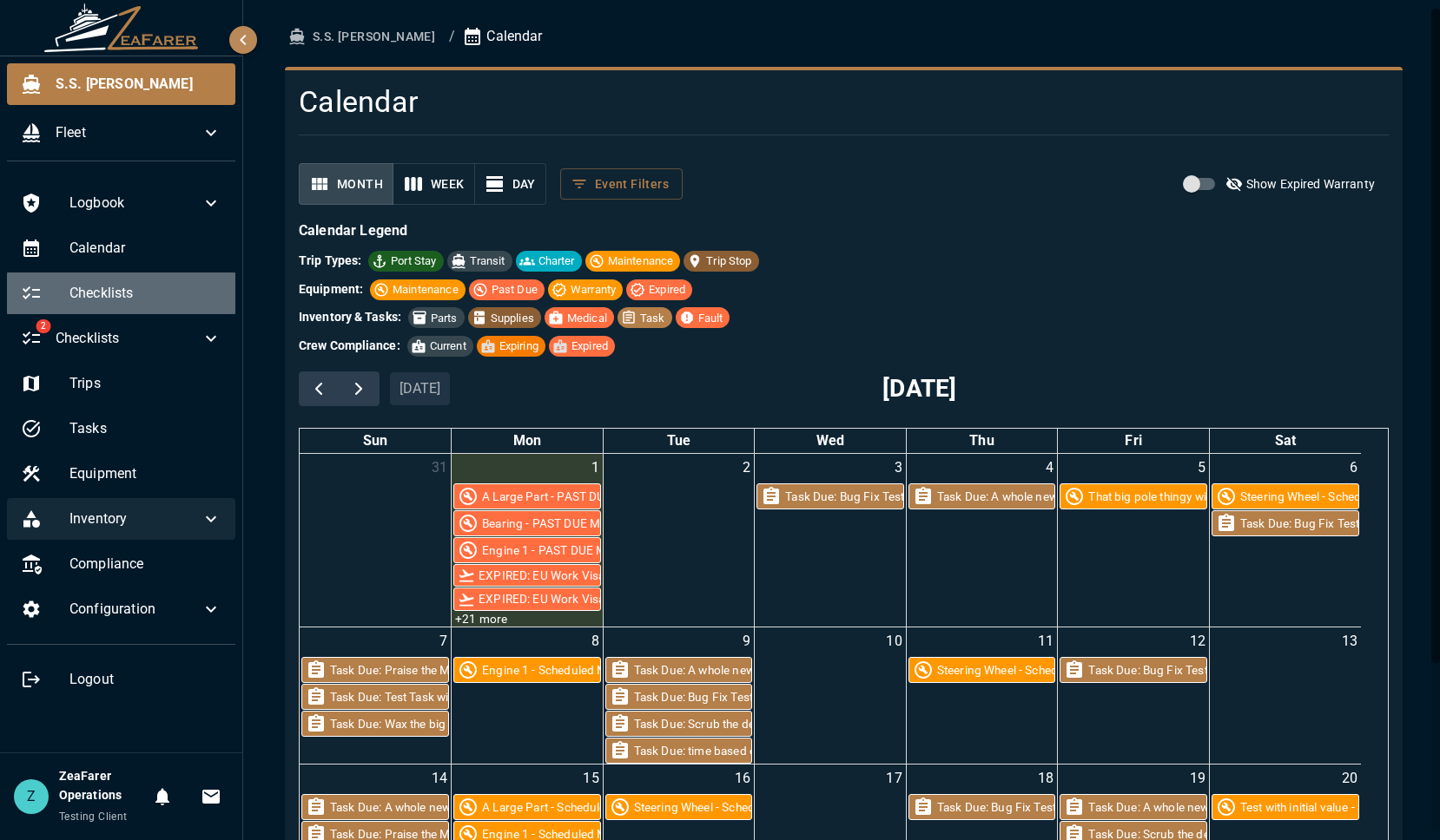
click at [138, 277] on div "Checklists" at bounding box center [120, 293] width 229 height 42
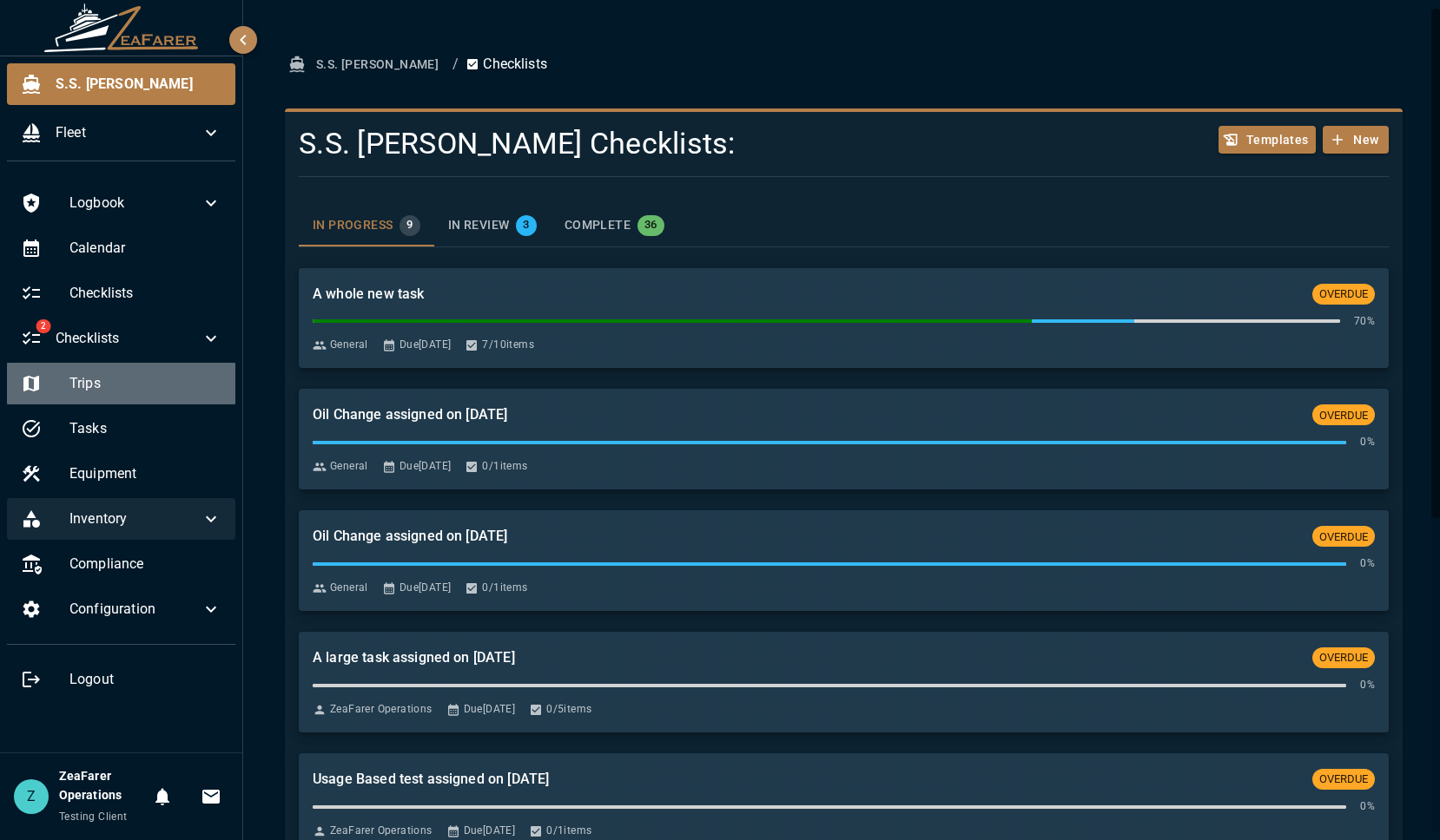
click at [150, 379] on span "Trips" at bounding box center [145, 384] width 152 height 21
